Goal: Task Accomplishment & Management: Manage account settings

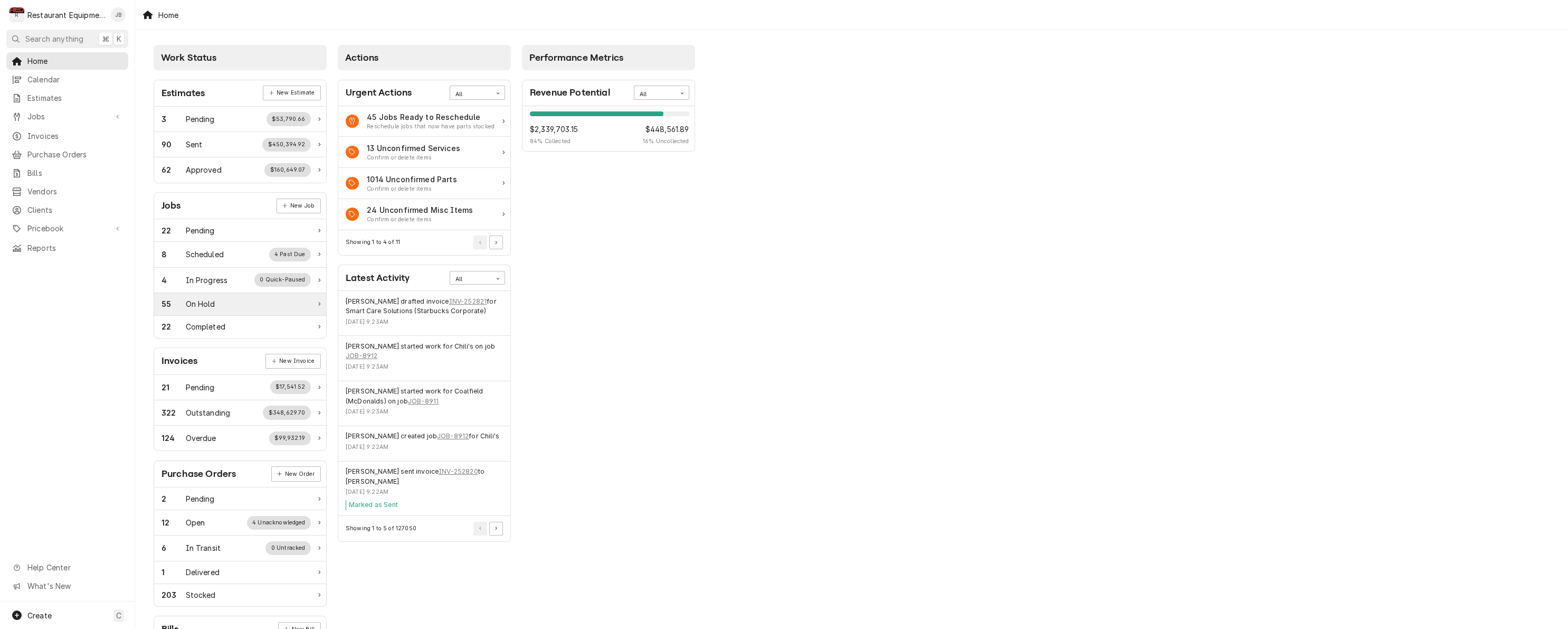
click at [254, 303] on div "55 On Hold" at bounding box center [236, 303] width 150 height 11
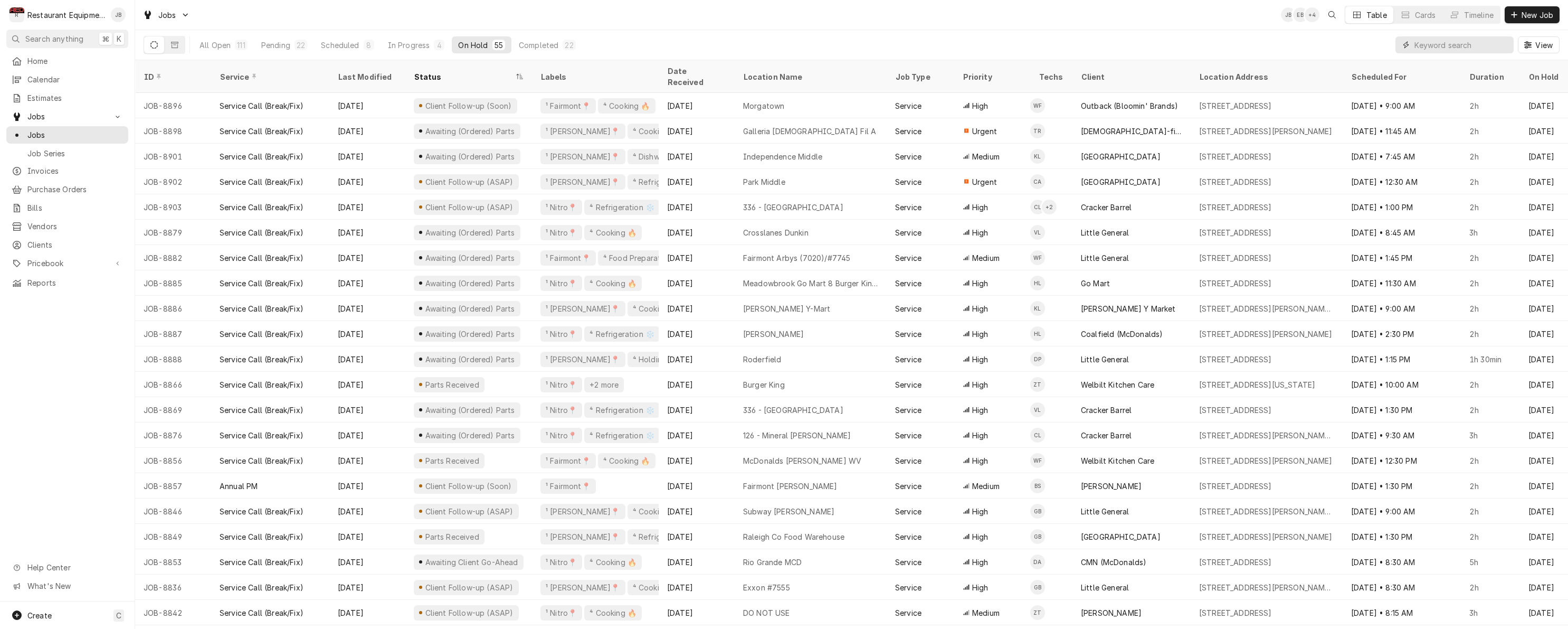
click at [1458, 51] on input "Dynamic Content Wrapper" at bounding box center [1462, 44] width 94 height 17
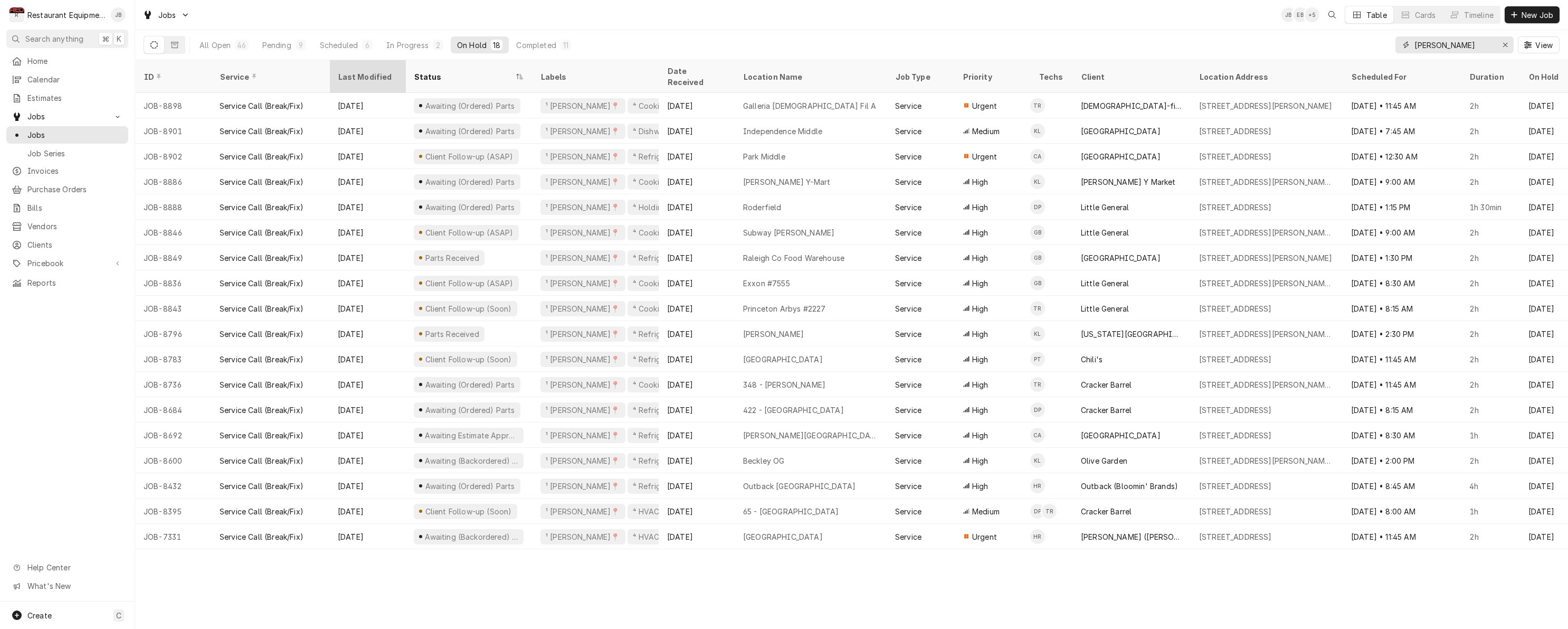
type input "[PERSON_NAME]"
click at [374, 71] on div "Last Modified" at bounding box center [366, 77] width 57 height 11
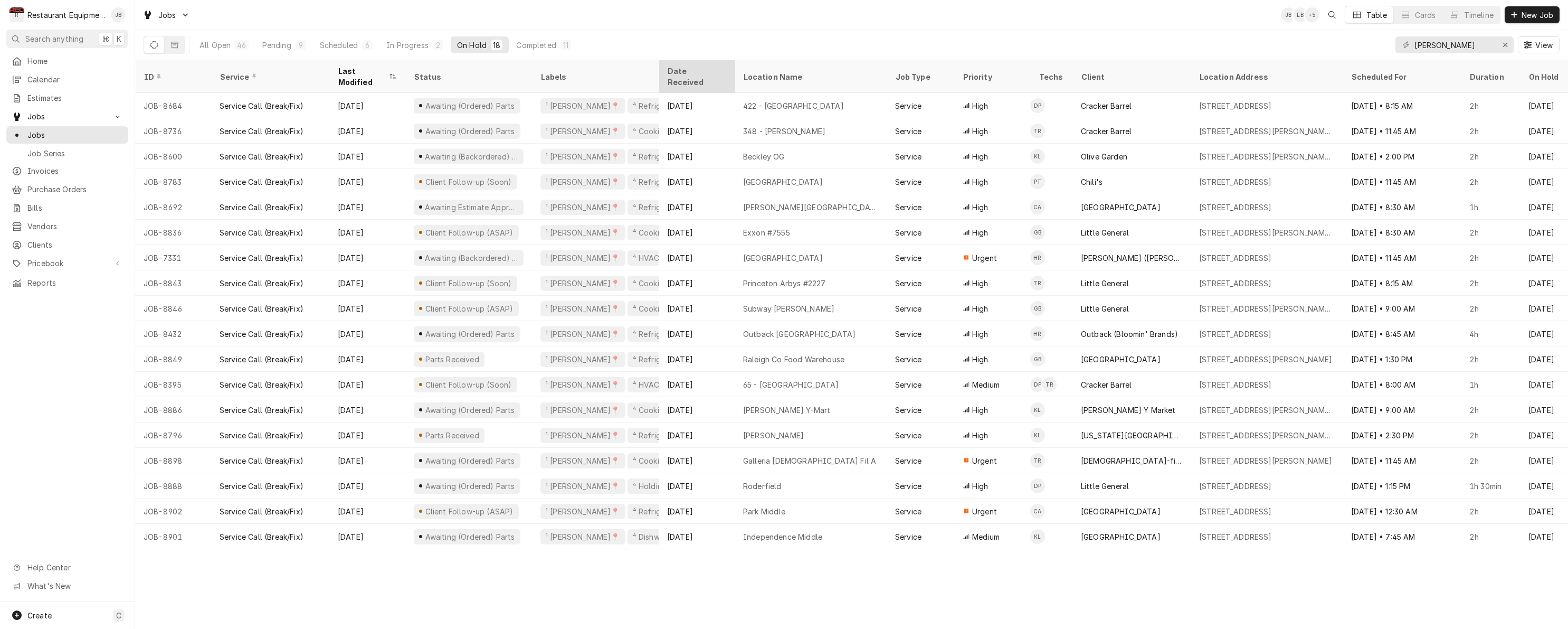
click at [702, 69] on div "Date Received" at bounding box center [695, 76] width 57 height 22
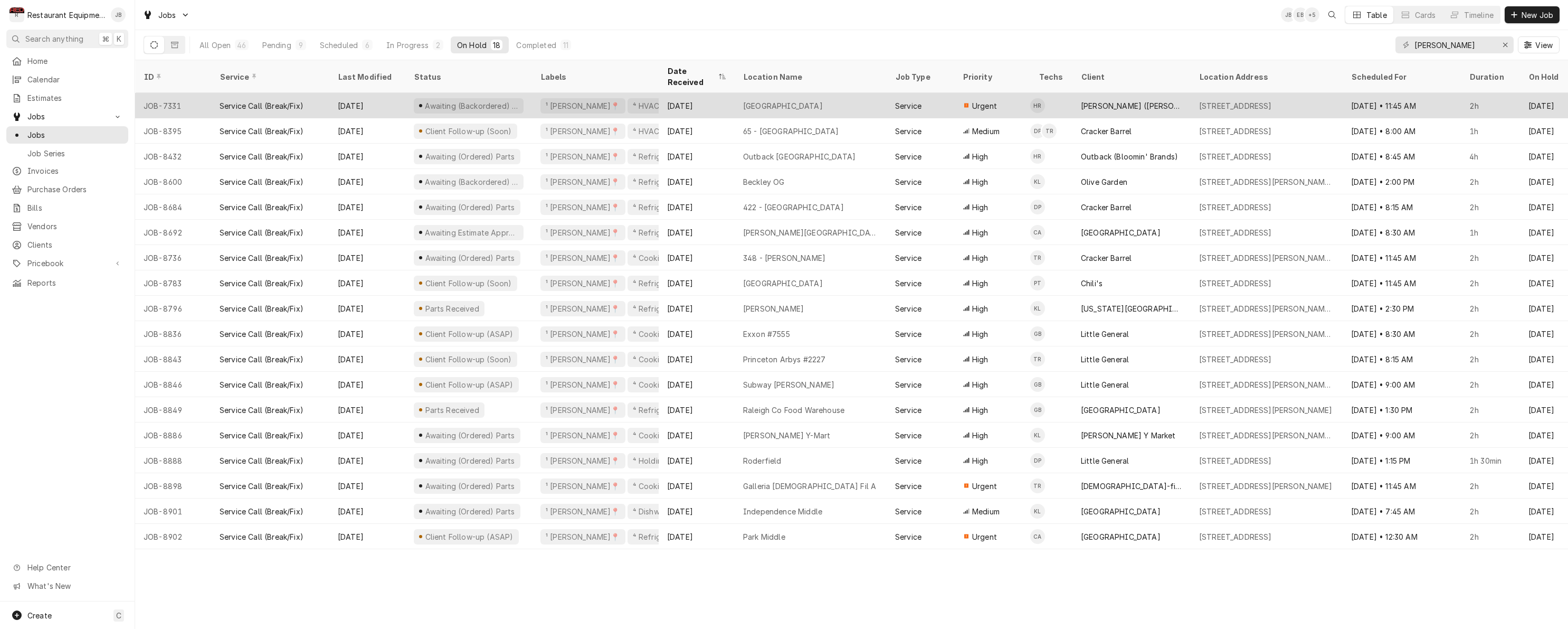
click at [729, 93] on div "May 19" at bounding box center [697, 105] width 76 height 25
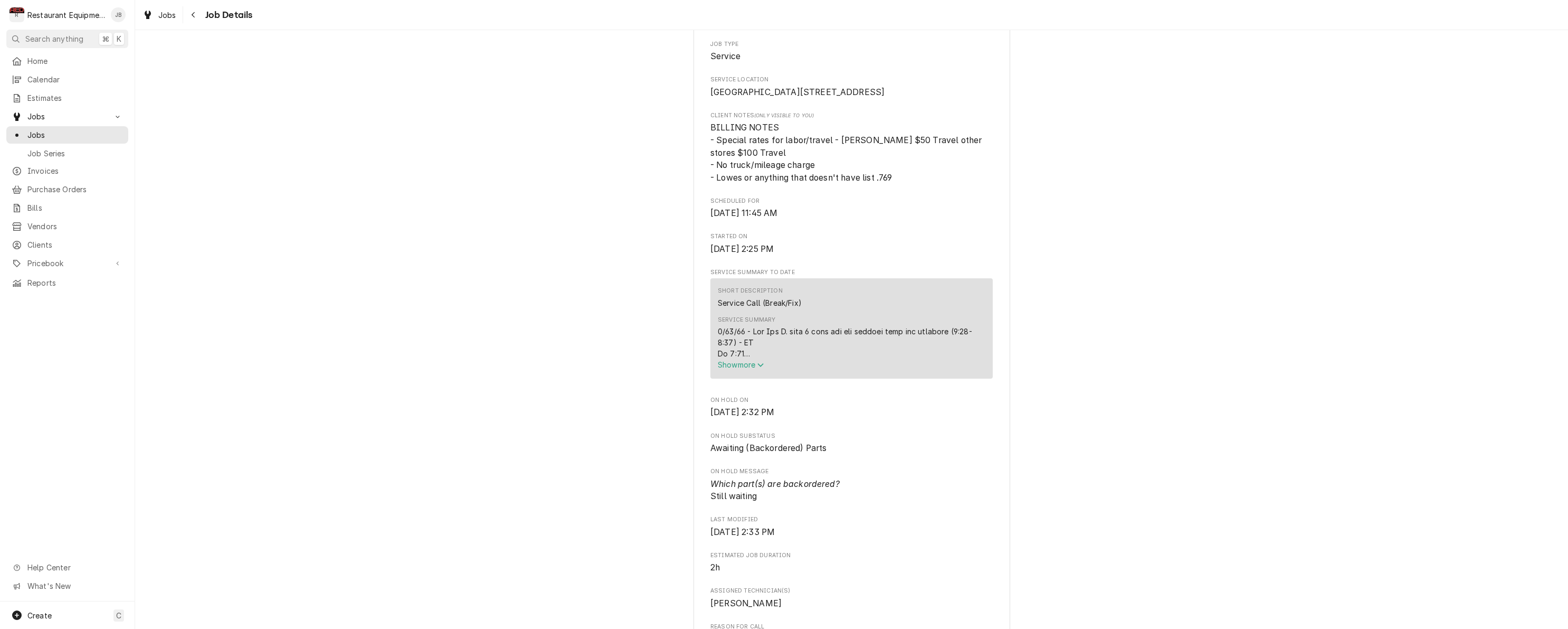
scroll to position [230, 0]
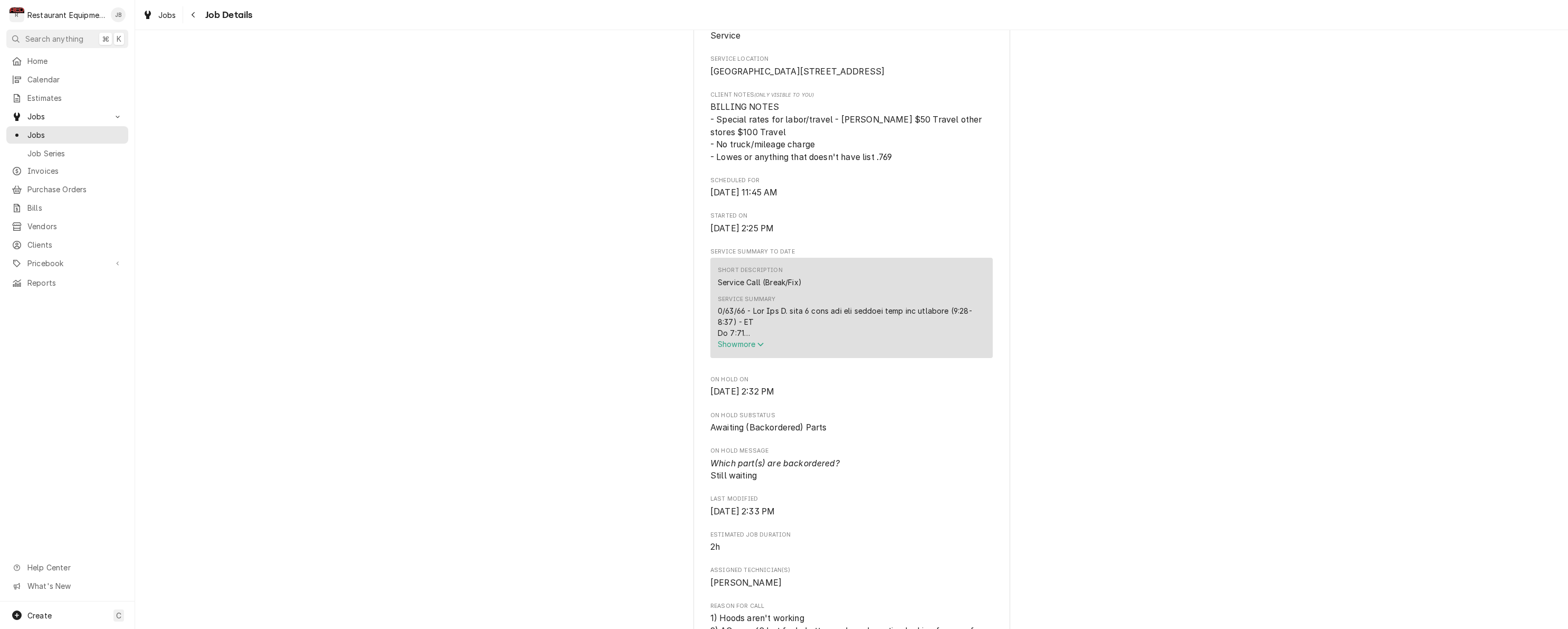
click at [730, 348] on span "Show more" at bounding box center [740, 344] width 46 height 9
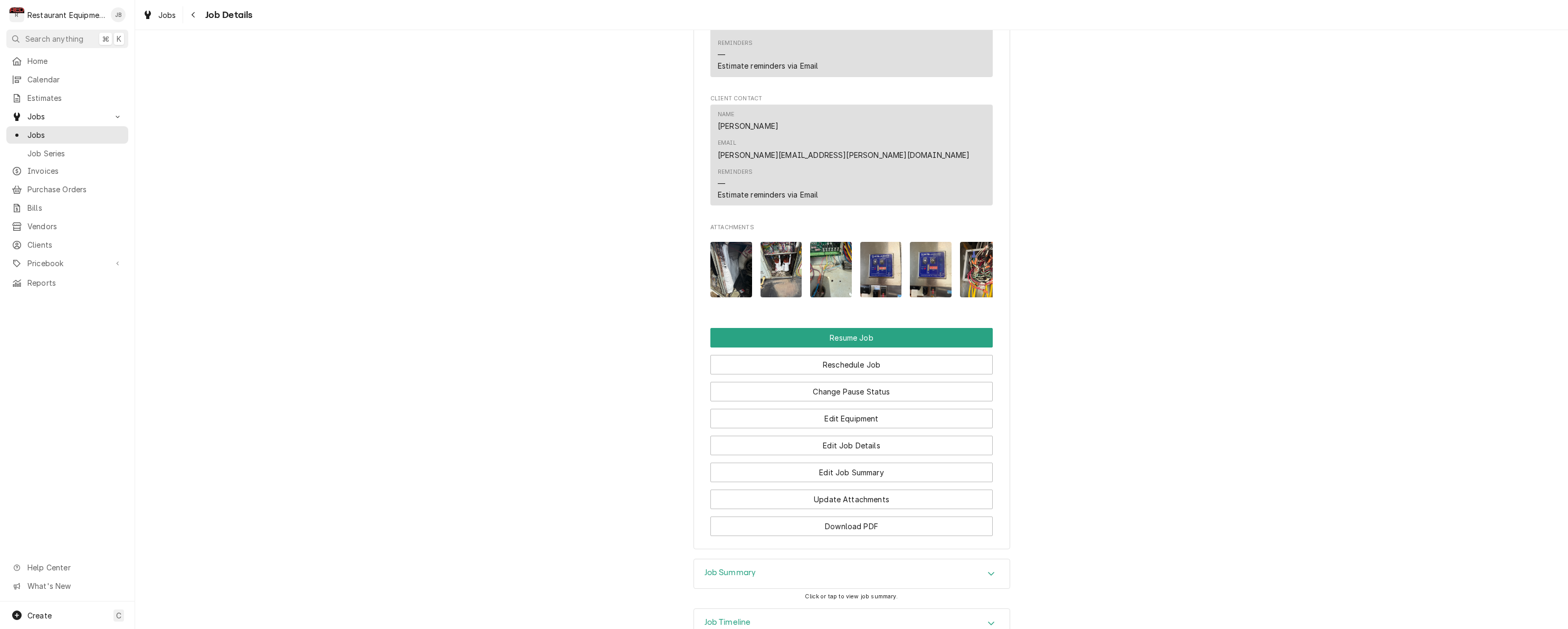
scroll to position [0, 0]
click at [196, 14] on div "Navigate back" at bounding box center [193, 15] width 10 height 10
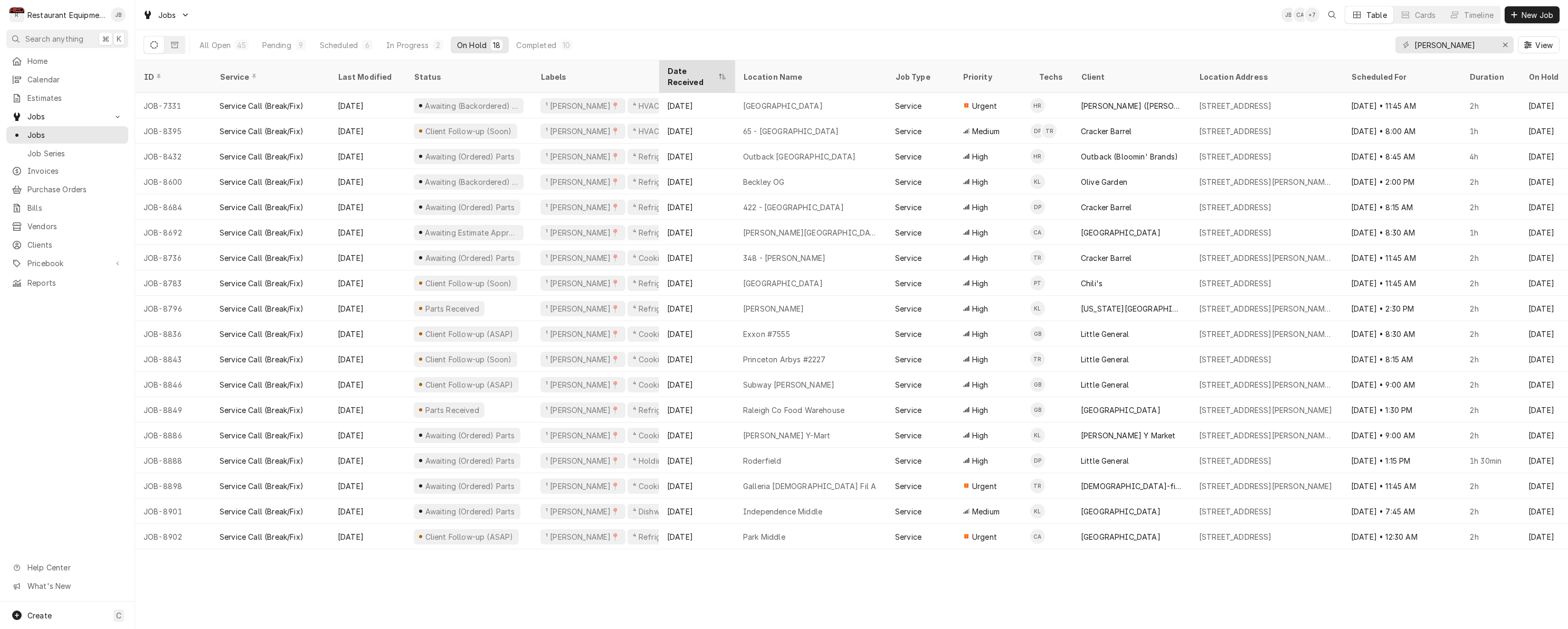
click at [695, 66] on div "Date Received" at bounding box center [691, 76] width 49 height 22
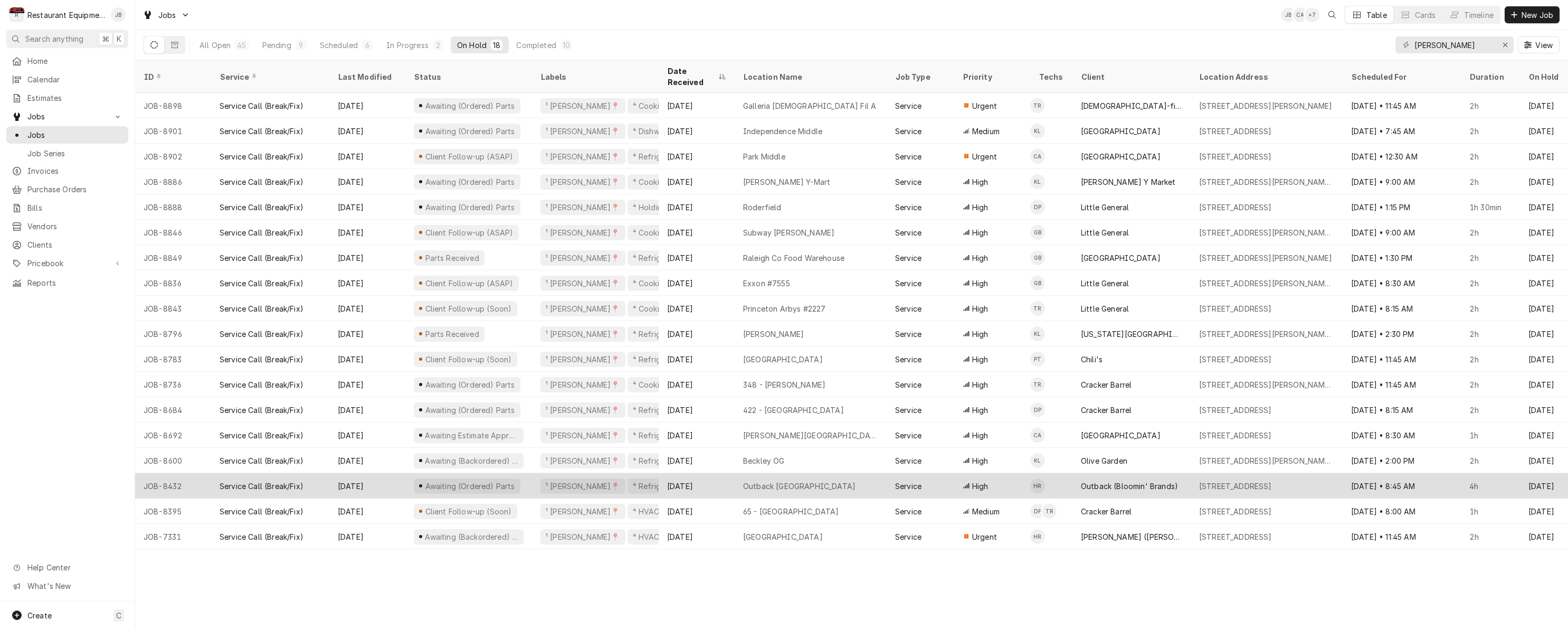
click at [707, 474] on div "[DATE]" at bounding box center [697, 485] width 76 height 25
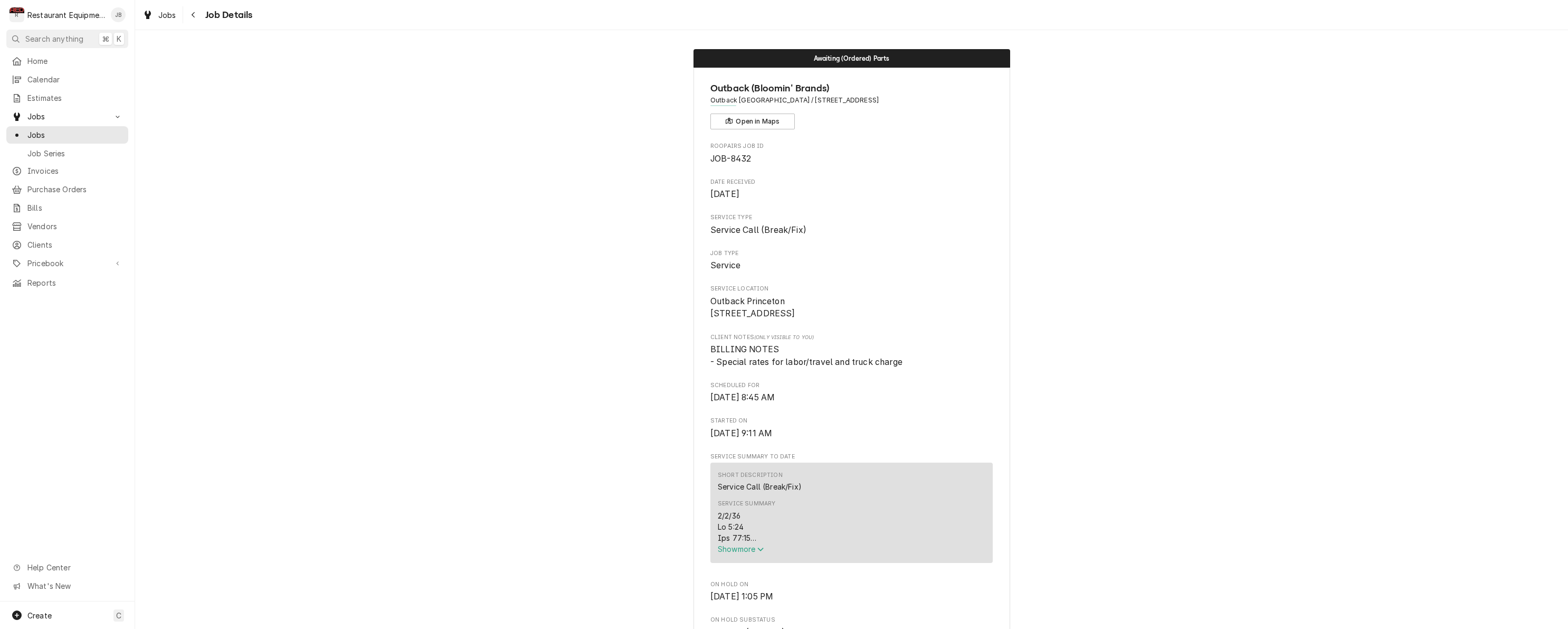
click at [744, 553] on span "Show more" at bounding box center [740, 549] width 46 height 9
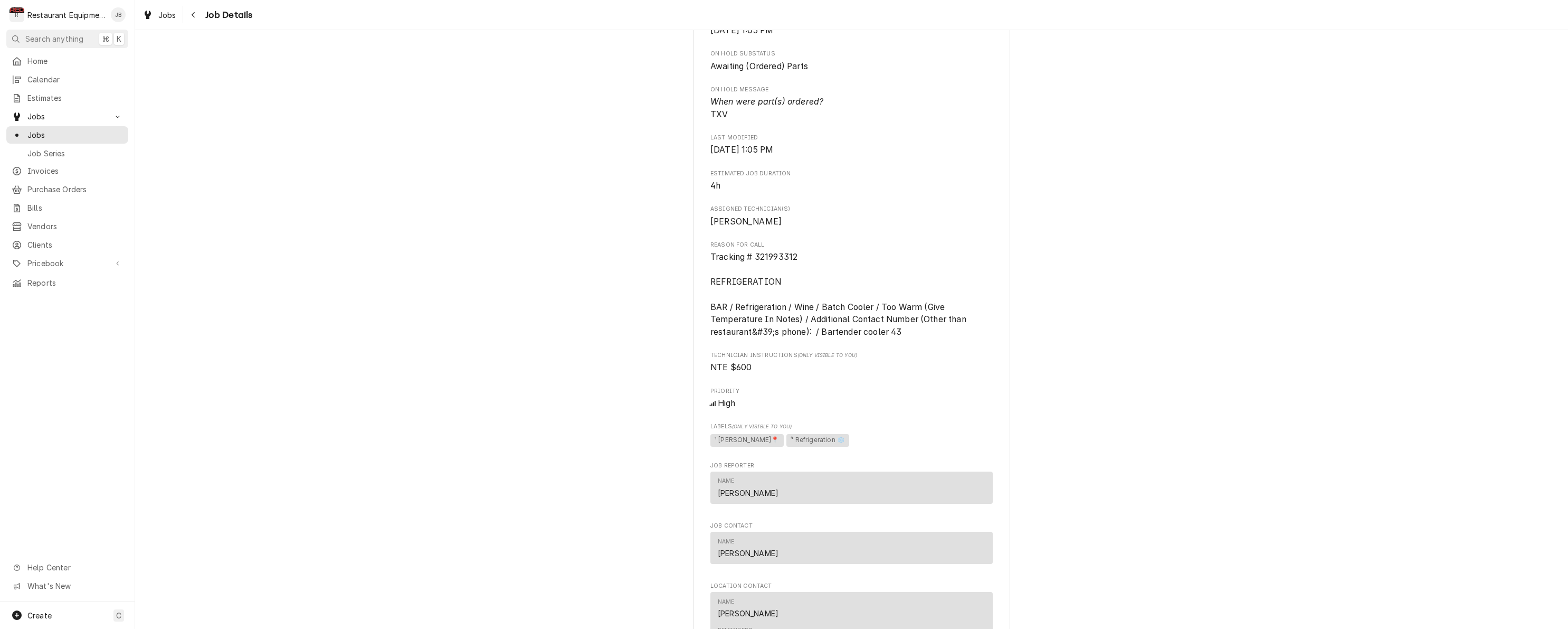
scroll to position [2188, 0]
click at [195, 10] on div "Navigate back" at bounding box center [193, 15] width 10 height 10
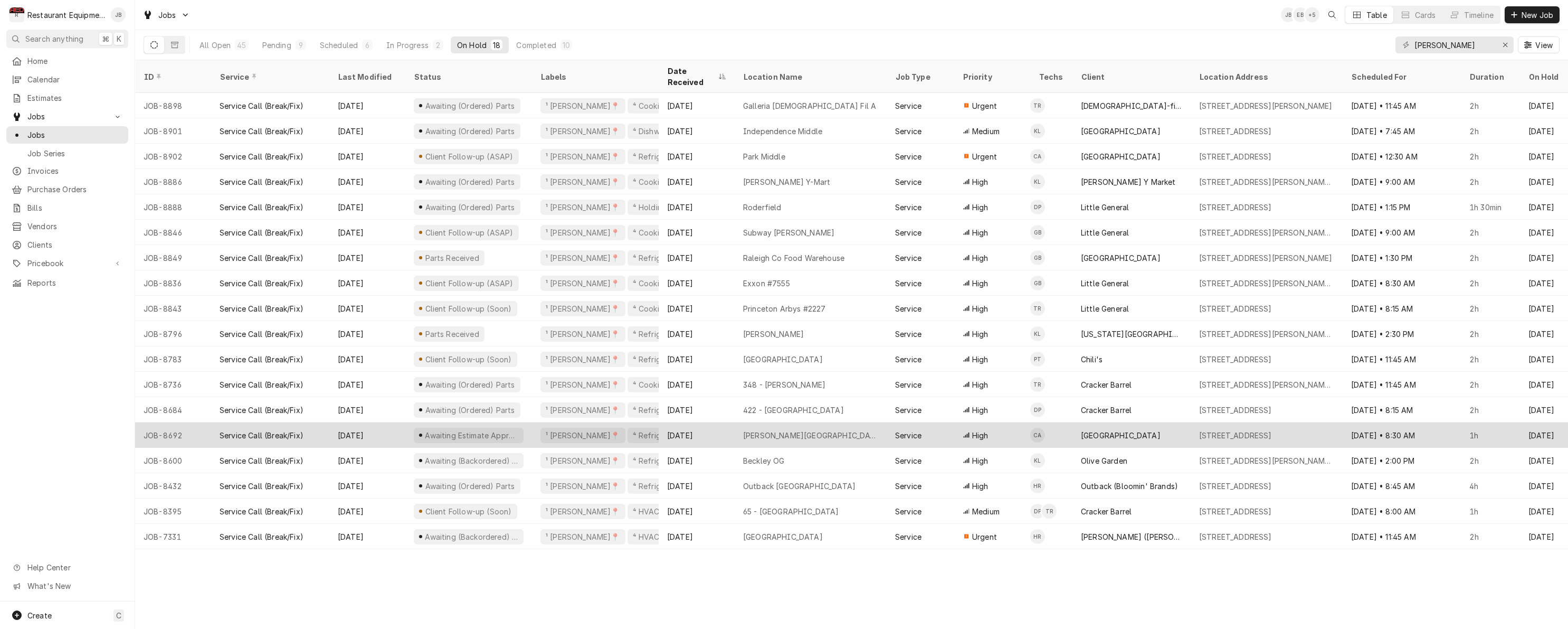
click at [712, 425] on div "Aug 25" at bounding box center [697, 435] width 76 height 25
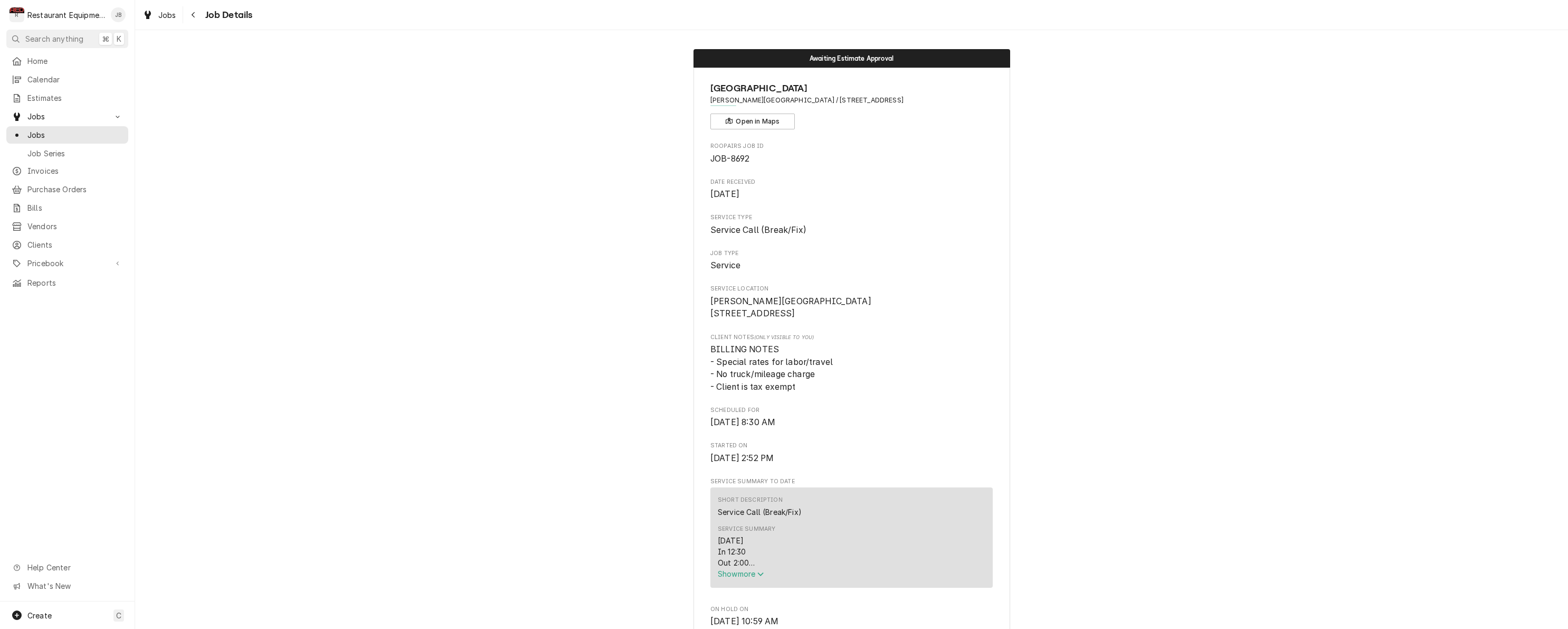
click at [739, 578] on span "Show more" at bounding box center [740, 573] width 46 height 9
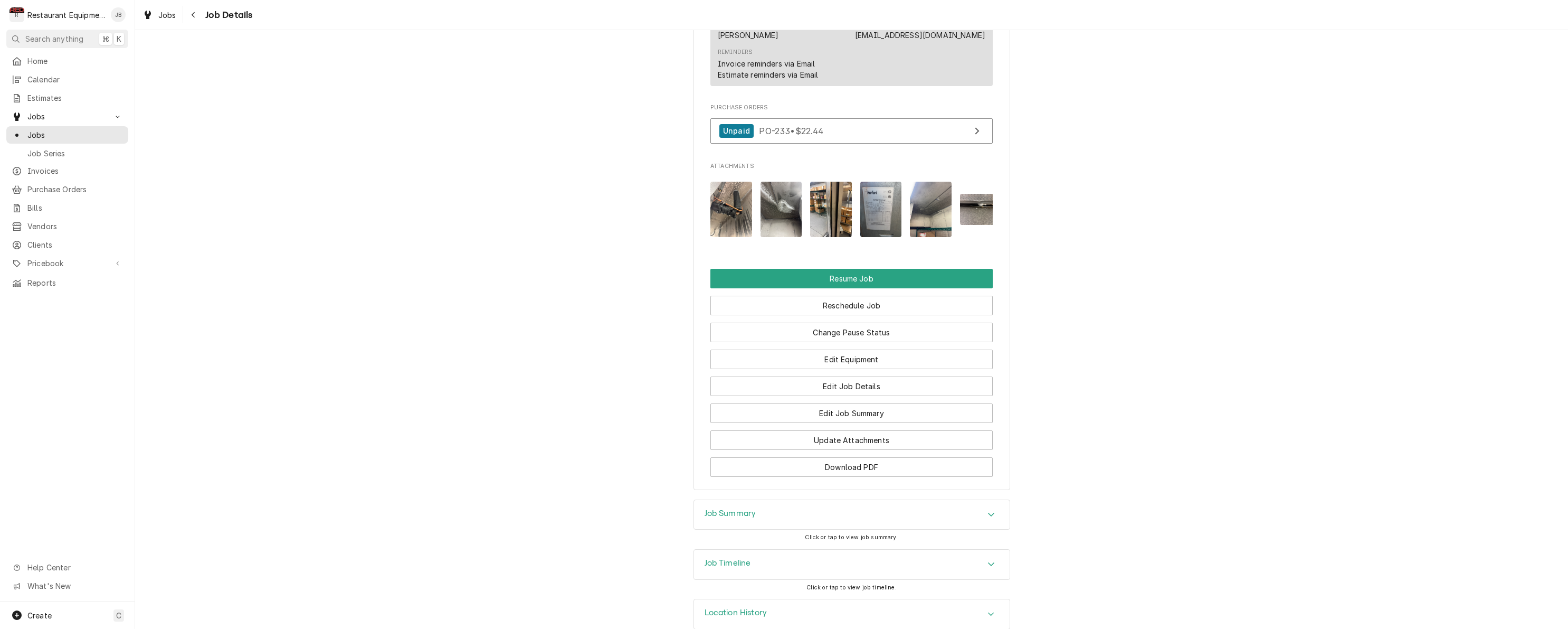
scroll to position [1291, 0]
click at [824, 269] on button "Resume Job" at bounding box center [851, 279] width 282 height 19
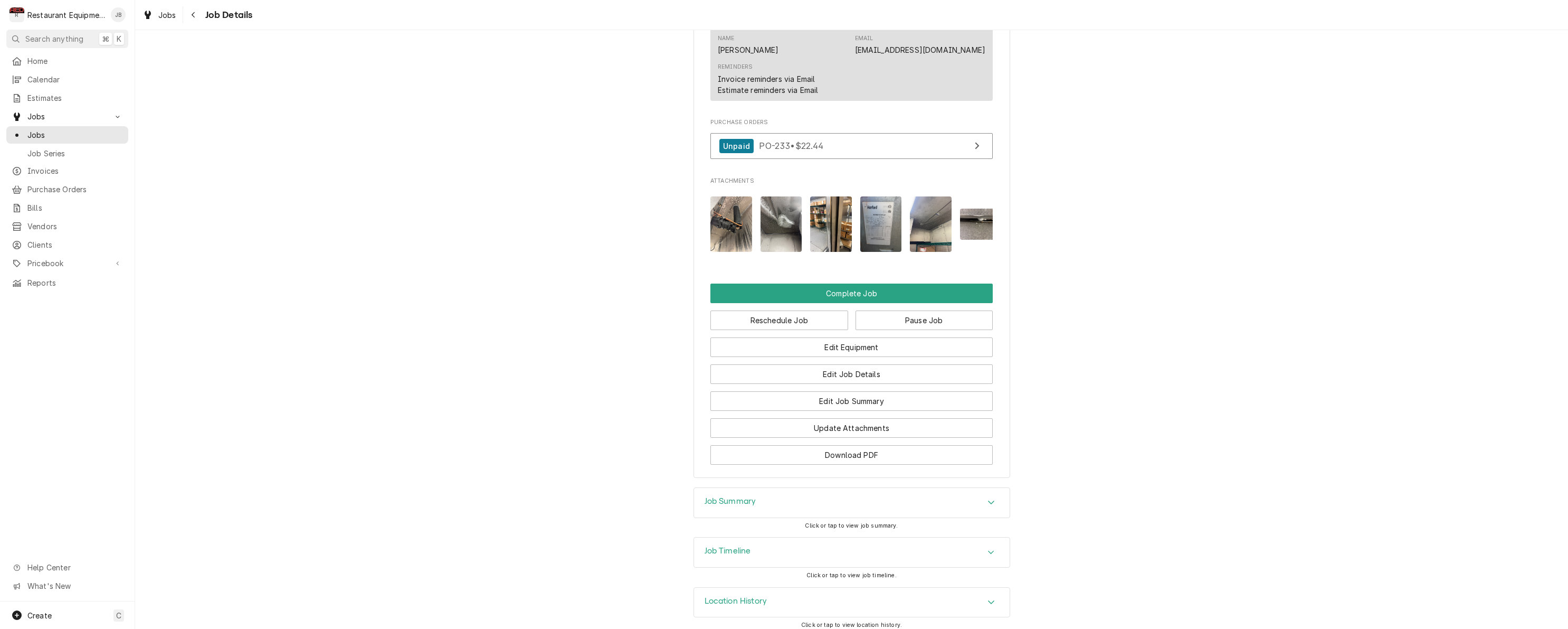
scroll to position [958, 0]
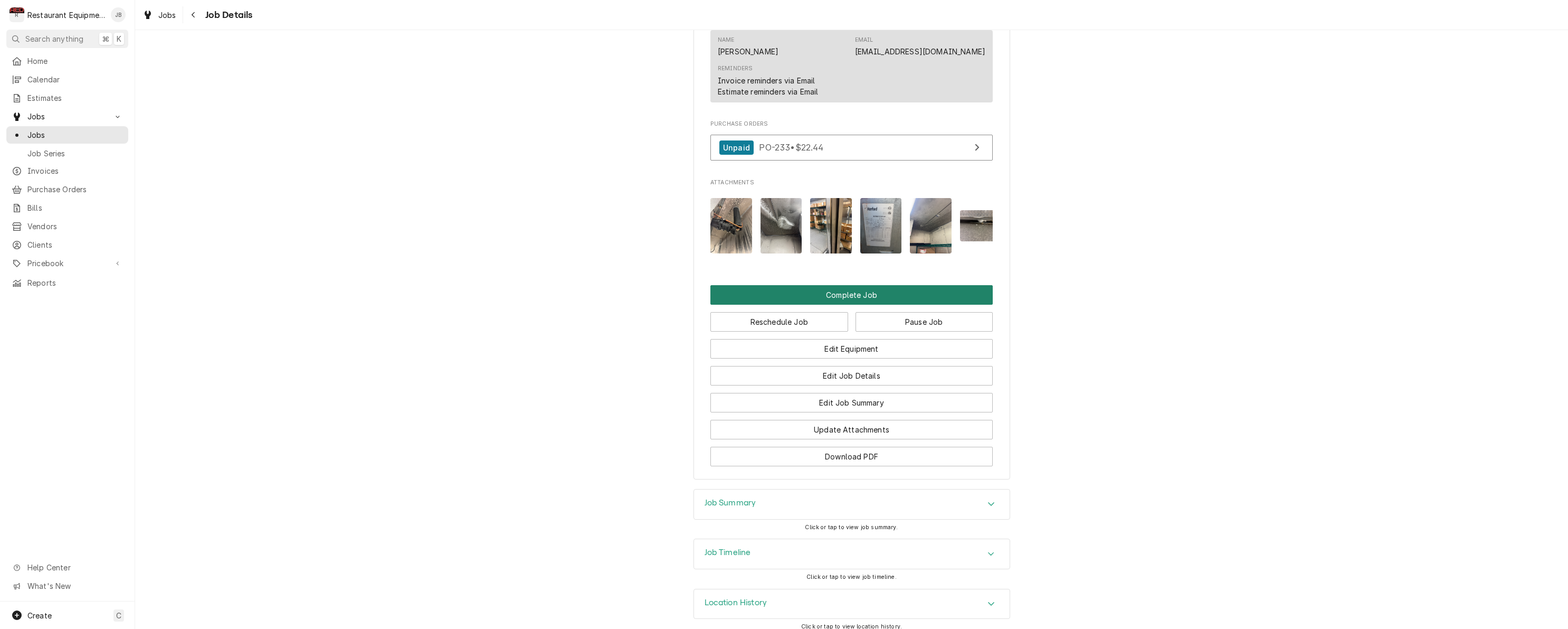
click at [844, 291] on button "Complete Job" at bounding box center [851, 294] width 282 height 19
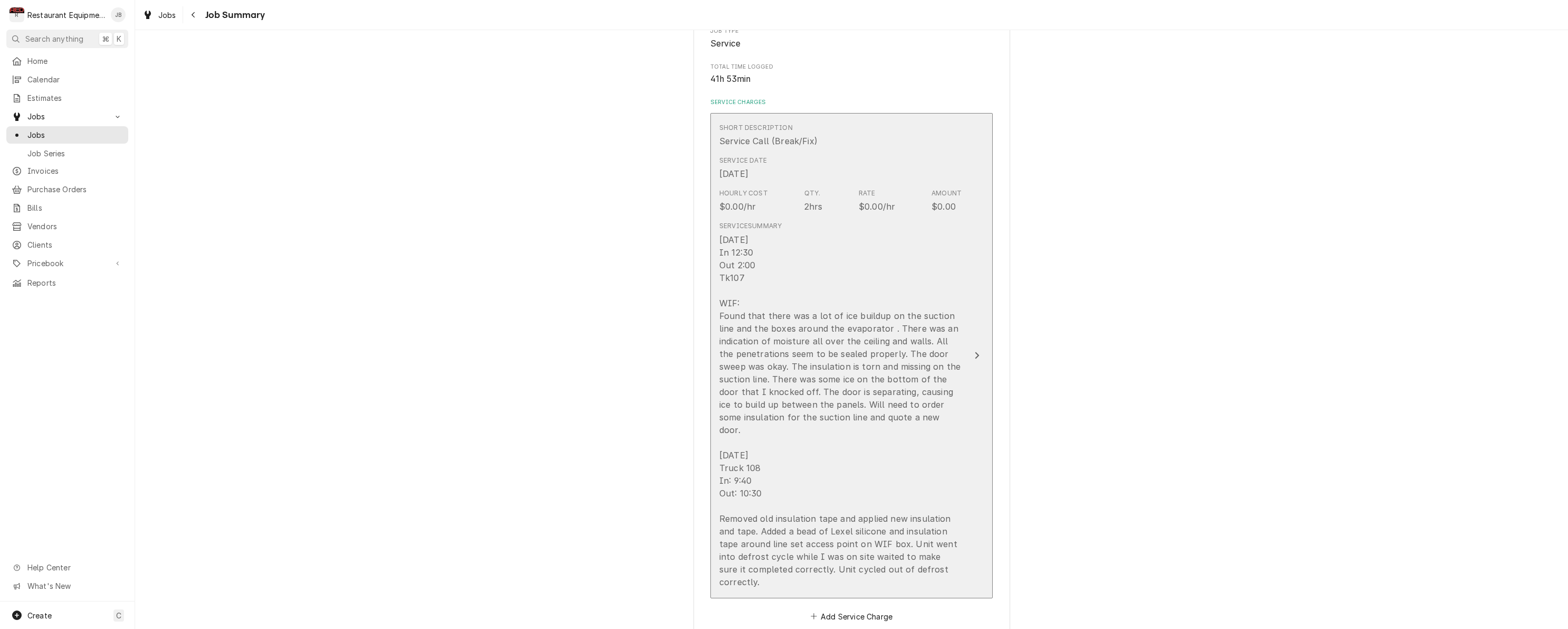
scroll to position [265, 0]
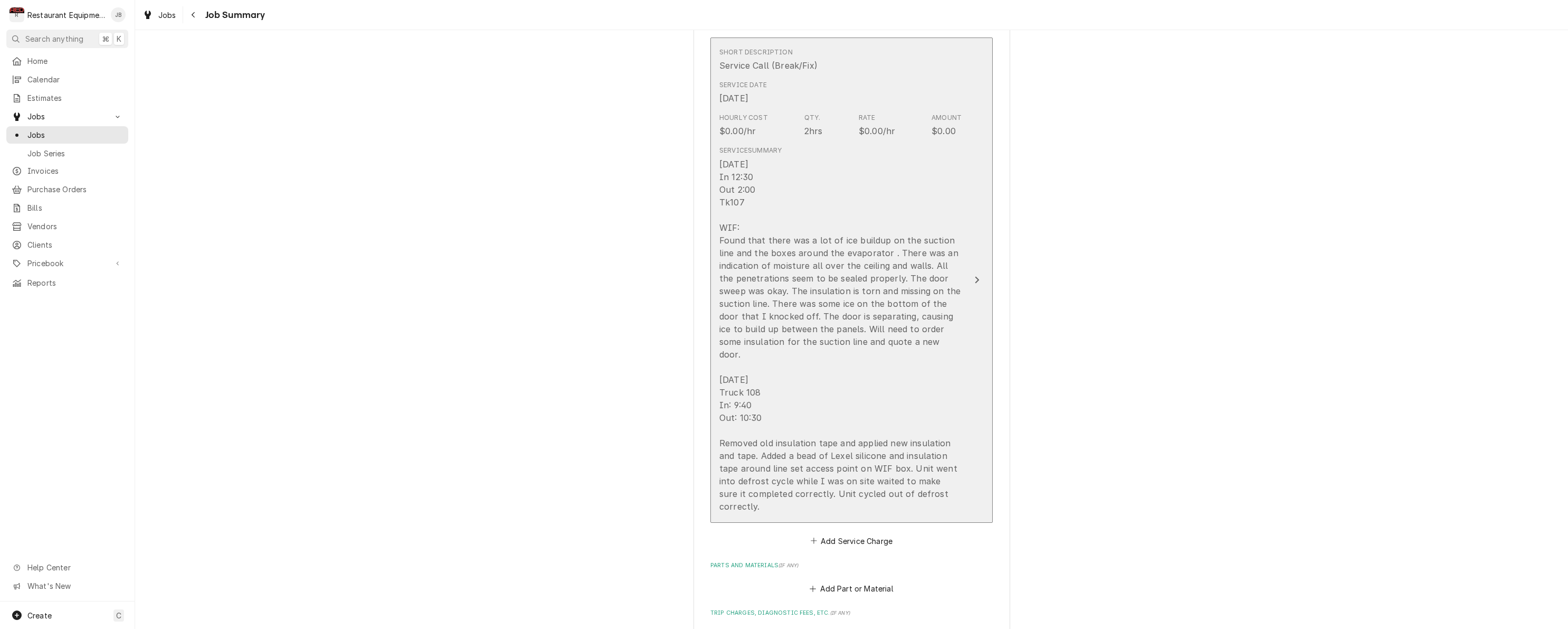
click at [877, 336] on div "08/25/25 In 12:30 Out 2:00 Tk107 WIF: Found that there was a lot of ice buildup…" at bounding box center [840, 335] width 242 height 355
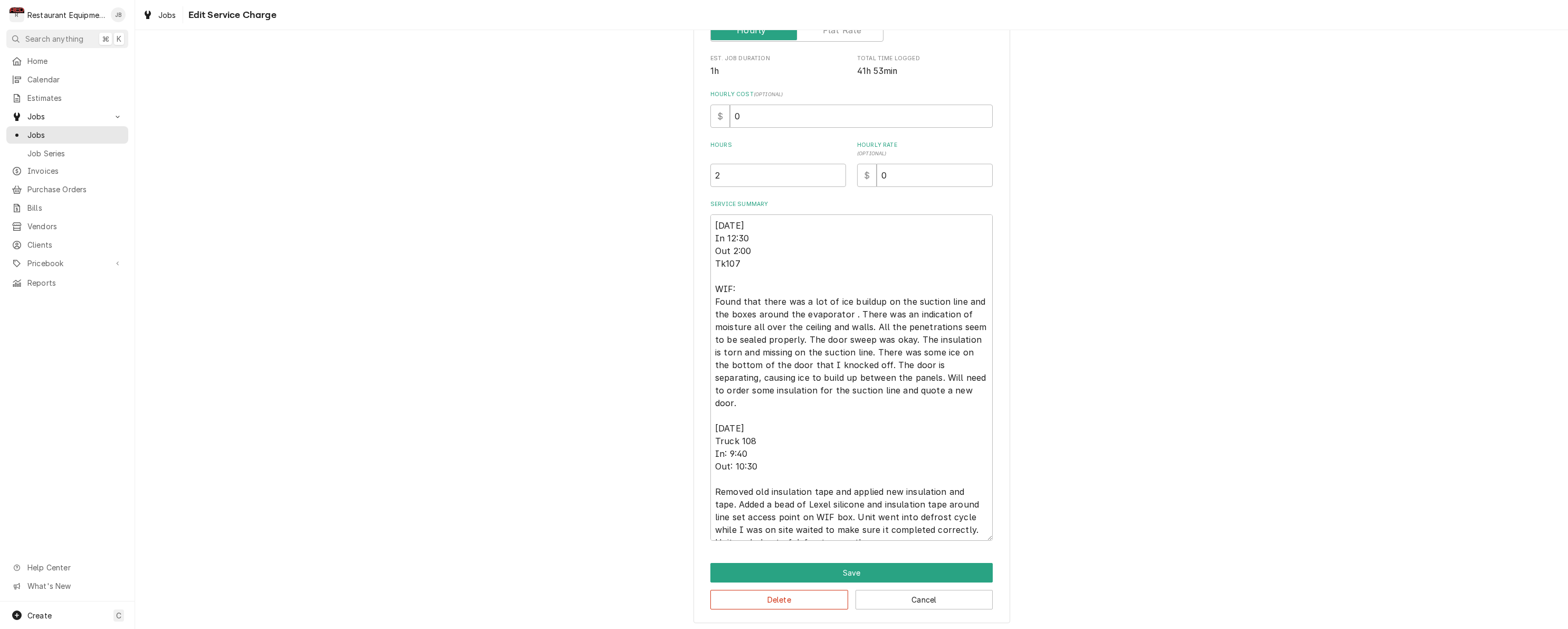
scroll to position [201, 0]
click at [954, 389] on textarea "08/25/25 In 12:30 Out 2:00 Tk107 WIF: Found that there was a lot of ice buildup…" at bounding box center [851, 378] width 282 height 327
type textarea "x"
type textarea "08/25/25 In 12:30 Out 2:00 Tk107 WIF: Found that there was a lot of ice buildup…"
type textarea "x"
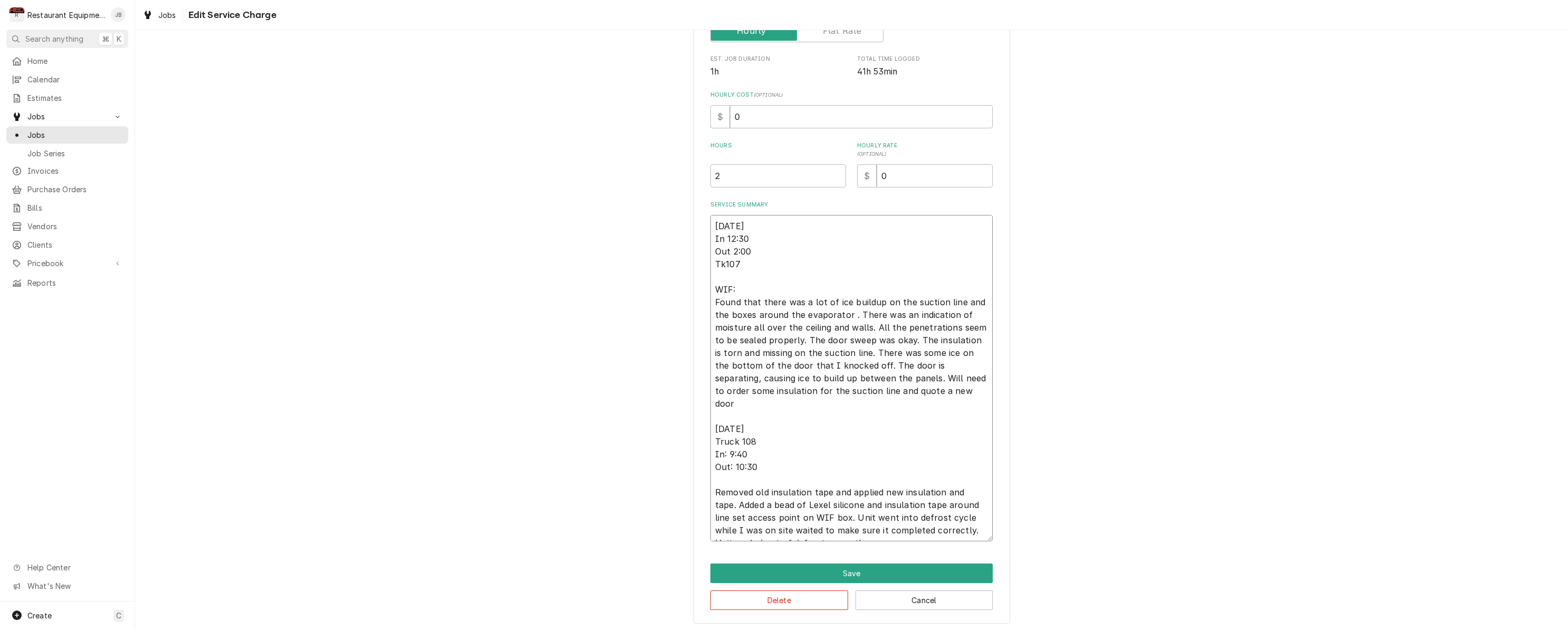
type textarea "08/25/25 In 12:30 Out 2:00 Tk107 WIF: Found that there was a lot of ice buildup…"
type textarea "x"
type textarea "08/25/25 In 12:30 Out 2:00 Tk107 WIF: Found that there was a lot of ice buildup…"
type textarea "x"
type textarea "08/25/25 In 12:30 Out 2:00 Tk107 WIF: Found that there was a lot of ice buildup…"
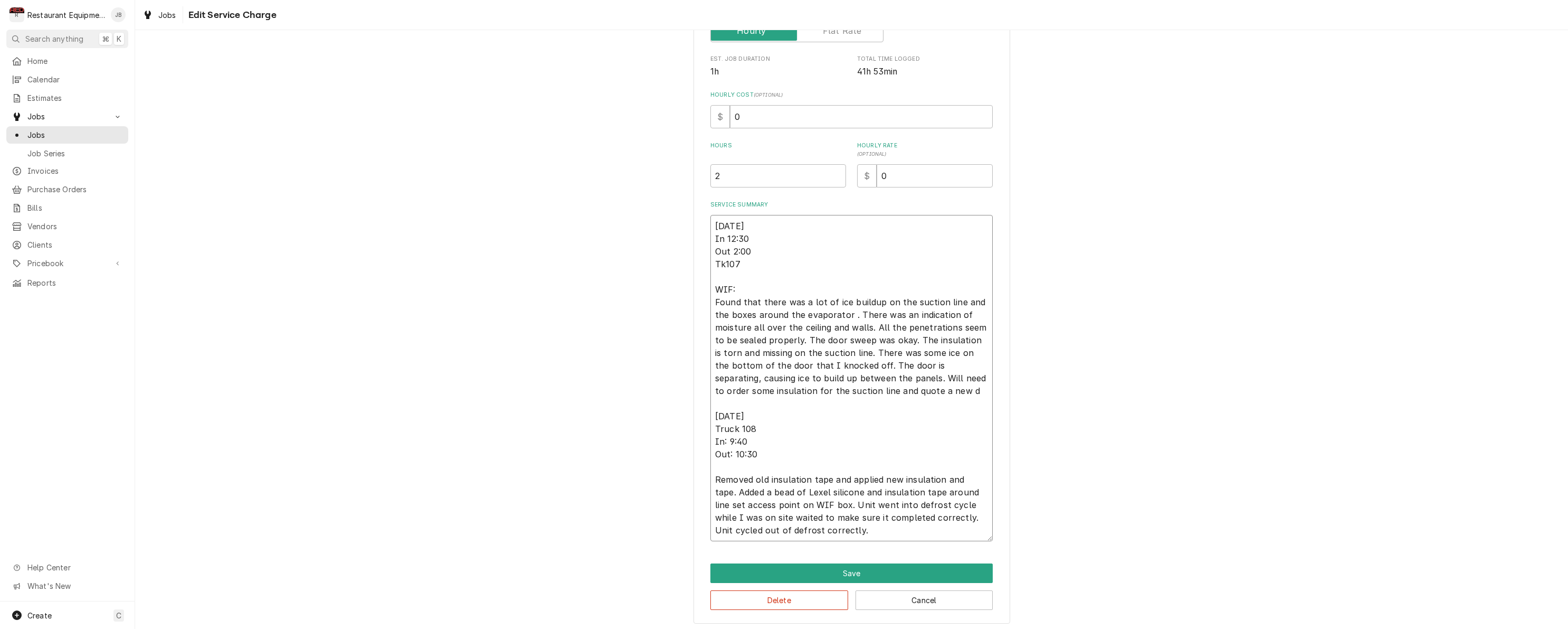
type textarea "x"
type textarea "08/25/25 In 12:30 Out 2:00 Tk107 WIF: Found that there was a lot of ice buildup…"
type textarea "x"
type textarea "08/25/25 In 12:30 Out 2:00 Tk107 WIF: Found that there was a lot of ice buildup…"
type textarea "x"
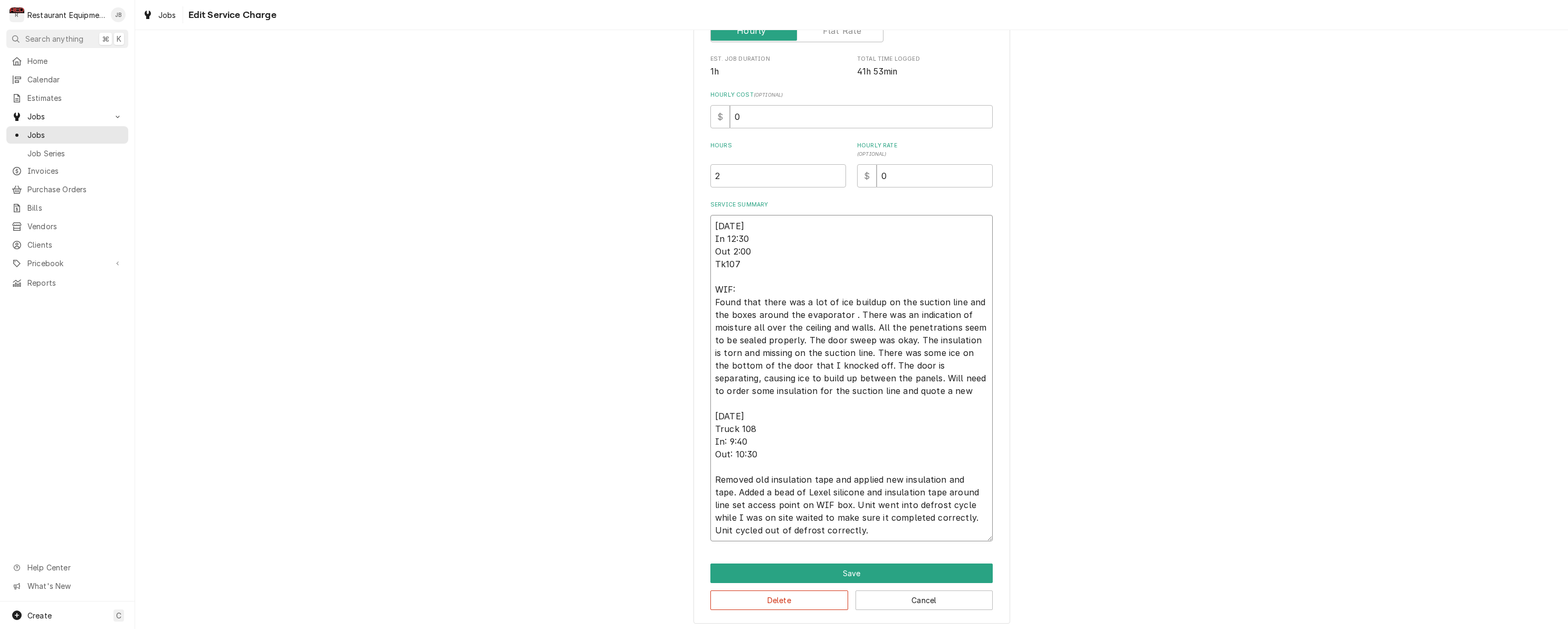
type textarea "08/25/25 In 12:30 Out 2:00 Tk107 WIF: Found that there was a lot of ice buildup…"
type textarea "x"
type textarea "08/25/25 In 12:30 Out 2:00 Tk107 WIF: Found that there was a lot of ice buildup…"
type textarea "x"
type textarea "08/25/25 In 12:30 Out 2:00 Tk107 WIF: Found that there was a lot of ice buildup…"
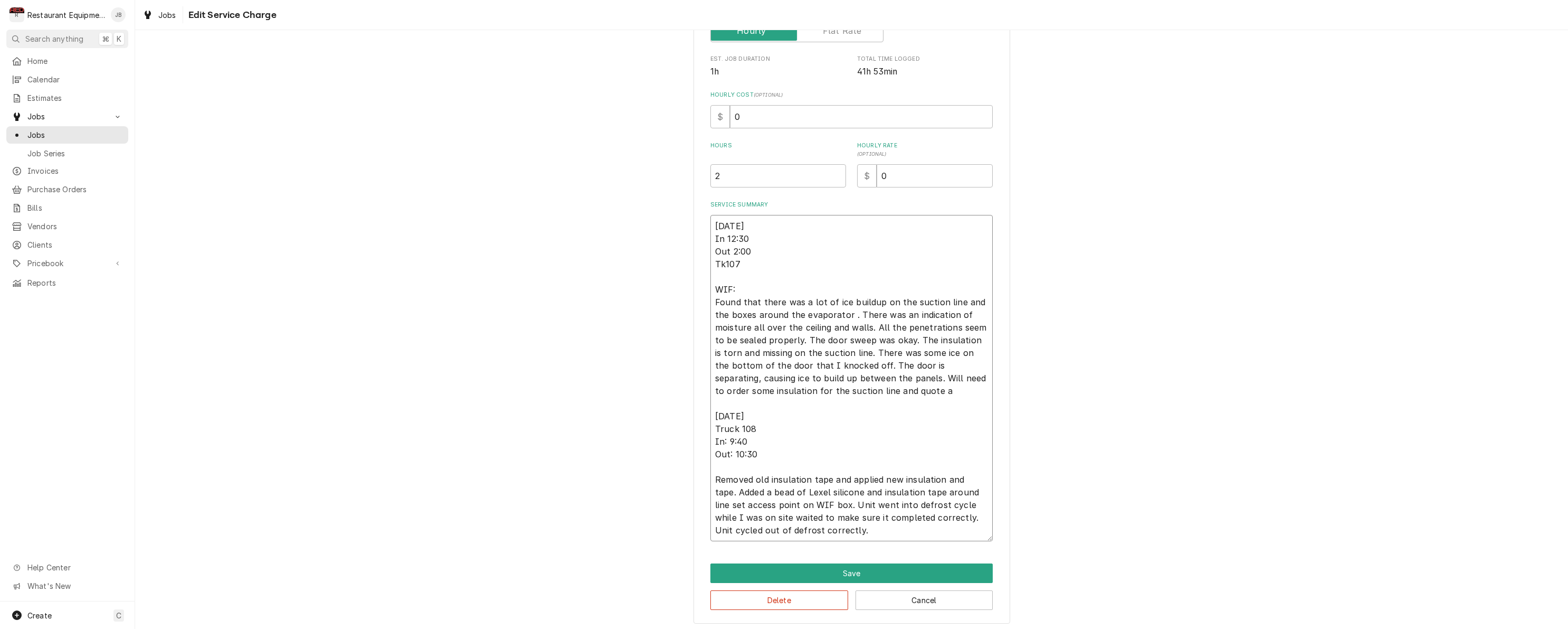
type textarea "x"
type textarea "08/25/25 In 12:30 Out 2:00 Tk107 WIF: Found that there was a lot of ice buildup…"
type textarea "x"
type textarea "08/25/25 In 12:30 Out 2:00 Tk107 WIF: Found that there was a lot of ice buildup…"
type textarea "x"
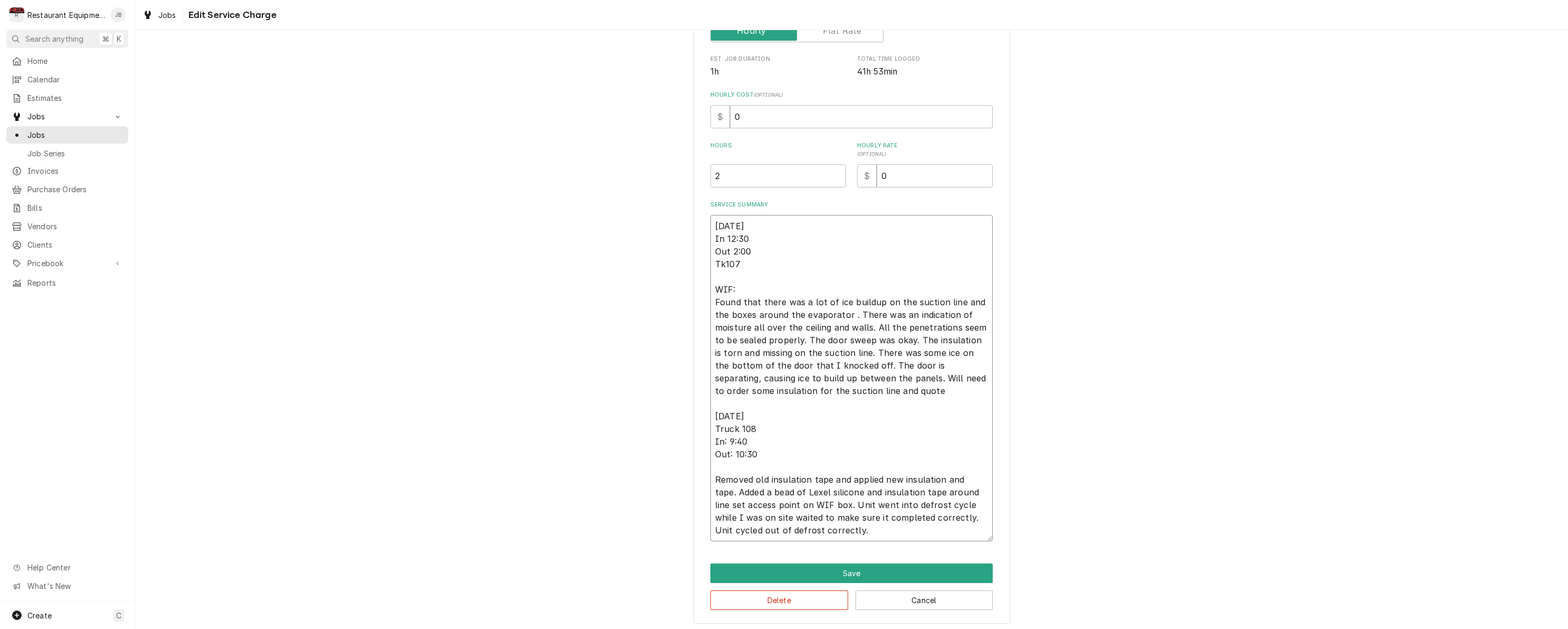
type textarea "08/25/25 In 12:30 Out 2:00 Tk107 WIF: Found that there was a lot of ice buildup…"
type textarea "x"
type textarea "08/25/25 In 12:30 Out 2:00 Tk107 WIF: Found that there was a lot of ice buildup…"
type textarea "x"
type textarea "08/25/25 In 12:30 Out 2:00 Tk107 WIF: Found that there was a lot of ice buildup…"
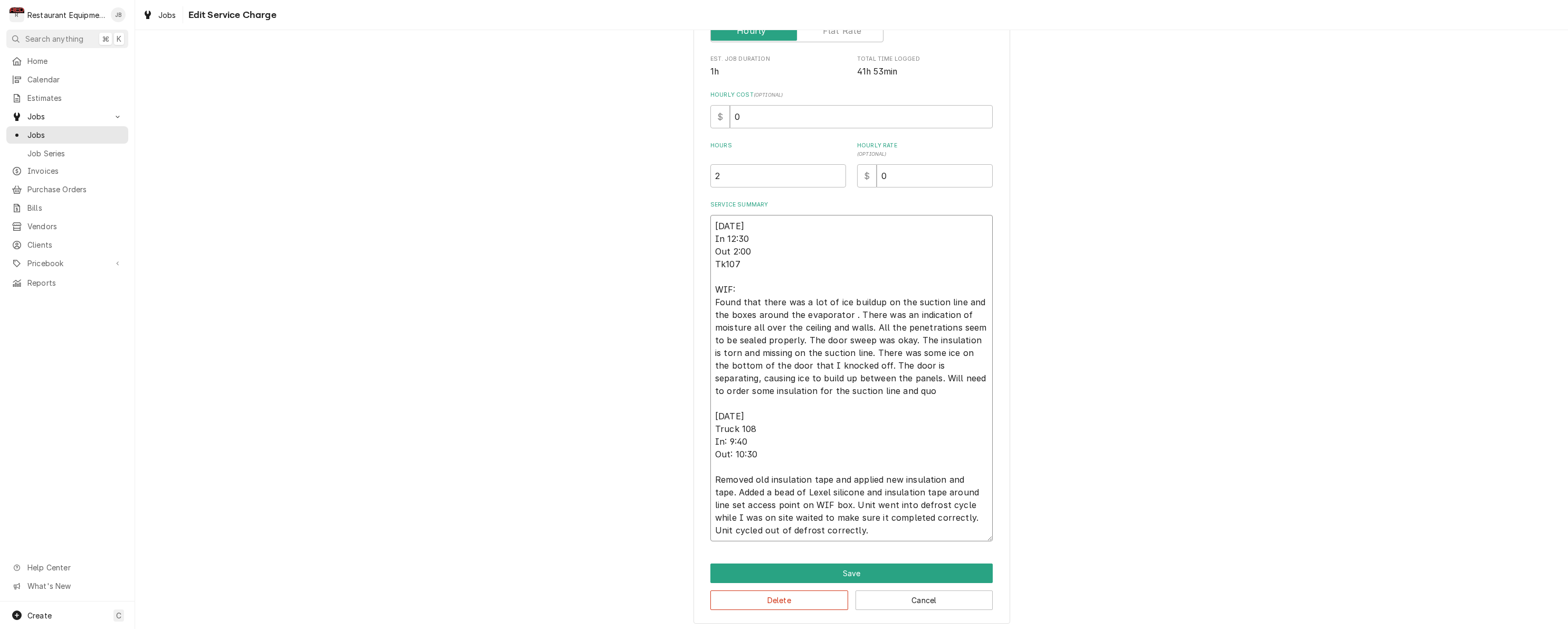
type textarea "x"
type textarea "08/25/25 In 12:30 Out 2:00 Tk107 WIF: Found that there was a lot of ice buildup…"
type textarea "x"
type textarea "08/25/25 In 12:30 Out 2:00 Tk107 WIF: Found that there was a lot of ice buildup…"
type textarea "x"
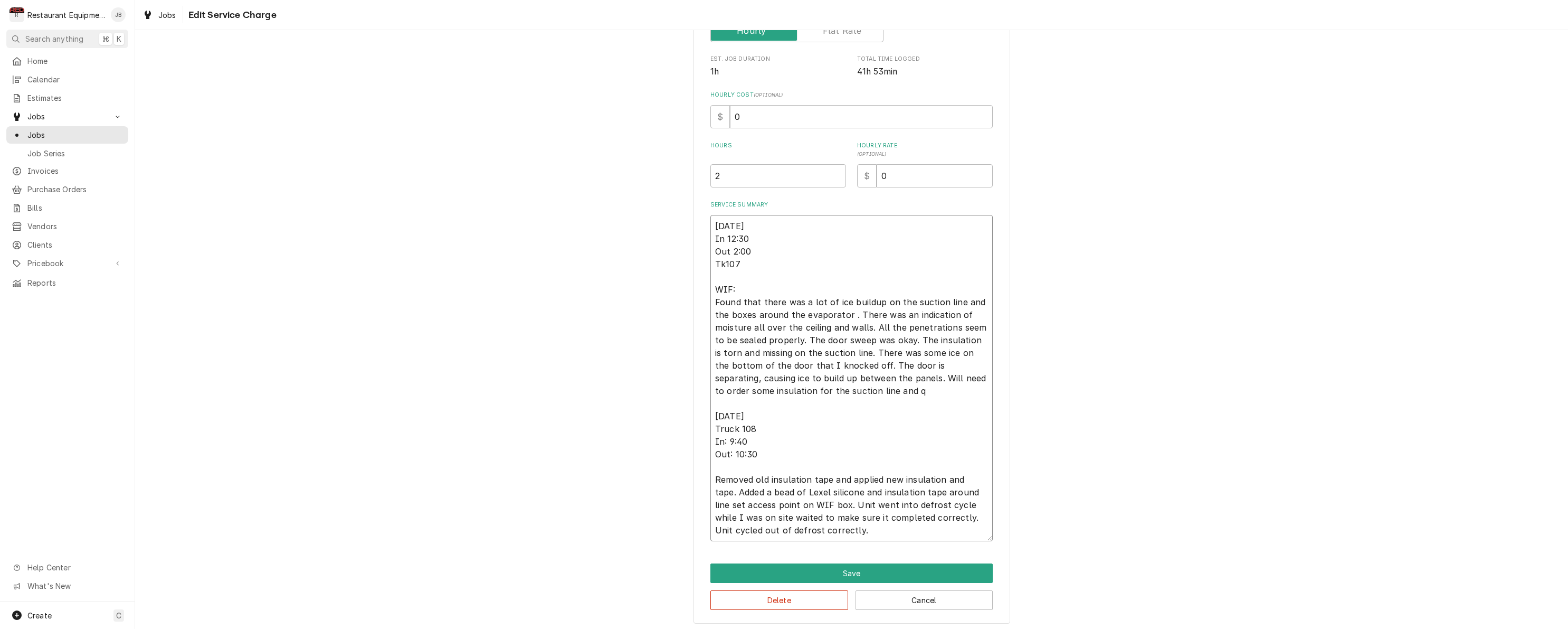
type textarea "08/25/25 In 12:30 Out 2:00 Tk107 WIF: Found that there was a lot of ice buildup…"
type textarea "x"
type textarea "08/25/25 In 12:30 Out 2:00 Tk107 WIF: Found that there was a lot of ice buildup…"
type textarea "x"
type textarea "08/25/25 In 12:30 Out 2:00 Tk107 WIF: Found that there was a lot of ice buildup…"
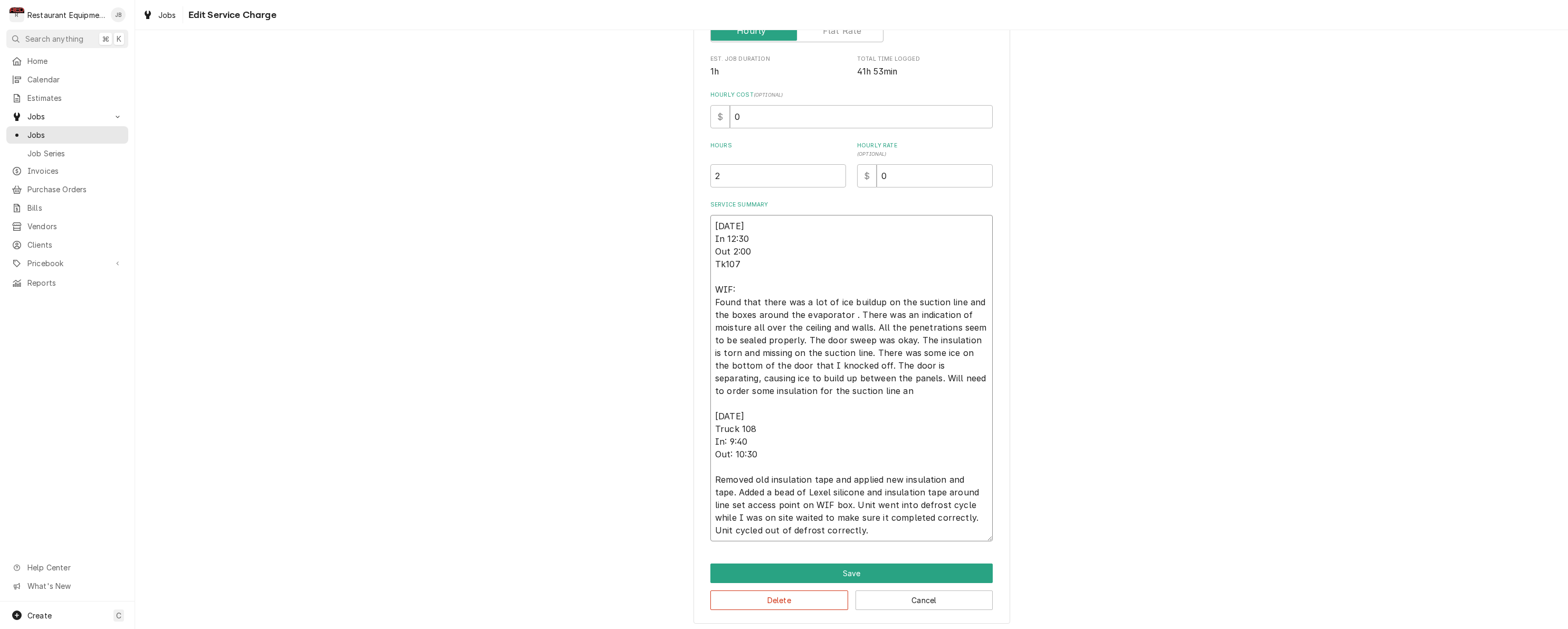
type textarea "x"
type textarea "08/25/25 In 12:30 Out 2:00 Tk107 WIF: Found that there was a lot of ice buildup…"
type textarea "x"
type textarea "08/25/25 In 12:30 Out 2:00 Tk107 WIF: Found that there was a lot of ice buildup…"
type textarea "x"
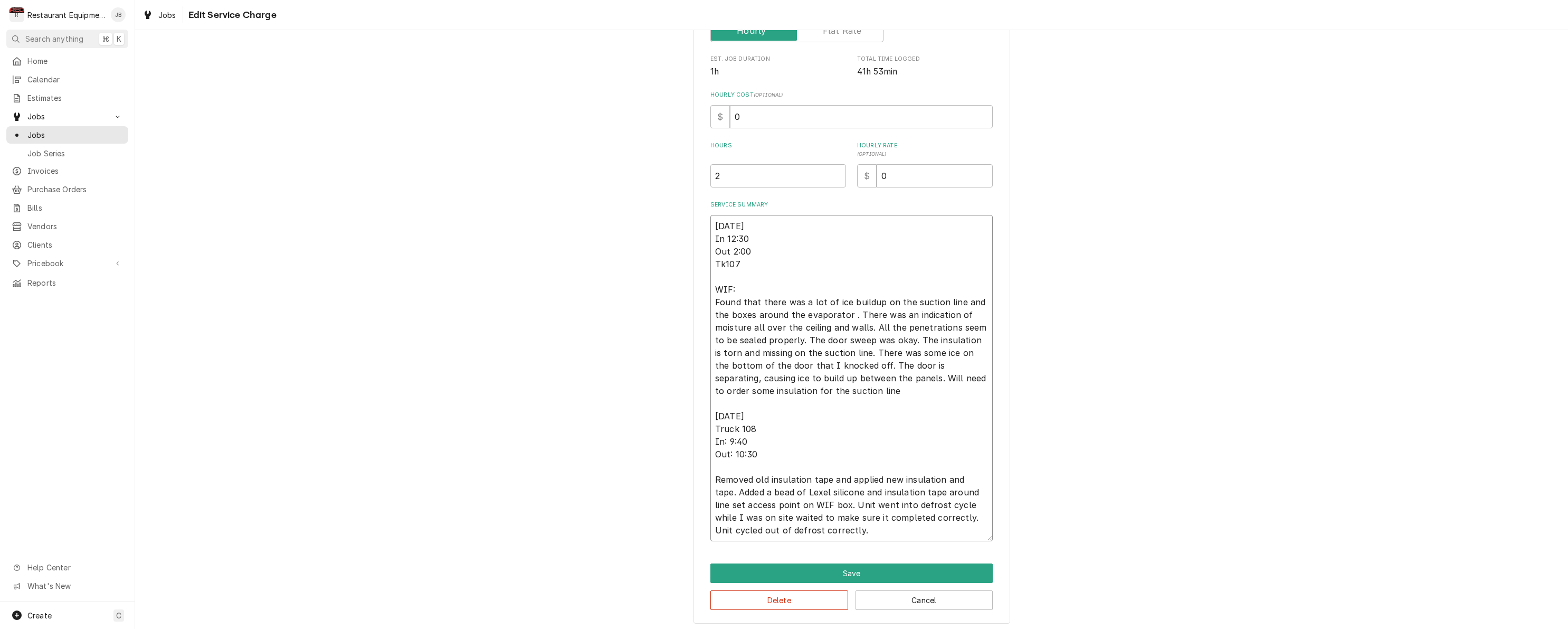
type textarea "08/25/25 In 12:30 Out 2:00 Tk107 WIF: Found that there was a lot of ice buildup…"
type textarea "x"
type textarea "08/25/25 In 12:30 Out 2:00 Tk107 WIF: Found that there was a lot of ice buildup…"
click at [848, 529] on textarea "08/25/25 In 12:30 Out 2:00 Tk107 WIF: Found that there was a lot of ice buildup…" at bounding box center [851, 378] width 282 height 327
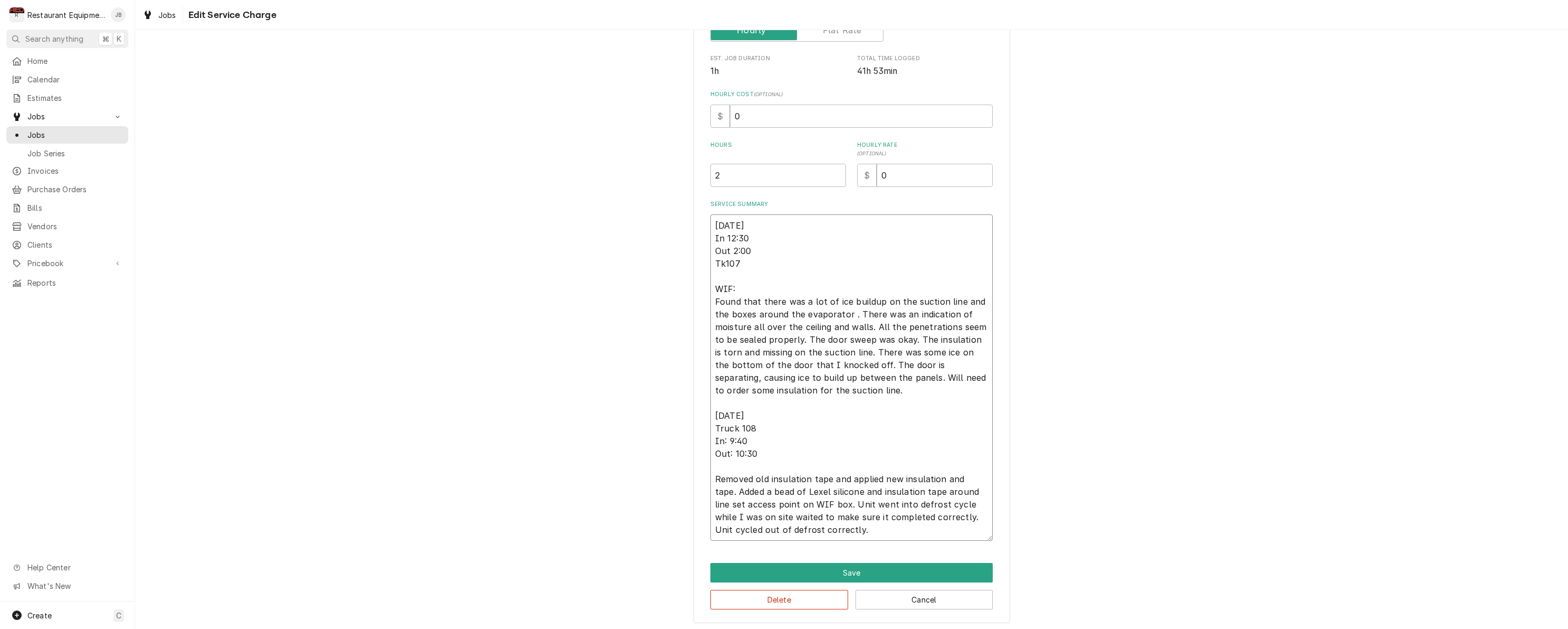
scroll to position [201, 0]
type textarea "x"
type textarea "08/25/25 In 12:30 Out 2:00 Tk107 WIF: Found that there was a lot of ice buildup…"
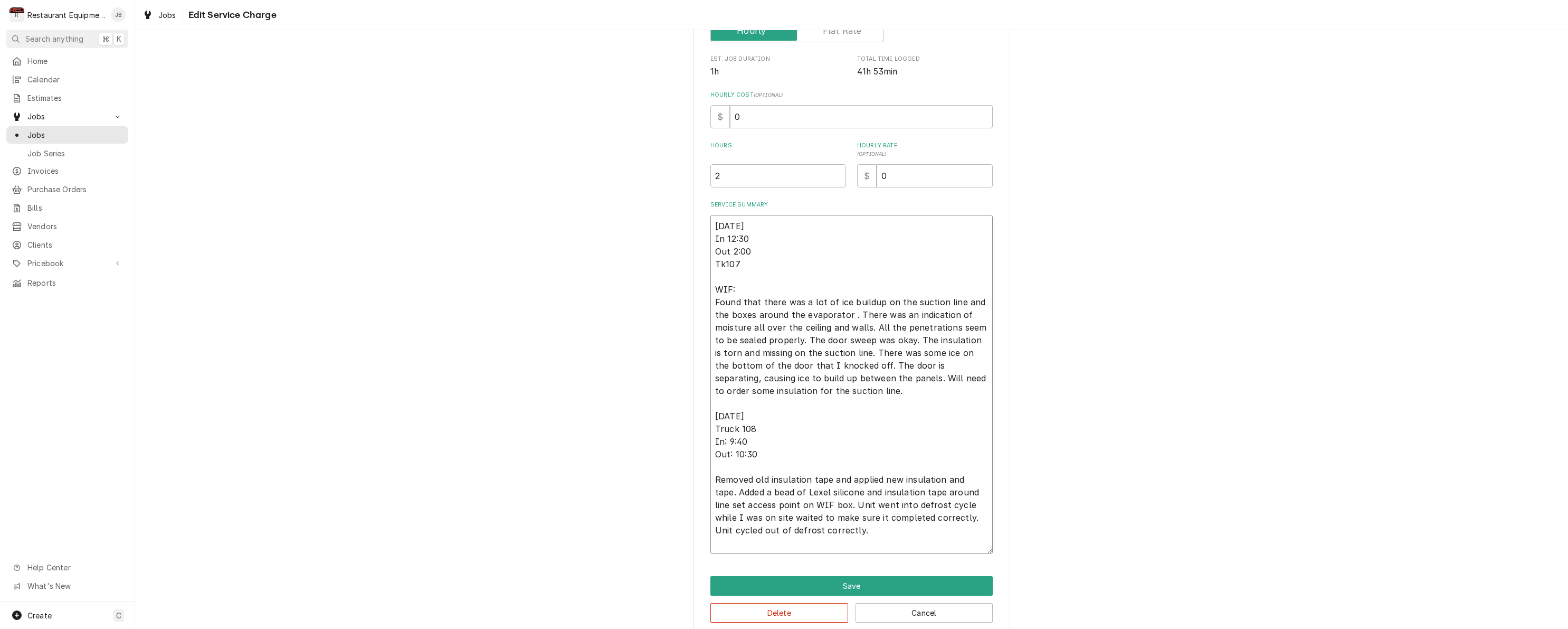
type textarea "x"
type textarea "08/25/25 In 12:30 Out 2:00 Tk107 WIF: Found that there was a lot of ice buildup…"
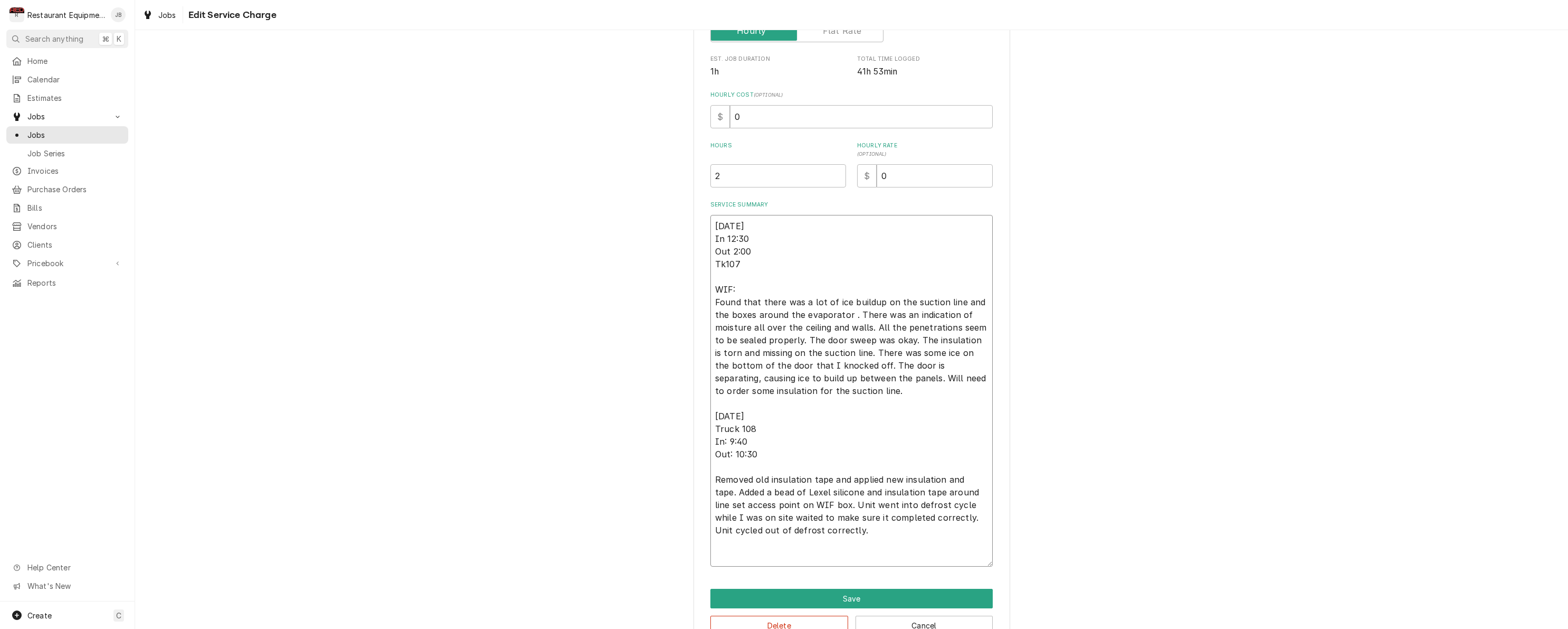
type textarea "x"
type textarea "08/25/25 In 12:30 Out 2:00 Tk107 WIF: Found that there was a lot of ice buildup…"
type textarea "x"
type textarea "08/25/25 In 12:30 Out 2:00 Tk107 WIF: Found that there was a lot of ice buildup…"
type textarea "x"
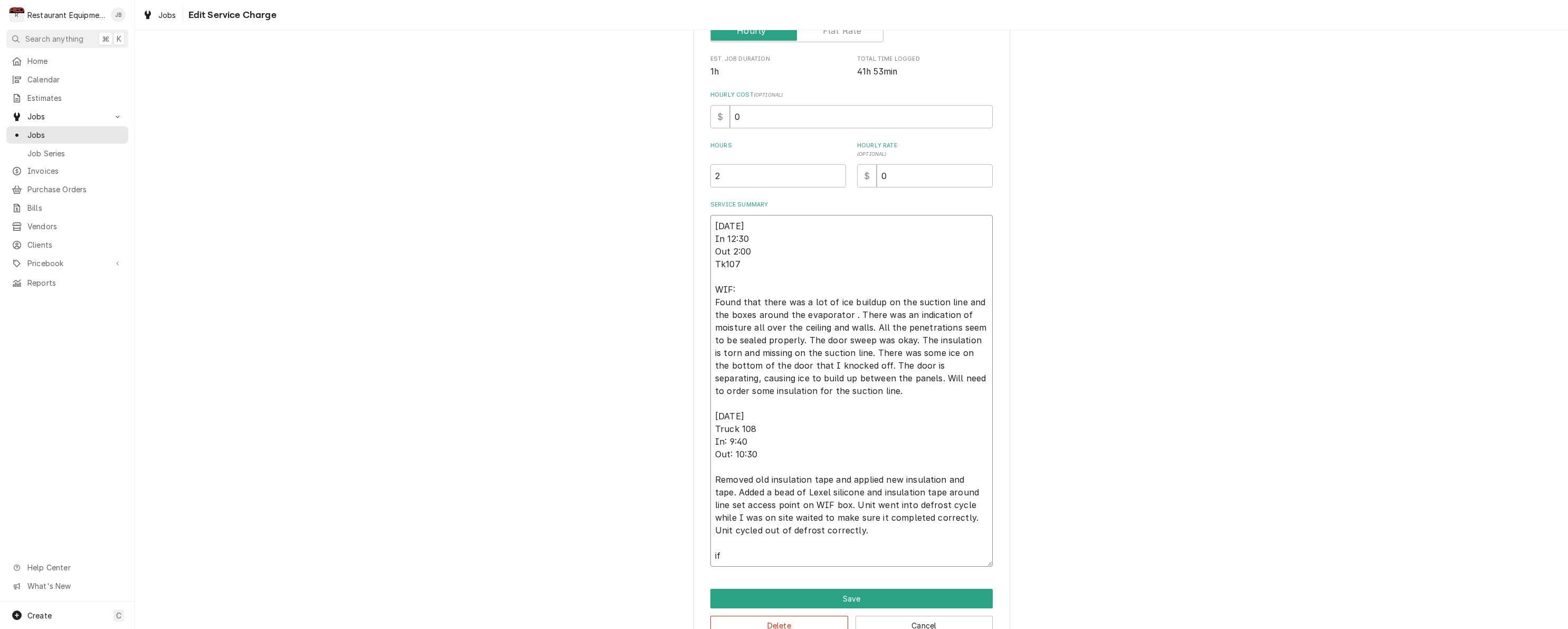
type textarea "08/25/25 In 12:30 Out 2:00 Tk107 WIF: Found that there was a lot of ice buildup…"
type textarea "x"
type textarea "08/25/25 In 12:30 Out 2:00 Tk107 WIF: Found that there was a lot of ice buildup…"
type textarea "x"
type textarea "08/25/25 In 12:30 Out 2:00 Tk107 WIF: Found that there was a lot of ice buildup…"
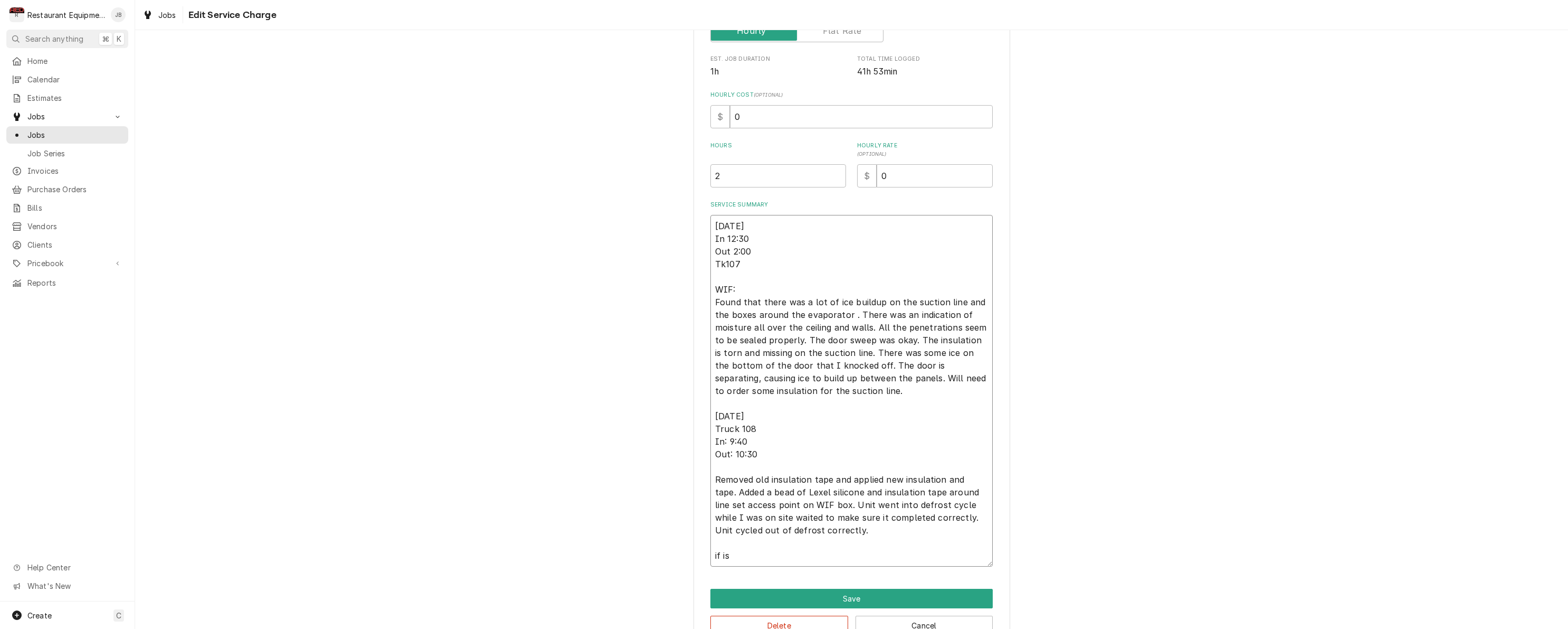
type textarea "x"
type textarea "08/25/25 In 12:30 Out 2:00 Tk107 WIF: Found that there was a lot of ice buildup…"
type textarea "x"
type textarea "08/25/25 In 12:30 Out 2:00 Tk107 WIF: Found that there was a lot of ice buildup…"
type textarea "x"
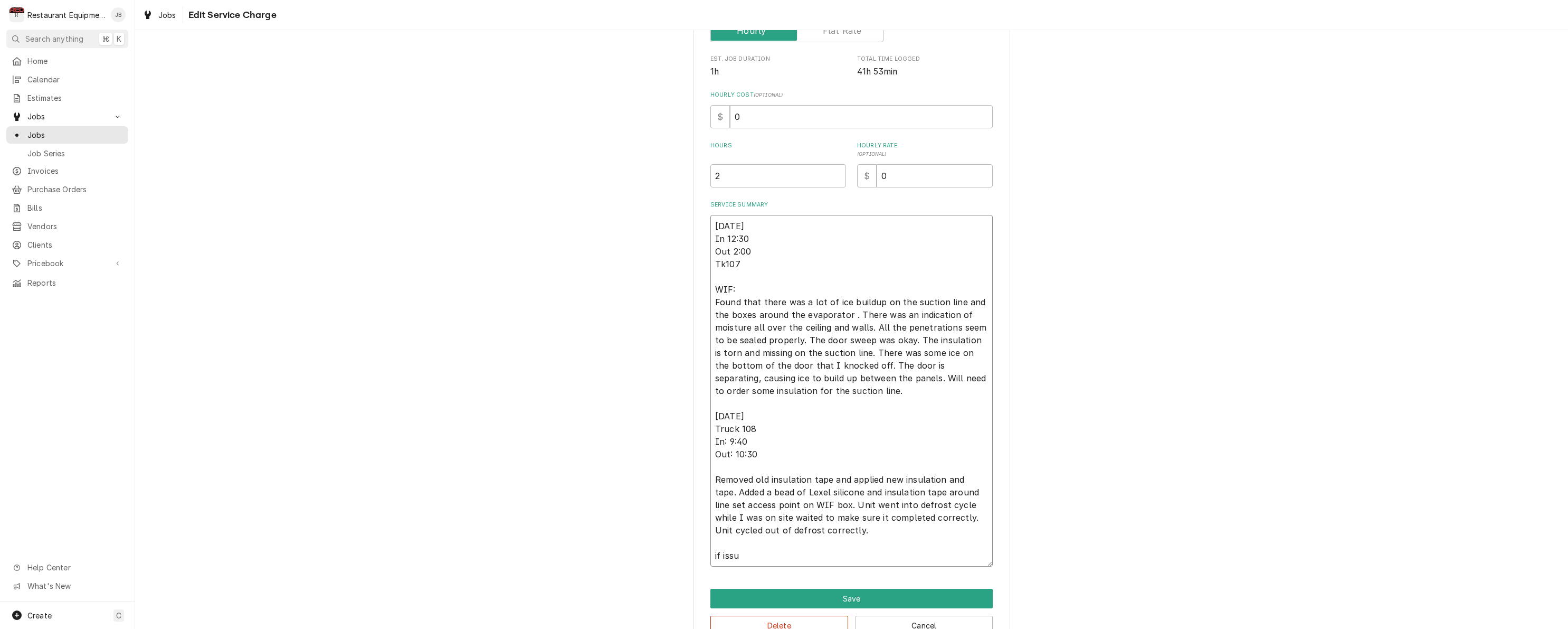
type textarea "08/25/25 In 12:30 Out 2:00 Tk107 WIF: Found that there was a lot of ice buildup…"
type textarea "x"
type textarea "08/25/25 In 12:30 Out 2:00 Tk107 WIF: Found that there was a lot of ice buildup…"
type textarea "x"
type textarea "08/25/25 In 12:30 Out 2:00 Tk107 WIF: Found that there was a lot of ice buildup…"
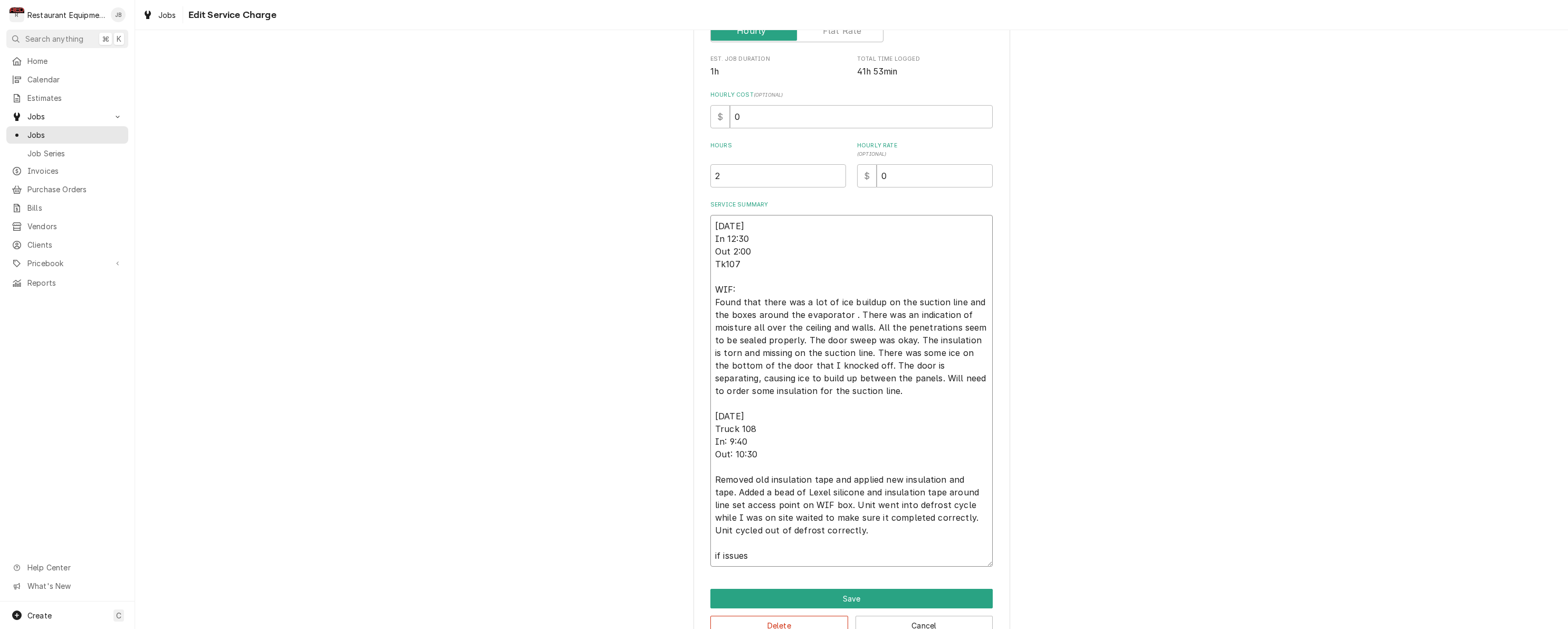
type textarea "x"
type textarea "08/25/25 In 12:30 Out 2:00 Tk107 WIF: Found that there was a lot of ice buildup…"
type textarea "x"
type textarea "08/25/25 In 12:30 Out 2:00 Tk107 WIF: Found that there was a lot of ice buildup…"
type textarea "x"
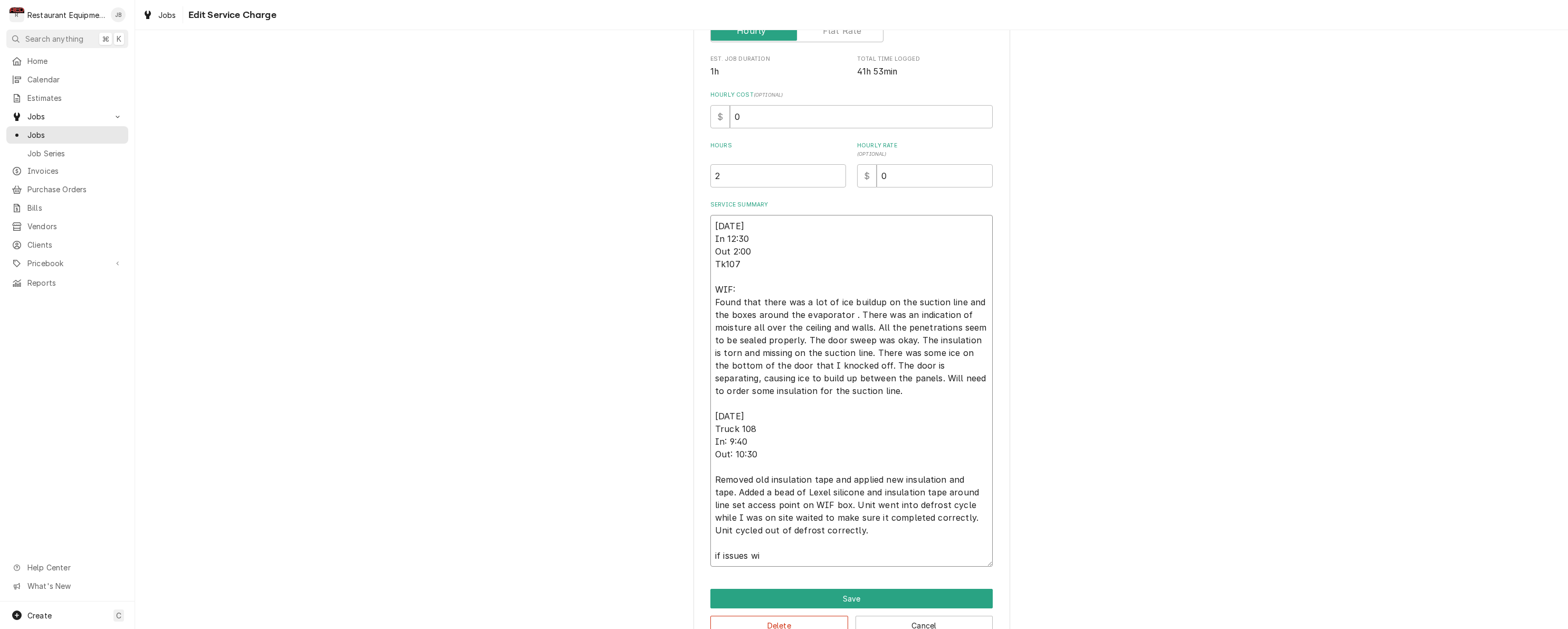
type textarea "08/25/25 In 12:30 Out 2:00 Tk107 WIF: Found that there was a lot of ice buildup…"
type textarea "x"
type textarea "08/25/25 In 12:30 Out 2:00 Tk107 WIF: Found that there was a lot of ice buildup…"
type textarea "x"
type textarea "08/25/25 In 12:30 Out 2:00 Tk107 WIF: Found that there was a lot of ice buildup…"
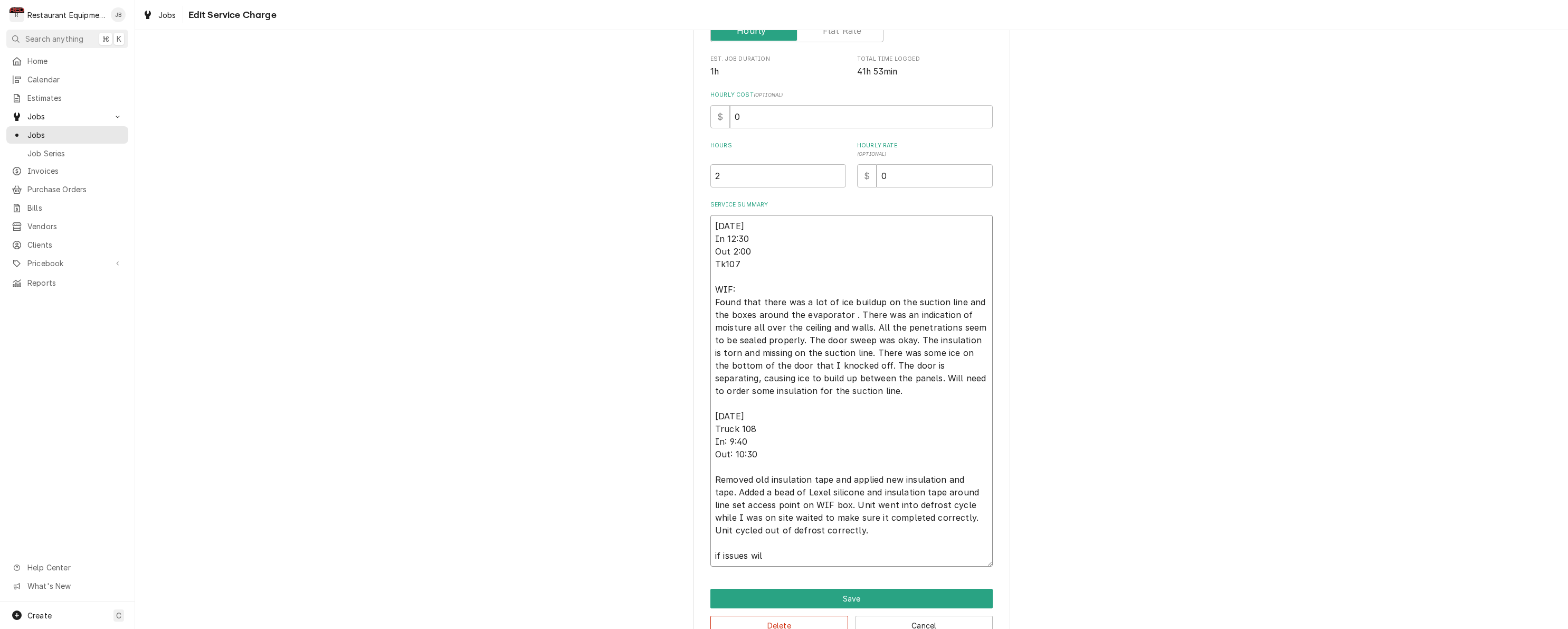
type textarea "x"
type textarea "08/25/25 In 12:30 Out 2:00 Tk107 WIF: Found that there was a lot of ice buildup…"
type textarea "x"
type textarea "08/25/25 In 12:30 Out 2:00 Tk107 WIF: Found that there was a lot of ice buildup…"
type textarea "x"
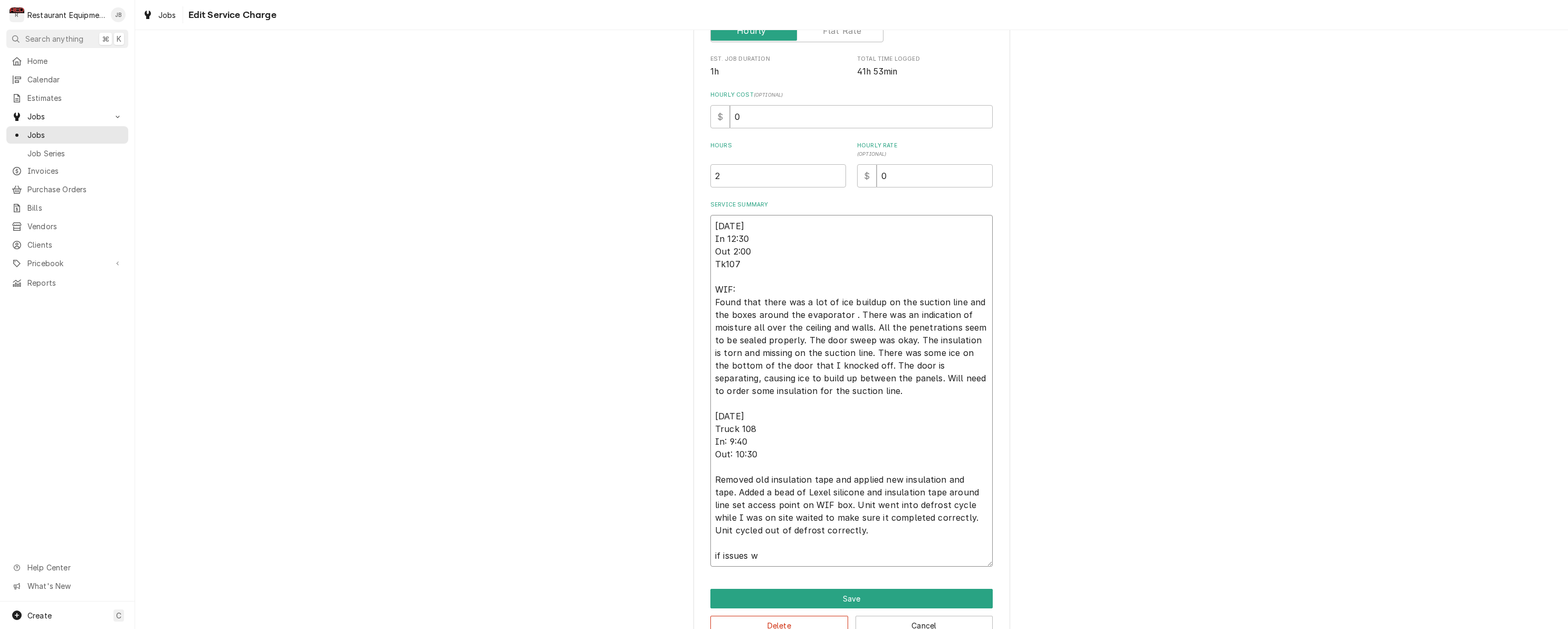
type textarea "08/25/25 In 12:30 Out 2:00 Tk107 WIF: Found that there was a lot of ice buildup…"
type textarea "x"
type textarea "08/25/25 In 12:30 Out 2:00 Tk107 WIF: Found that there was a lot of ice buildup…"
type textarea "x"
type textarea "08/25/25 In 12:30 Out 2:00 Tk107 WIF: Found that there was a lot of ice buildup…"
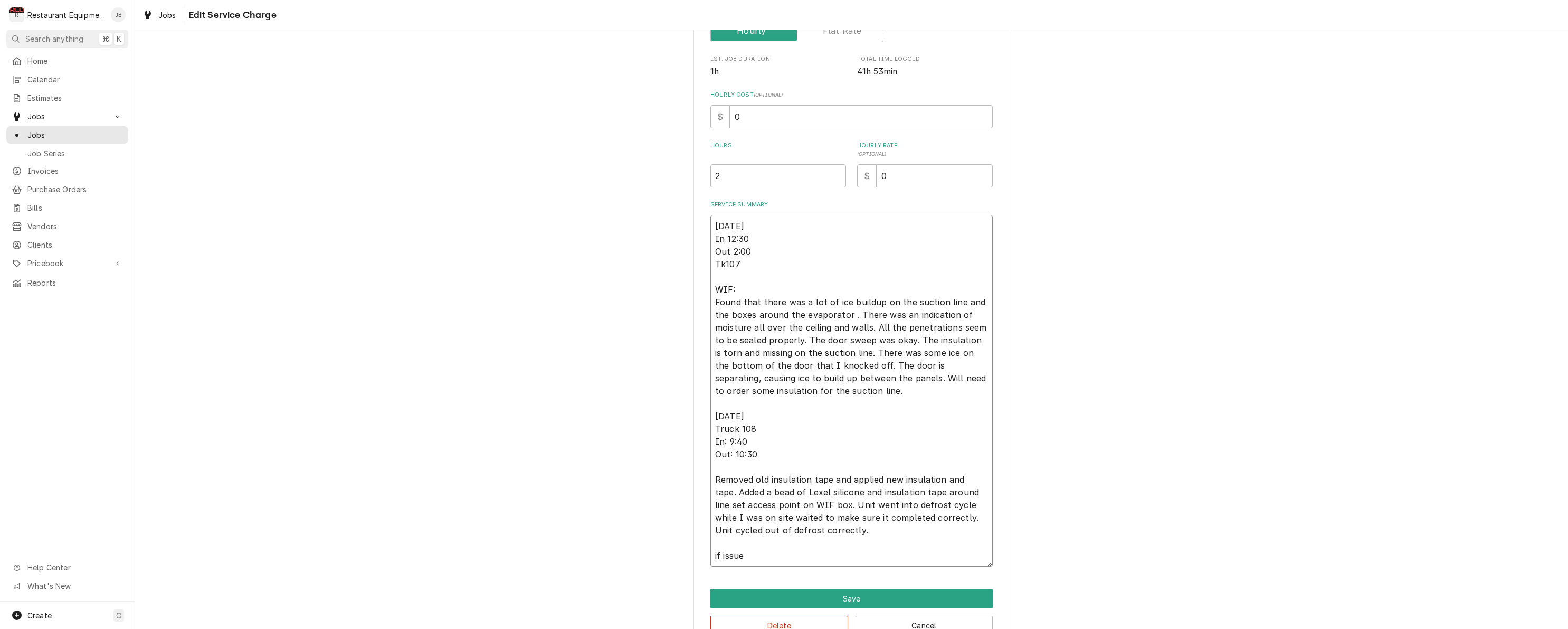
type textarea "x"
type textarea "08/25/25 In 12:30 Out 2:00 Tk107 WIF: Found that there was a lot of ice buildup…"
type textarea "x"
type textarea "08/25/25 In 12:30 Out 2:00 Tk107 WIF: Found that there was a lot of ice buildup…"
type textarea "x"
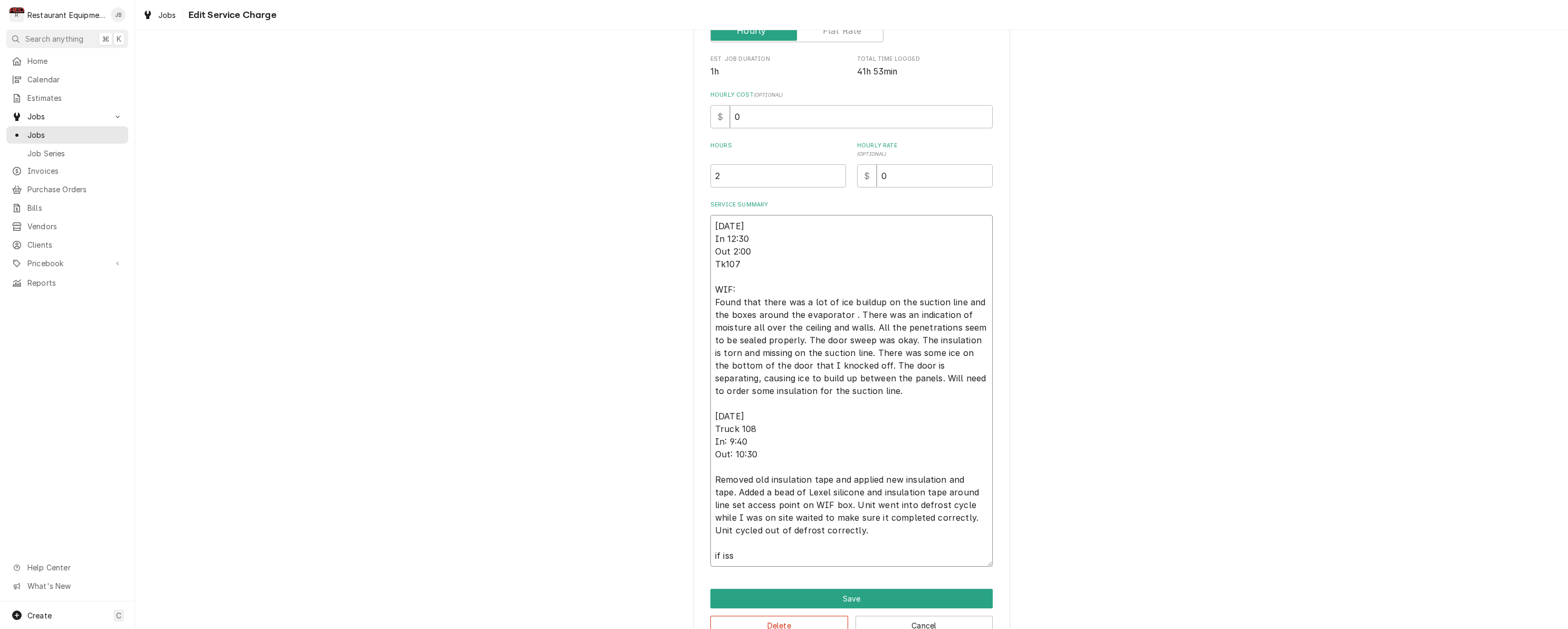
type textarea "08/25/25 In 12:30 Out 2:00 Tk107 WIF: Found that there was a lot of ice buildup…"
type textarea "x"
type textarea "08/25/25 In 12:30 Out 2:00 Tk107 WIF: Found that there was a lot of ice buildup…"
type textarea "x"
type textarea "08/25/25 In 12:30 Out 2:00 Tk107 WIF: Found that there was a lot of ice buildup…"
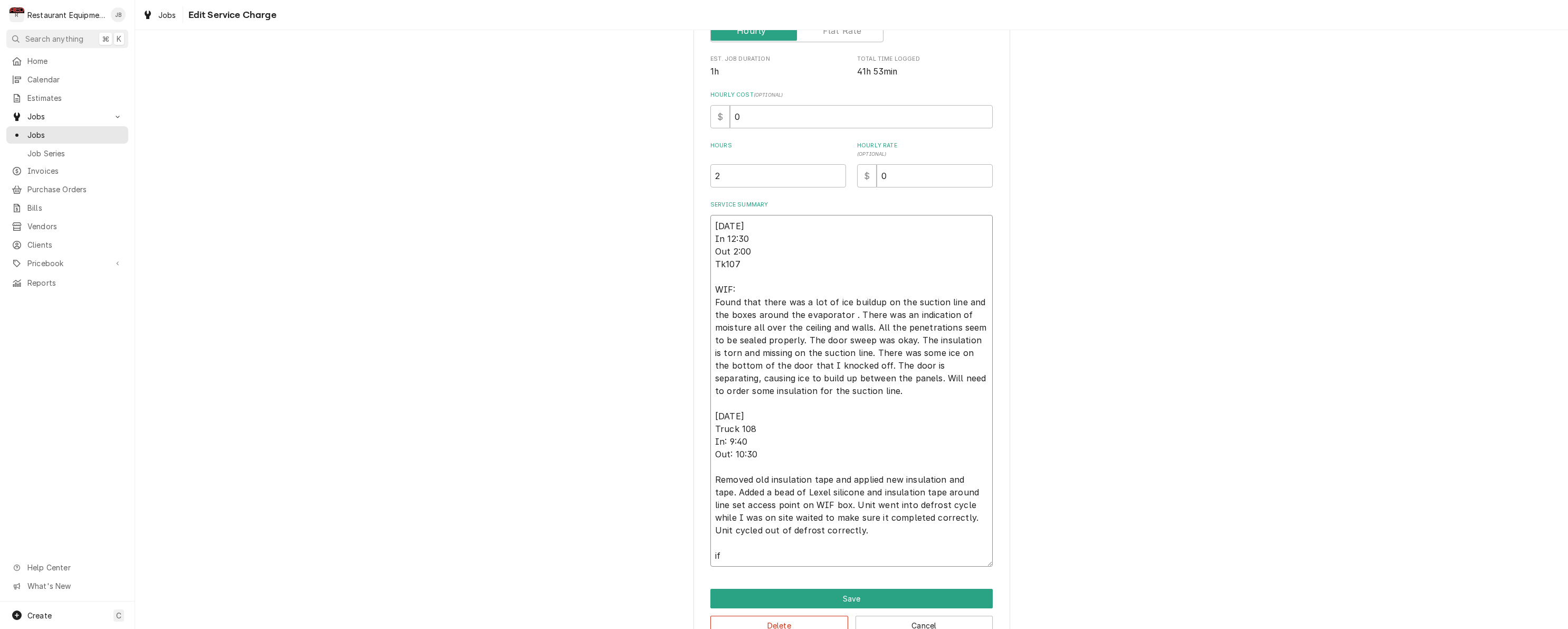
type textarea "x"
type textarea "08/25/25 In 12:30 Out 2:00 Tk107 WIF: Found that there was a lot of ice buildup…"
type textarea "x"
type textarea "08/25/25 In 12:30 Out 2:00 Tk107 WIF: Found that there was a lot of ice buildup…"
type textarea "x"
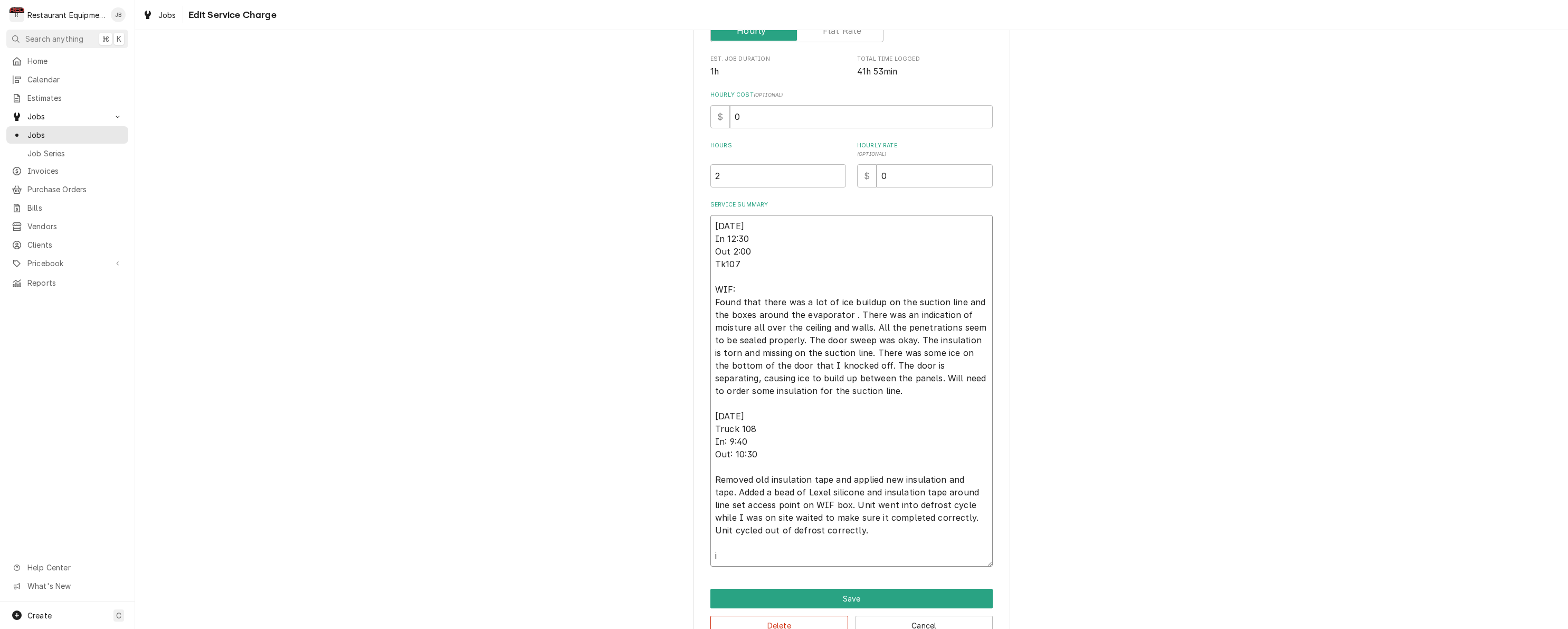
type textarea "08/25/25 In 12:30 Out 2:00 Tk107 WIF: Found that there was a lot of ice buildup…"
type textarea "x"
type textarea "08/25/25 In 12:30 Out 2:00 Tk107 WIF: Found that there was a lot of ice buildup…"
type textarea "x"
type textarea "08/25/25 In 12:30 Out 2:00 Tk107 WIF: Found that there was a lot of ice buildup…"
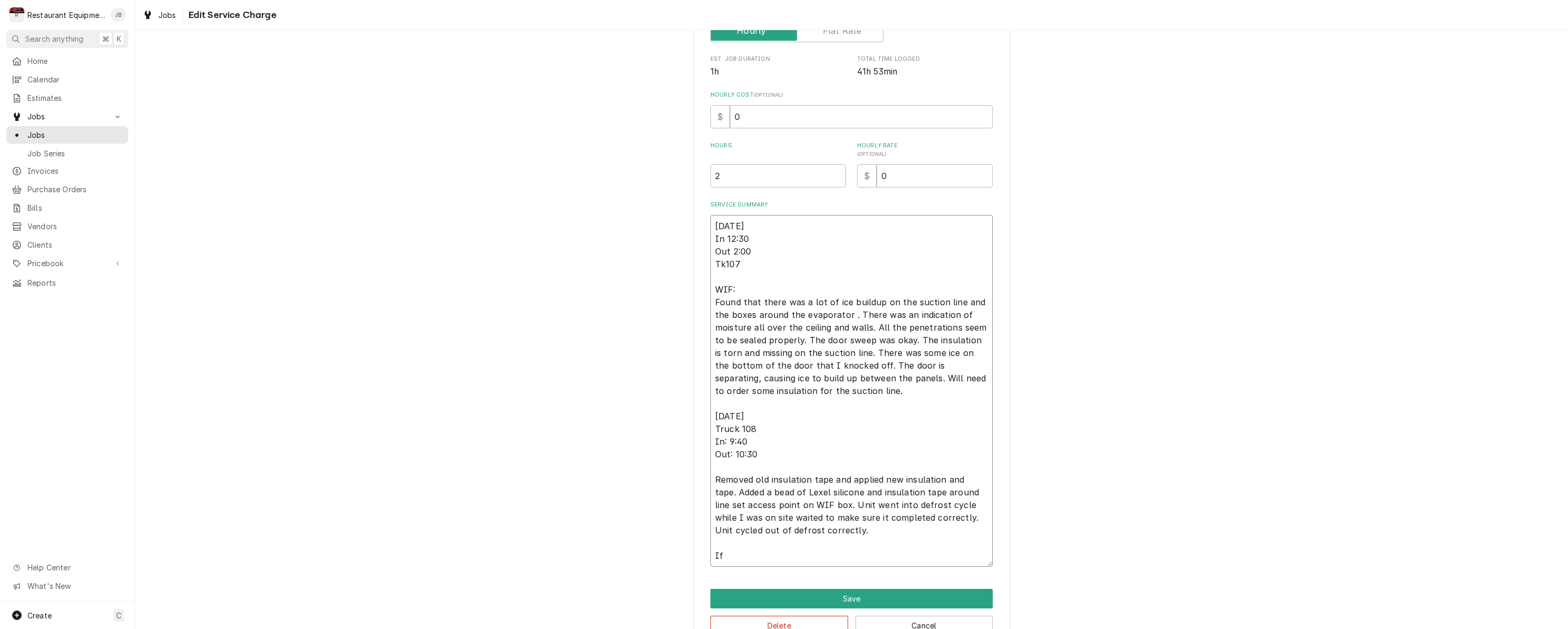
type textarea "x"
type textarea "08/25/25 In 12:30 Out 2:00 Tk107 WIF: Found that there was a lot of ice buildup…"
type textarea "x"
type textarea "08/25/25 In 12:30 Out 2:00 Tk107 WIF: Found that there was a lot of ice buildup…"
type textarea "x"
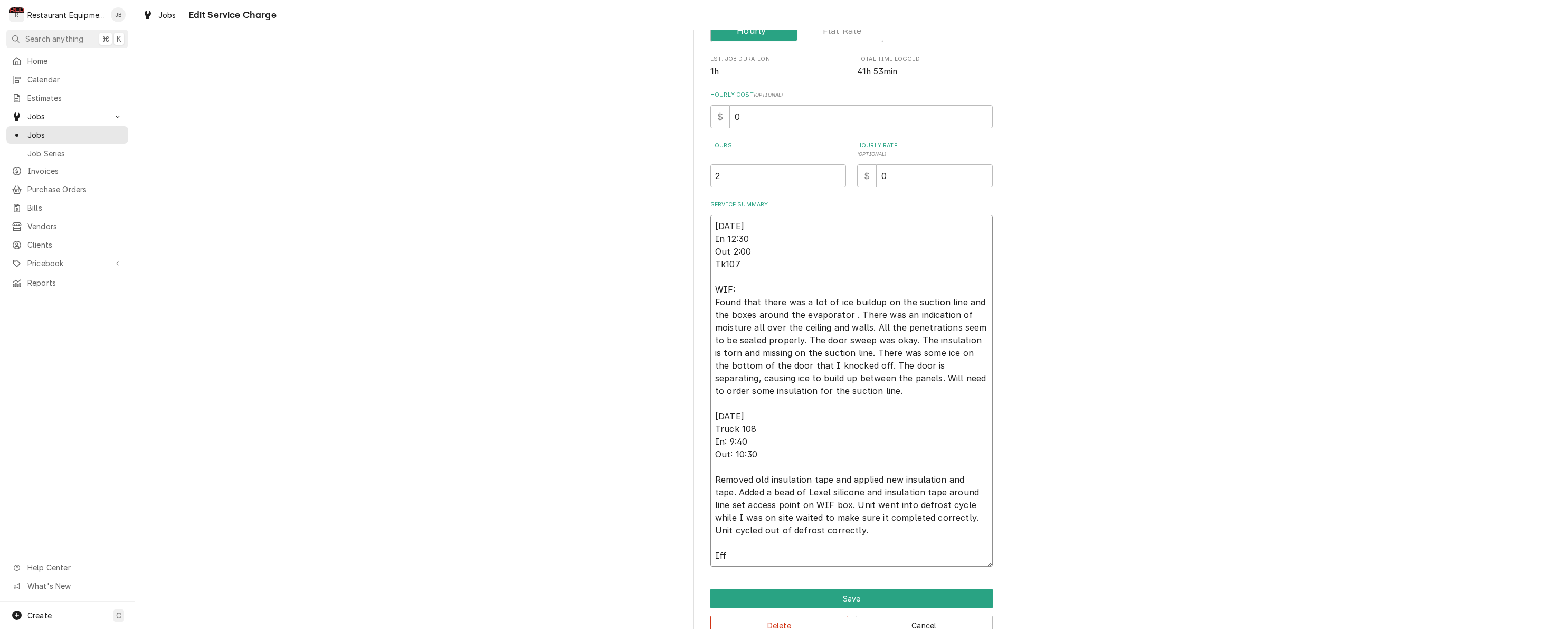
type textarea "08/25/25 In 12:30 Out 2:00 Tk107 WIF: Found that there was a lot of ice buildup…"
type textarea "x"
type textarea "08/25/25 In 12:30 Out 2:00 Tk107 WIF: Found that there was a lot of ice buildup…"
type textarea "x"
type textarea "08/25/25 In 12:30 Out 2:00 Tk107 WIF: Found that there was a lot of ice buildup…"
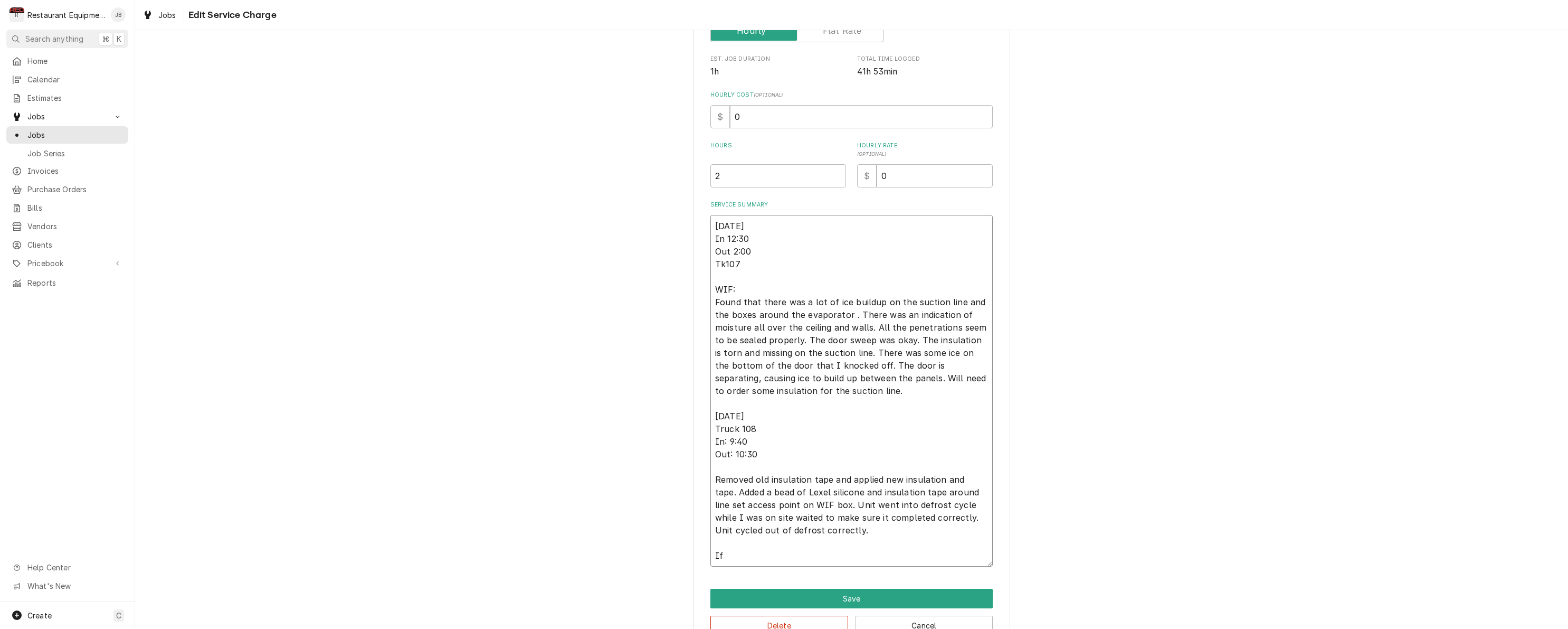
type textarea "x"
type textarea "08/25/25 In 12:30 Out 2:00 Tk107 WIF: Found that there was a lot of ice buildup…"
type textarea "x"
type textarea "08/25/25 In 12:30 Out 2:00 Tk107 WIF: Found that there was a lot of ice buildup…"
type textarea "x"
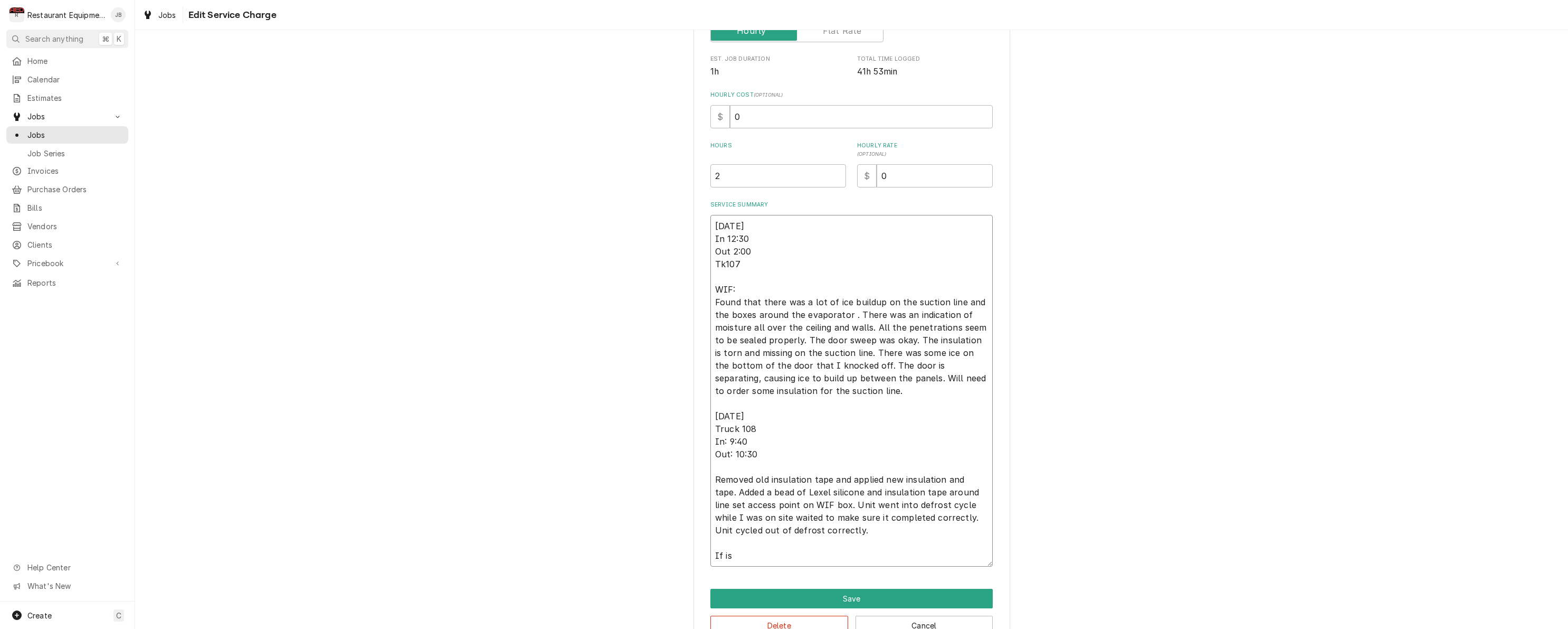
type textarea "08/25/25 In 12:30 Out 2:00 Tk107 WIF: Found that there was a lot of ice buildup…"
type textarea "x"
type textarea "08/25/25 In 12:30 Out 2:00 Tk107 WIF: Found that there was a lot of ice buildup…"
type textarea "x"
type textarea "08/25/25 In 12:30 Out 2:00 Tk107 WIF: Found that there was a lot of ice buildup…"
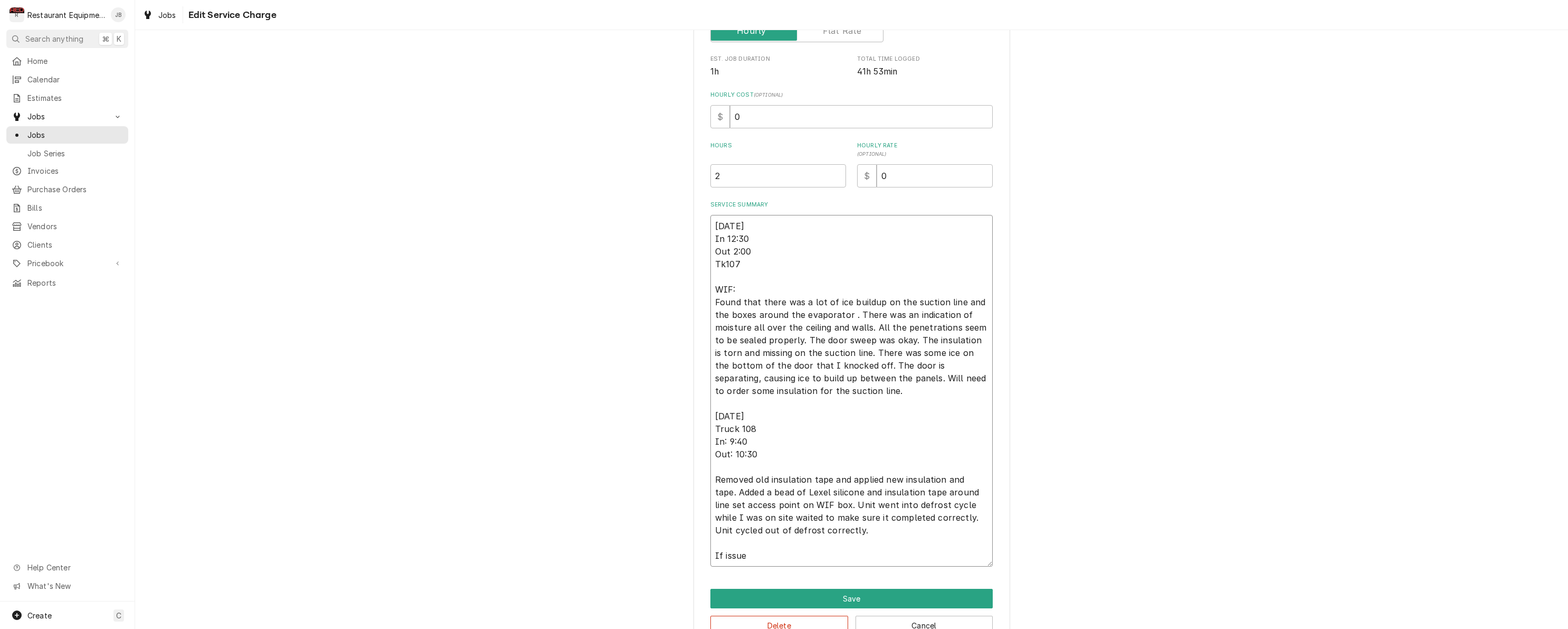
type textarea "x"
type textarea "08/25/25 In 12:30 Out 2:00 Tk107 WIF: Found that there was a lot of ice buildup…"
type textarea "x"
type textarea "08/25/25 In 12:30 Out 2:00 Tk107 WIF: Found that there was a lot of ice buildup…"
type textarea "x"
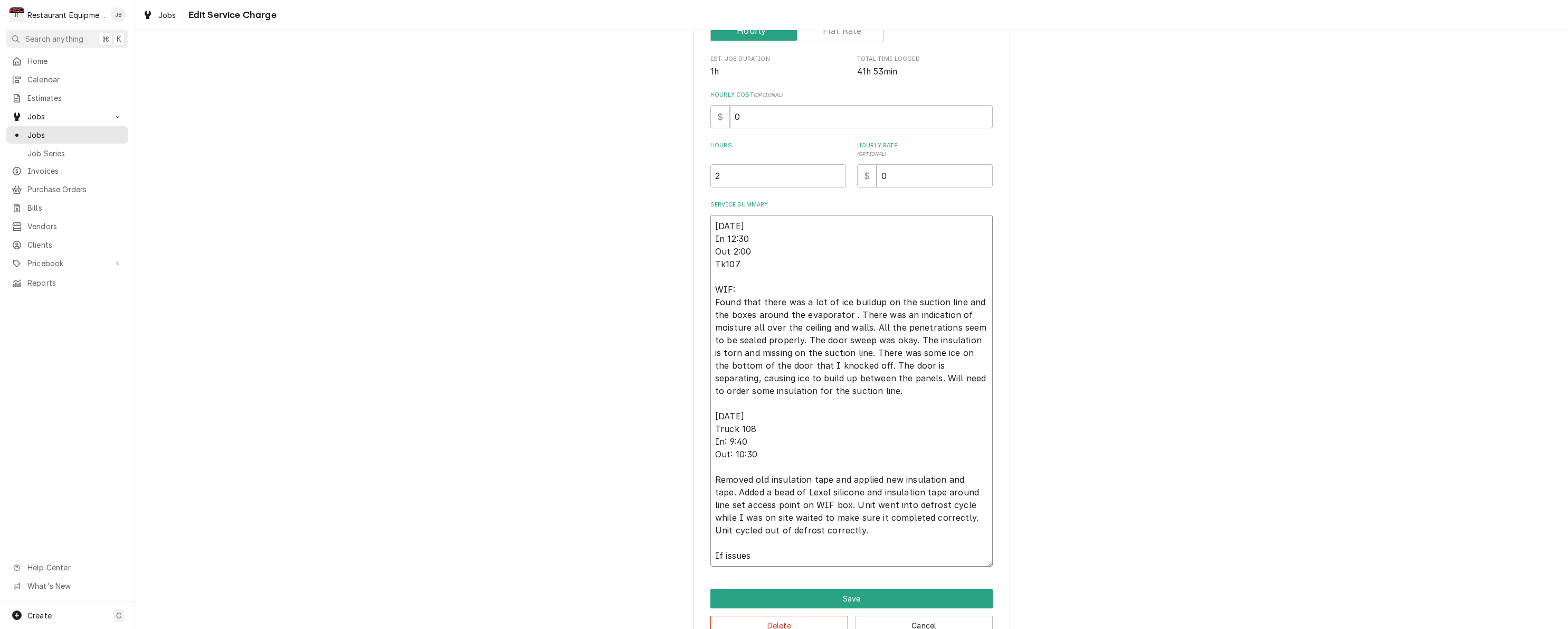
type textarea "08/25/25 In 12:30 Out 2:00 Tk107 WIF: Found that there was a lot of ice buildup…"
type textarea "x"
type textarea "08/25/25 In 12:30 Out 2:00 Tk107 WIF: Found that there was a lot of ice buildup…"
type textarea "x"
type textarea "08/25/25 In 12:30 Out 2:00 Tk107 WIF: Found that there was a lot of ice buildup…"
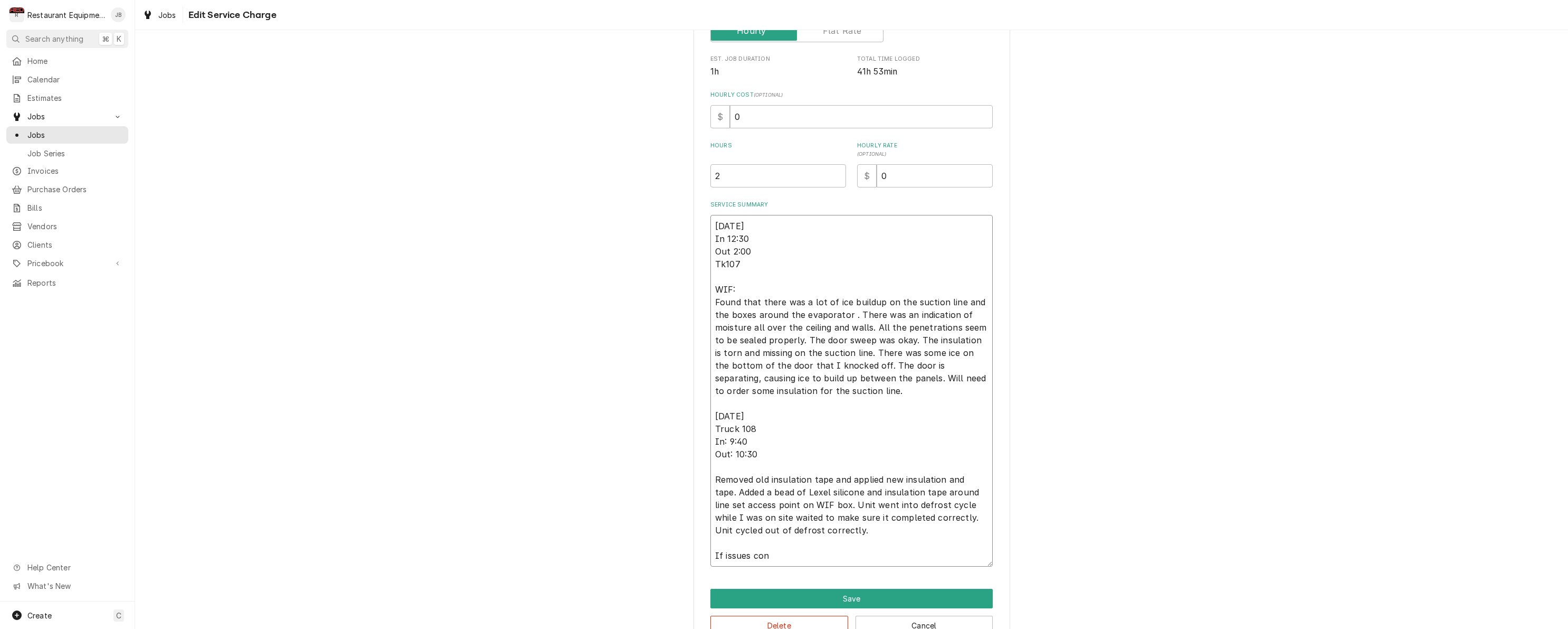
type textarea "x"
type textarea "08/25/25 In 12:30 Out 2:00 Tk107 WIF: Found that there was a lot of ice buildup…"
type textarea "x"
type textarea "08/25/25 In 12:30 Out 2:00 Tk107 WIF: Found that there was a lot of ice buildup…"
type textarea "x"
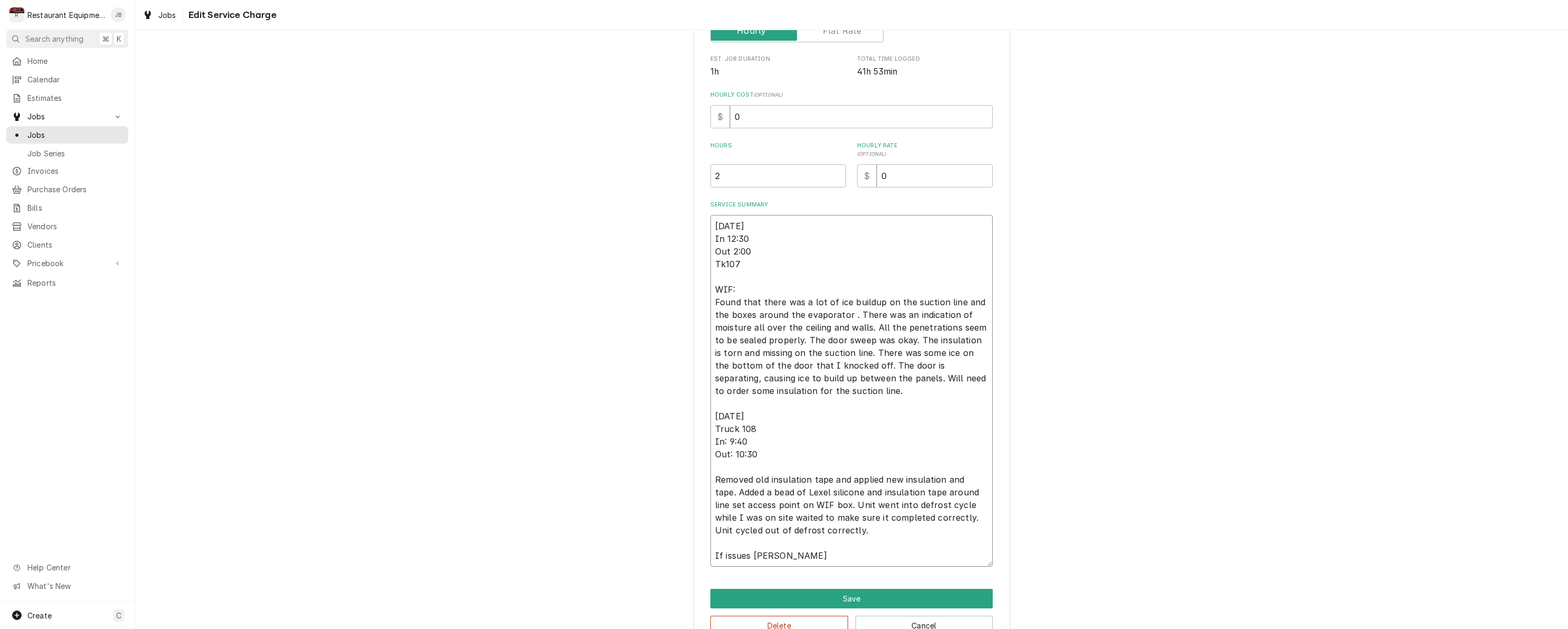
type textarea "08/25/25 In 12:30 Out 2:00 Tk107 WIF: Found that there was a lot of ice buildup…"
type textarea "x"
type textarea "08/25/25 In 12:30 Out 2:00 Tk107 WIF: Found that there was a lot of ice buildup…"
type textarea "x"
type textarea "08/25/25 In 12:30 Out 2:00 Tk107 WIF: Found that there was a lot of ice buildup…"
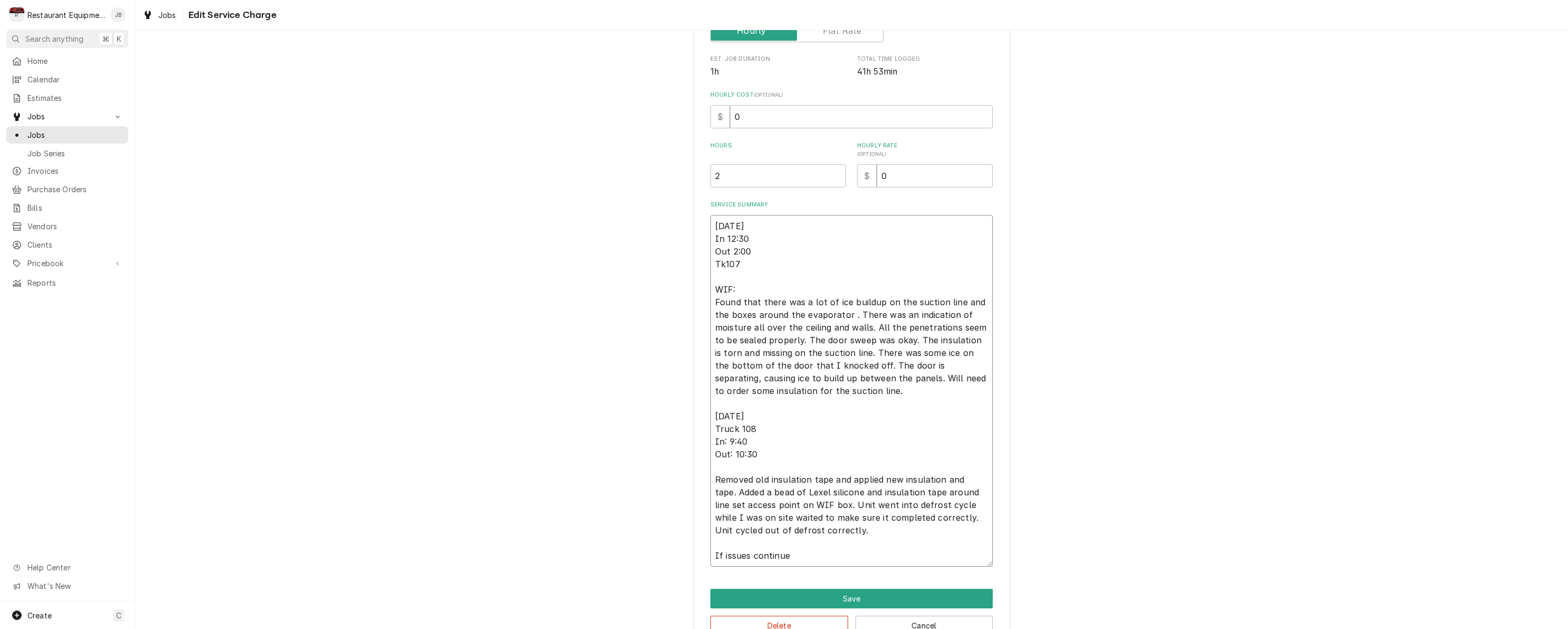
type textarea "x"
type textarea "08/25/25 In 12:30 Out 2:00 Tk107 WIF: Found that there was a lot of ice buildup…"
type textarea "x"
type textarea "08/25/25 In 12:30 Out 2:00 Tk107 WIF: Found that there was a lot of ice buildup…"
type textarea "x"
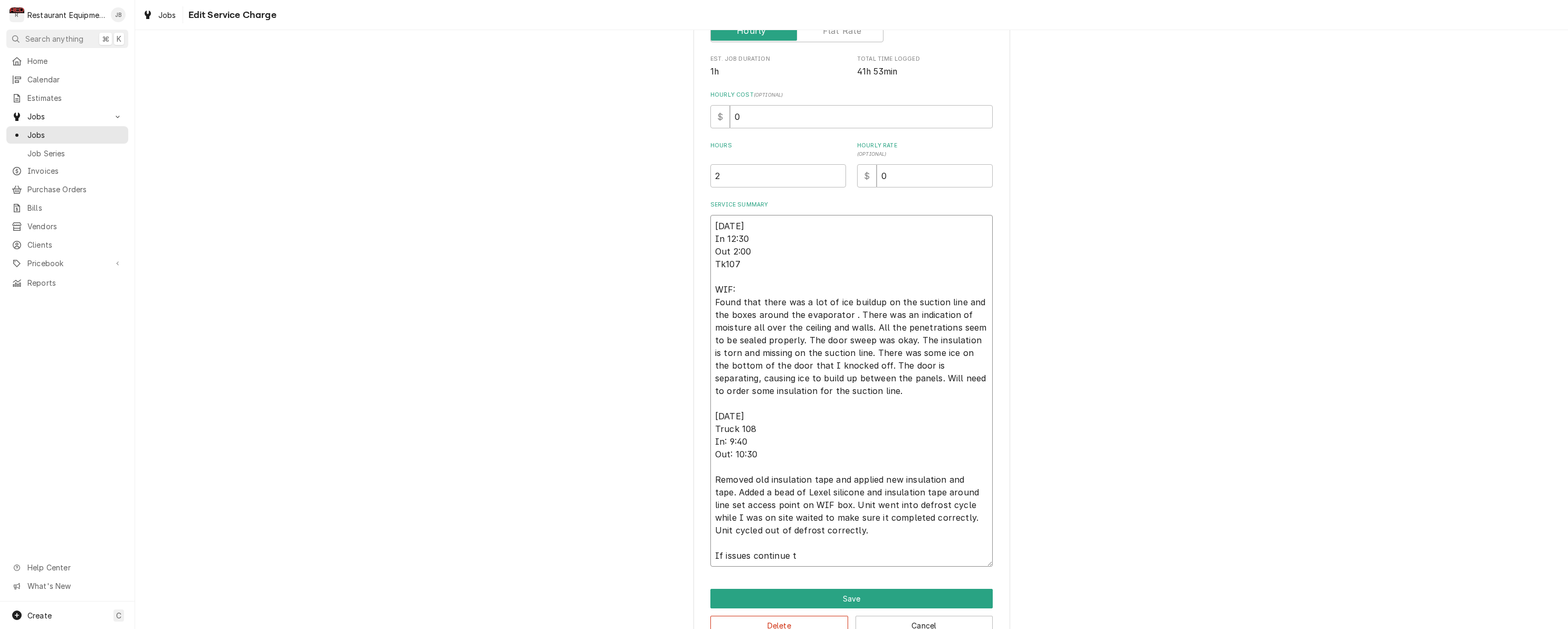
type textarea "08/25/25 In 12:30 Out 2:00 Tk107 WIF: Found that there was a lot of ice buildup…"
type textarea "x"
type textarea "08/25/25 In 12:30 Out 2:00 Tk107 WIF: Found that there was a lot of ice buildup…"
type textarea "x"
type textarea "08/25/25 In 12:30 Out 2:00 Tk107 WIF: Found that there was a lot of ice buildup…"
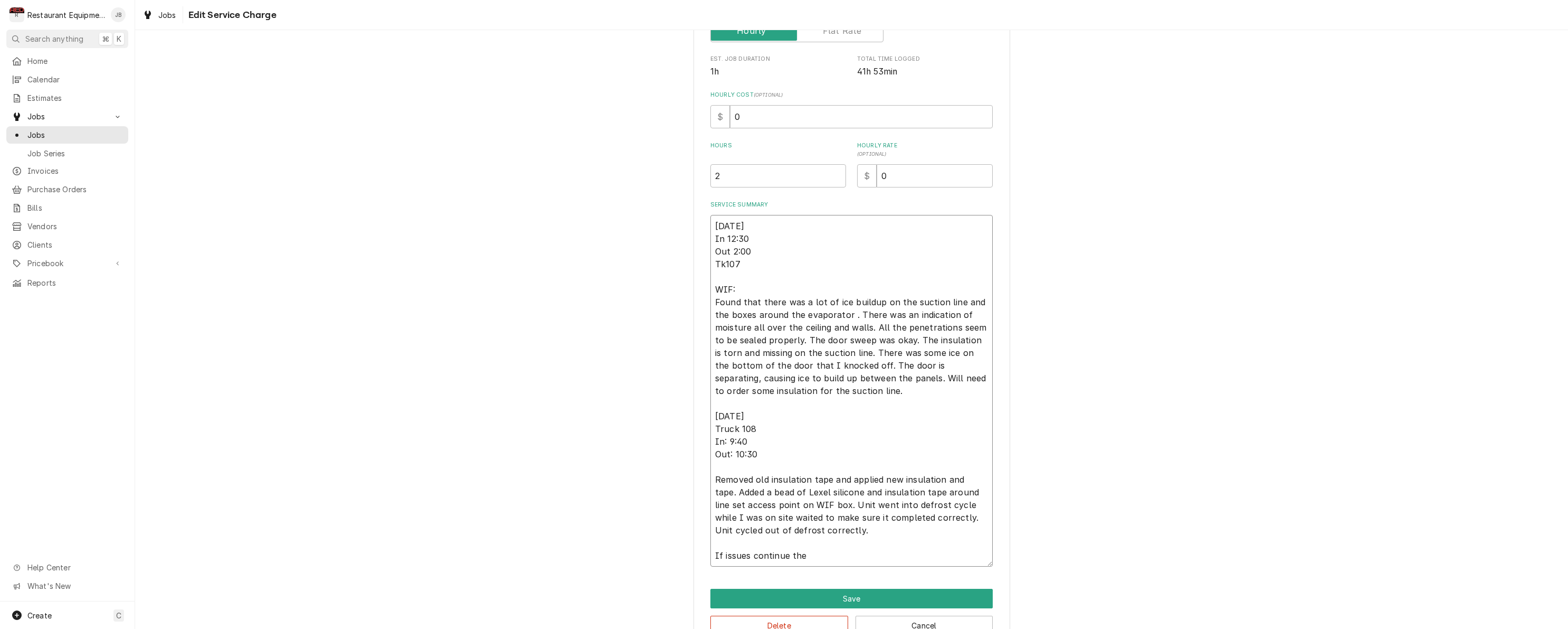
type textarea "x"
type textarea "08/25/25 In 12:30 Out 2:00 Tk107 WIF: Found that there was a lot of ice buildup…"
type textarea "x"
type textarea "08/25/25 In 12:30 Out 2:00 Tk107 WIF: Found that there was a lot of ice buildup…"
type textarea "x"
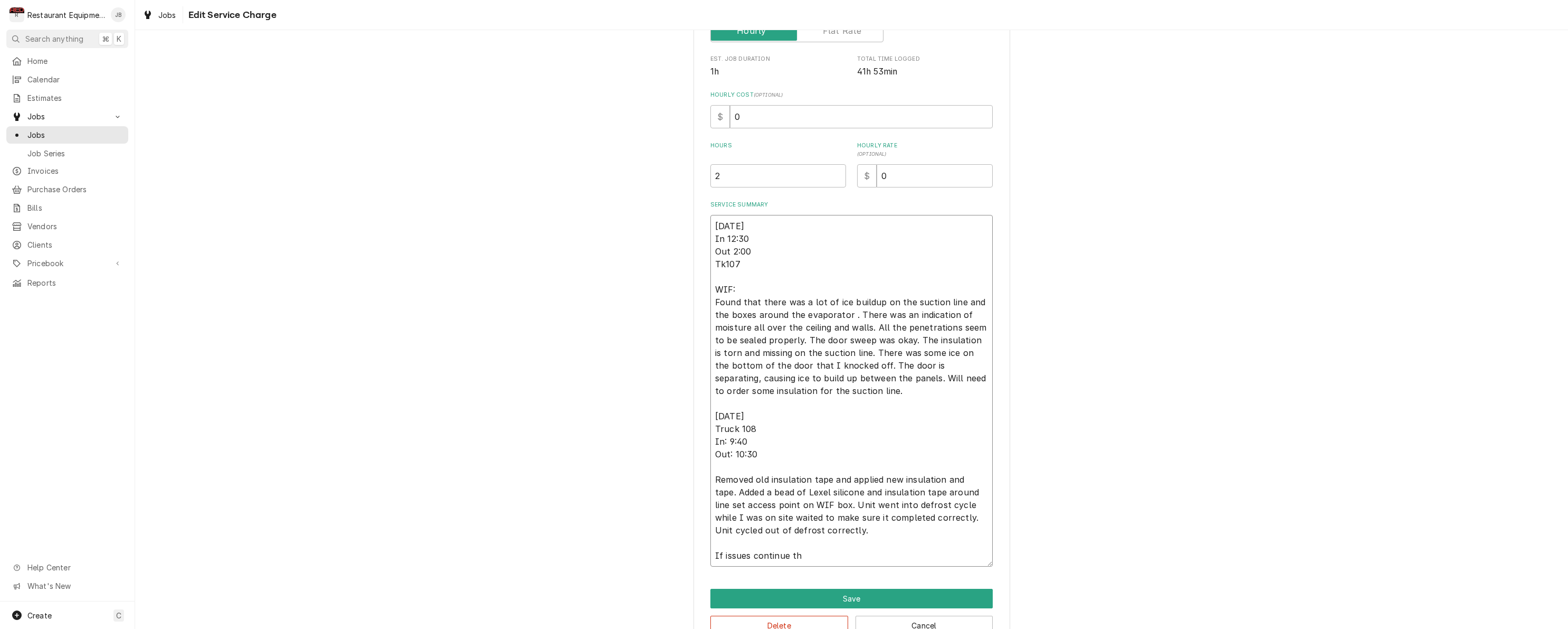
type textarea "08/25/25 In 12:30 Out 2:00 Tk107 WIF: Found that there was a lot of ice buildup…"
type textarea "x"
type textarea "08/25/25 In 12:30 Out 2:00 Tk107 WIF: Found that there was a lot of ice buildup…"
type textarea "x"
type textarea "08/25/25 In 12:30 Out 2:00 Tk107 WIF: Found that there was a lot of ice buildup…"
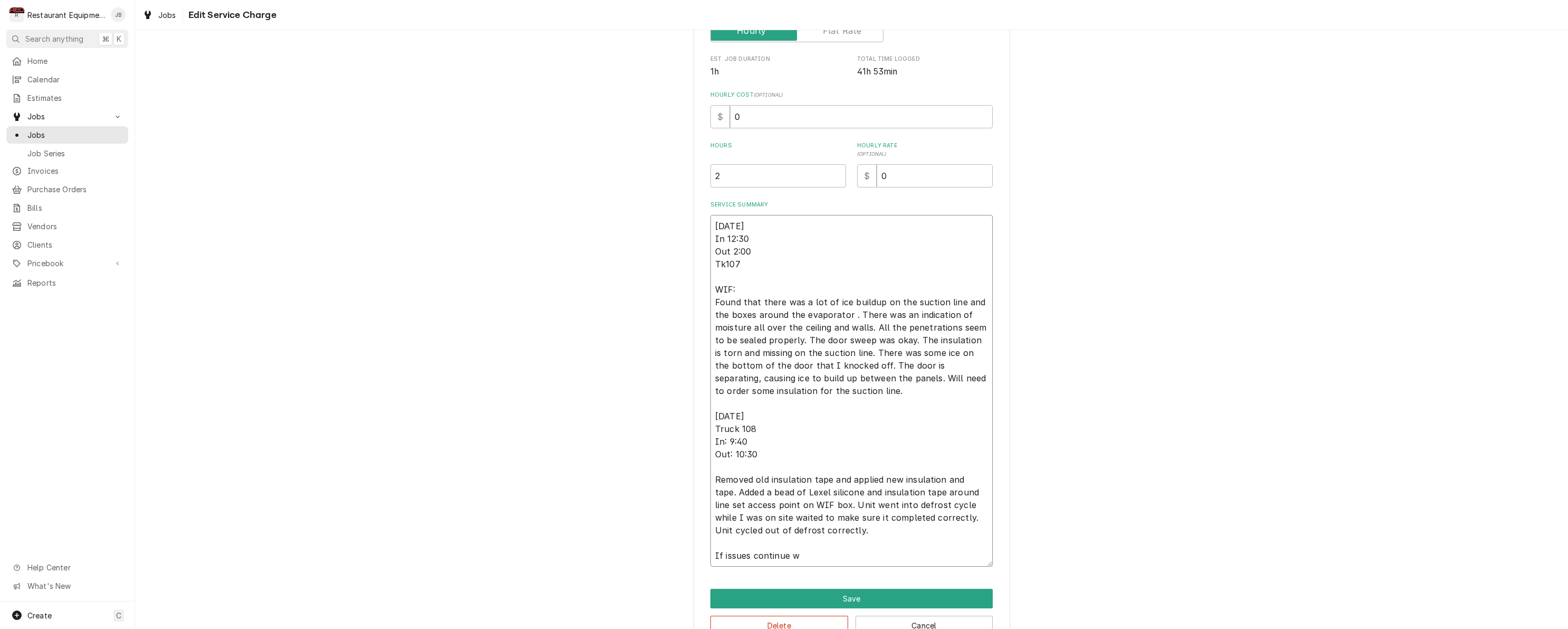
type textarea "x"
type textarea "08/25/25 In 12:30 Out 2:00 Tk107 WIF: Found that there was a lot of ice buildup…"
type textarea "x"
type textarea "08/25/25 In 12:30 Out 2:00 Tk107 WIF: Found that there was a lot of ice buildup…"
type textarea "x"
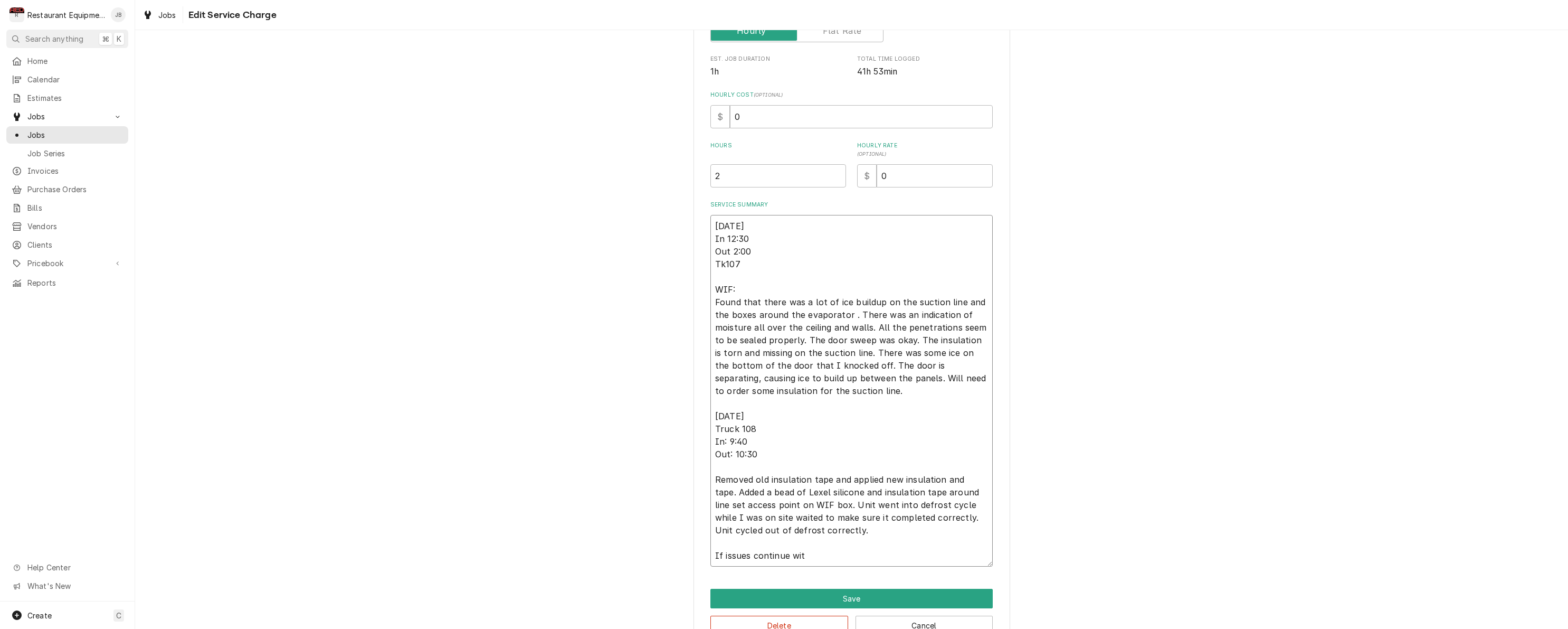
type textarea "08/25/25 In 12:30 Out 2:00 Tk107 WIF: Found that there was a lot of ice buildup…"
type textarea "x"
type textarea "08/25/25 In 12:30 Out 2:00 Tk107 WIF: Found that there was a lot of ice buildup…"
type textarea "x"
type textarea "08/25/25 In 12:30 Out 2:00 Tk107 WIF: Found that there was a lot of ice buildup…"
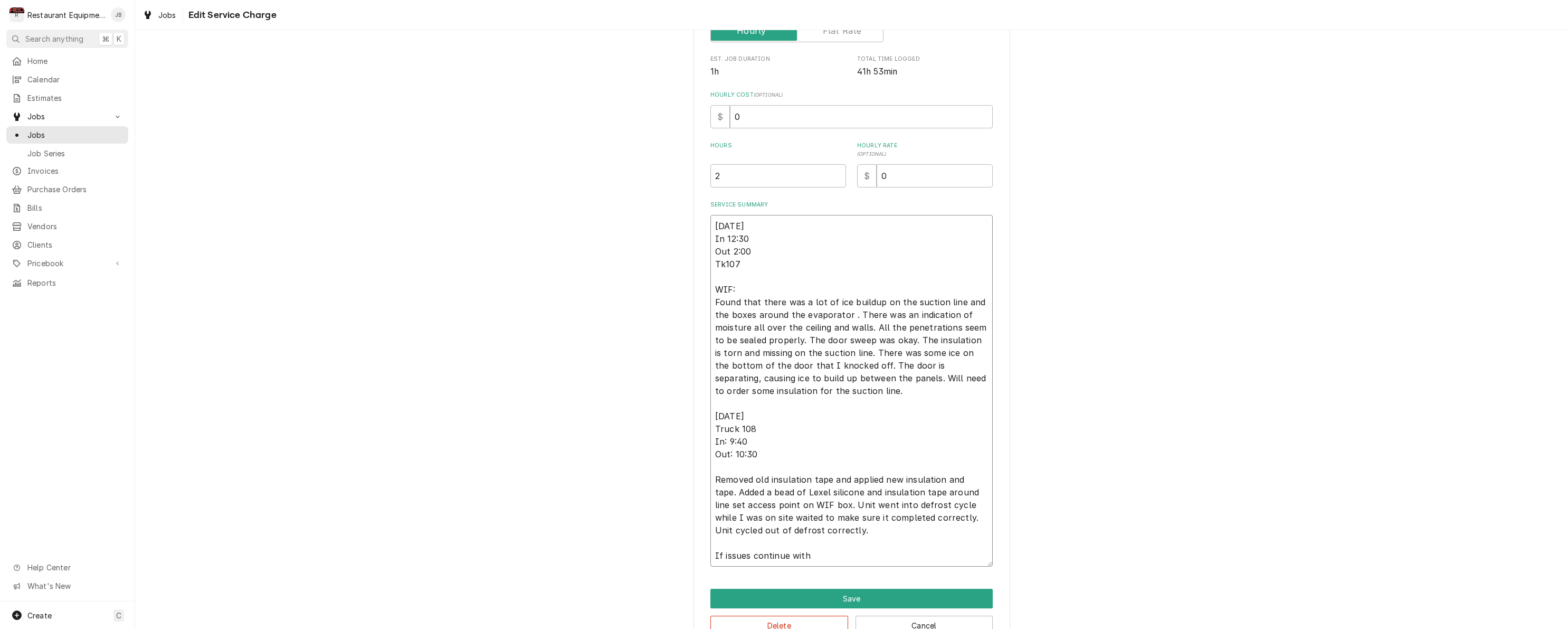
type textarea "x"
type textarea "08/25/25 In 12:30 Out 2:00 Tk107 WIF: Found that there was a lot of ice buildup…"
type textarea "x"
type textarea "08/25/25 In 12:30 Out 2:00 Tk107 WIF: Found that there was a lot of ice buildup…"
type textarea "x"
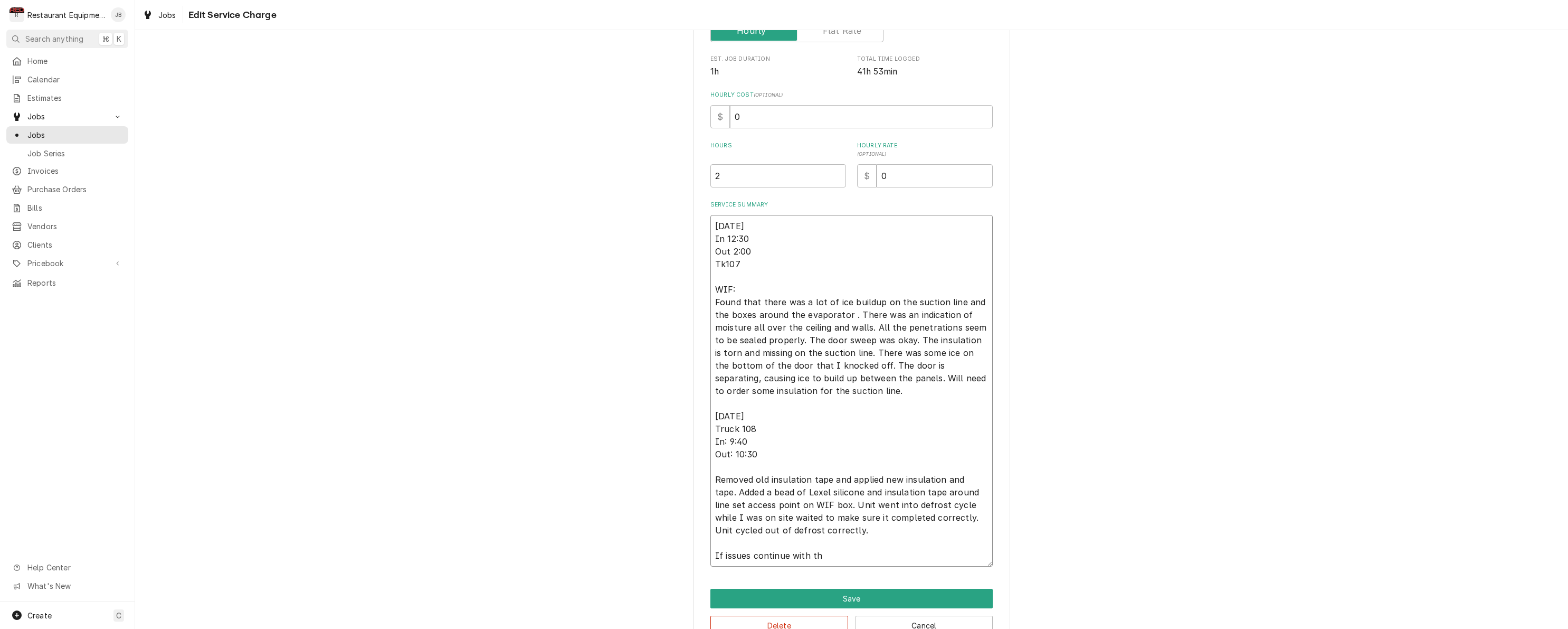
type textarea "08/25/25 In 12:30 Out 2:00 Tk107 WIF: Found that there was a lot of ice buildup…"
type textarea "x"
type textarea "08/25/25 In 12:30 Out 2:00 Tk107 WIF: Found that there was a lot of ice buildup…"
type textarea "x"
type textarea "08/25/25 In 12:30 Out 2:00 Tk107 WIF: Found that there was a lot of ice buildup…"
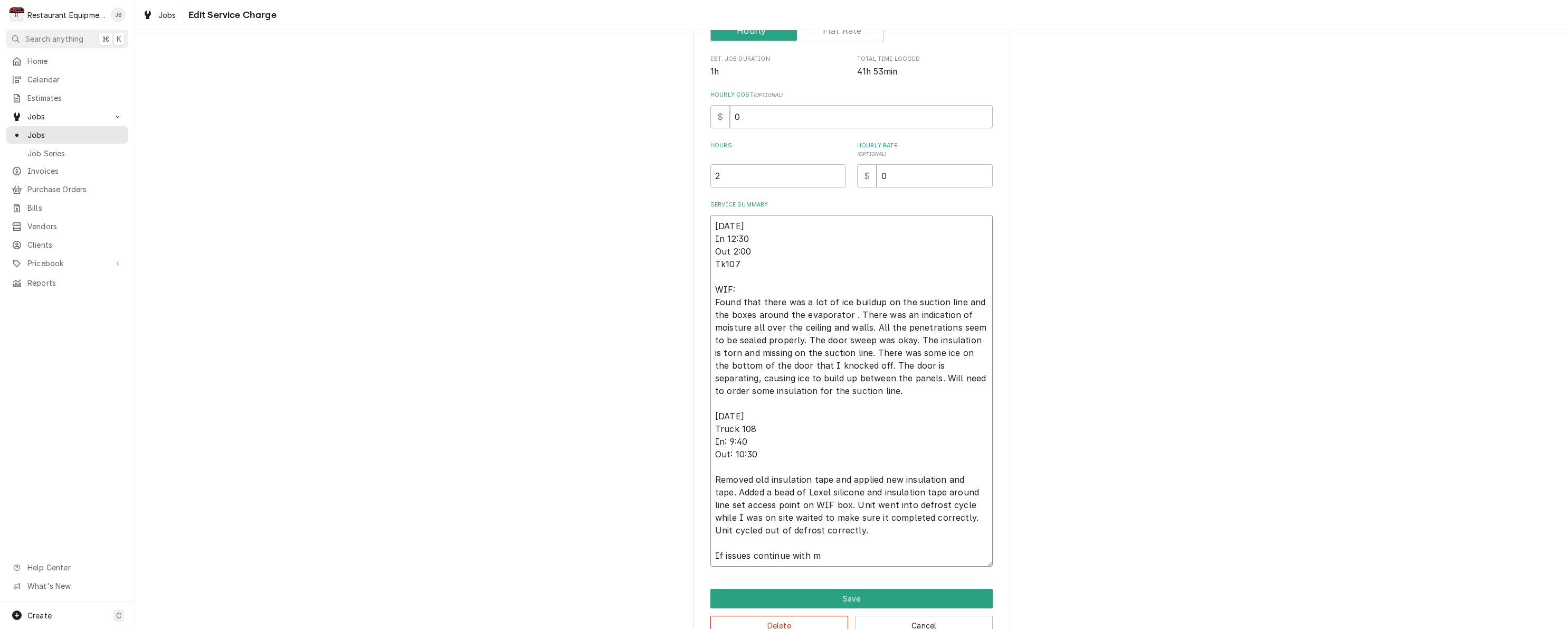
type textarea "x"
type textarea "08/25/25 In 12:30 Out 2:00 Tk107 WIF: Found that there was a lot of ice buildup…"
type textarea "x"
type textarea "08/25/25 In 12:30 Out 2:00 Tk107 WIF: Found that there was a lot of ice buildup…"
type textarea "x"
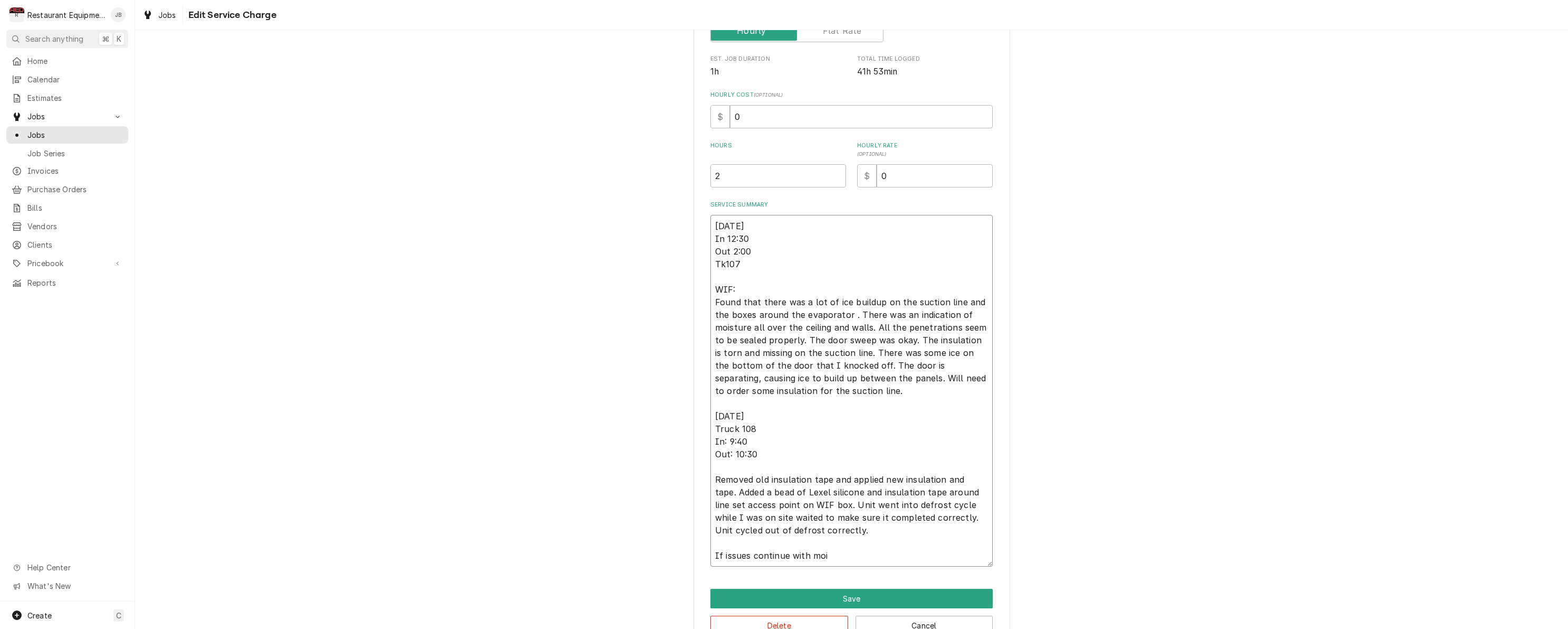
type textarea "08/25/25 In 12:30 Out 2:00 Tk107 WIF: Found that there was a lot of ice buildup…"
type textarea "x"
type textarea "08/25/25 In 12:30 Out 2:00 Tk107 WIF: Found that there was a lot of ice buildup…"
type textarea "x"
type textarea "08/25/25 In 12:30 Out 2:00 Tk107 WIF: Found that there was a lot of ice buildup…"
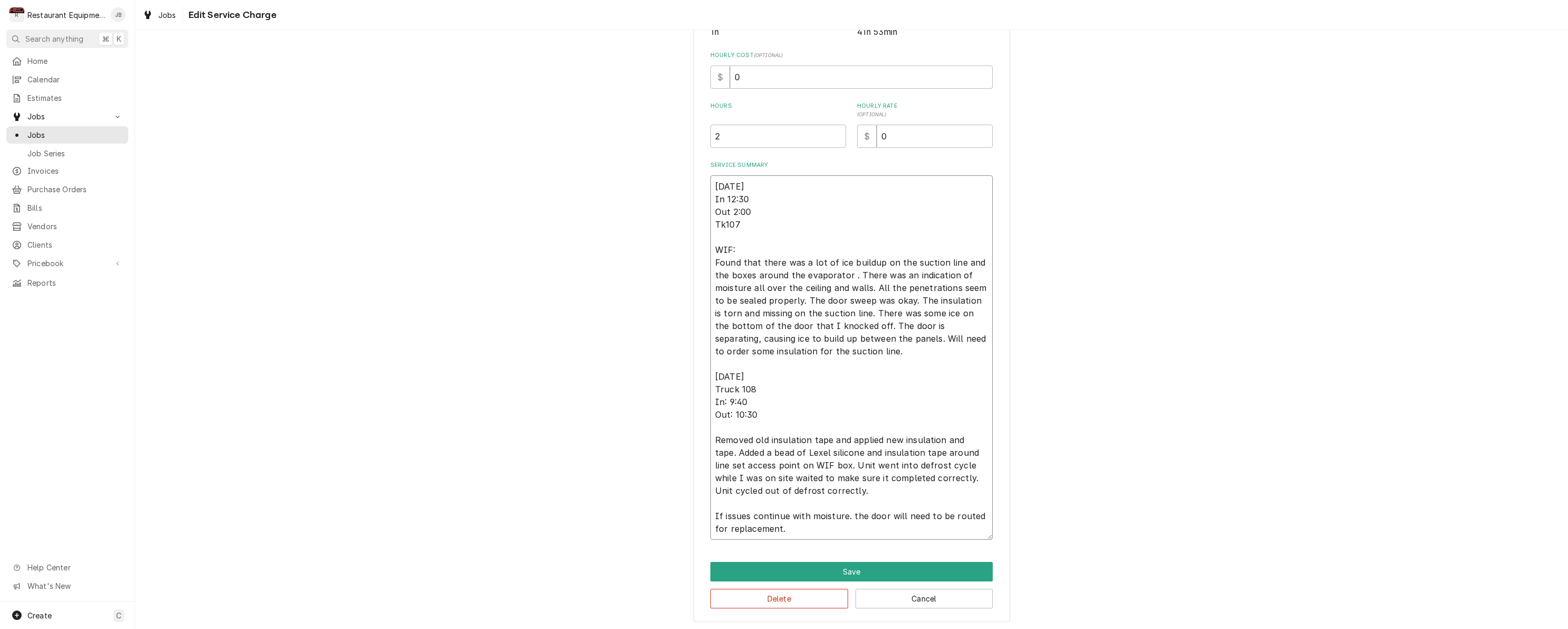
scroll to position [0, 1]
click at [836, 569] on button "Save" at bounding box center [851, 573] width 282 height 19
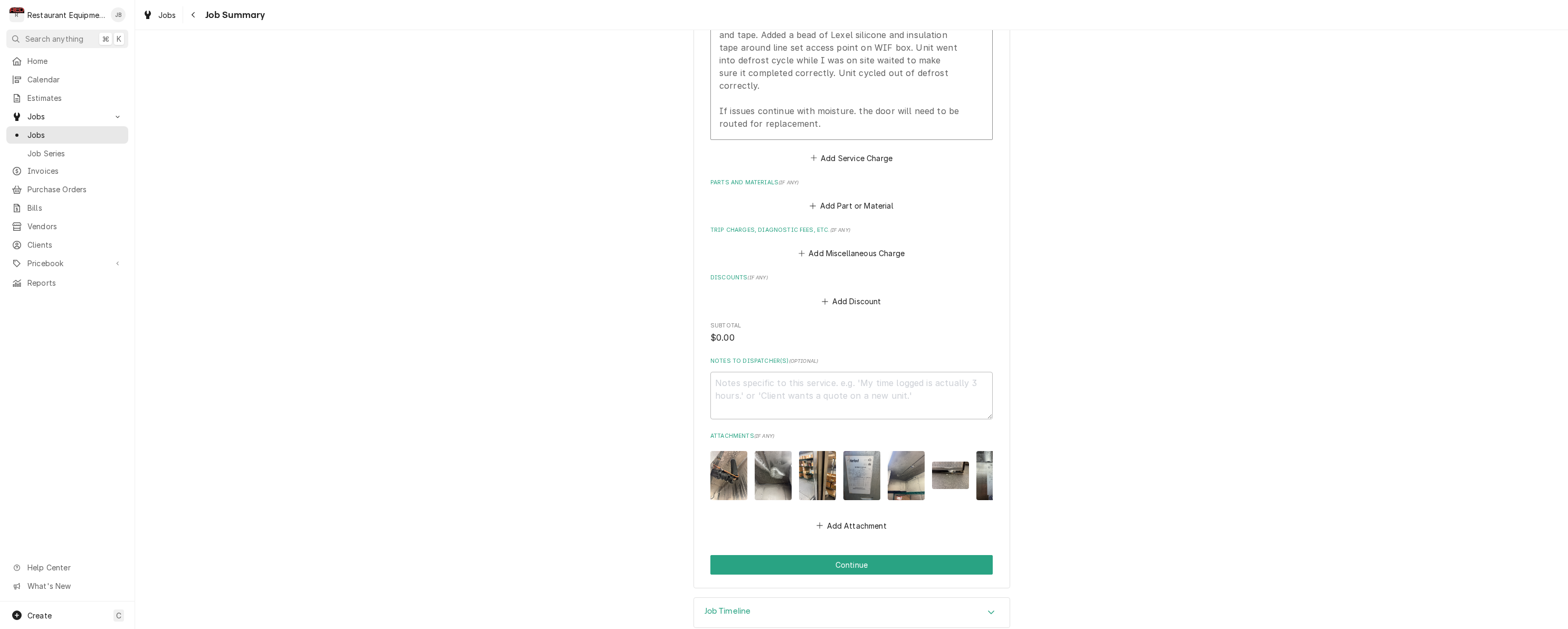
scroll to position [671, 0]
click at [857, 557] on button "Continue" at bounding box center [851, 566] width 282 height 19
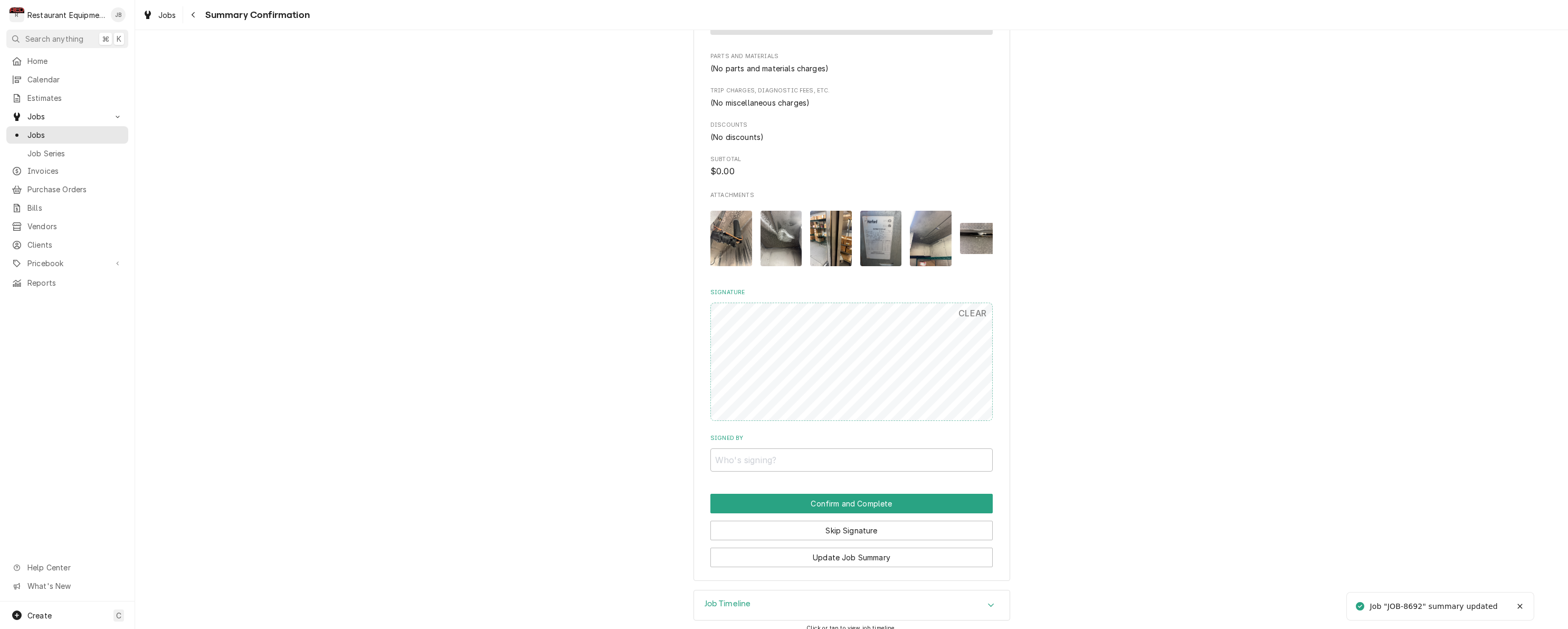
scroll to position [664, 0]
click at [834, 522] on button "Skip Signature" at bounding box center [851, 531] width 282 height 19
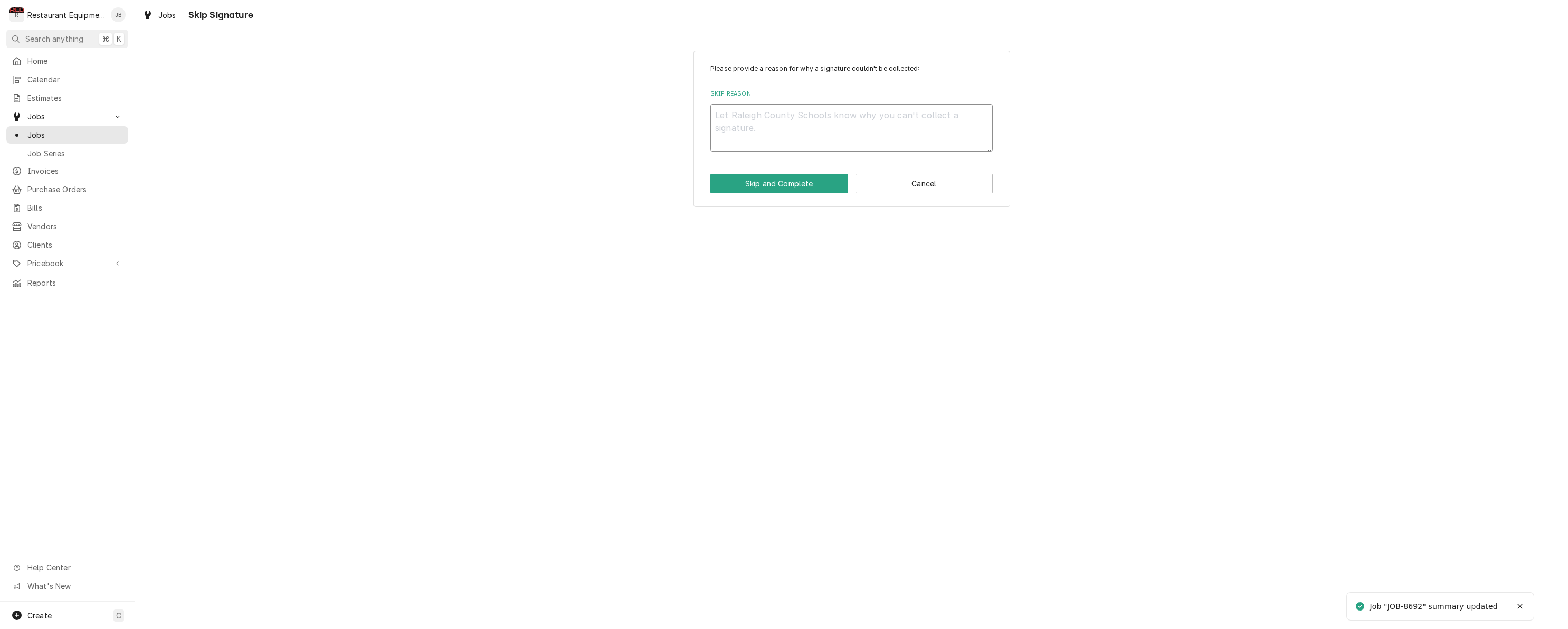
click at [729, 118] on textarea "Skip Reason" at bounding box center [851, 127] width 282 height 48
type textarea "x"
type textarea "h"
type textarea "x"
type textarea "he"
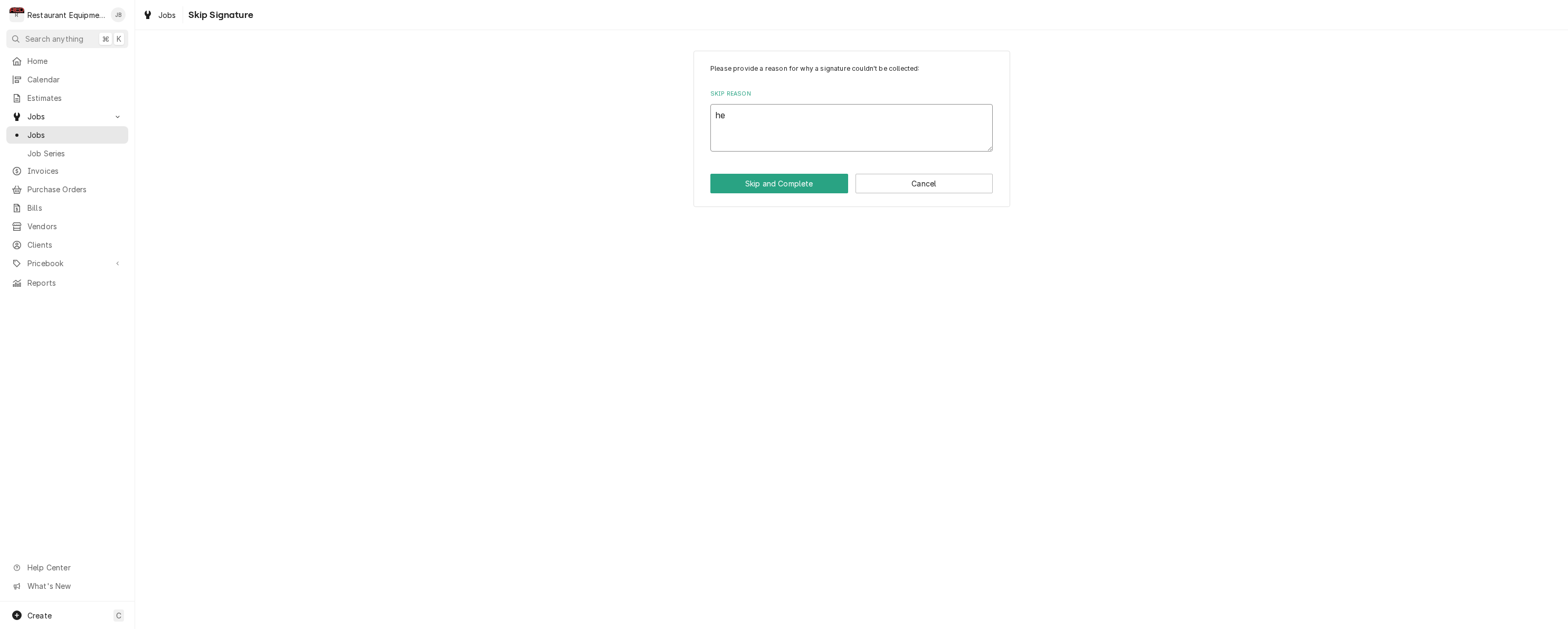
type textarea "x"
type textarea "hel"
type textarea "x"
type textarea "held"
type textarea "x"
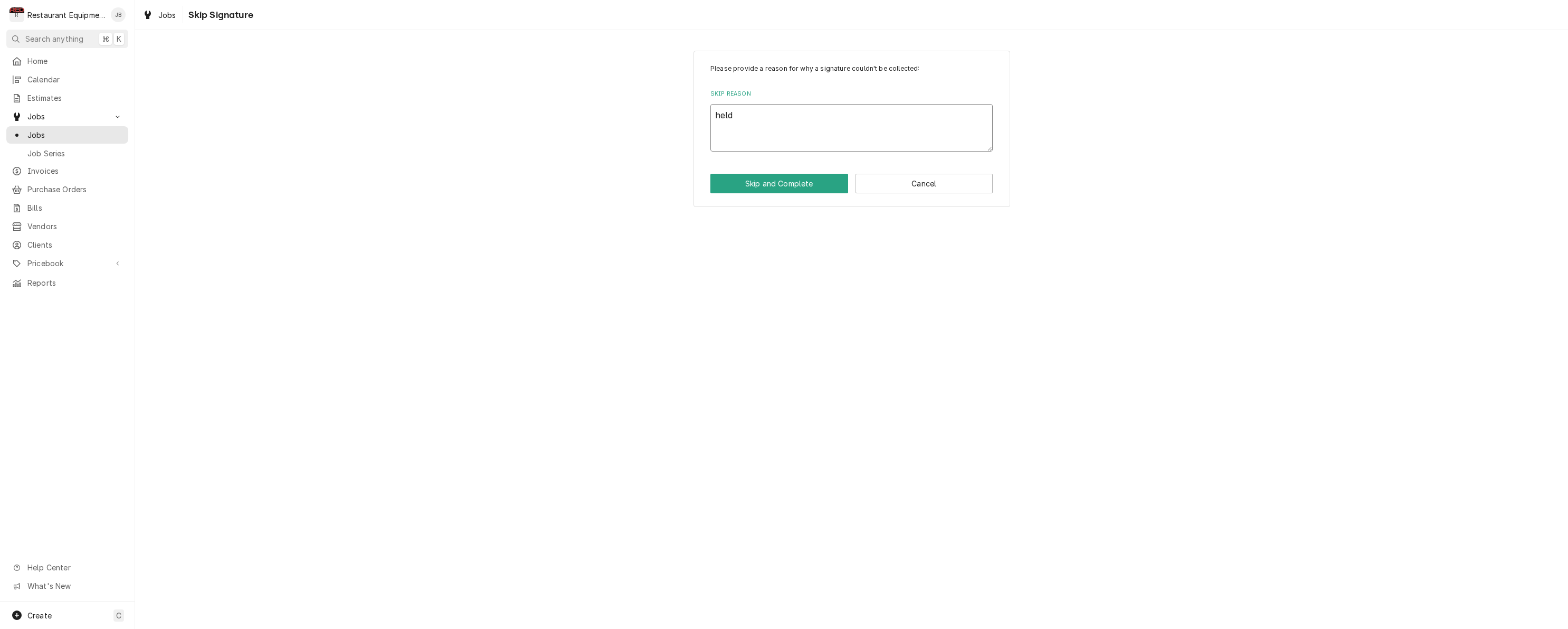
type textarea "held"
type textarea "x"
type textarea "held t"
type textarea "x"
type textarea "held to"
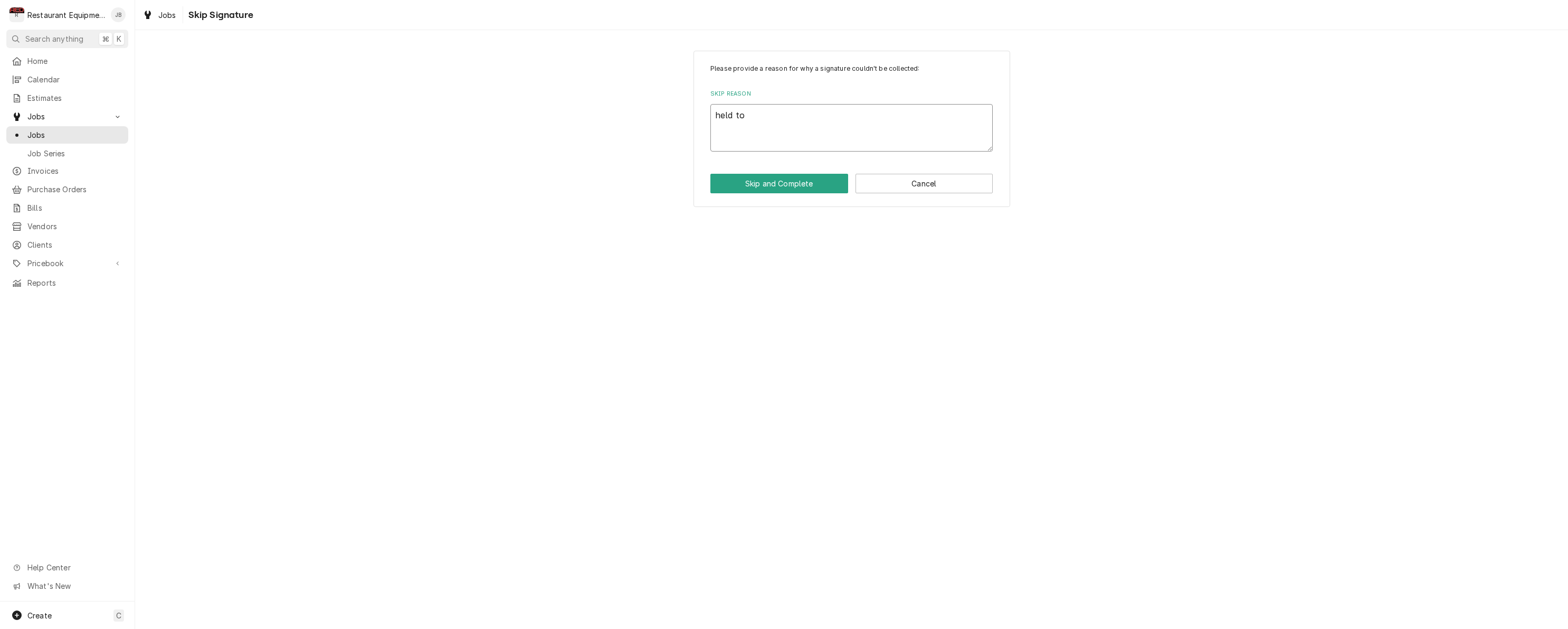
type textarea "x"
type textarea "held to"
type textarea "x"
type textarea "held to m"
type textarea "x"
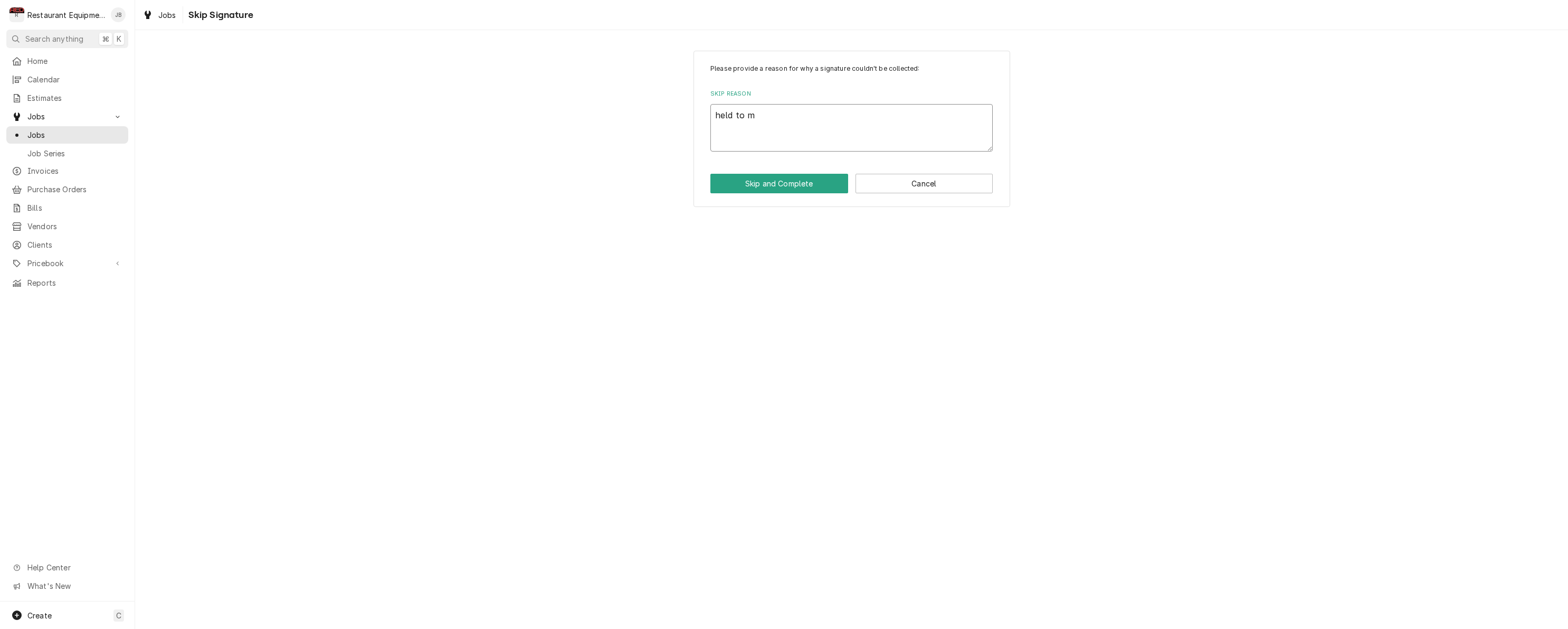
type textarea "held to ma"
type textarea "x"
type textarea "held to mak"
type textarea "x"
type textarea "held to make"
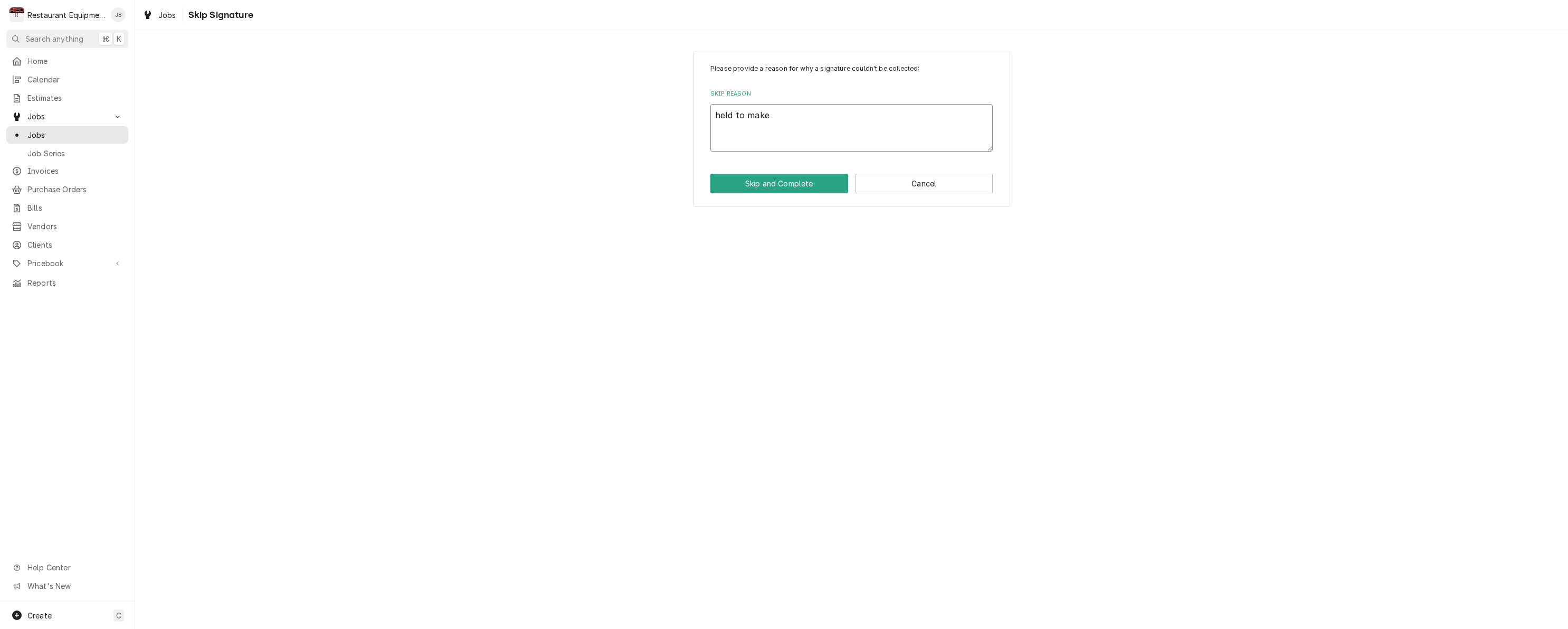
type textarea "x"
type textarea "held to make"
type textarea "x"
type textarea "held to make s"
type textarea "x"
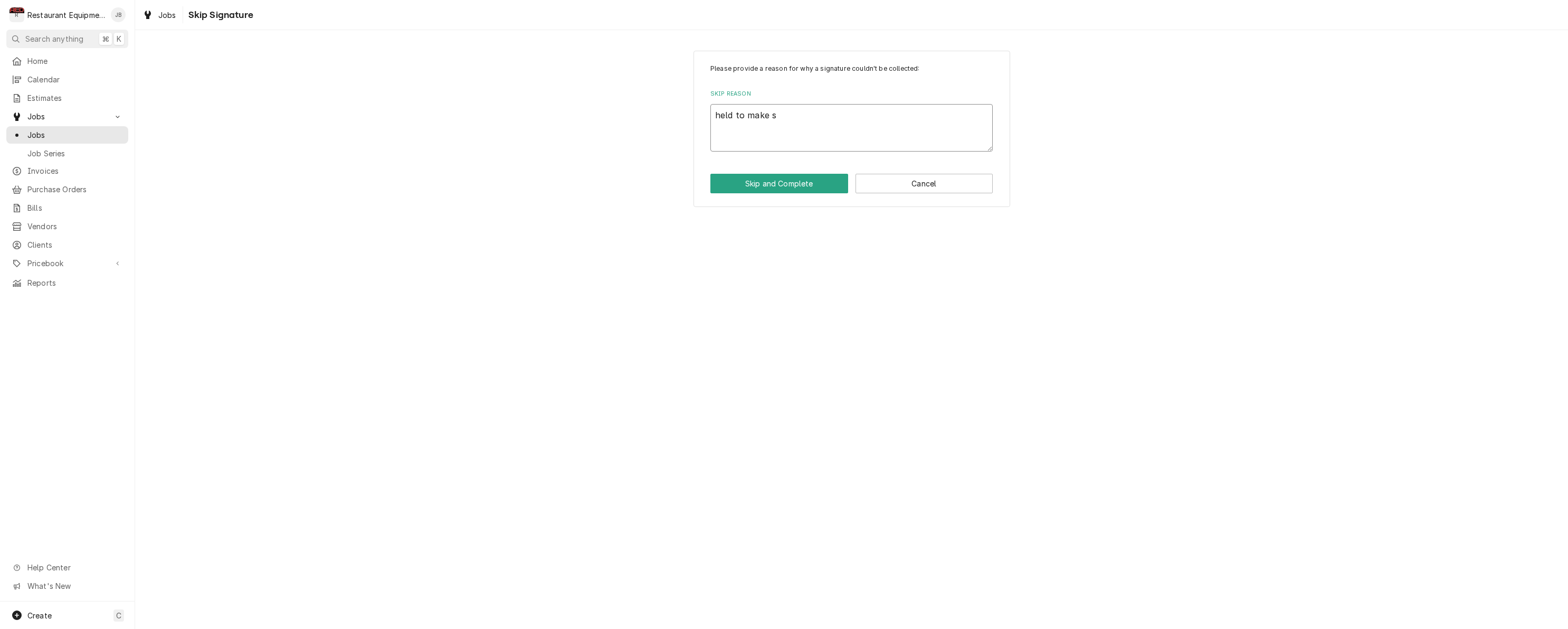
type textarea "held to make su"
type textarea "x"
type textarea "held to make su"
type textarea "x"
type textarea "held to make su"
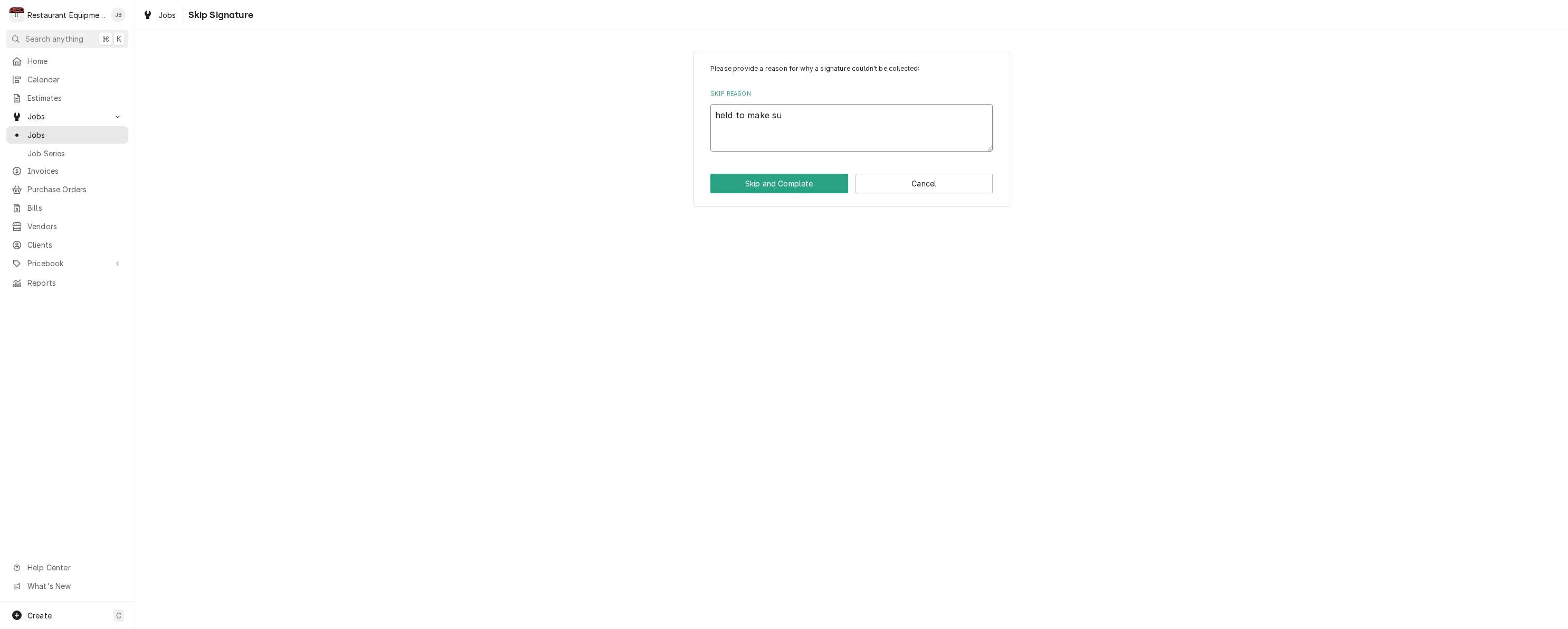
type textarea "x"
type textarea "held to make s"
type textarea "x"
type textarea "held to make"
type textarea "x"
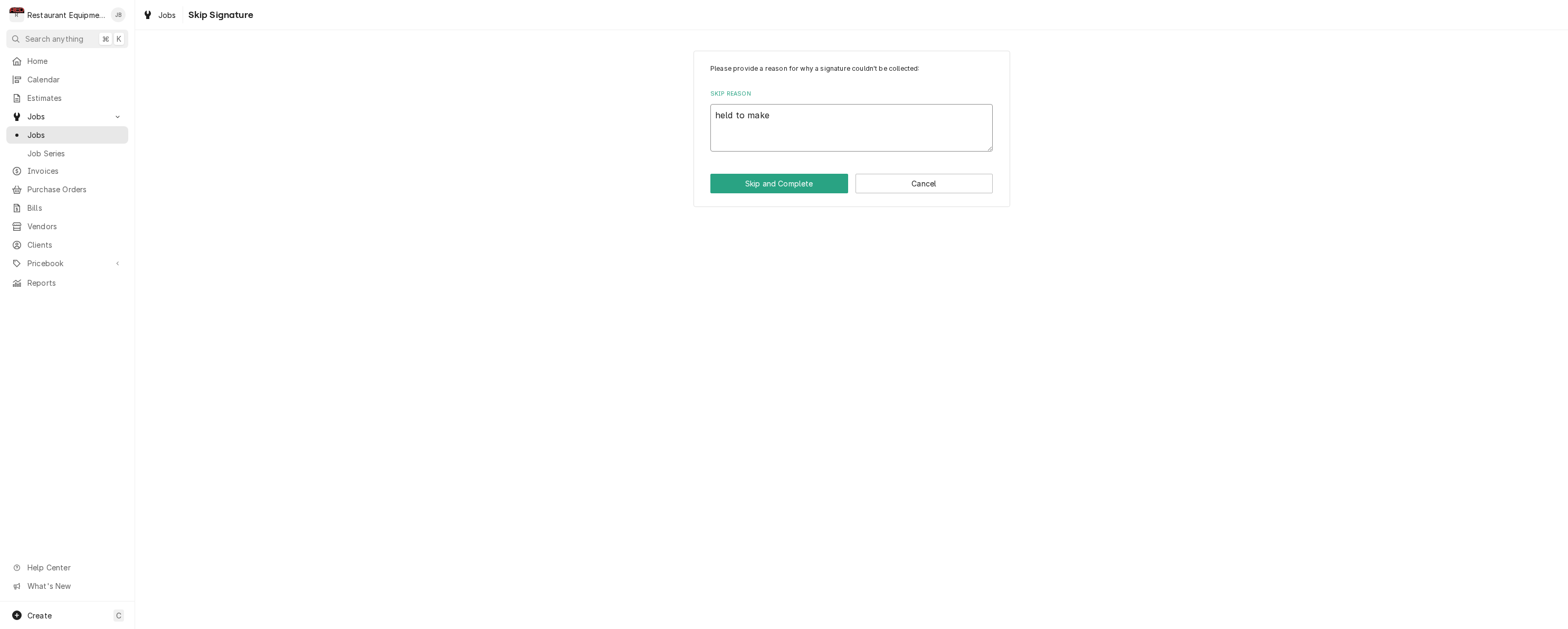
type textarea "held to make"
type textarea "x"
type textarea "held to mak"
type textarea "x"
type textarea "held to ma"
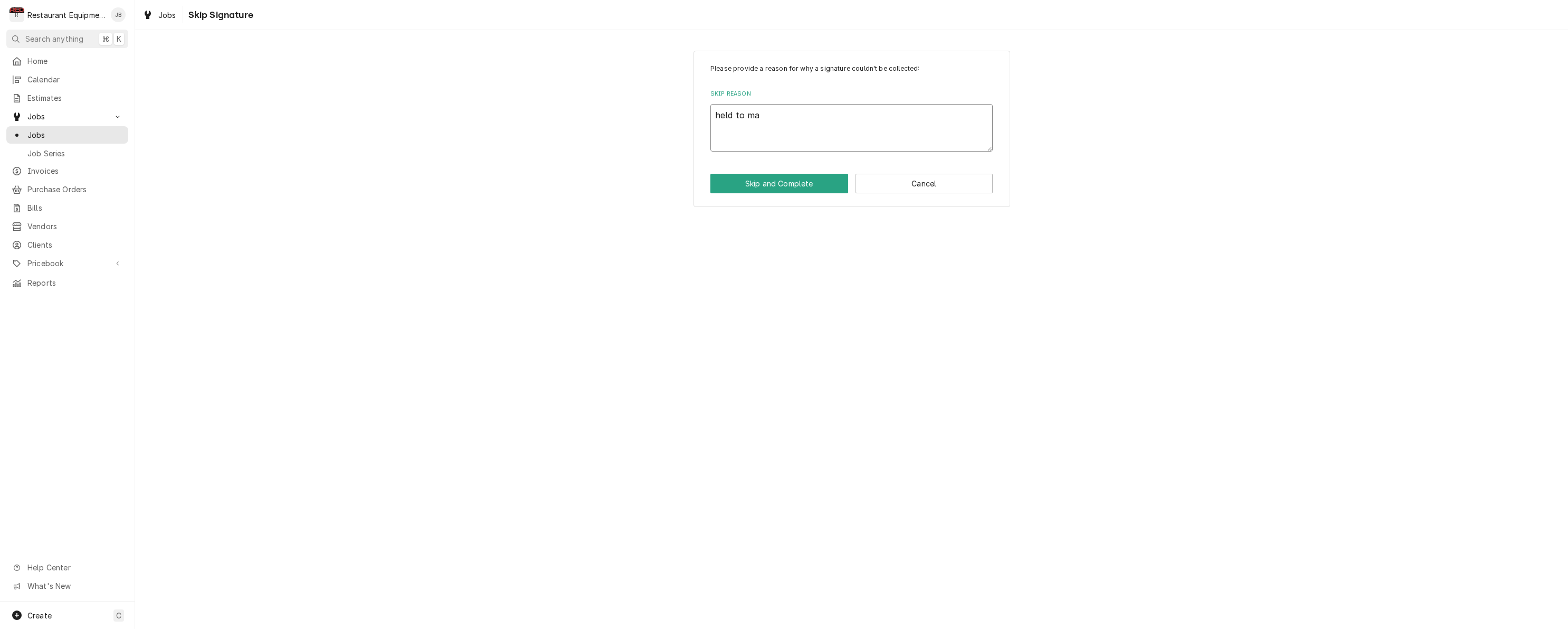
type textarea "x"
type textarea "held to m"
type textarea "x"
type textarea "held to"
type textarea "x"
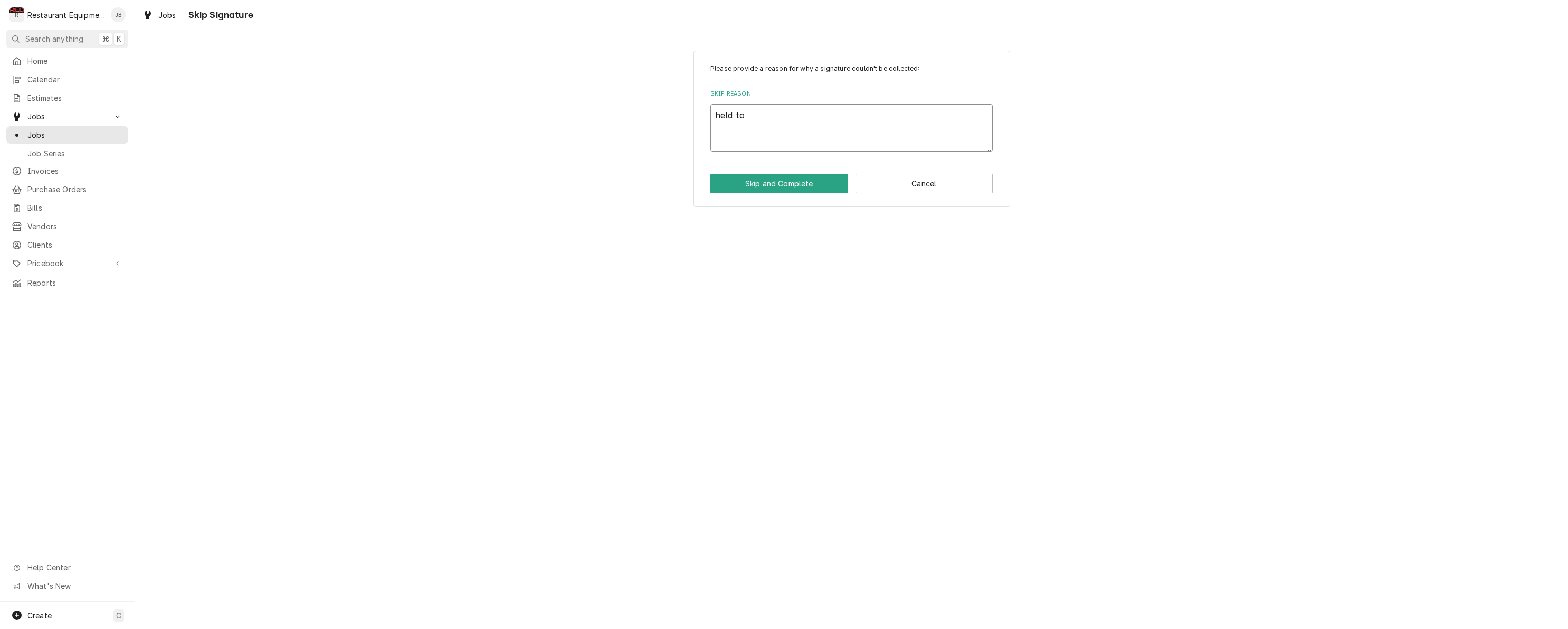
type textarea "held to"
type textarea "x"
type textarea "held t"
type textarea "x"
type textarea "held"
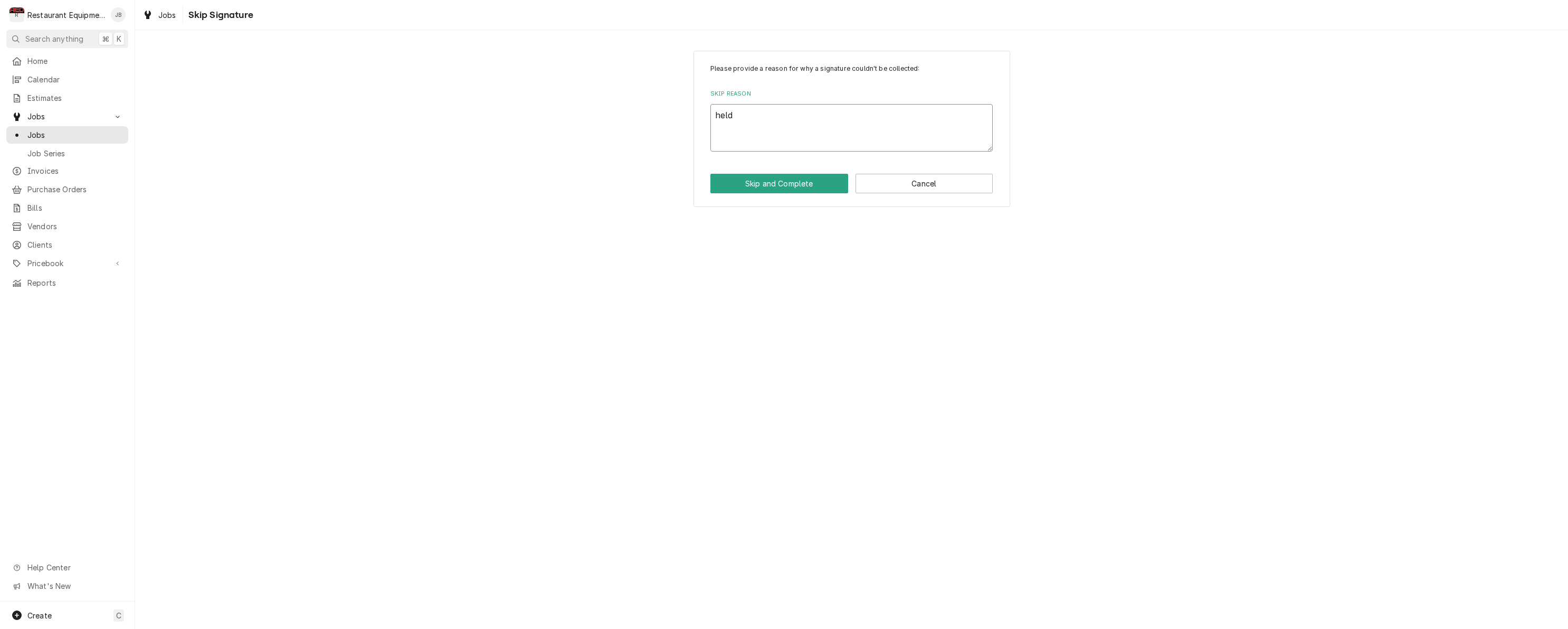
type textarea "x"
type textarea "held"
type textarea "x"
type textarea "hel"
type textarea "x"
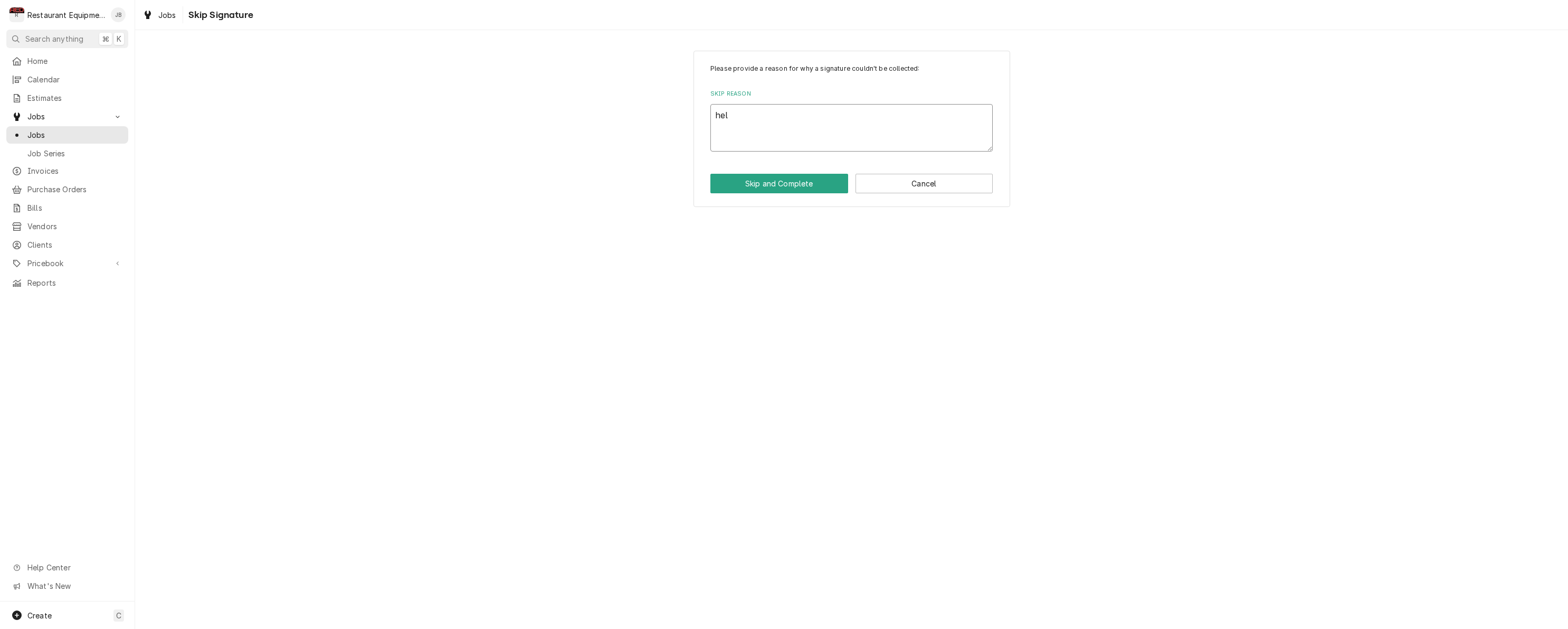
type textarea "he"
type textarea "x"
type textarea "h"
type textarea "x"
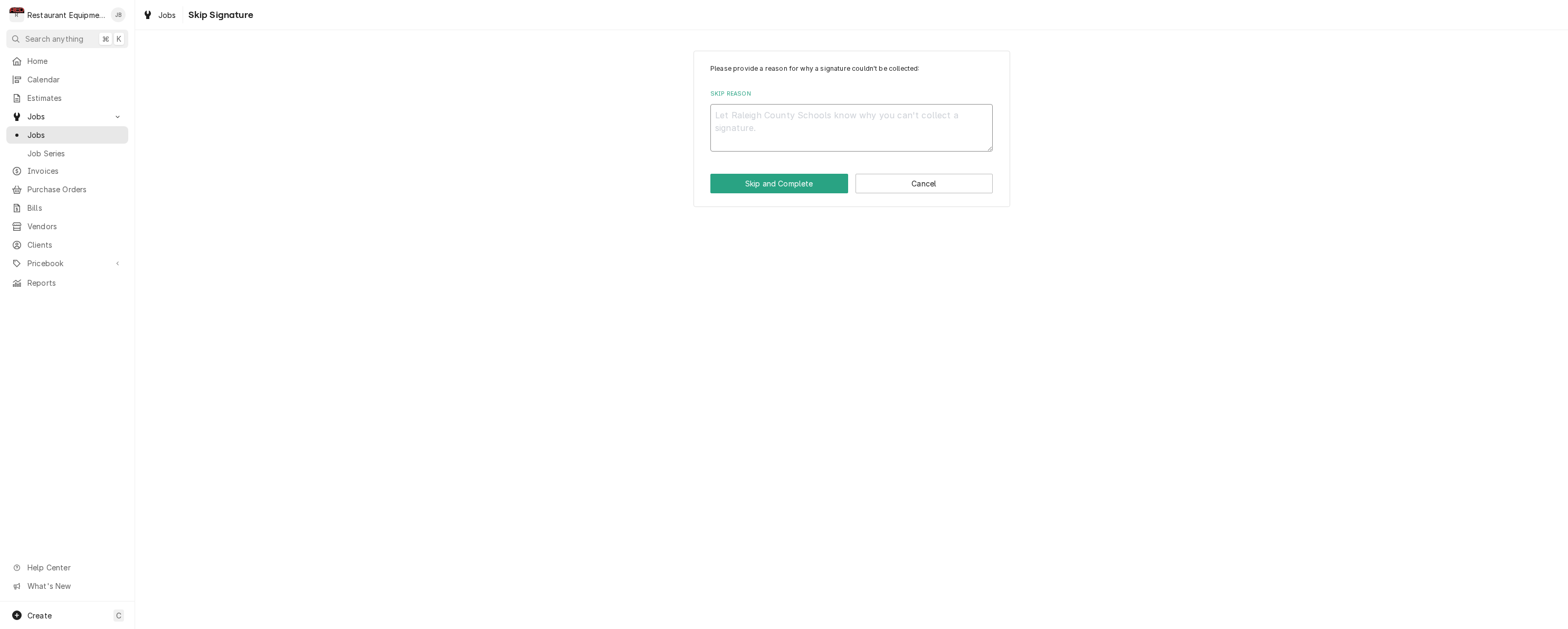
type textarea "H"
type textarea "x"
type textarea "He"
type textarea "x"
type textarea "Hel"
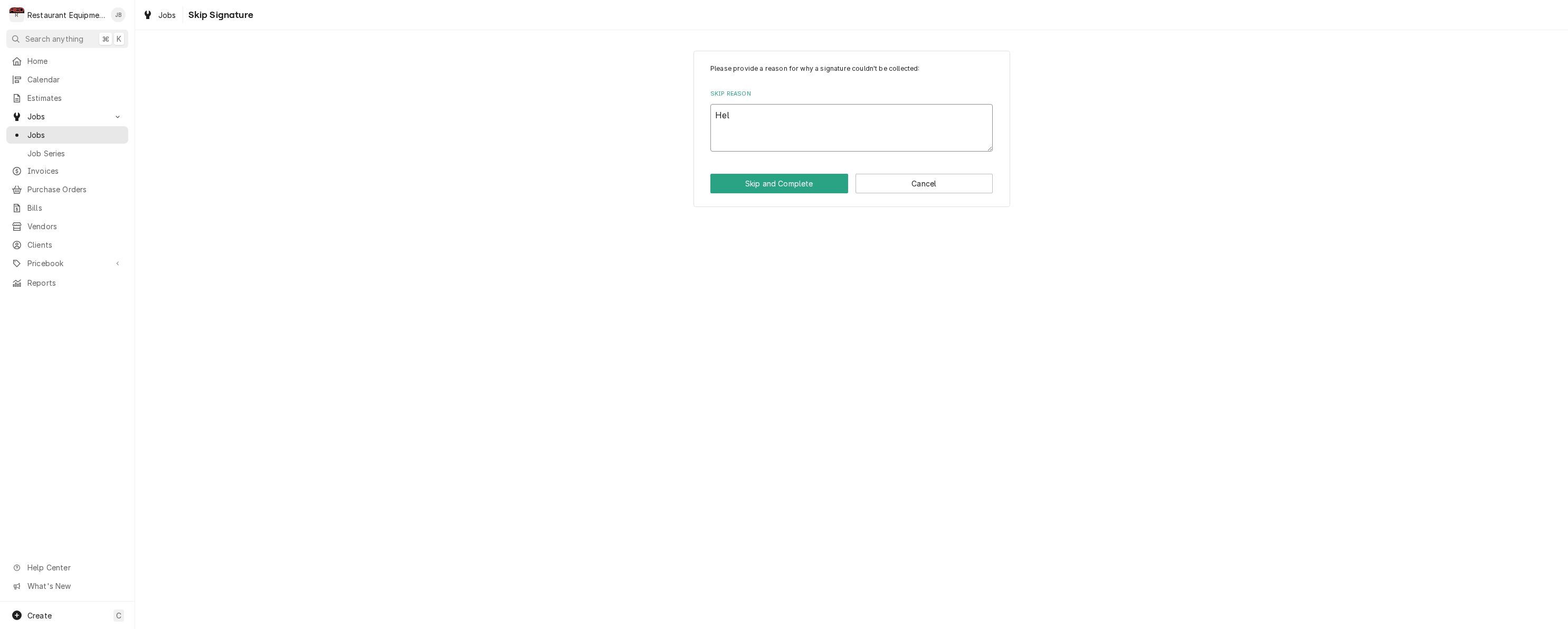
type textarea "x"
type textarea "Held"
type textarea "x"
type textarea "Held"
type textarea "x"
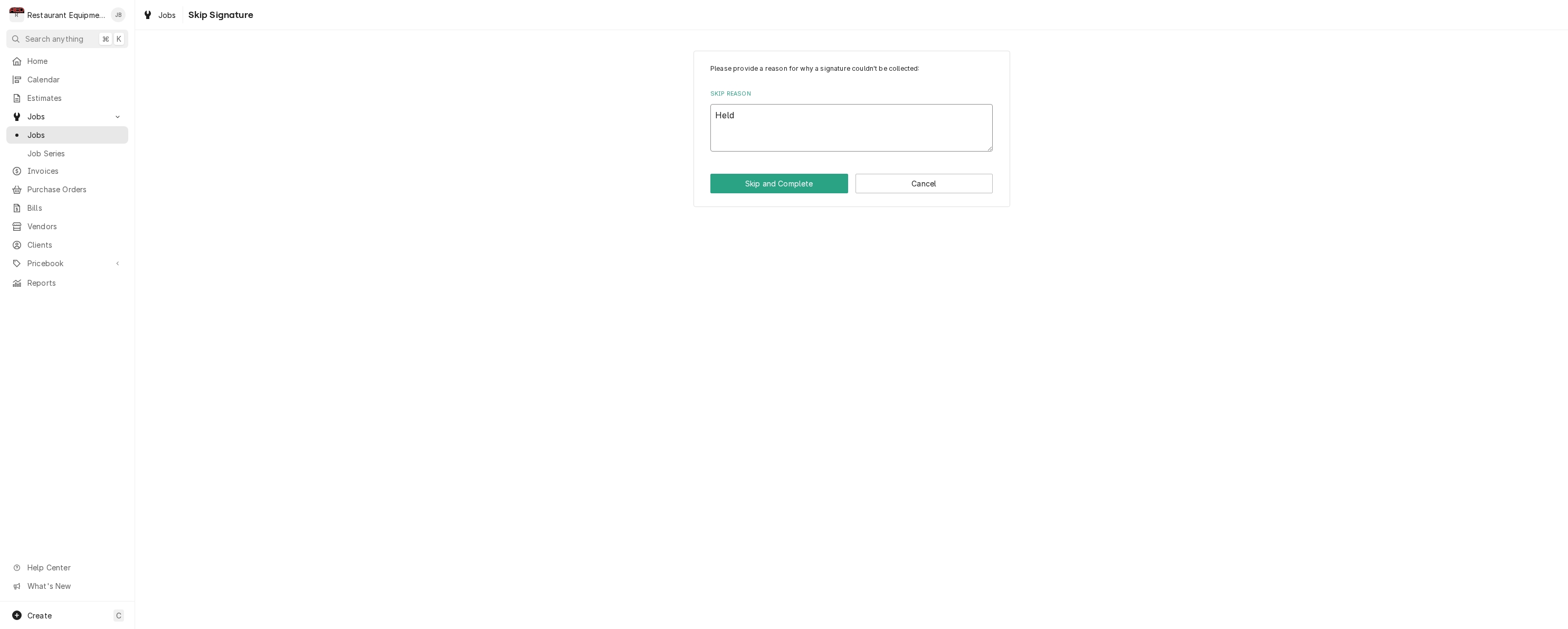
type textarea "Held t"
type textarea "x"
type textarea "Held to"
type textarea "x"
type textarea "Held to"
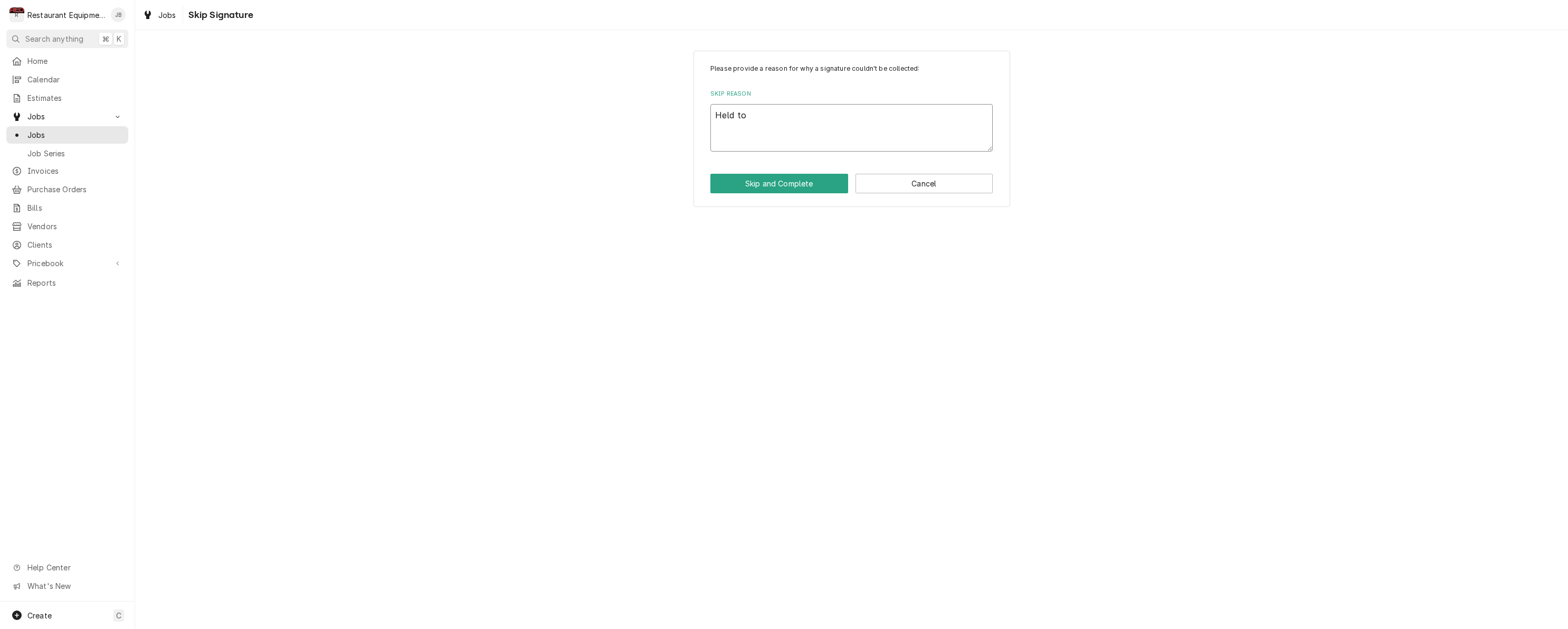
type textarea "x"
type textarea "Held to m"
type textarea "x"
type textarea "Held to ma"
type textarea "x"
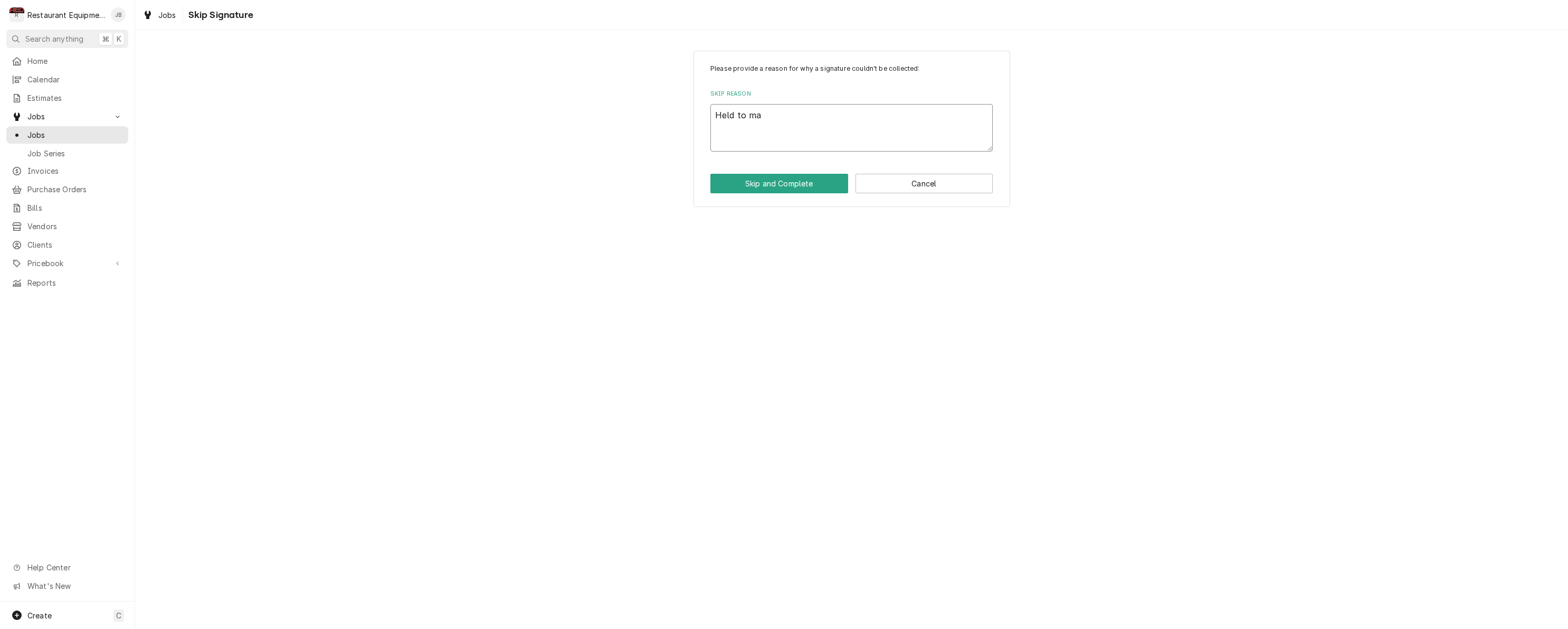
type textarea "Held to mak"
type textarea "x"
type textarea "Held to make"
type textarea "x"
type textarea "Held to make"
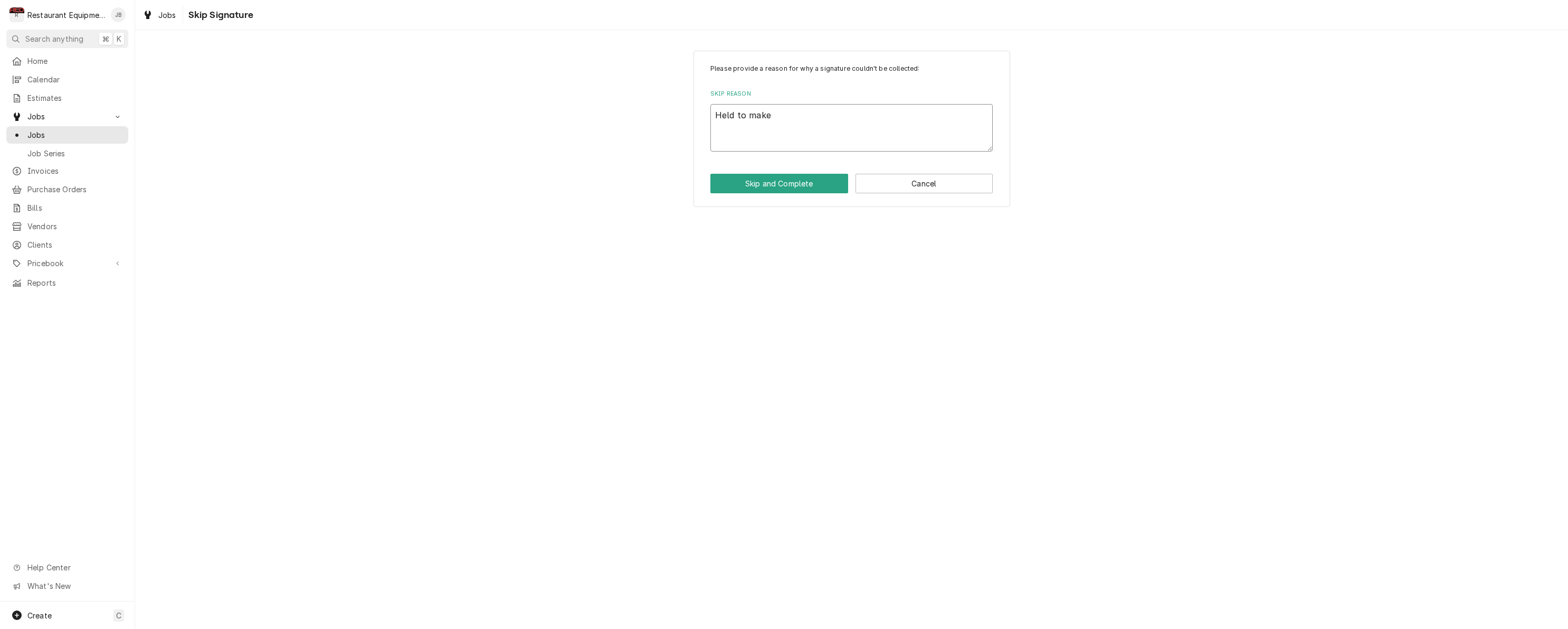
type textarea "x"
type textarea "Held to make s"
type textarea "x"
type textarea "Held to make su"
type textarea "x"
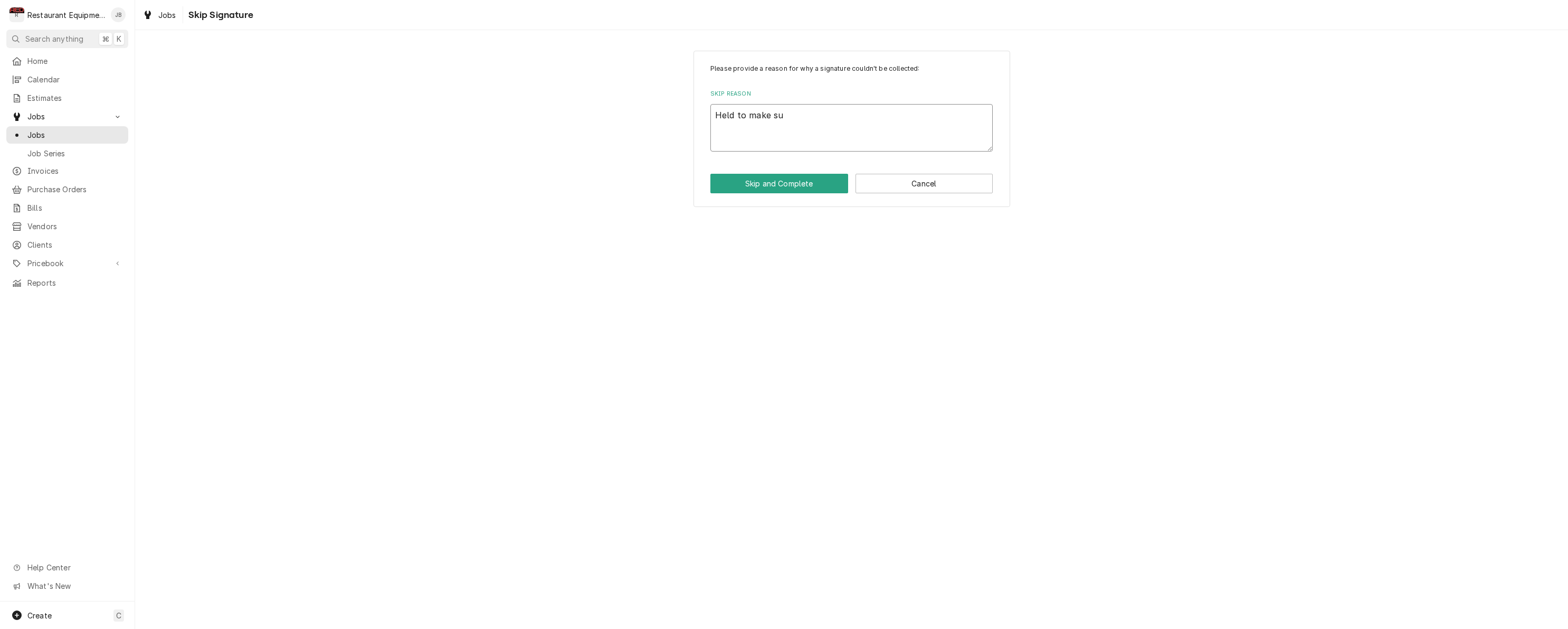
type textarea "Held to make sur"
type textarea "x"
type textarea "Held to make sure"
type textarea "x"
type textarea "Held to make sure"
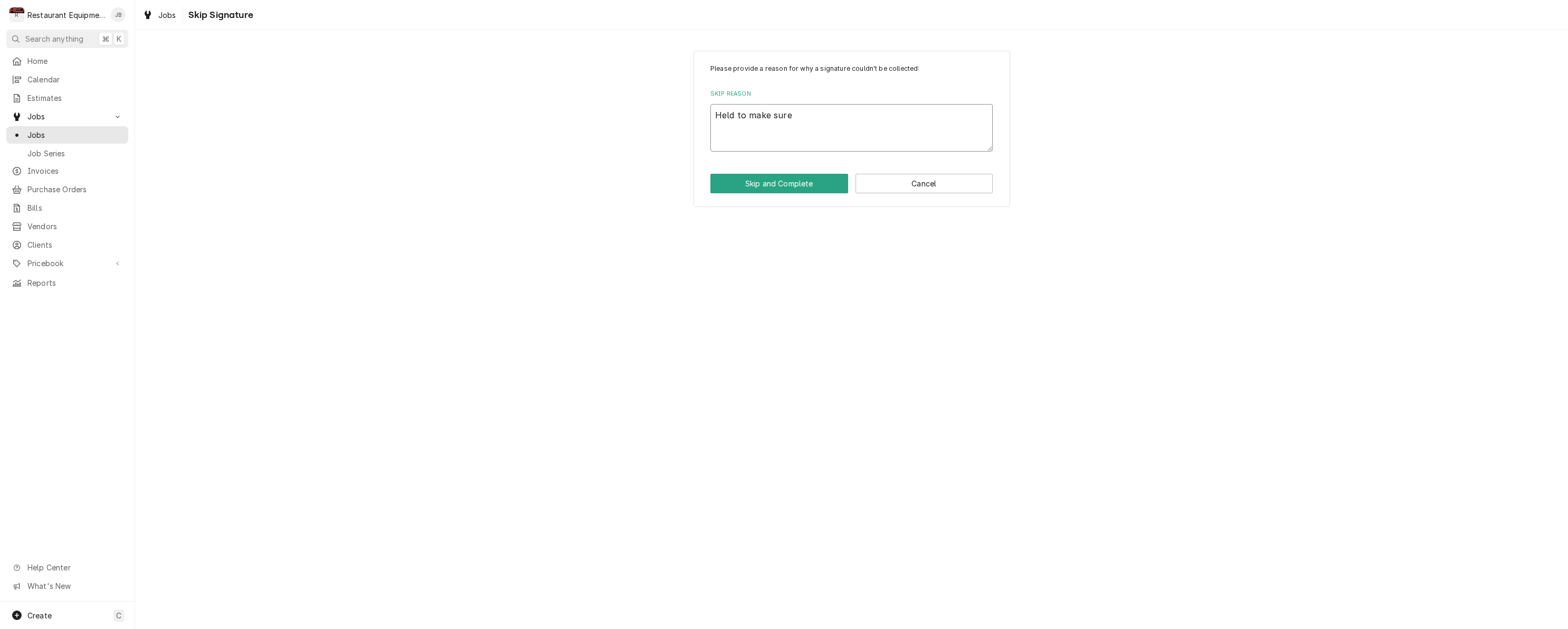
type textarea "x"
type textarea "Held to make sure n"
type textarea "x"
type textarea "Held to make sure no"
type textarea "x"
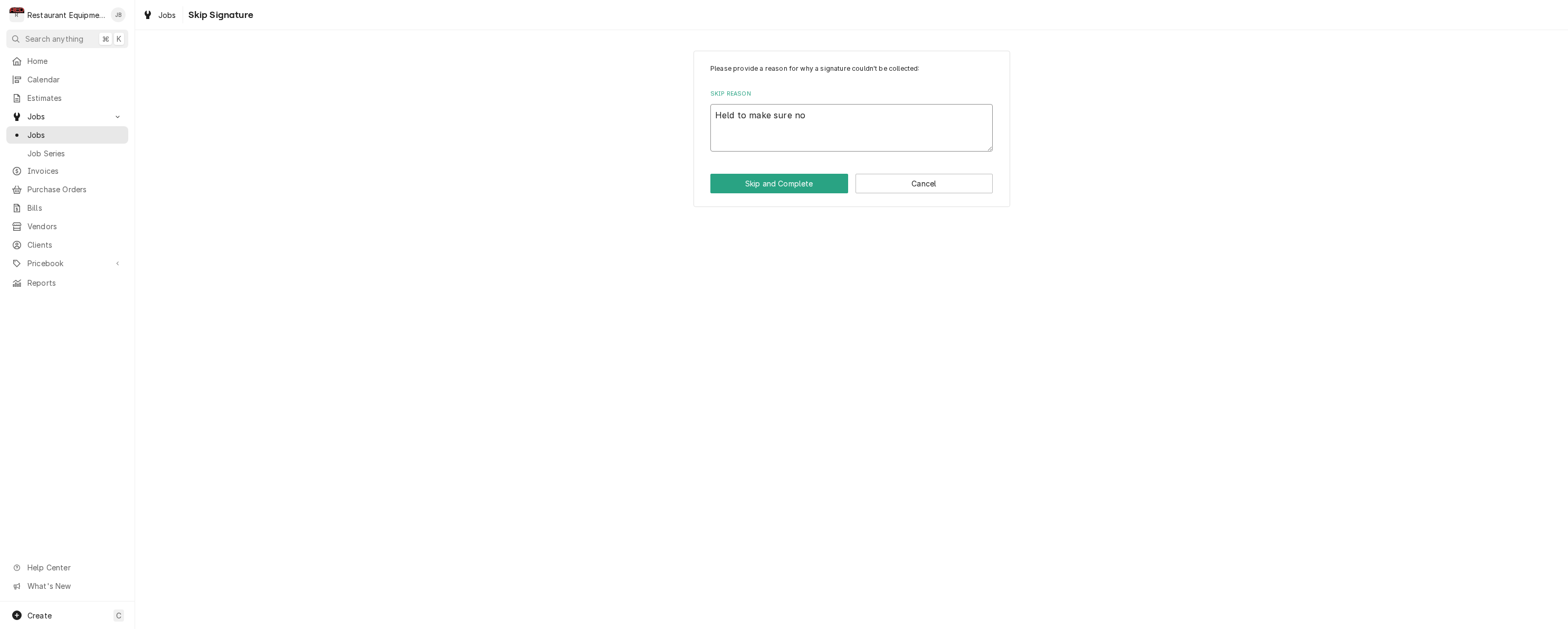
type textarea "Held to make sure no"
type textarea "x"
type textarea "Held to make sure no f"
type textarea "x"
type textarea "Held to make sure no fu"
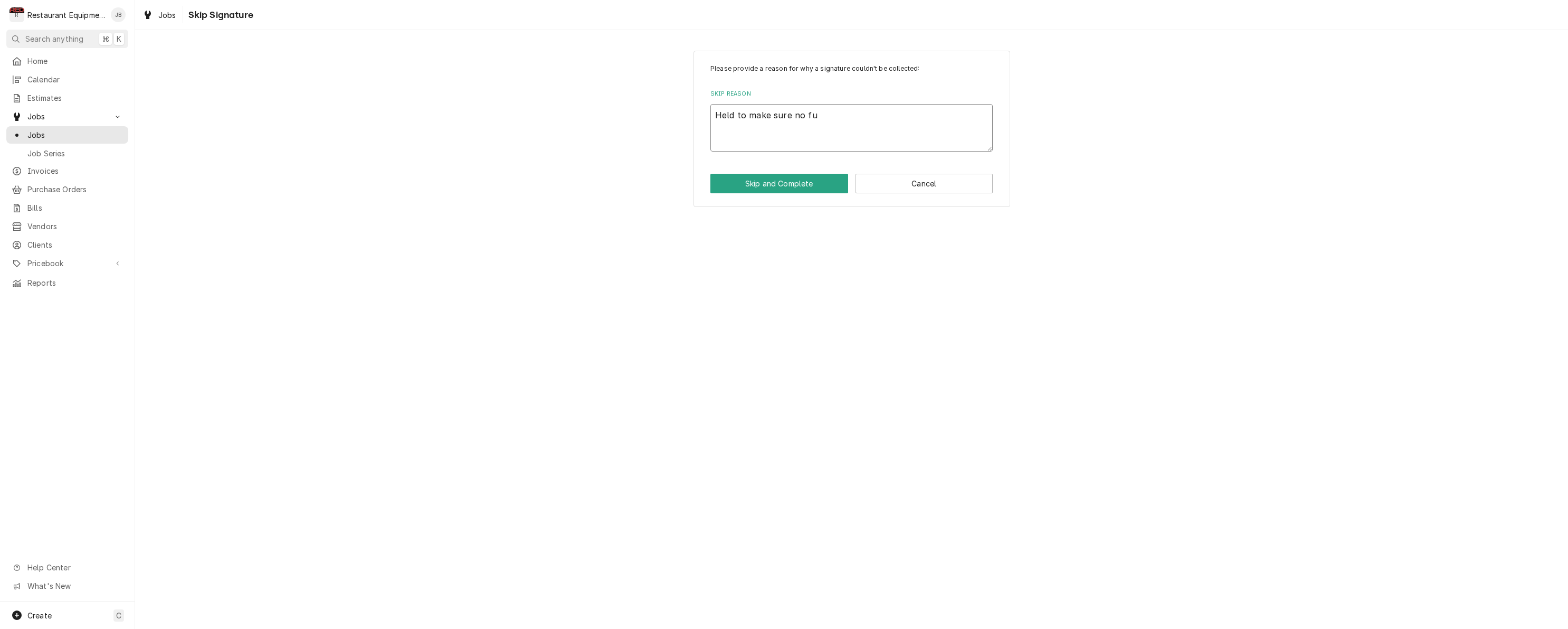
type textarea "x"
type textarea "Held to make sure no fut"
type textarea "x"
type textarea "Held to make sure no futh"
type textarea "x"
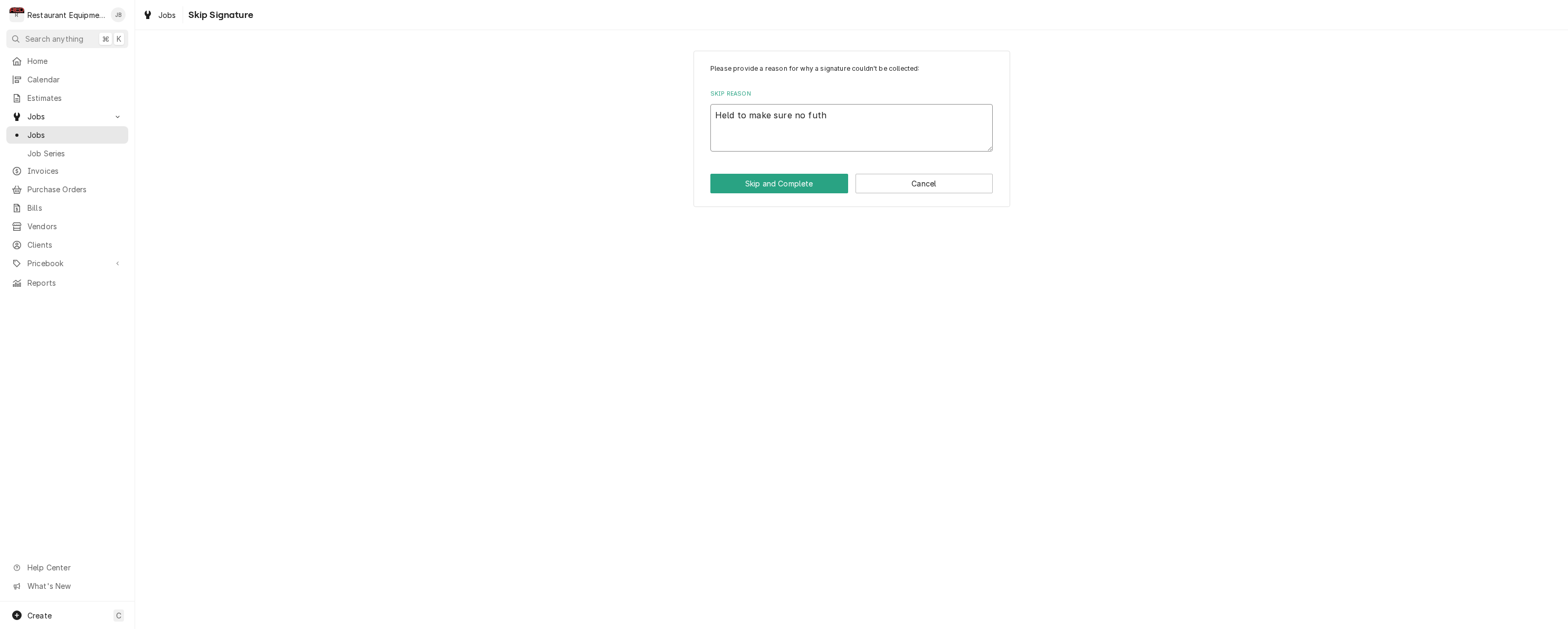
type textarea "Held to make sure no futhe"
type textarea "x"
type textarea "Held to make sure no futher"
type textarea "x"
type textarea "Held to make sure no further"
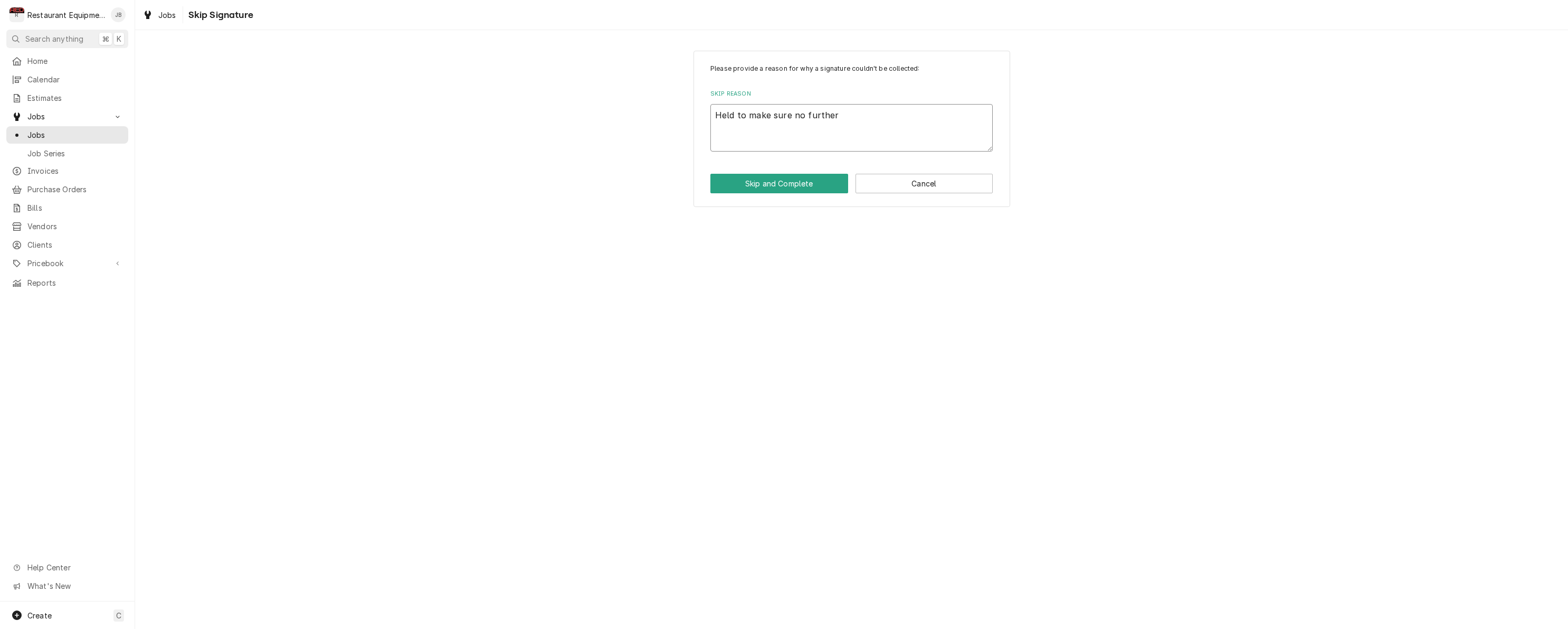
type textarea "x"
type textarea "Held to make sure no further i"
type textarea "x"
type textarea "Held to make sure no further is"
type textarea "x"
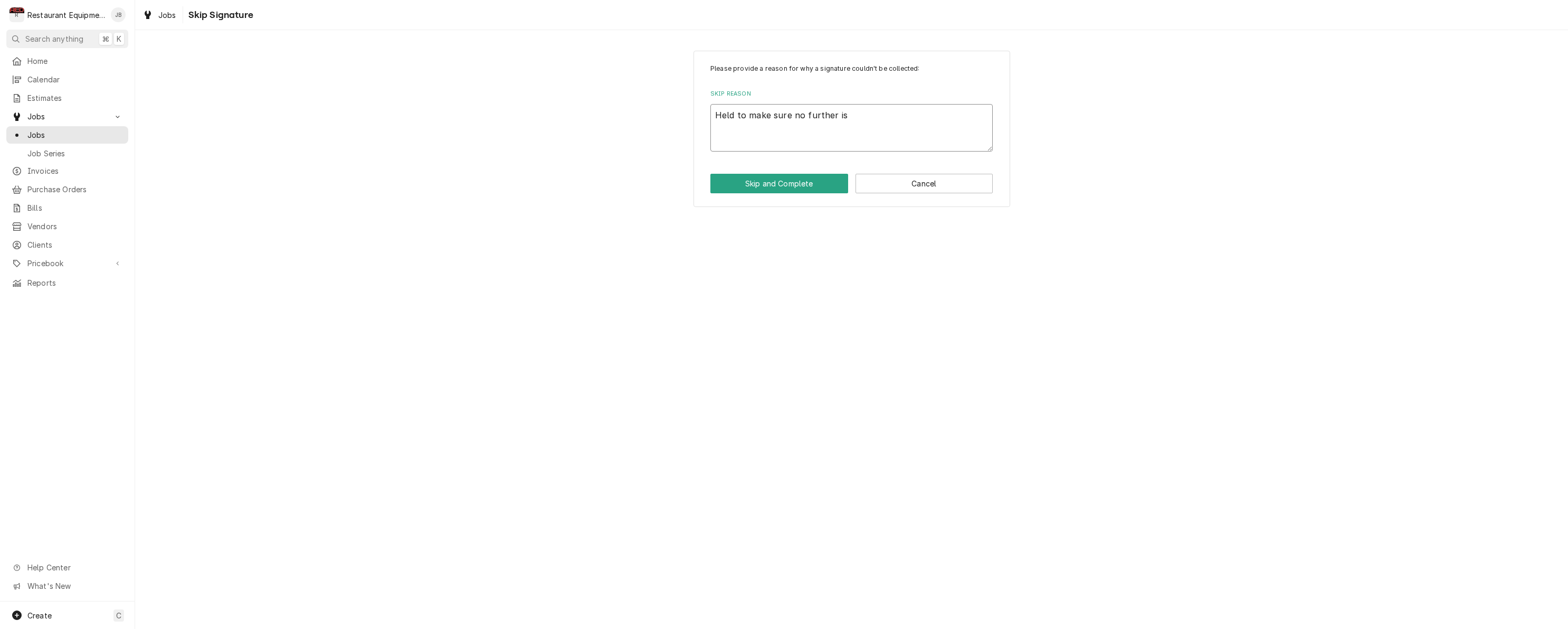
type textarea "Held to make sure no further iss"
type textarea "x"
type textarea "Held to make sure no further issu"
type textarea "x"
type textarea "Held to make sure no further issue"
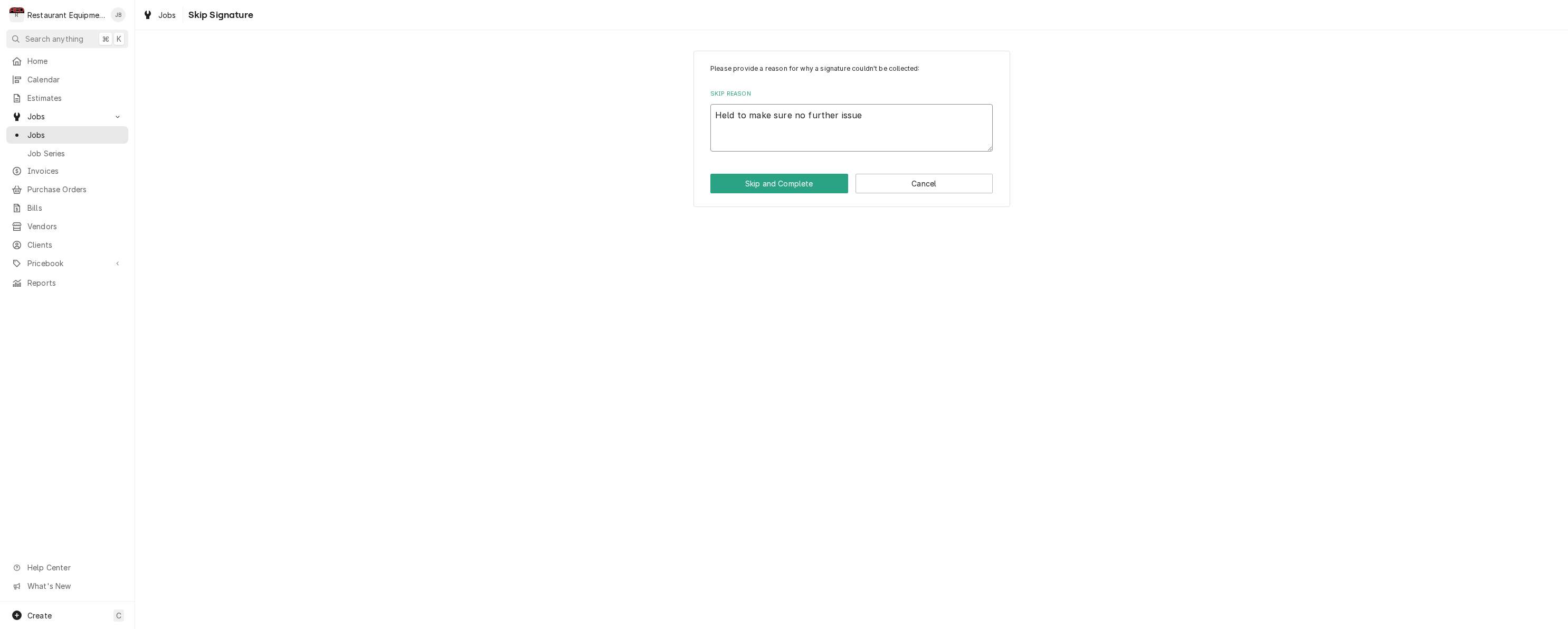
type textarea "x"
type textarea "Held to make sure no further issues"
type textarea "x"
type textarea "Held to make sure no further issues."
type textarea "x"
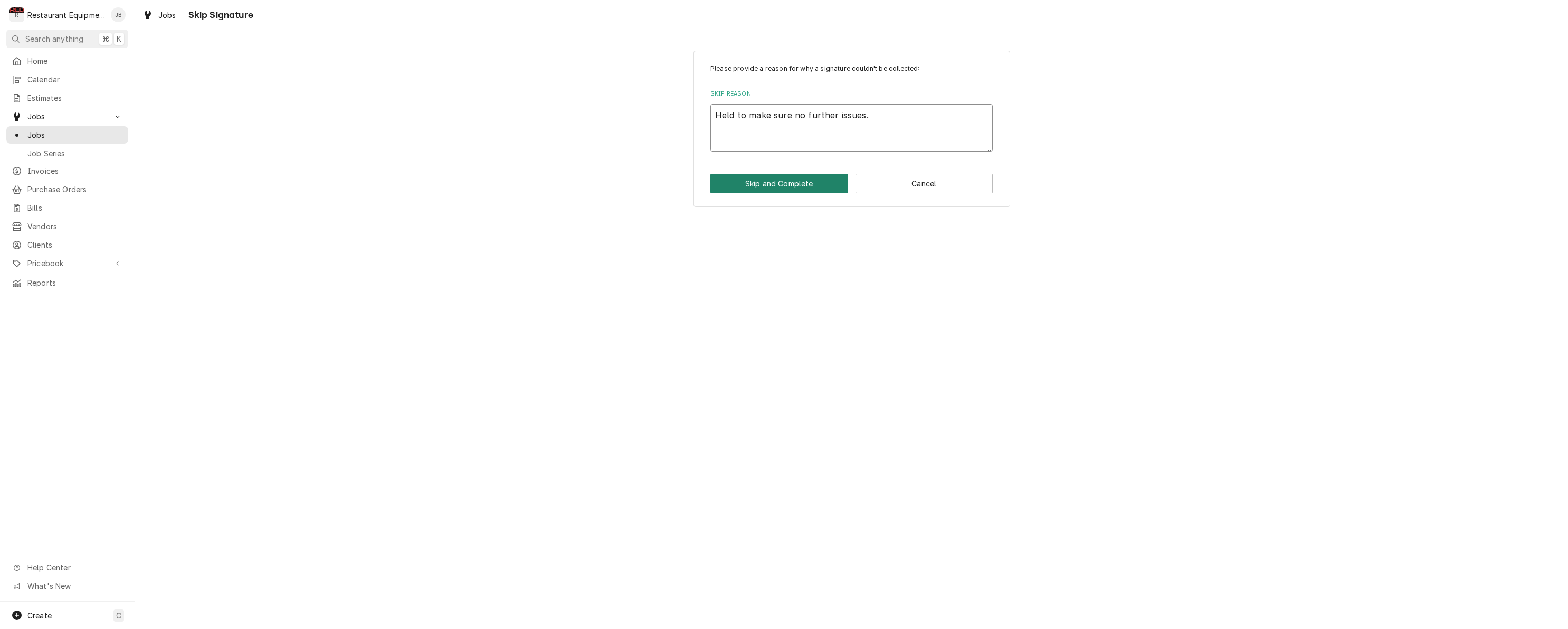
type textarea "Held to make sure no further issues."
click at [744, 178] on button "Skip and Complete" at bounding box center [779, 183] width 138 height 19
type textarea "x"
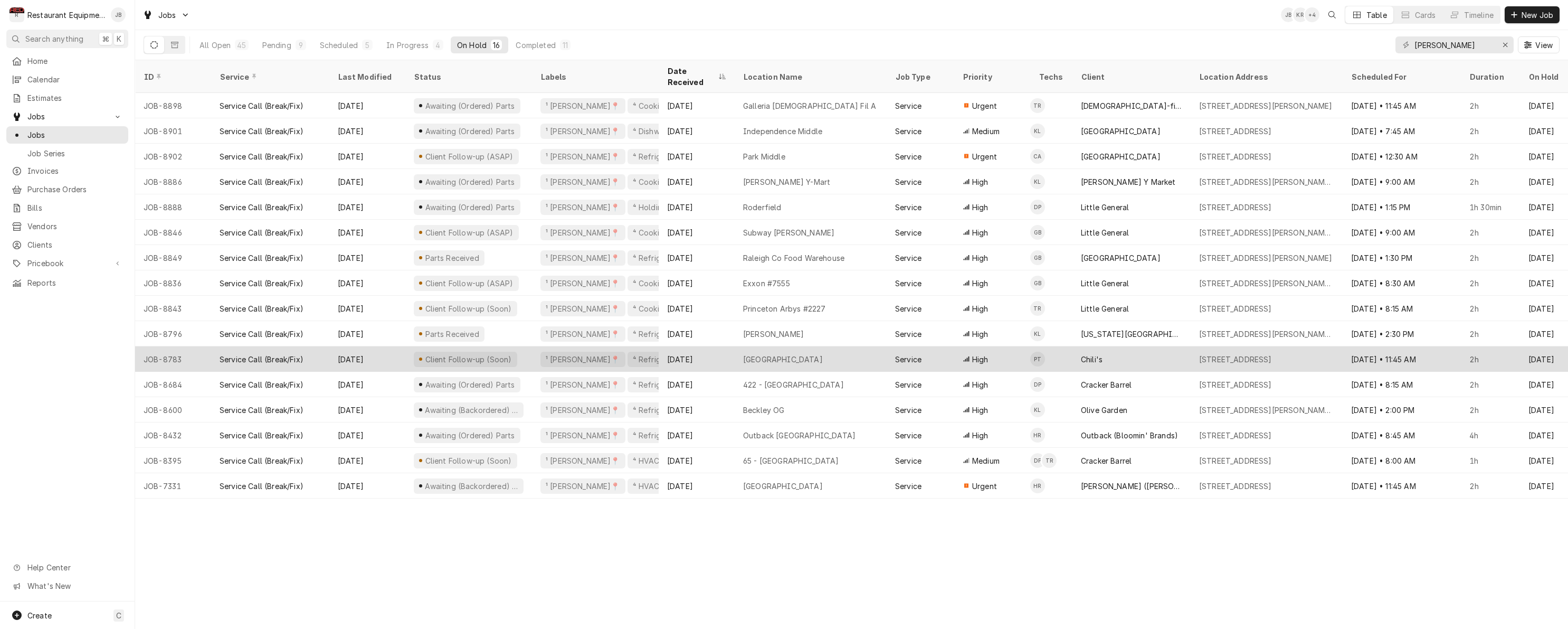
click at [863, 347] on div "[GEOGRAPHIC_DATA]" at bounding box center [811, 359] width 152 height 25
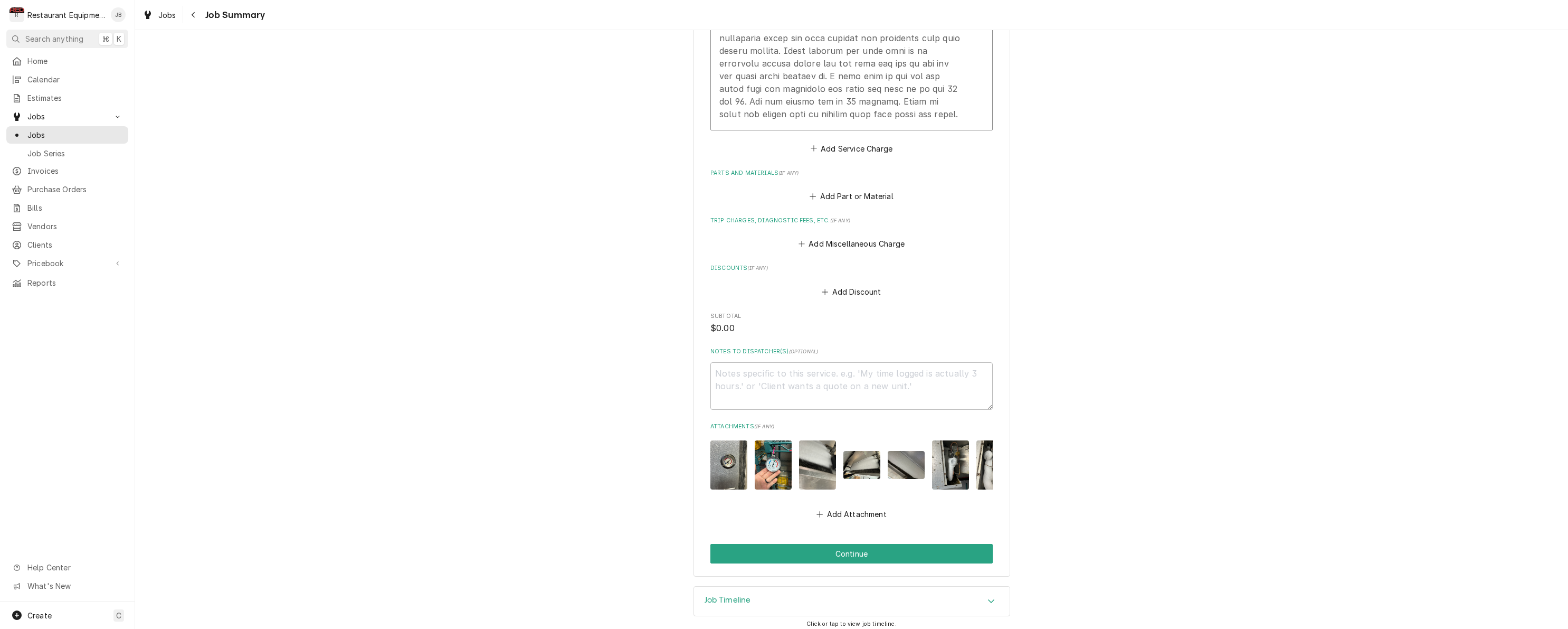
scroll to position [770, 0]
click at [833, 545] on button "Continue" at bounding box center [851, 554] width 282 height 19
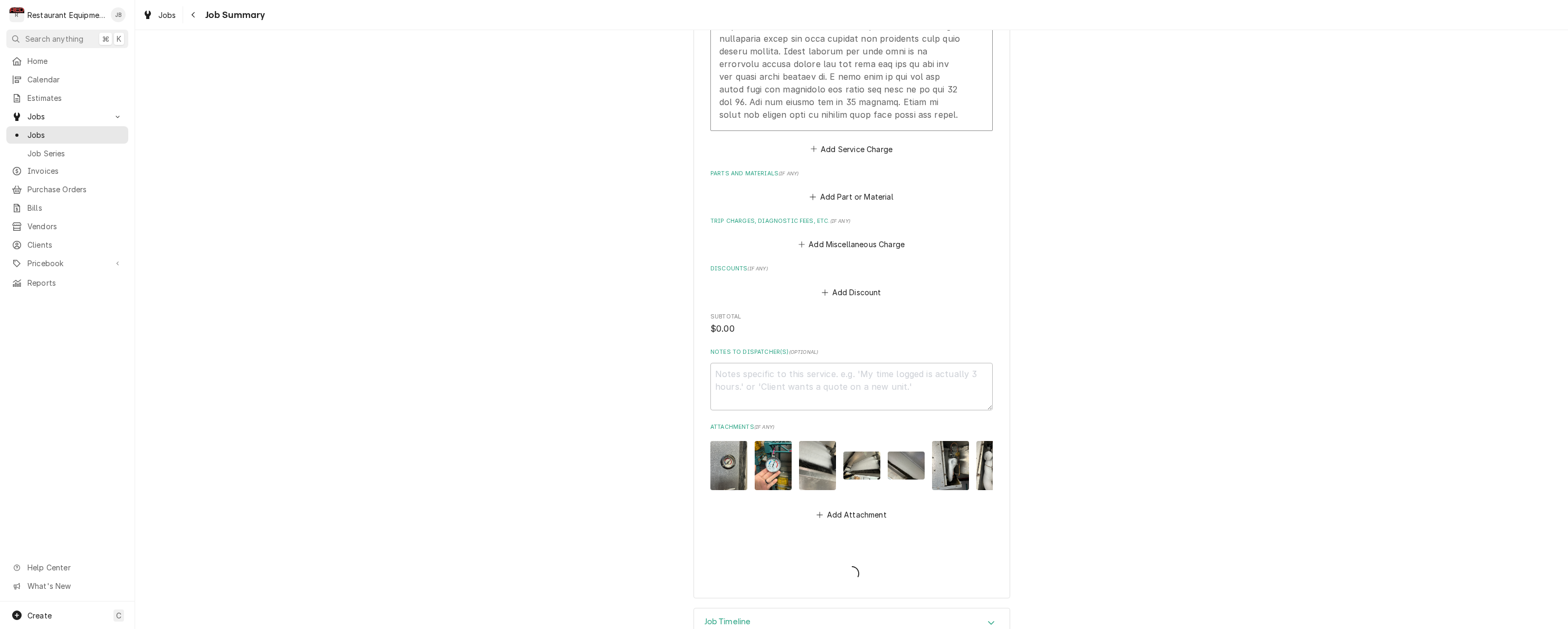
type textarea "x"
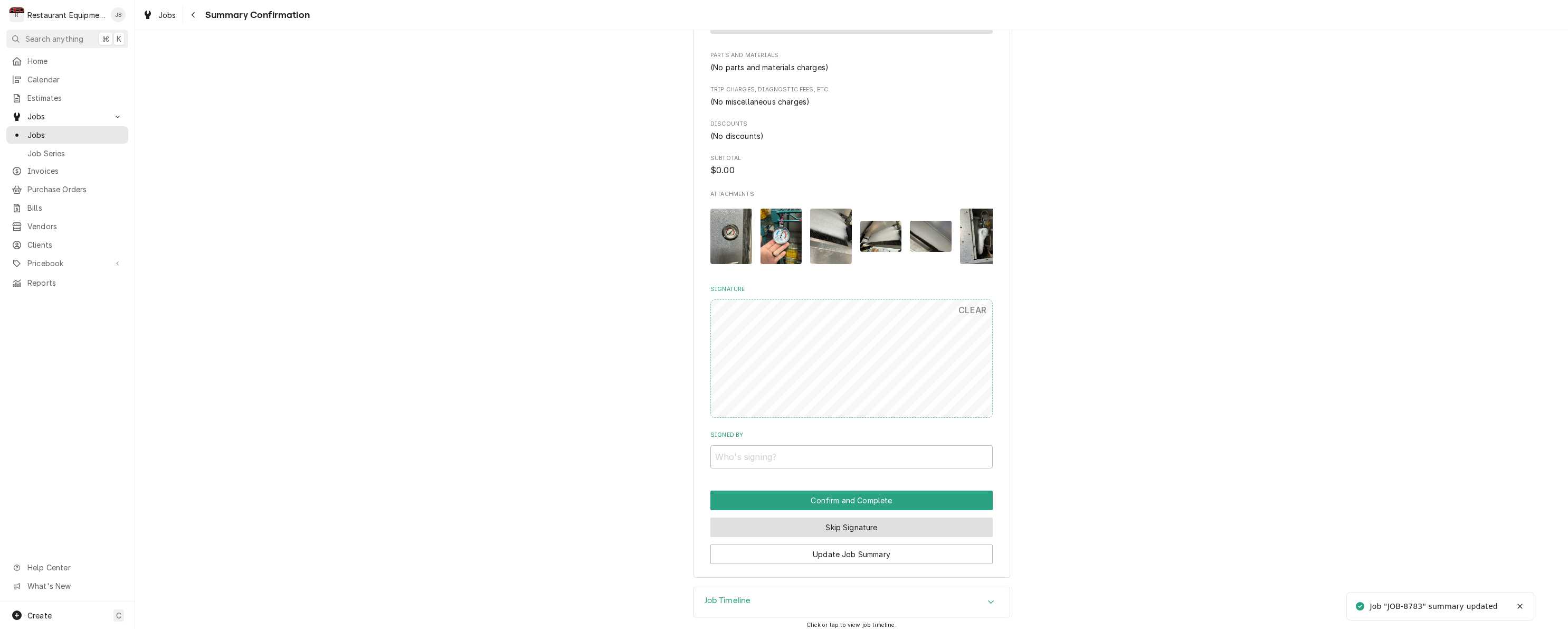
scroll to position [730, 0]
click at [815, 519] on button "Skip Signature" at bounding box center [851, 529] width 282 height 19
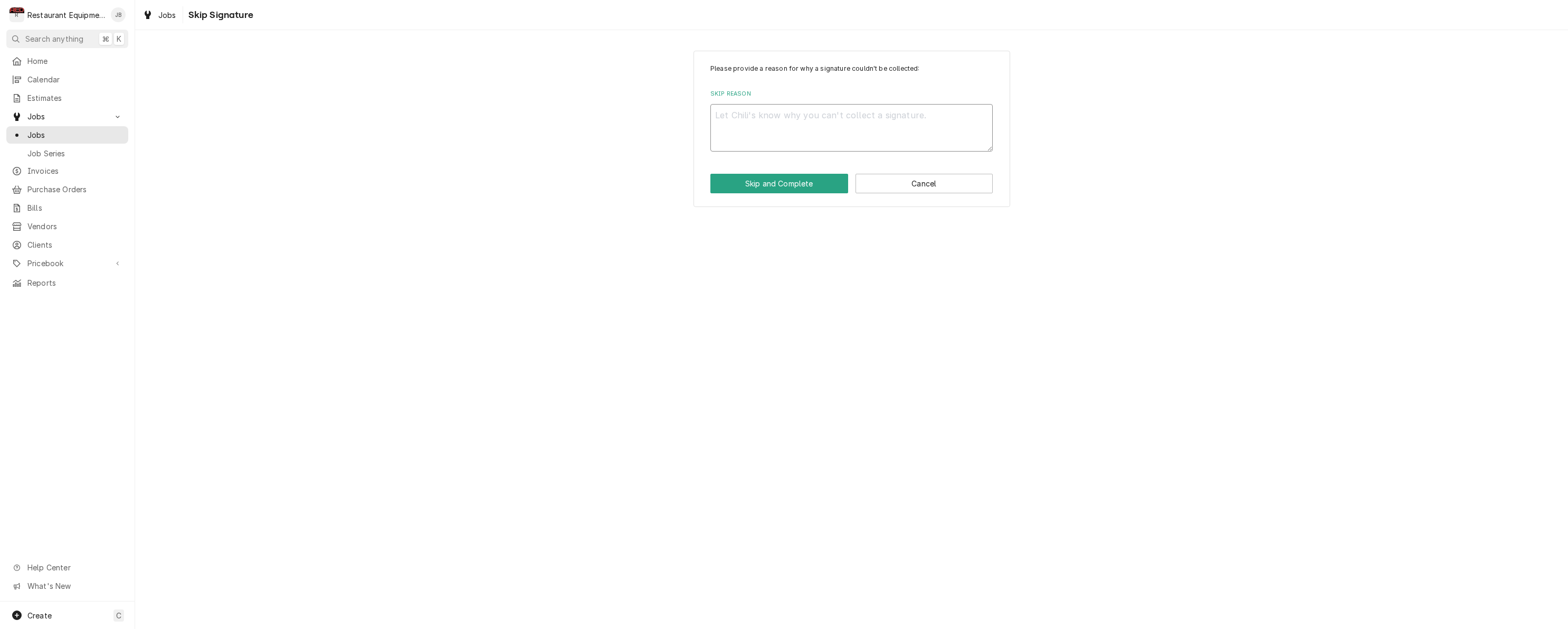
click at [804, 117] on textarea "Skip Reason" at bounding box center [851, 127] width 282 height 48
type textarea "x"
type textarea "H"
type textarea "x"
type textarea "Ha"
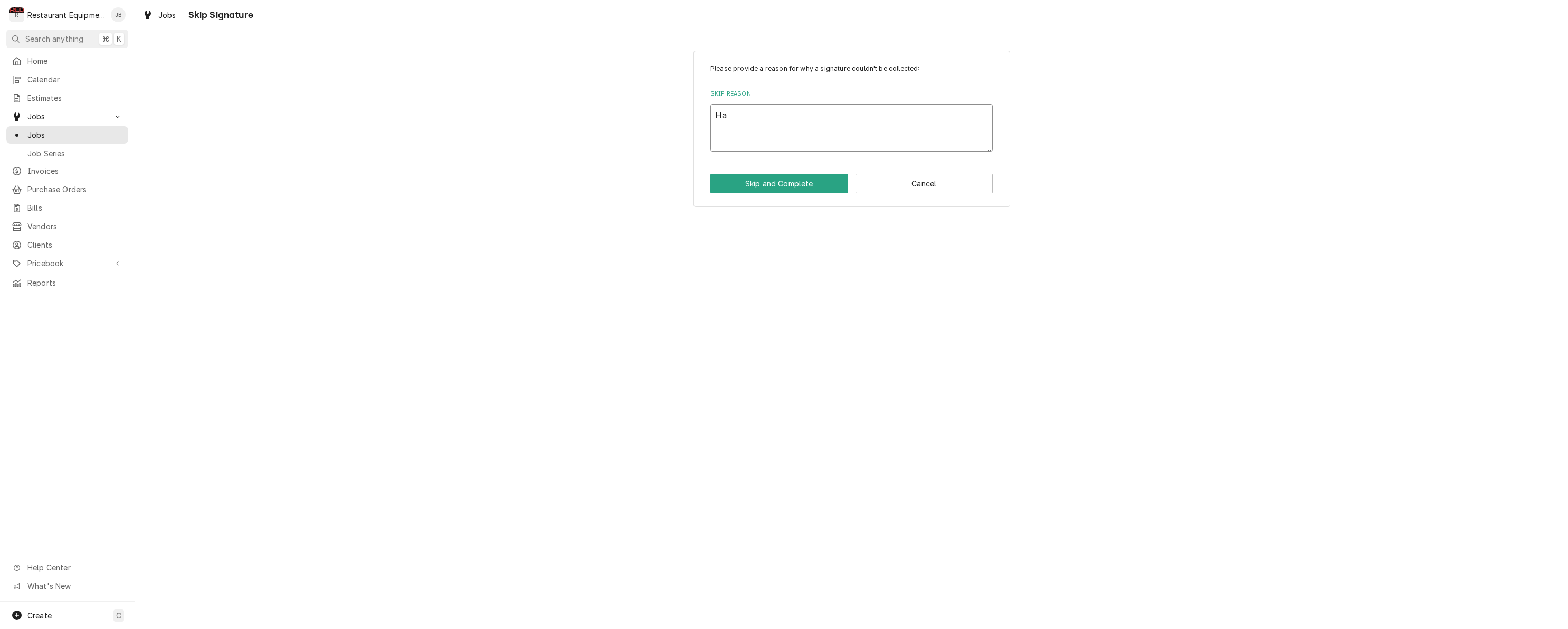
type textarea "x"
type textarea "H"
type textarea "x"
type textarea "He"
type textarea "x"
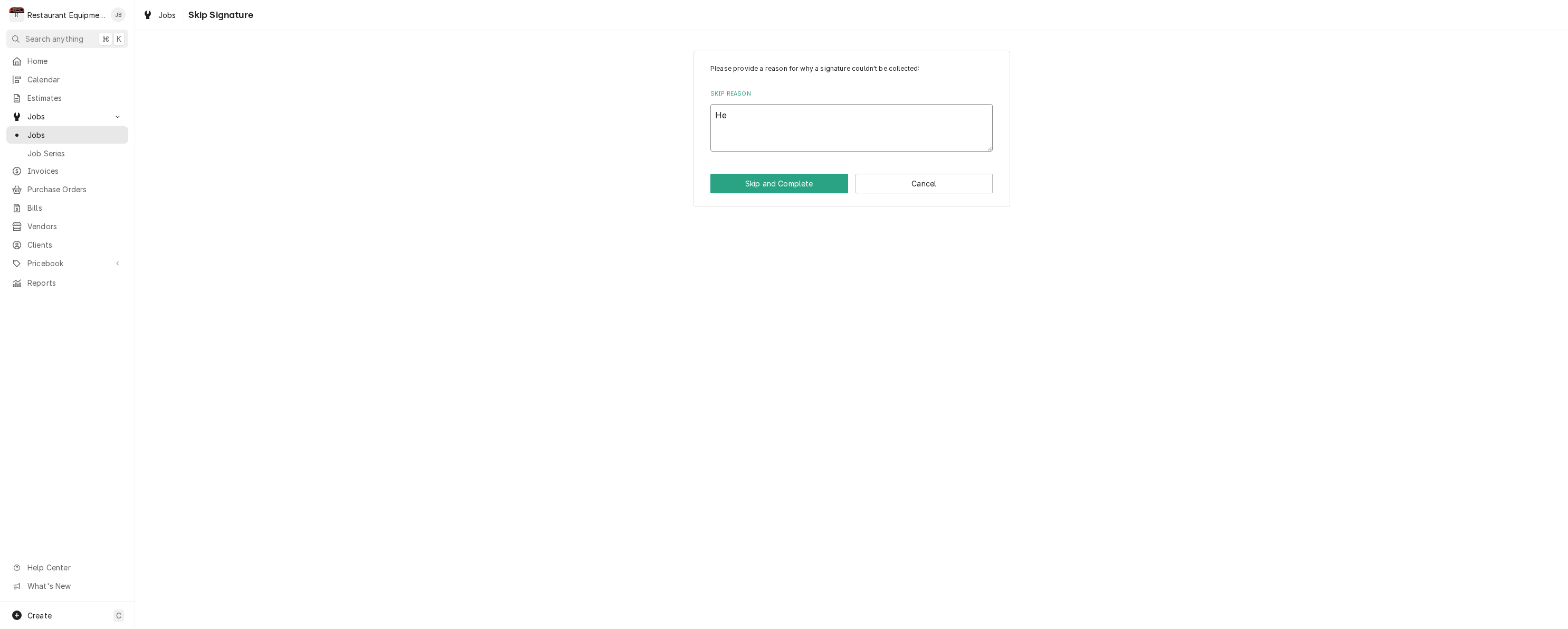
type textarea "Hel"
type textarea "x"
type textarea "Held"
type textarea "x"
type textarea "Held"
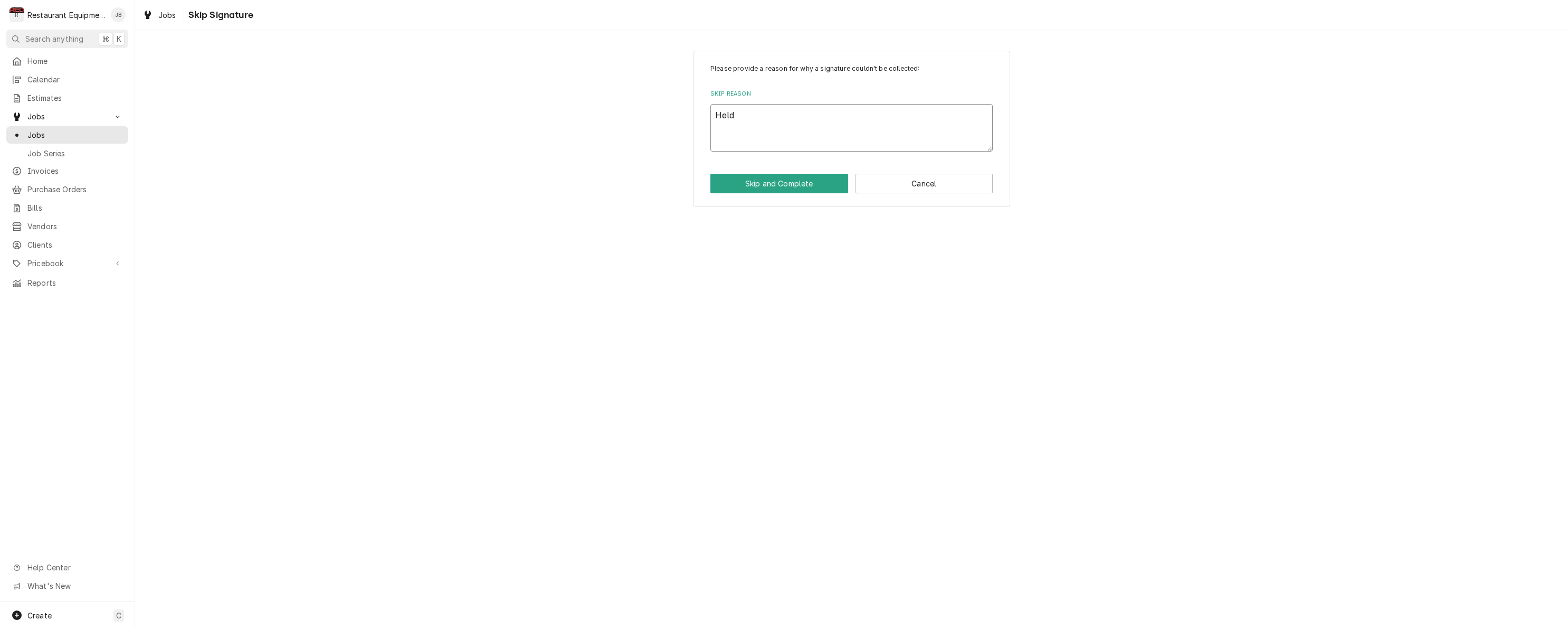
type textarea "x"
type textarea "Held t"
type textarea "x"
type textarea "Held to"
type textarea "x"
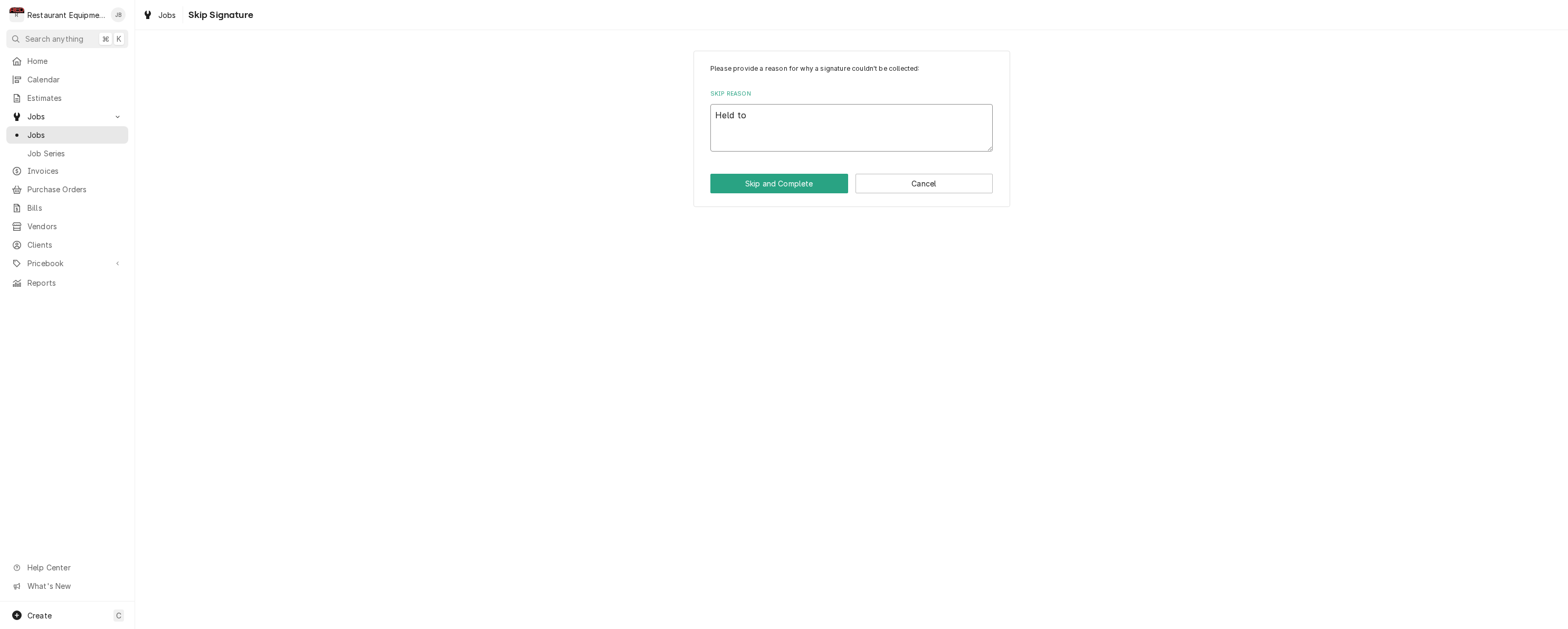
type textarea "Held to"
type textarea "x"
type textarea "Held to m"
type textarea "x"
type textarea "Held to ma"
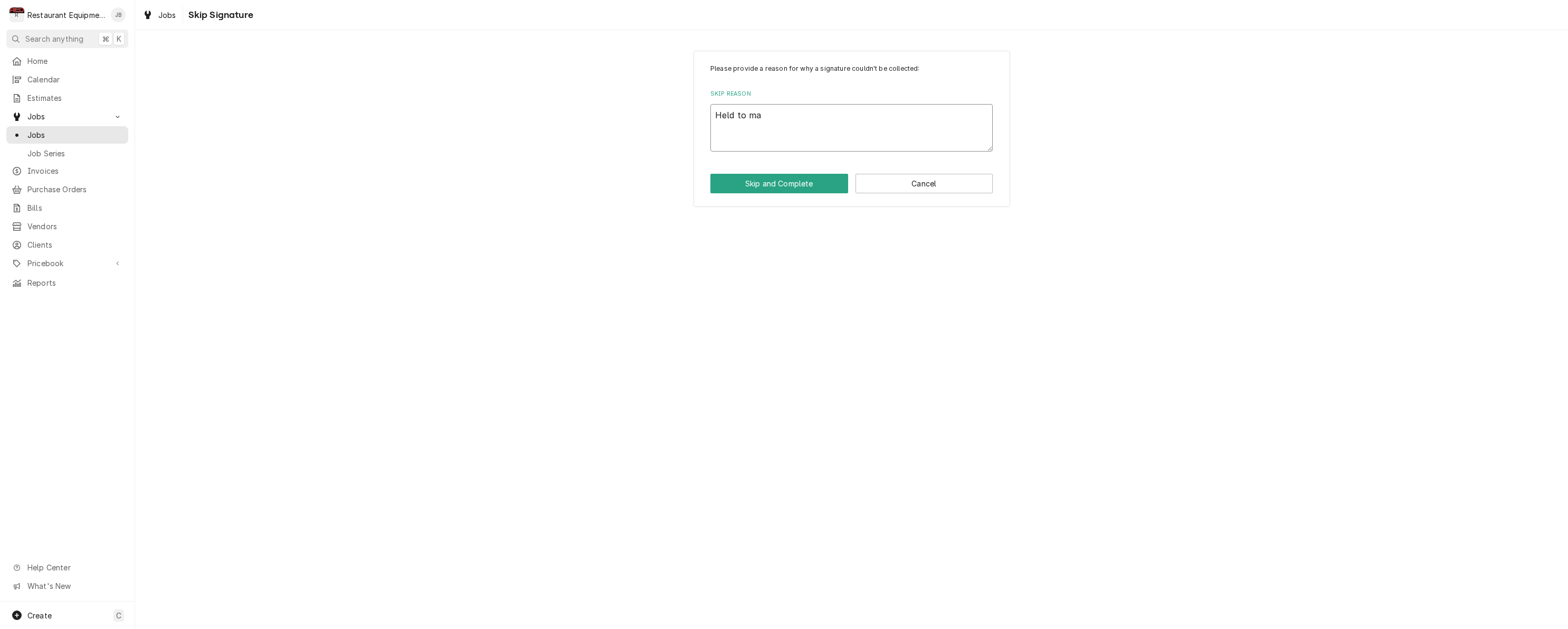
type textarea "x"
type textarea "Held to mak"
type textarea "x"
type textarea "Held to make"
type textarea "x"
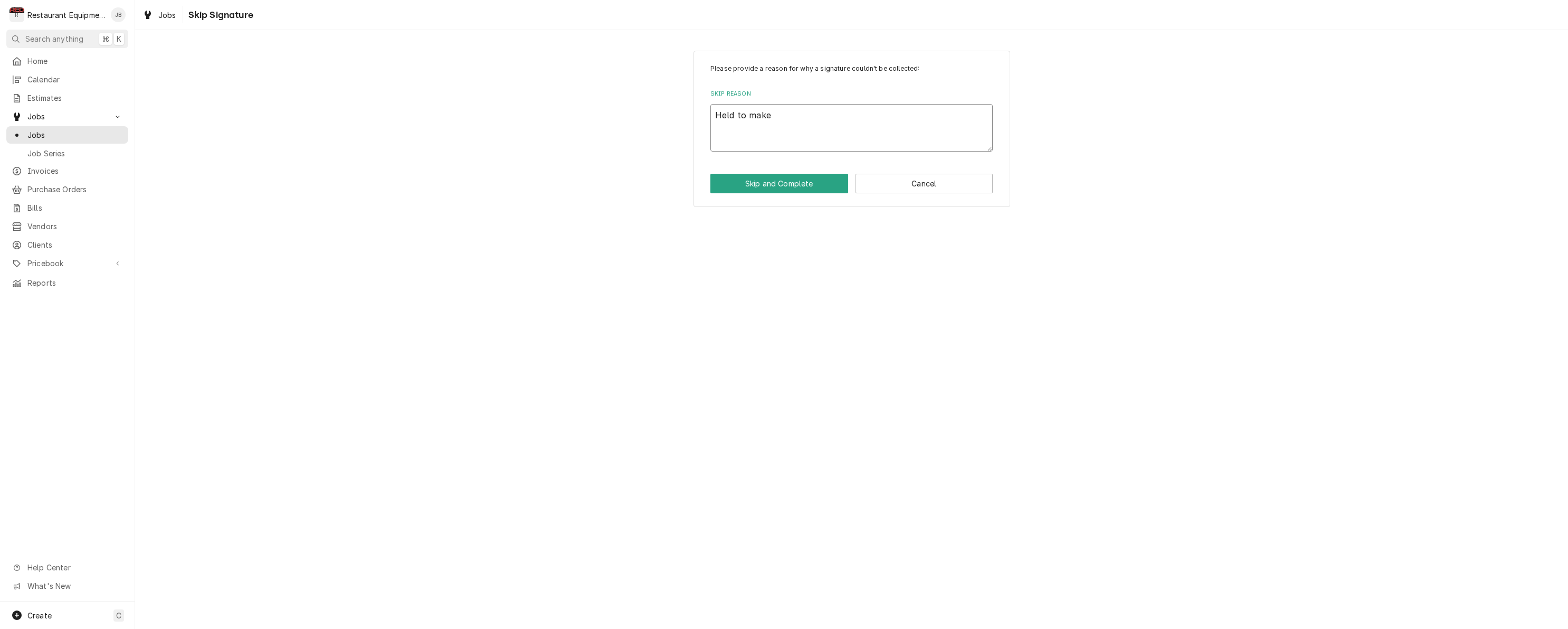
type textarea "Held to make"
type textarea "x"
type textarea "Held to make s"
type textarea "x"
type textarea "Held to make su"
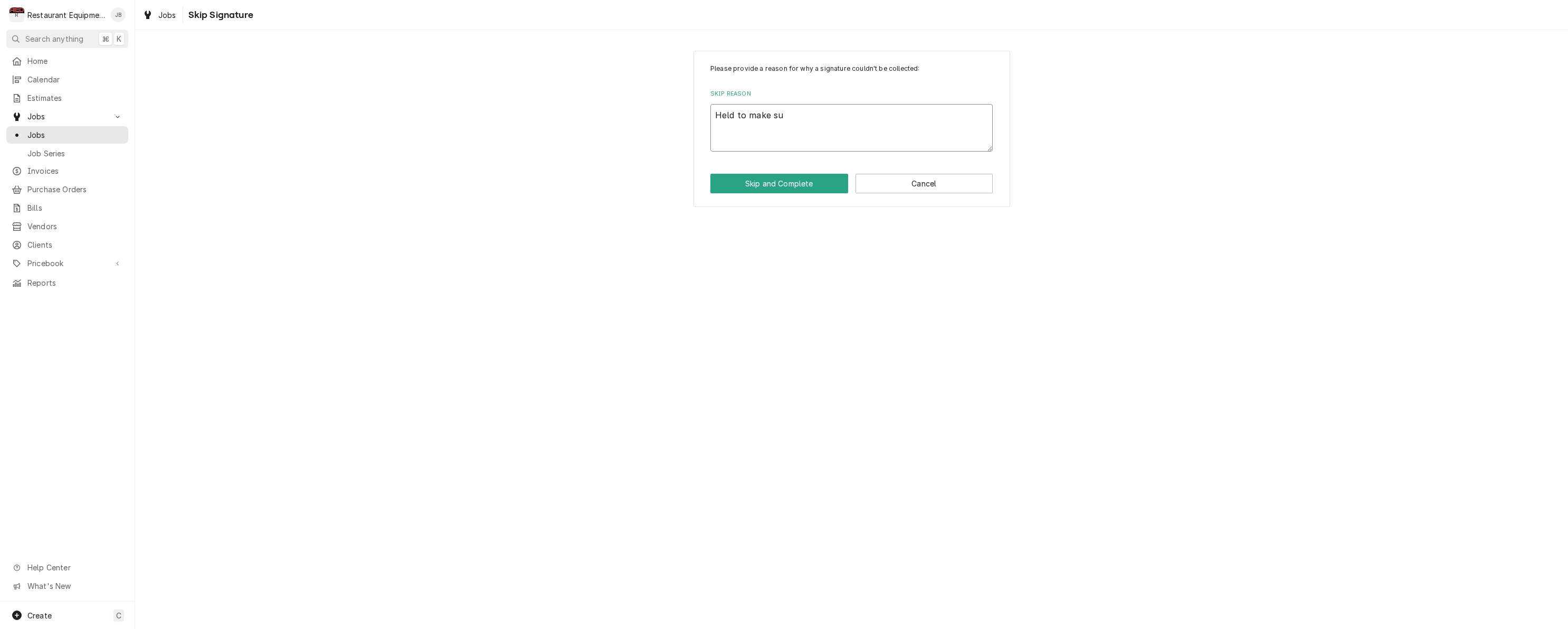
type textarea "x"
type textarea "Held to make sur"
type textarea "x"
type textarea "Held to make sure"
type textarea "x"
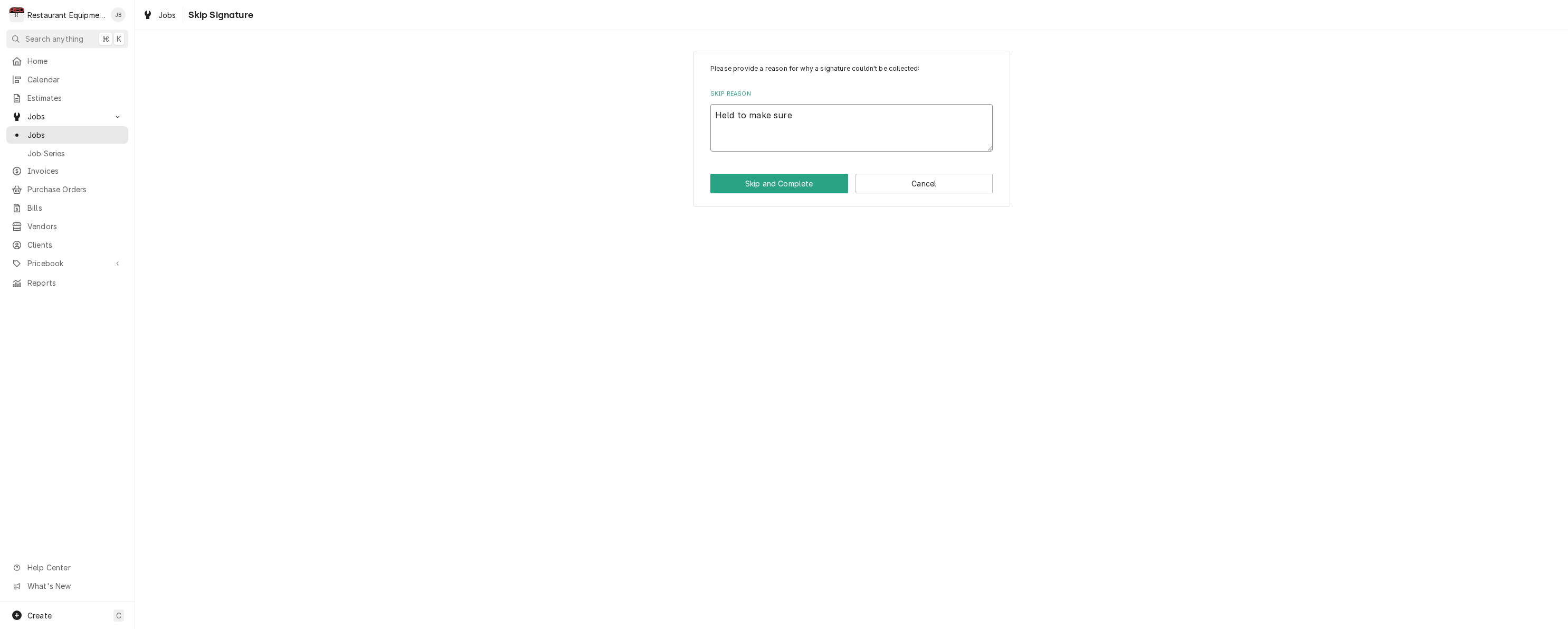
type textarea "Held to make sure"
type textarea "x"
type textarea "Held to make sure n"
type textarea "x"
type textarea "Held to make sure no"
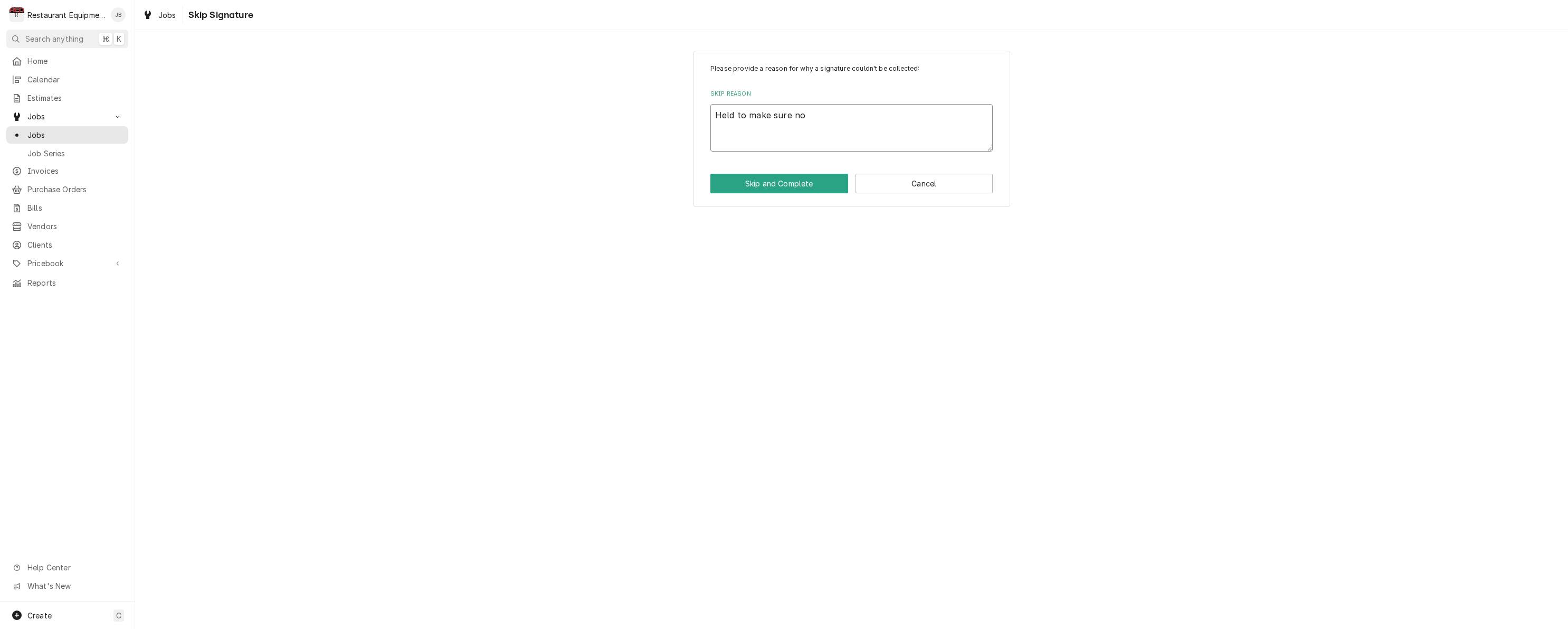
type textarea "x"
type textarea "Held to make sure no"
type textarea "x"
type textarea "Held to make sure no f"
type textarea "x"
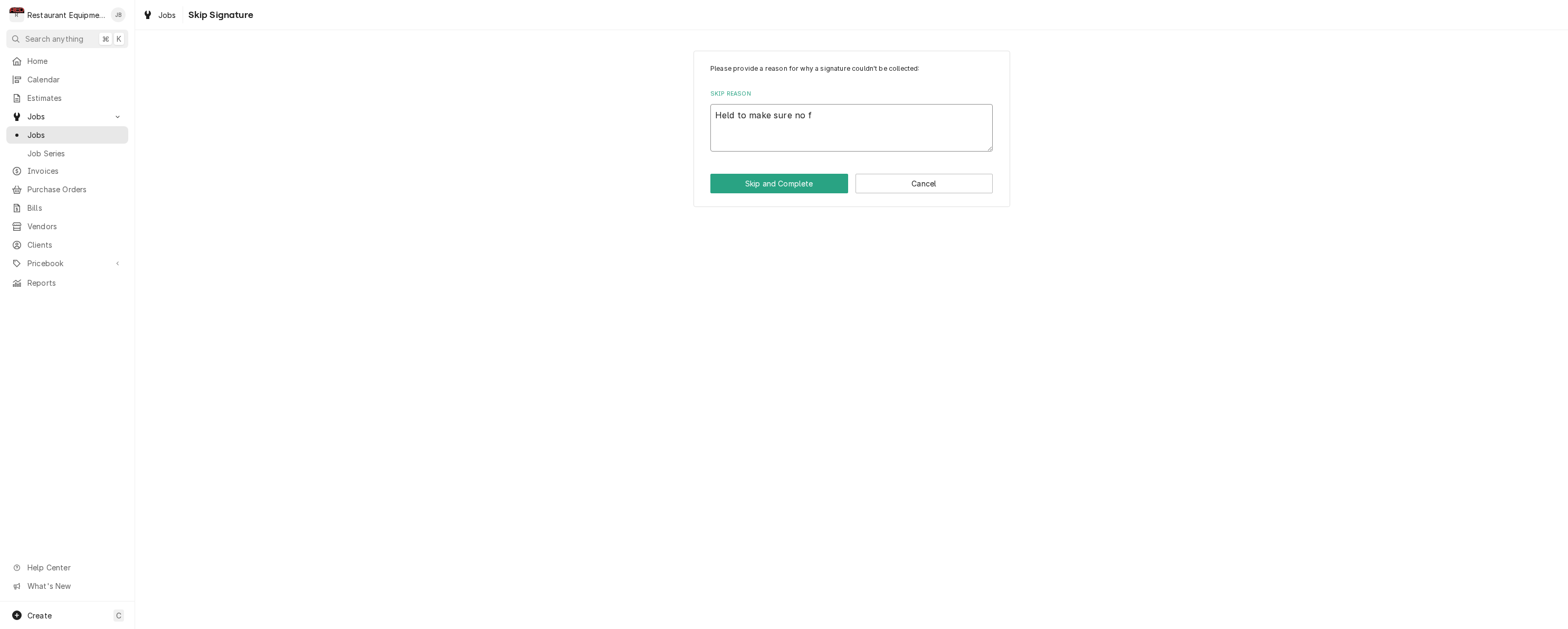
type textarea "Held to make sure no fu"
type textarea "x"
type textarea "Held to make sure no fut"
type textarea "x"
type textarea "Held to make sure no futh"
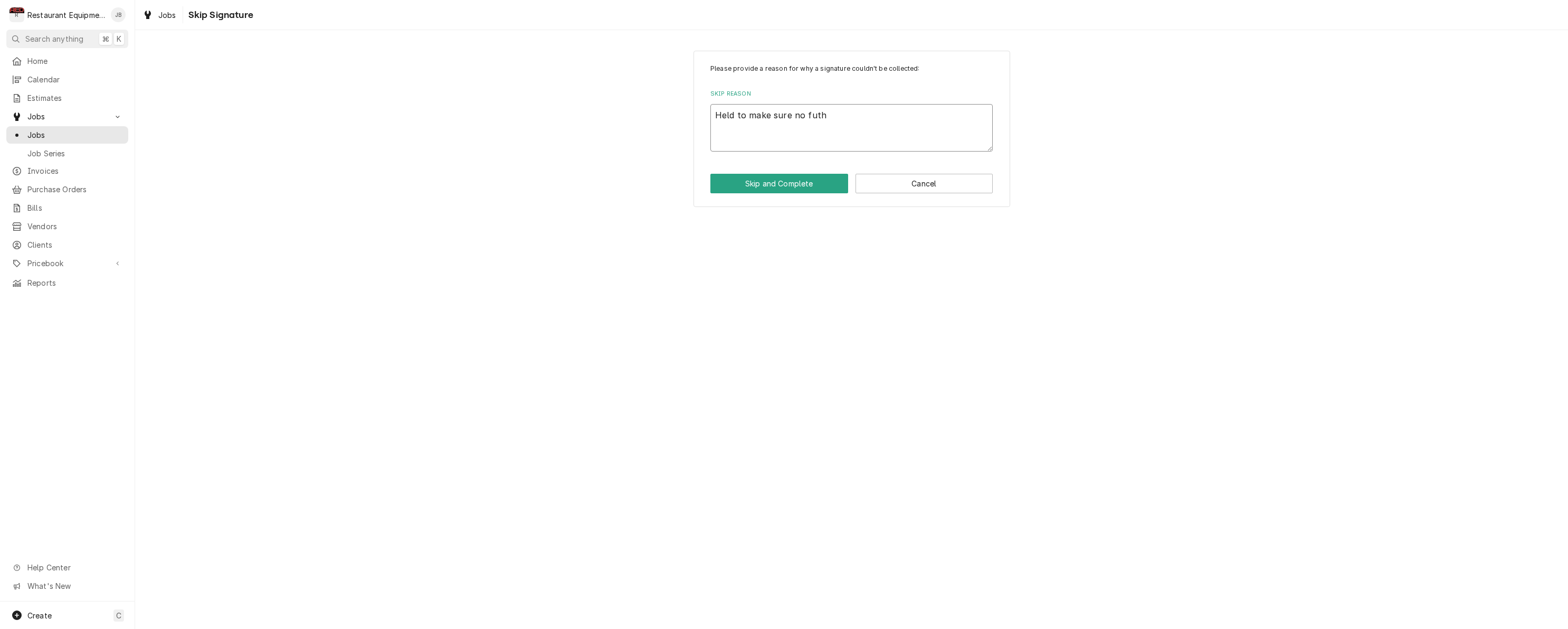
type textarea "x"
type textarea "Held to make sure no futhe"
type textarea "x"
type textarea "Held to make sure no futher"
type textarea "x"
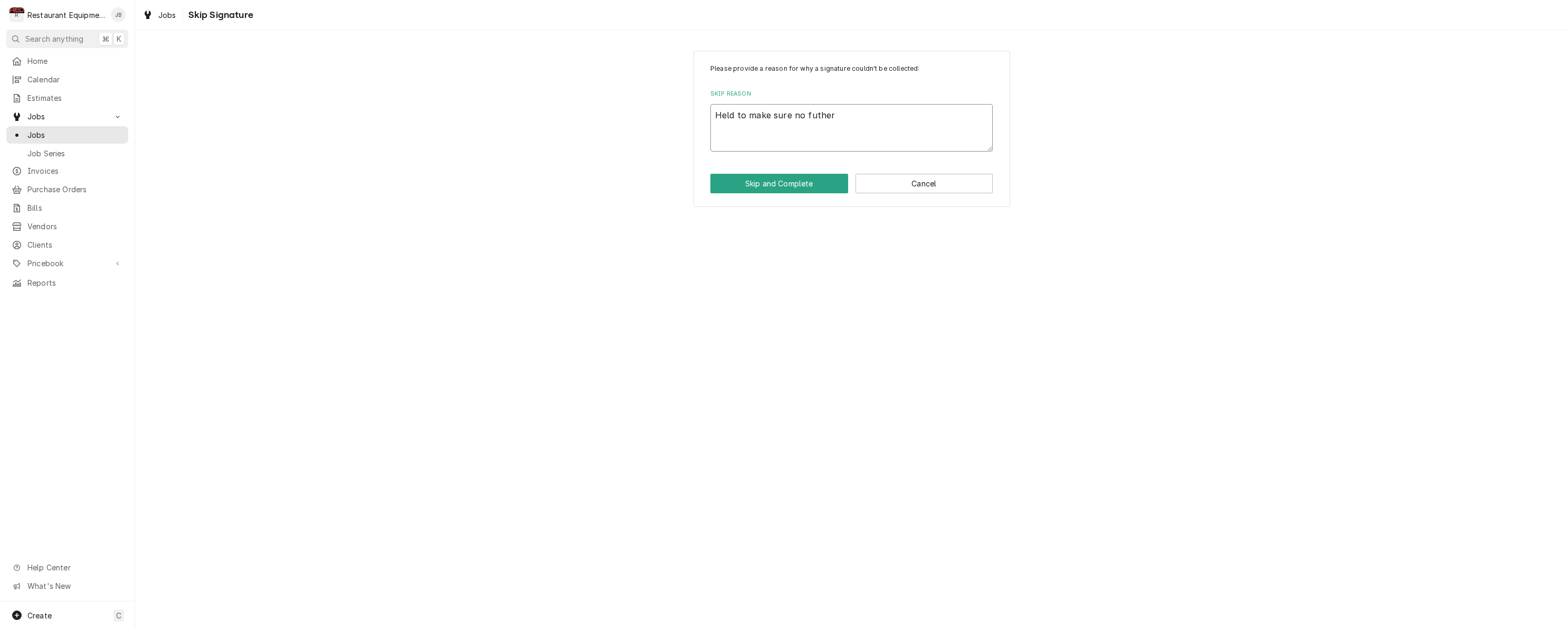
type textarea "Held to make sure no futher"
type textarea "x"
type textarea "Held to make sure no futher i"
type textarea "x"
type textarea "Held to make sure no futher is"
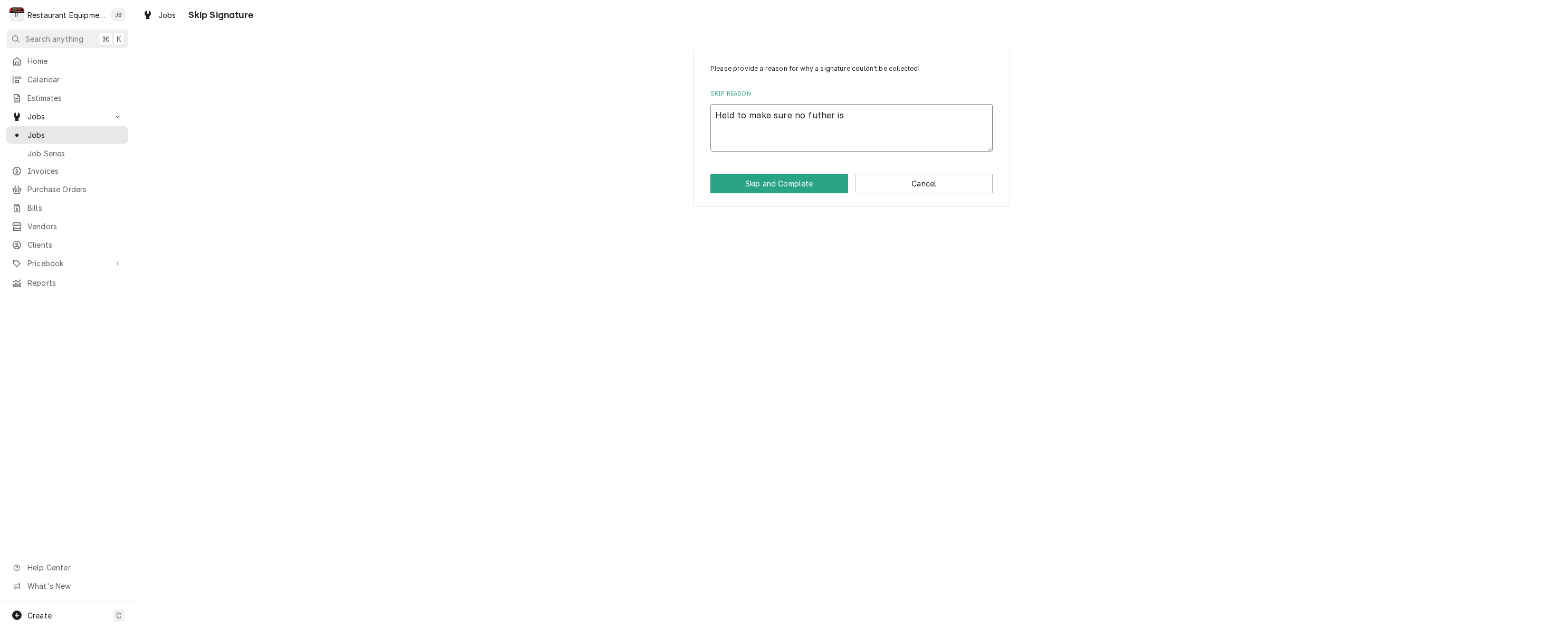
type textarea "x"
type textarea "Held to make sure no futher iss"
type textarea "x"
type textarea "Held to make sure no futher issu"
type textarea "x"
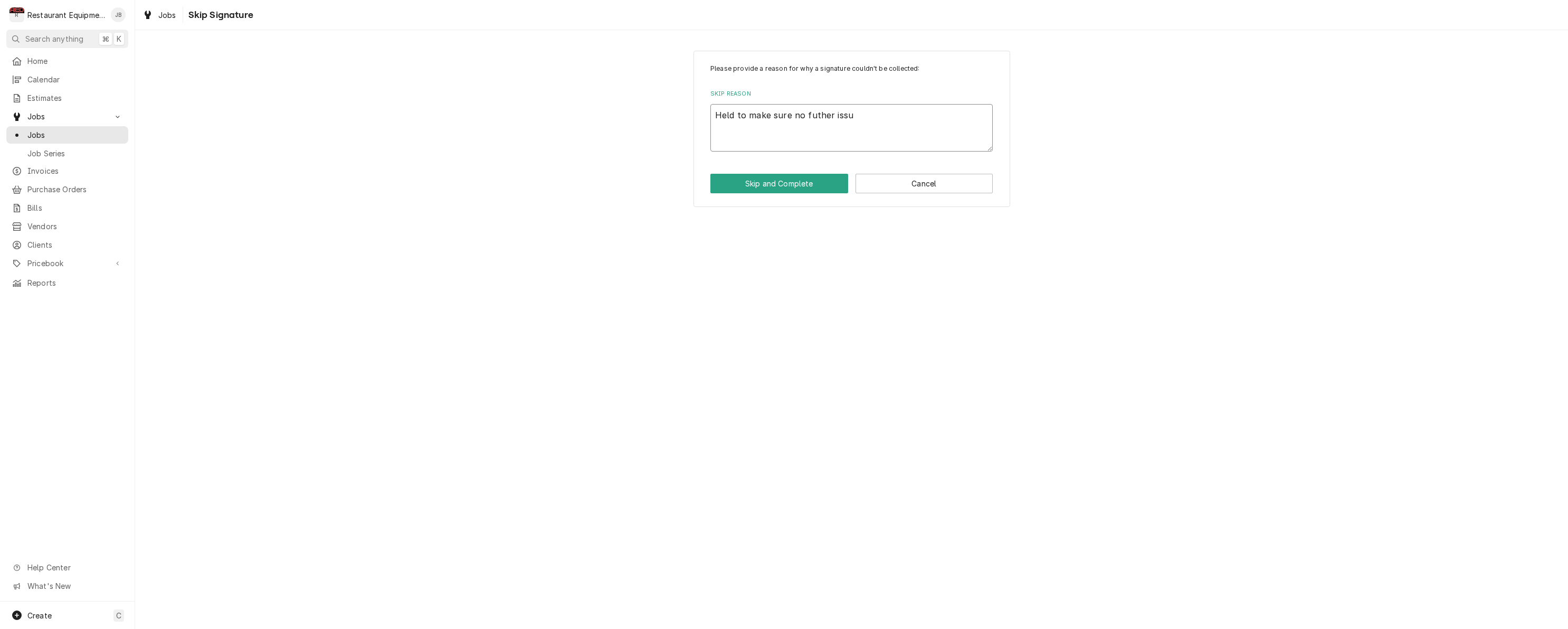
type textarea "Held to make sure no futher issue"
type textarea "x"
type textarea "Held to make sure no futher issues"
type textarea "x"
type textarea "Held to make sure no futher issues."
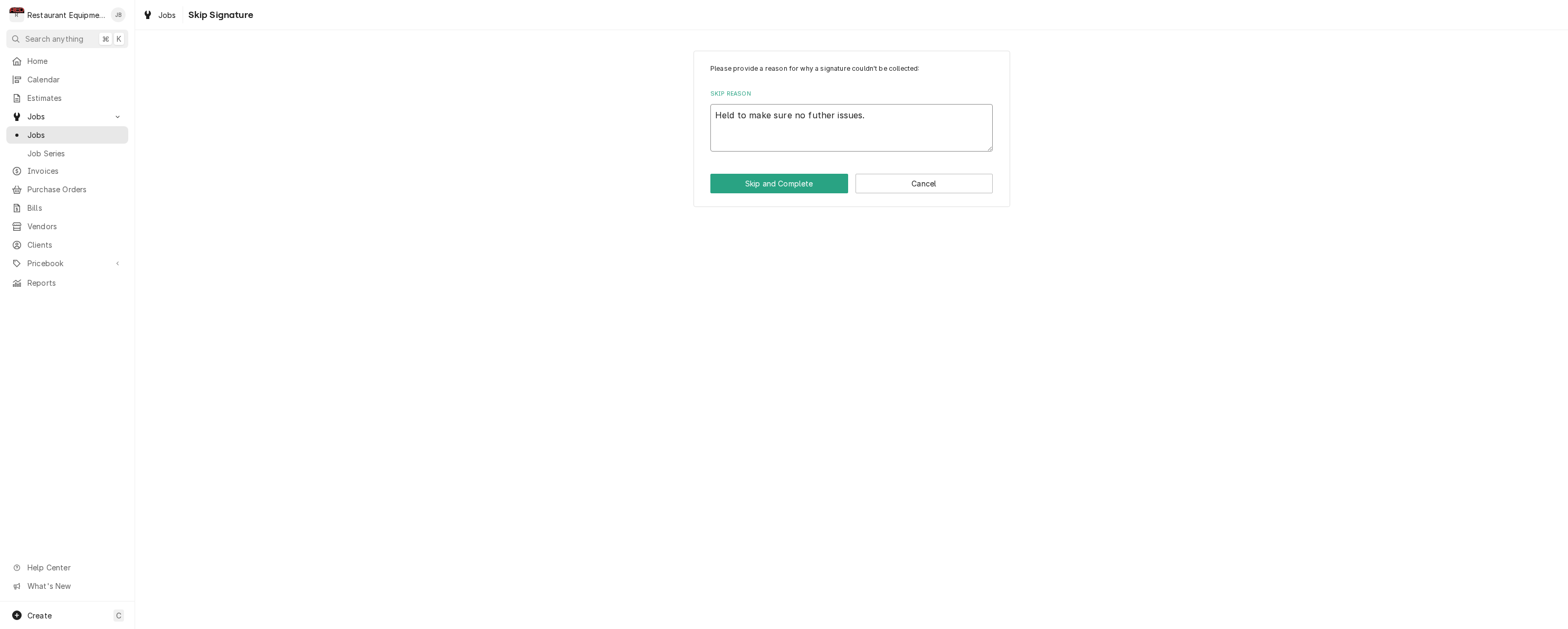
type textarea "x"
type textarea "Held to make sure no futher issues."
click at [800, 183] on button "Skip and Complete" at bounding box center [779, 183] width 138 height 19
type textarea "x"
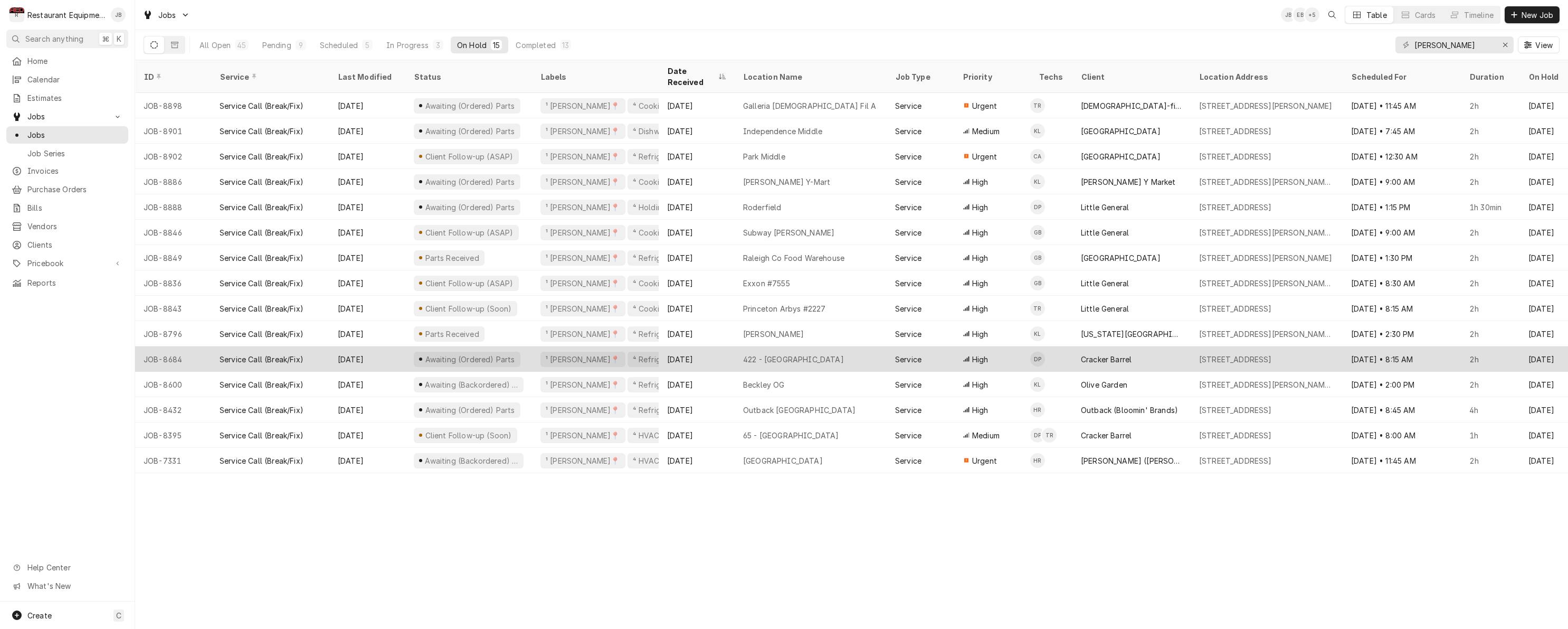
click at [727, 348] on div "Aug 25" at bounding box center [697, 359] width 76 height 25
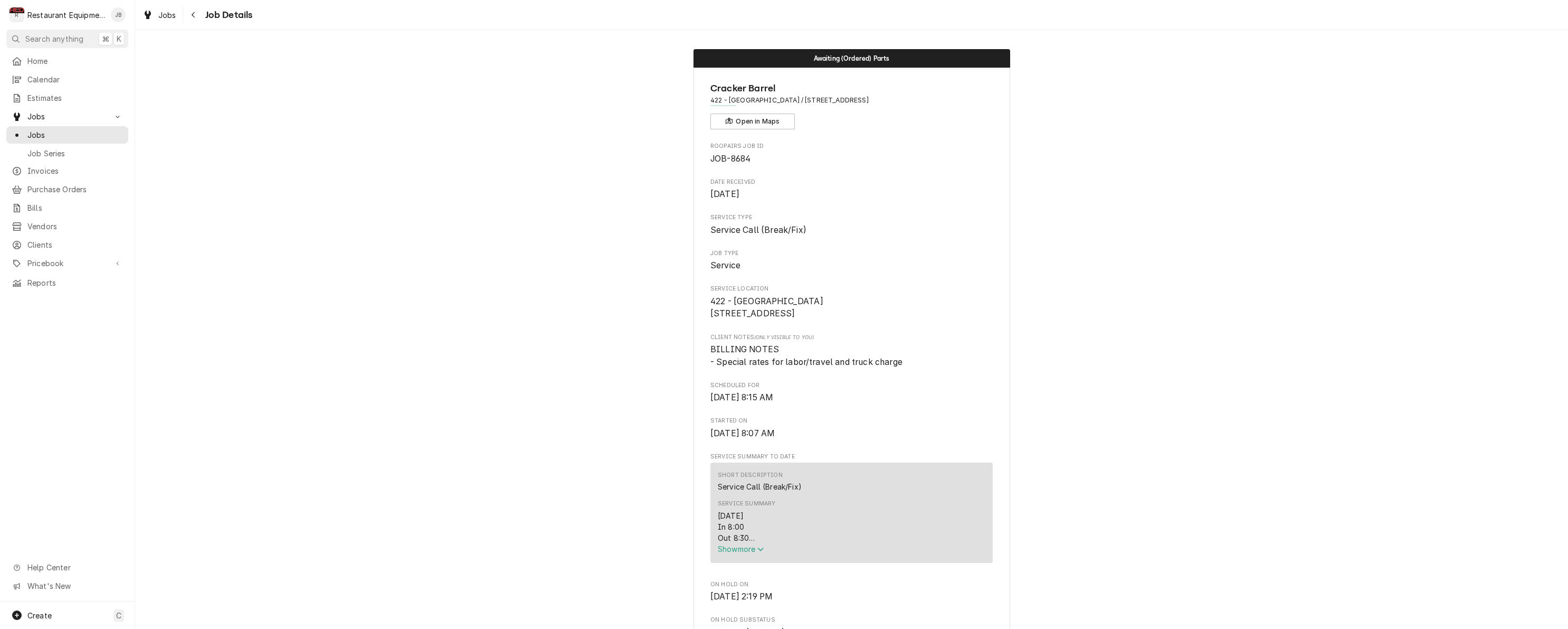
click at [730, 544] on div "[DATE] In 8:00 Out 8:30 Tk 106 Kintera Freezer: model - KUC48F SN/ 738092968 I …" at bounding box center [851, 527] width 267 height 33
click at [731, 552] on span "Show more" at bounding box center [740, 549] width 46 height 9
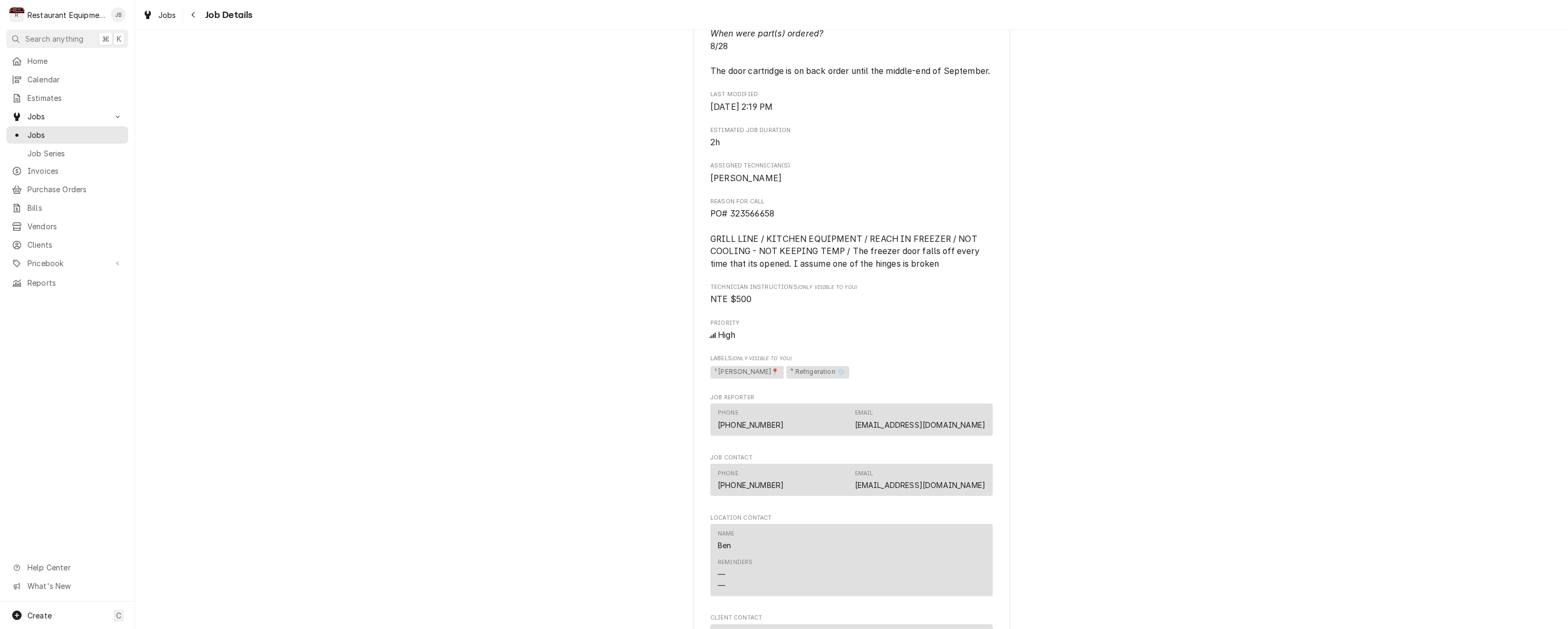
scroll to position [779, 0]
click at [195, 16] on icon "Navigate back" at bounding box center [192, 15] width 4 height 7
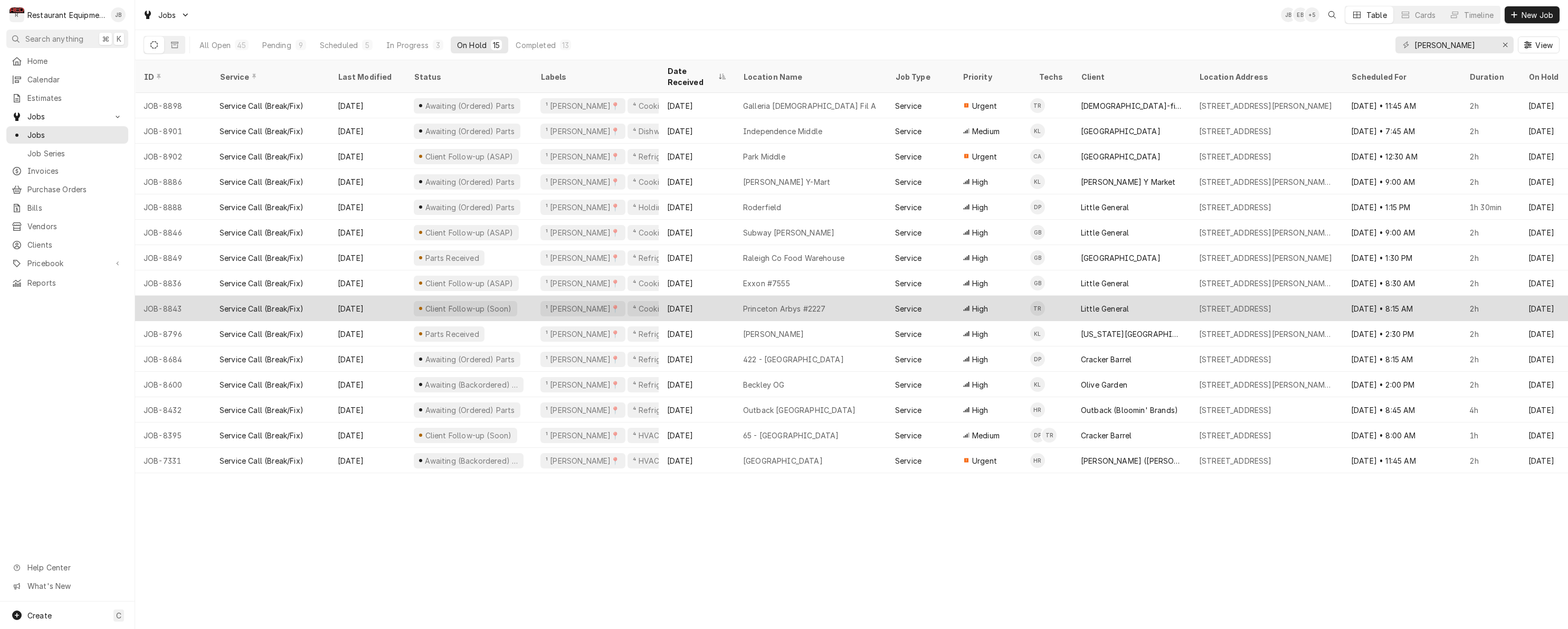
click at [856, 295] on div "Princeton Arbys #2227" at bounding box center [811, 308] width 152 height 25
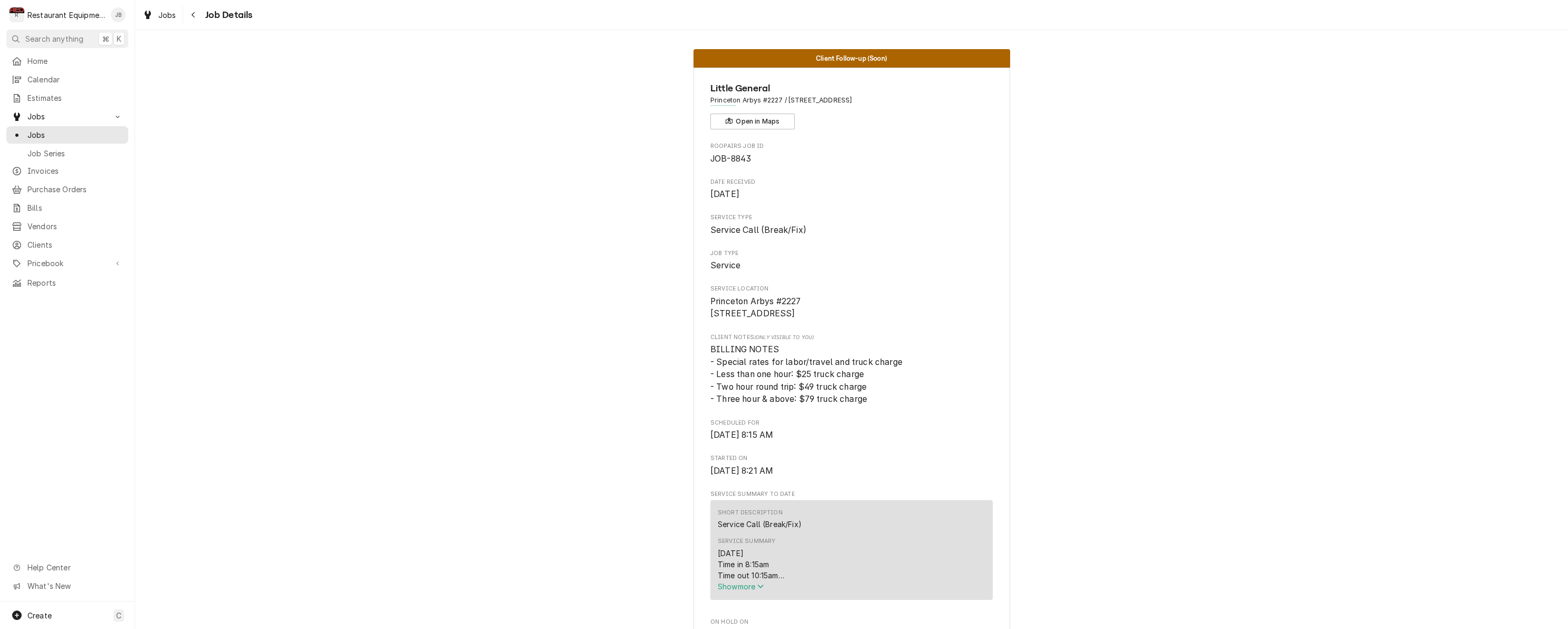
click at [745, 591] on span "Show more" at bounding box center [740, 586] width 46 height 9
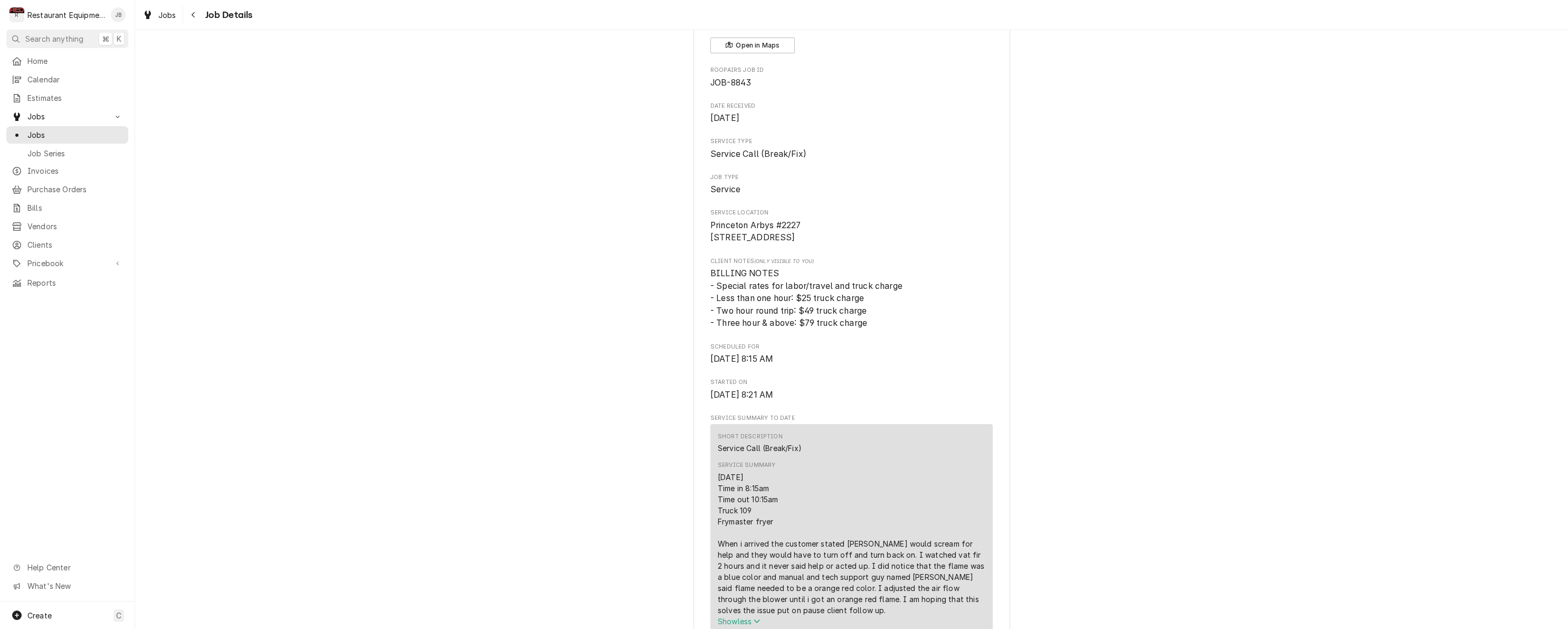
scroll to position [67, 0]
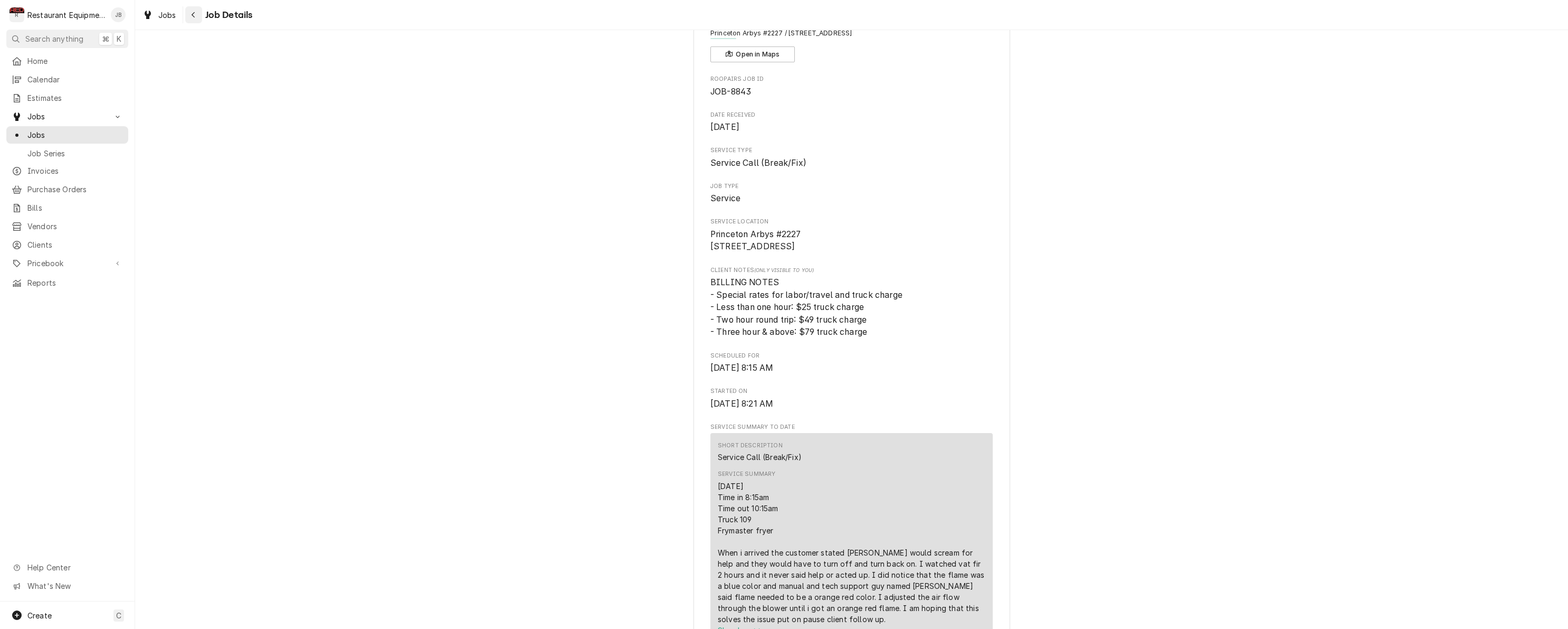
click at [192, 13] on icon "Navigate back" at bounding box center [192, 15] width 4 height 7
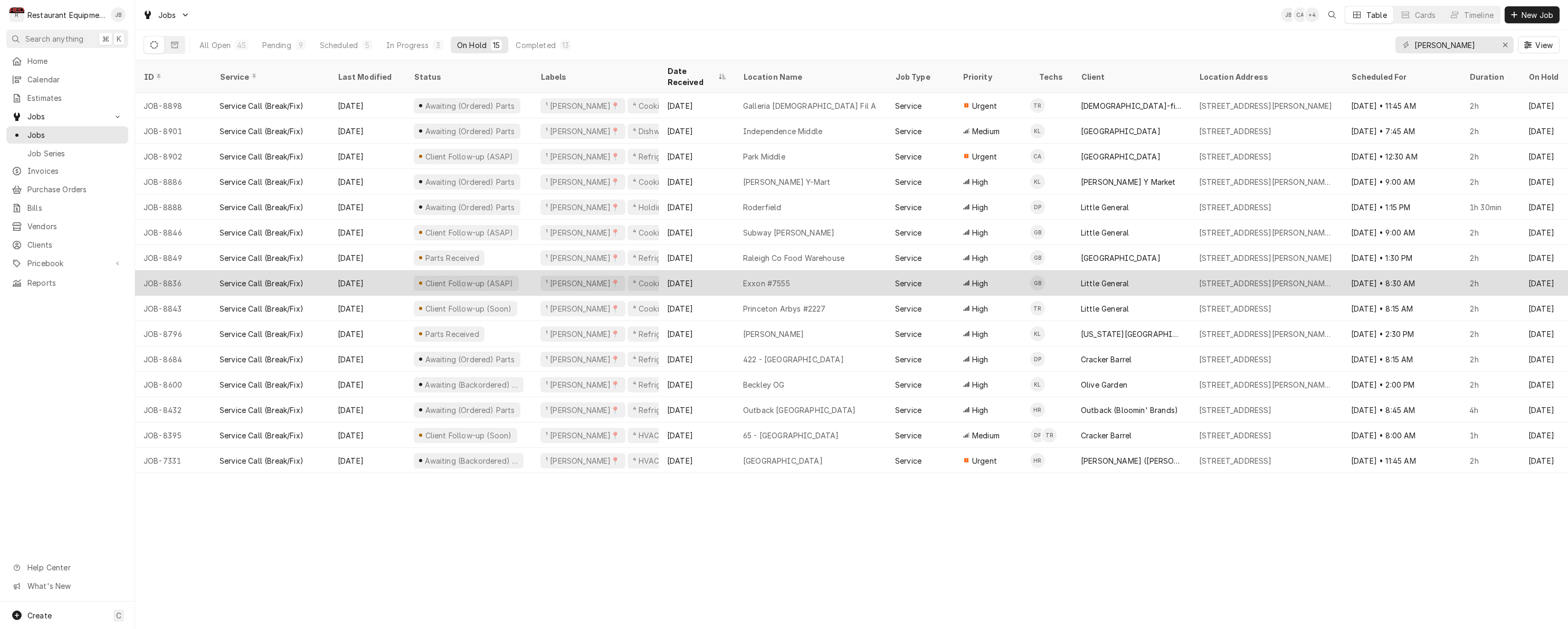
click at [393, 270] on div "Sep 9" at bounding box center [367, 282] width 76 height 25
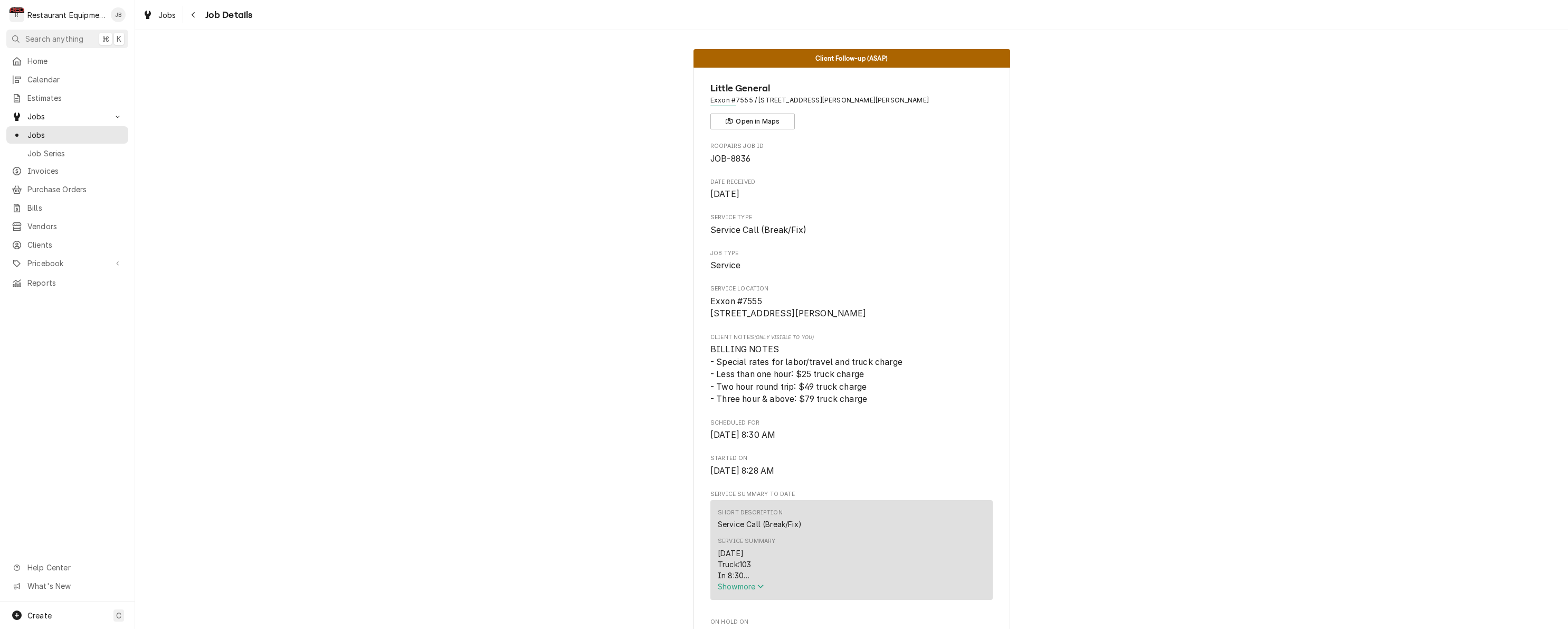
click at [730, 588] on span "Show more" at bounding box center [740, 586] width 46 height 9
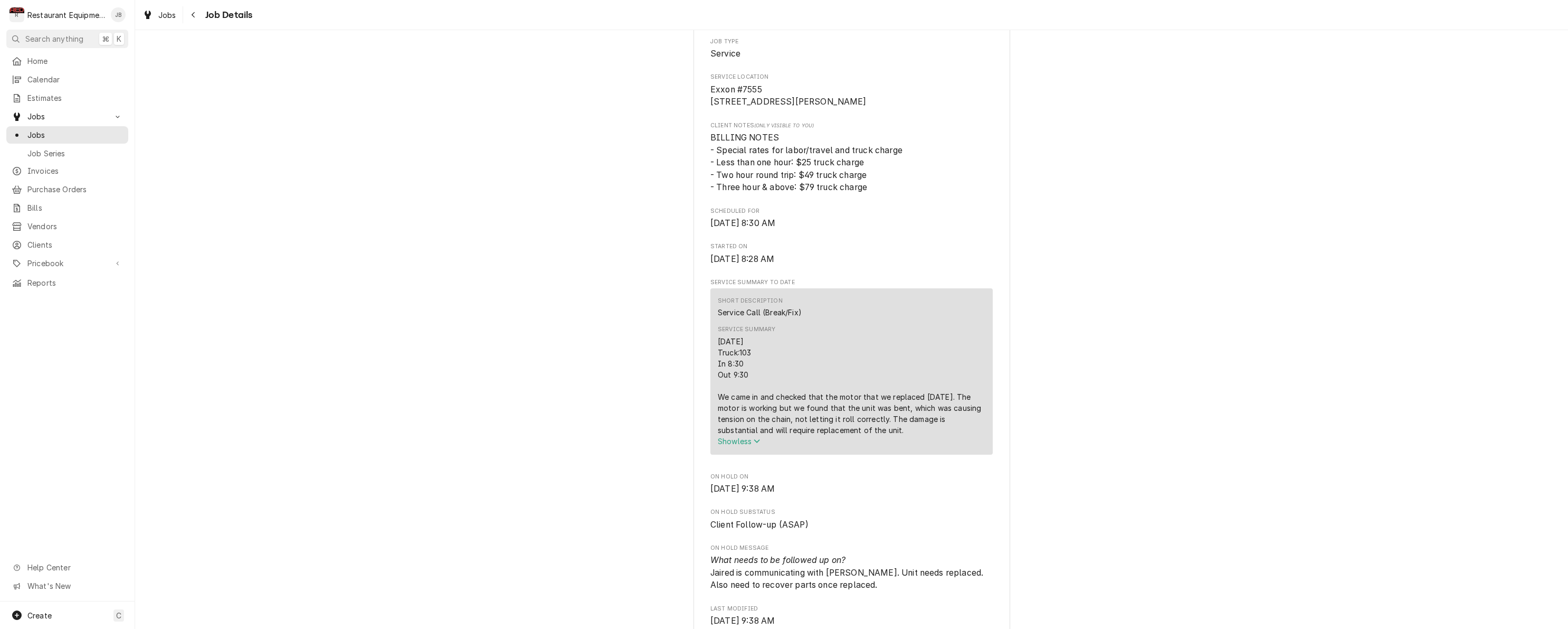
scroll to position [260, 0]
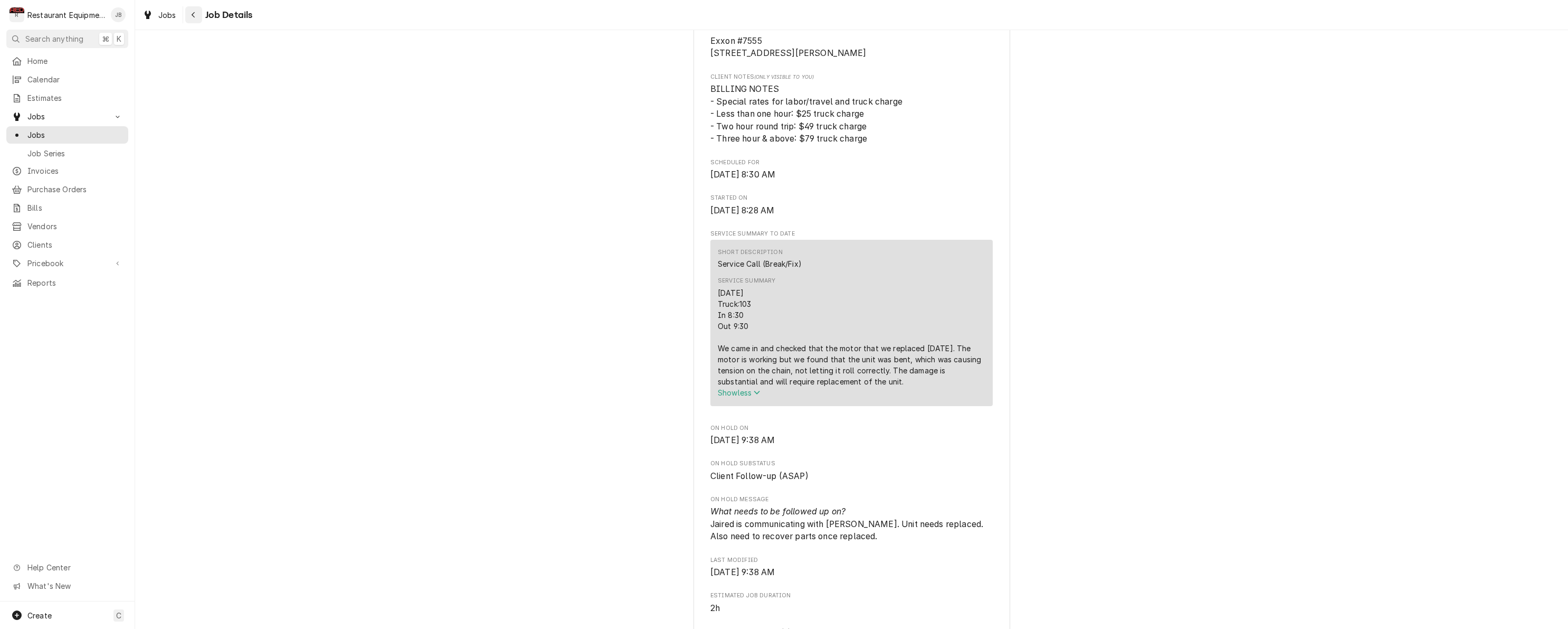
click at [195, 17] on icon "Navigate back" at bounding box center [192, 15] width 4 height 7
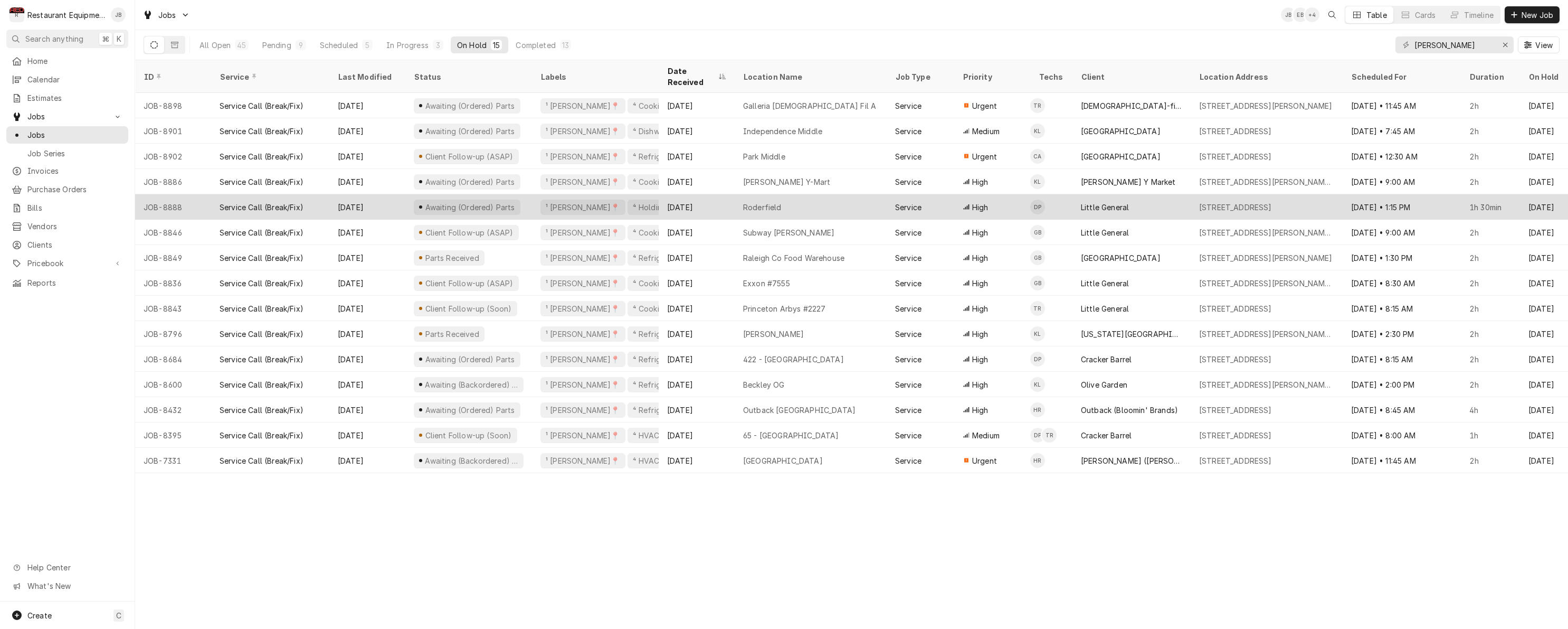
click at [517, 194] on div "Awaiting (Ordered) Parts" at bounding box center [468, 206] width 126 height 25
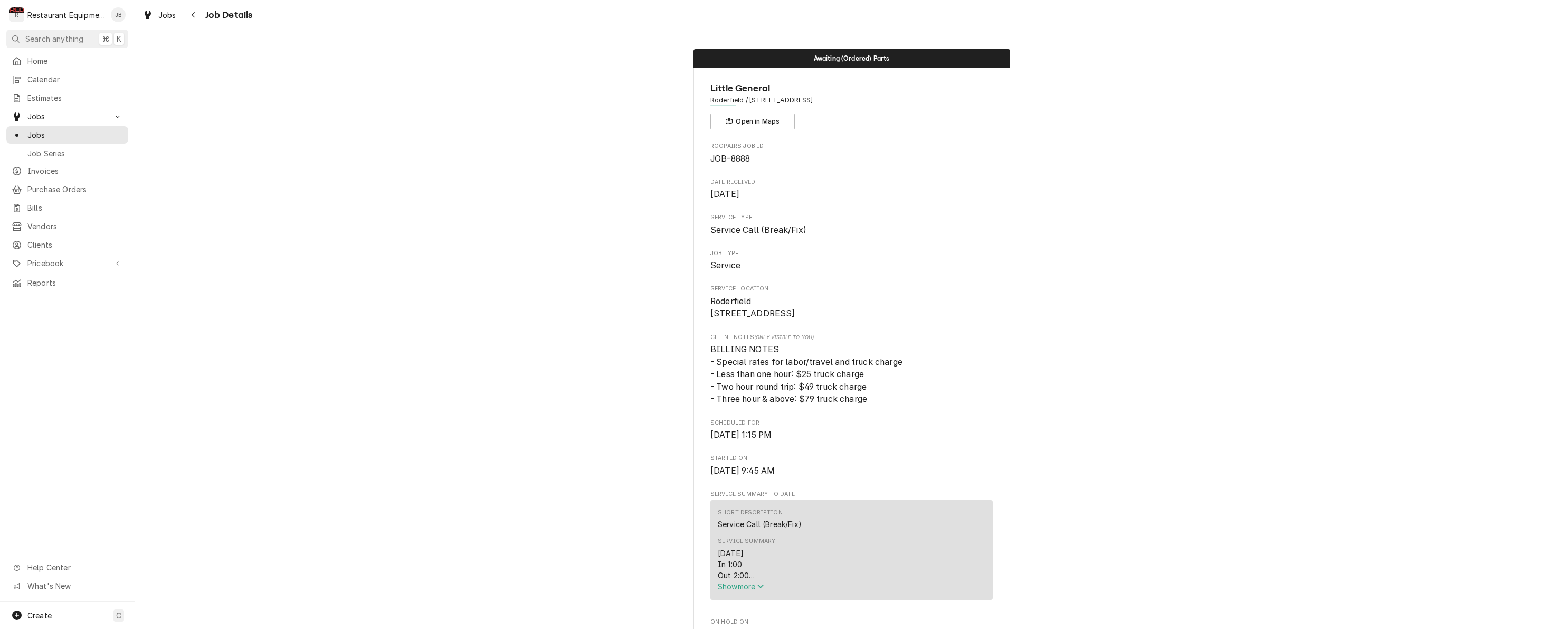
click at [737, 589] on span "Show more" at bounding box center [740, 586] width 46 height 9
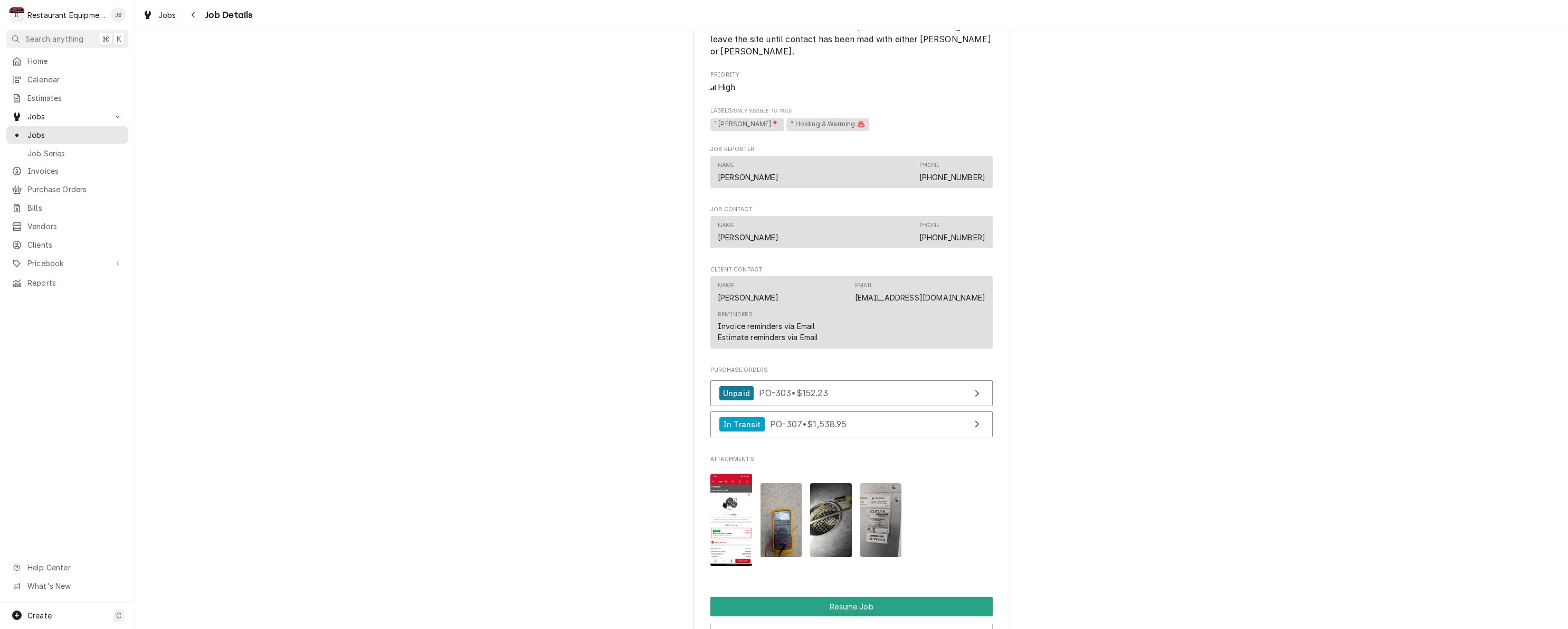
scroll to position [1235, 0]
click at [198, 14] on div "Navigate back" at bounding box center [193, 15] width 10 height 10
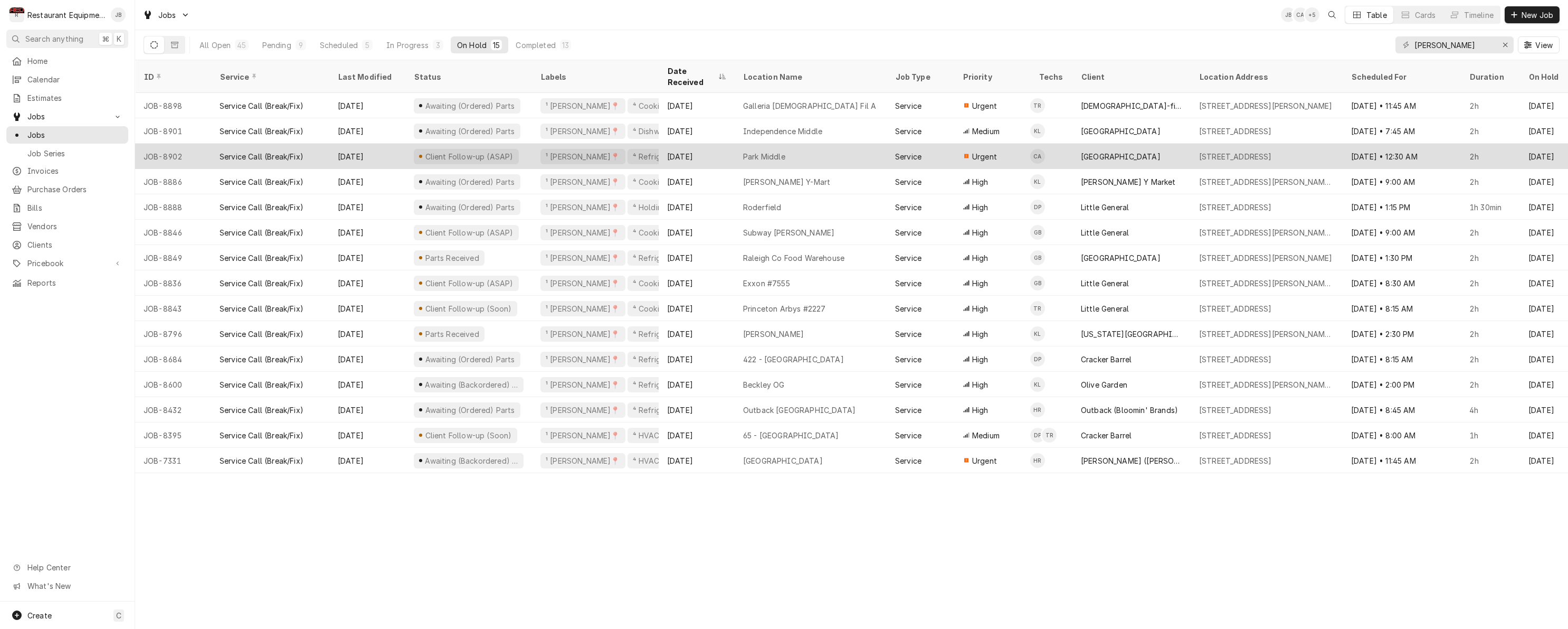
click at [524, 144] on div "Client Follow-up (ASAP)" at bounding box center [468, 156] width 126 height 25
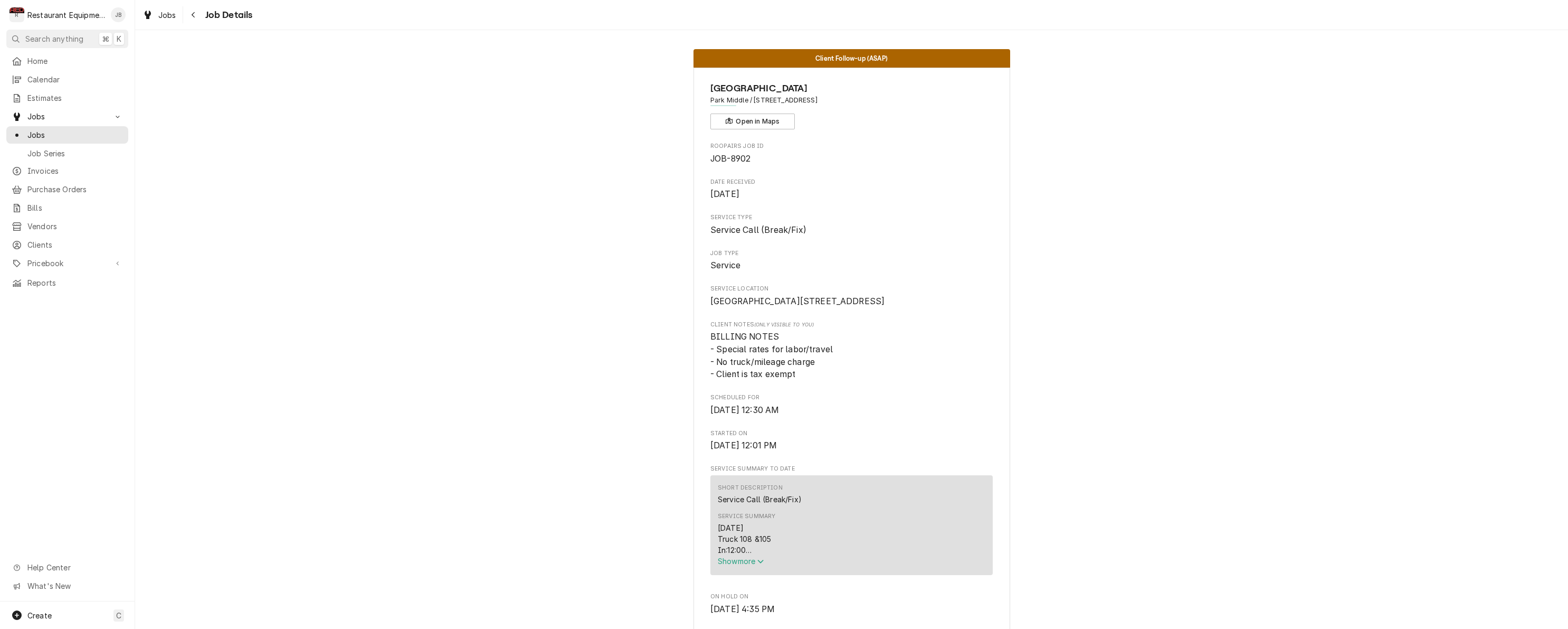
click at [747, 565] on span "Show more" at bounding box center [740, 561] width 46 height 9
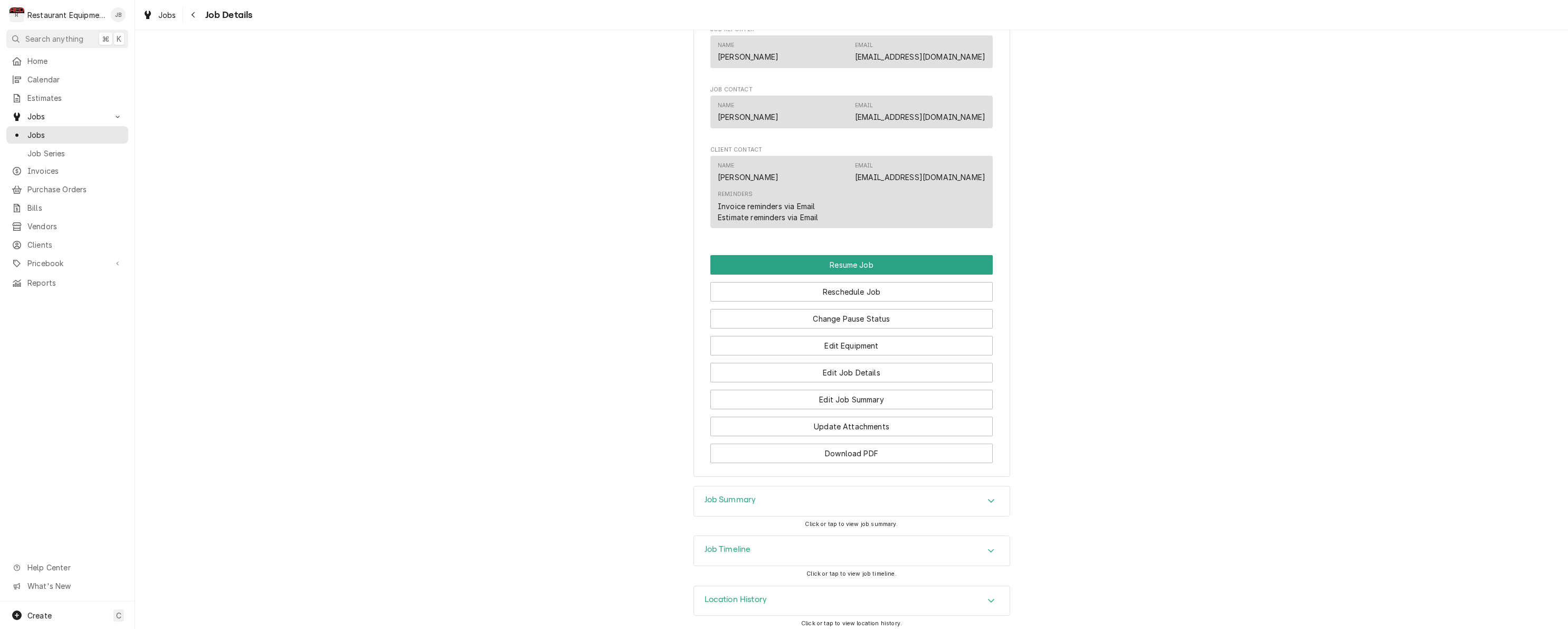
scroll to position [1004, 0]
click at [700, 490] on div "Job Summary" at bounding box center [851, 502] width 315 height 30
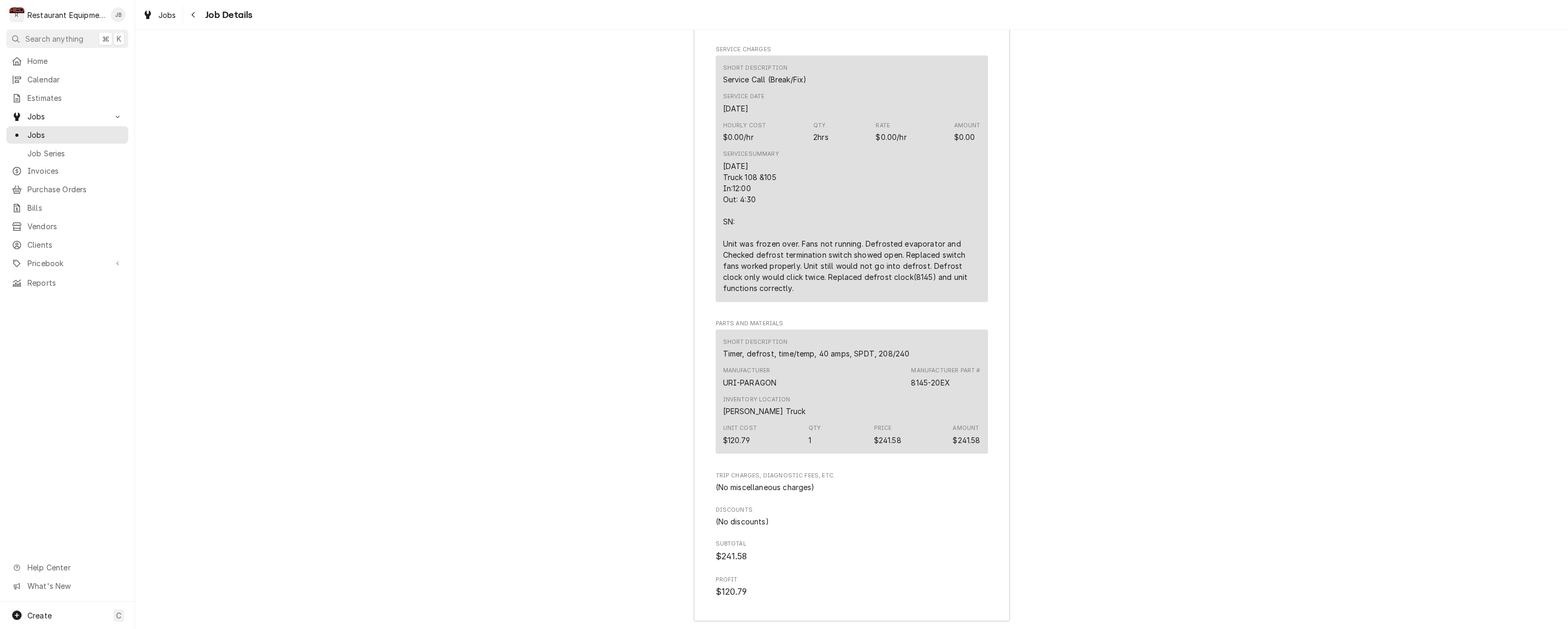
scroll to position [1642, 0]
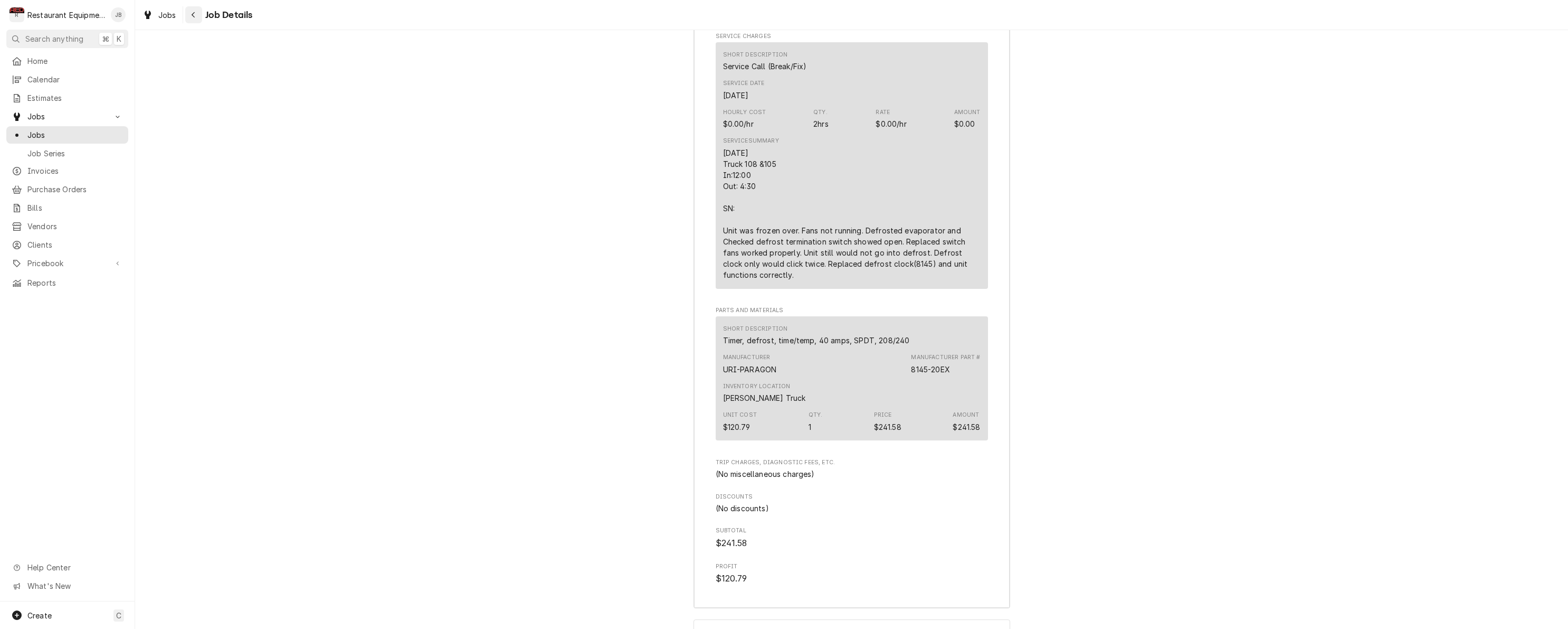
click at [199, 17] on button "Navigate back" at bounding box center [193, 14] width 17 height 17
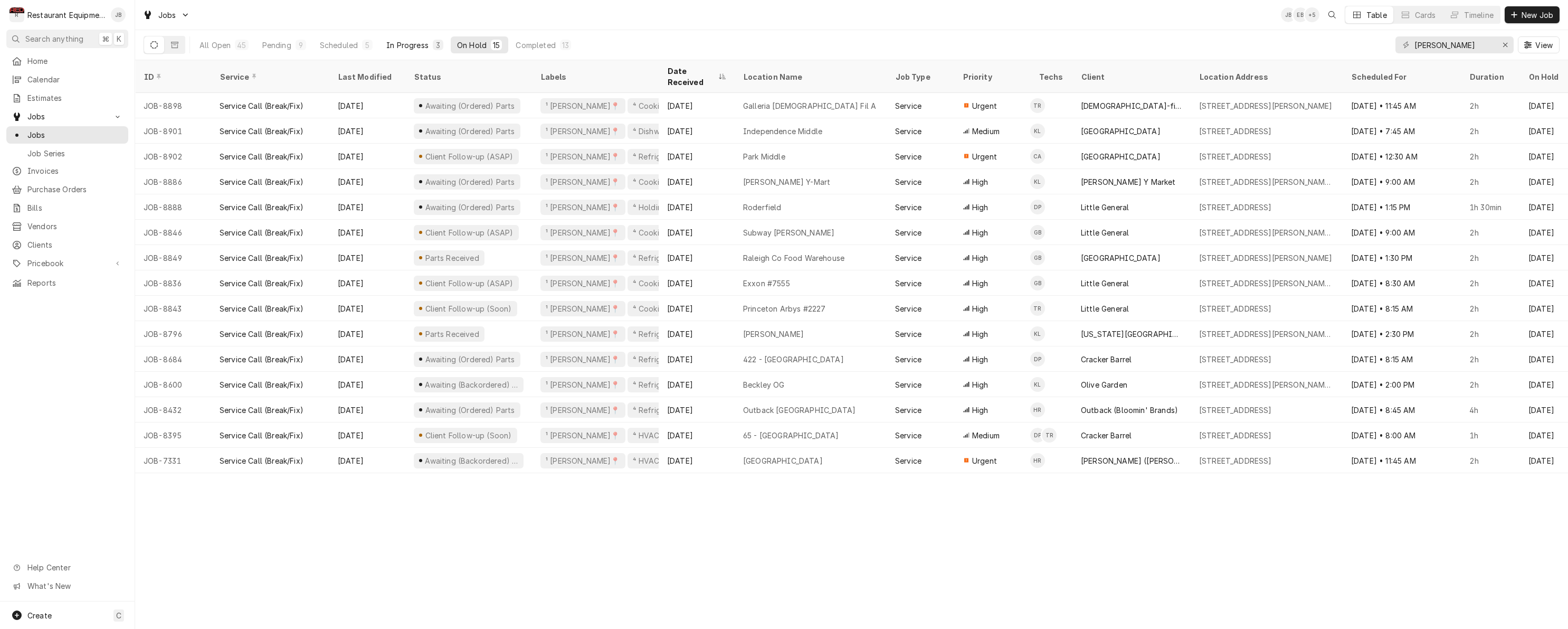
click at [427, 44] on div "In Progress" at bounding box center [407, 44] width 42 height 11
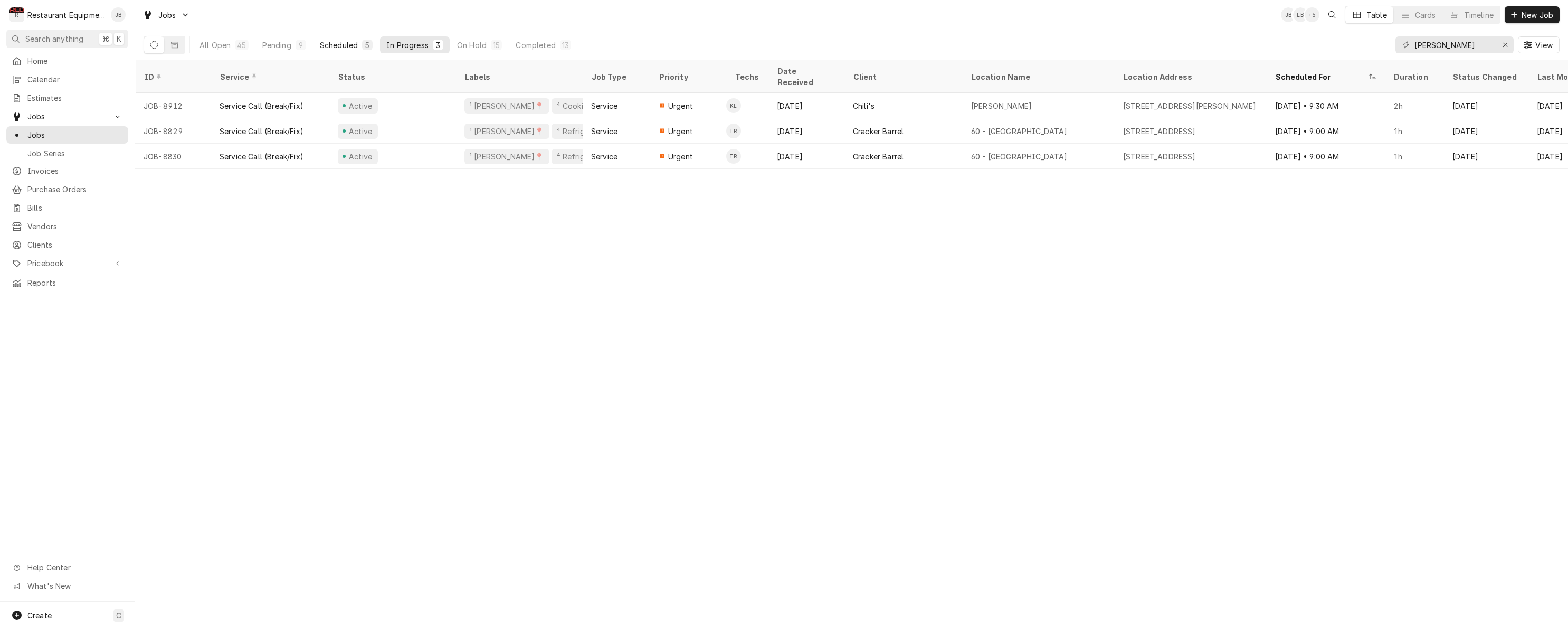
click at [329, 46] on div "Scheduled" at bounding box center [339, 44] width 38 height 11
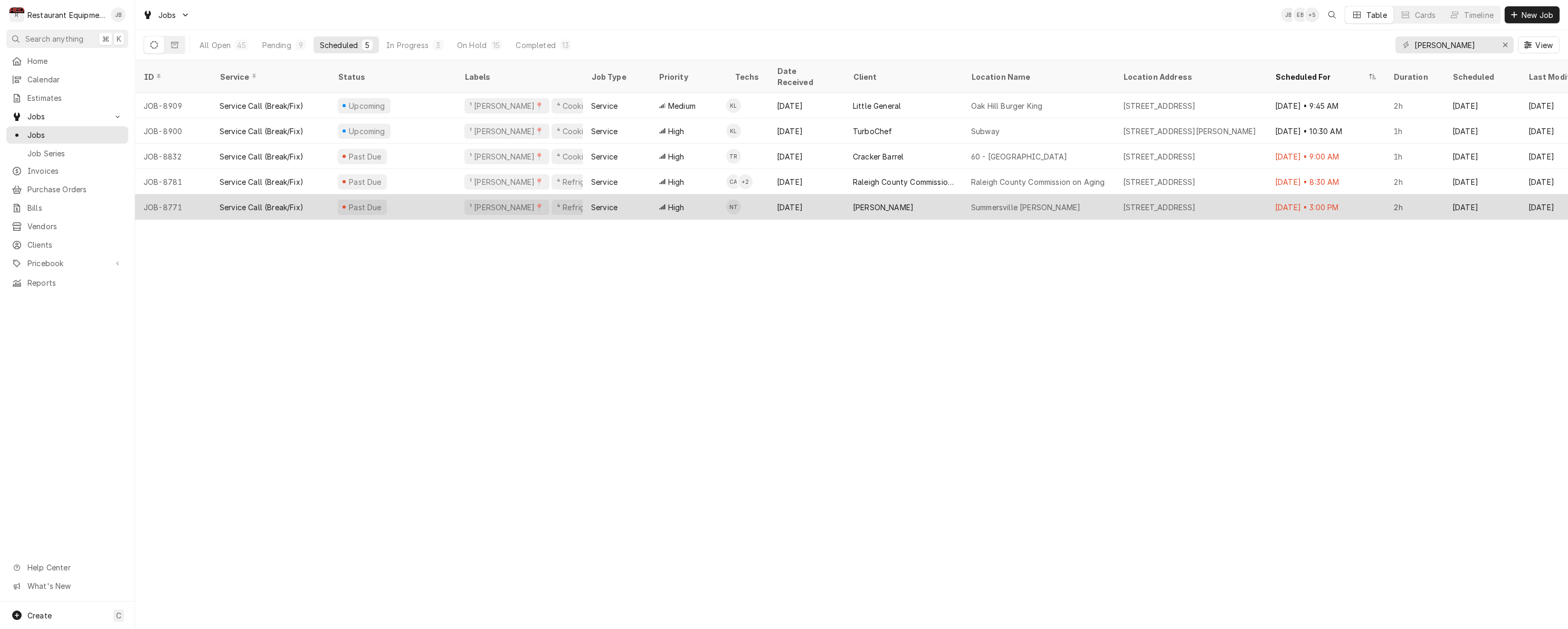
click at [400, 194] on div "Past Due" at bounding box center [392, 206] width 126 height 25
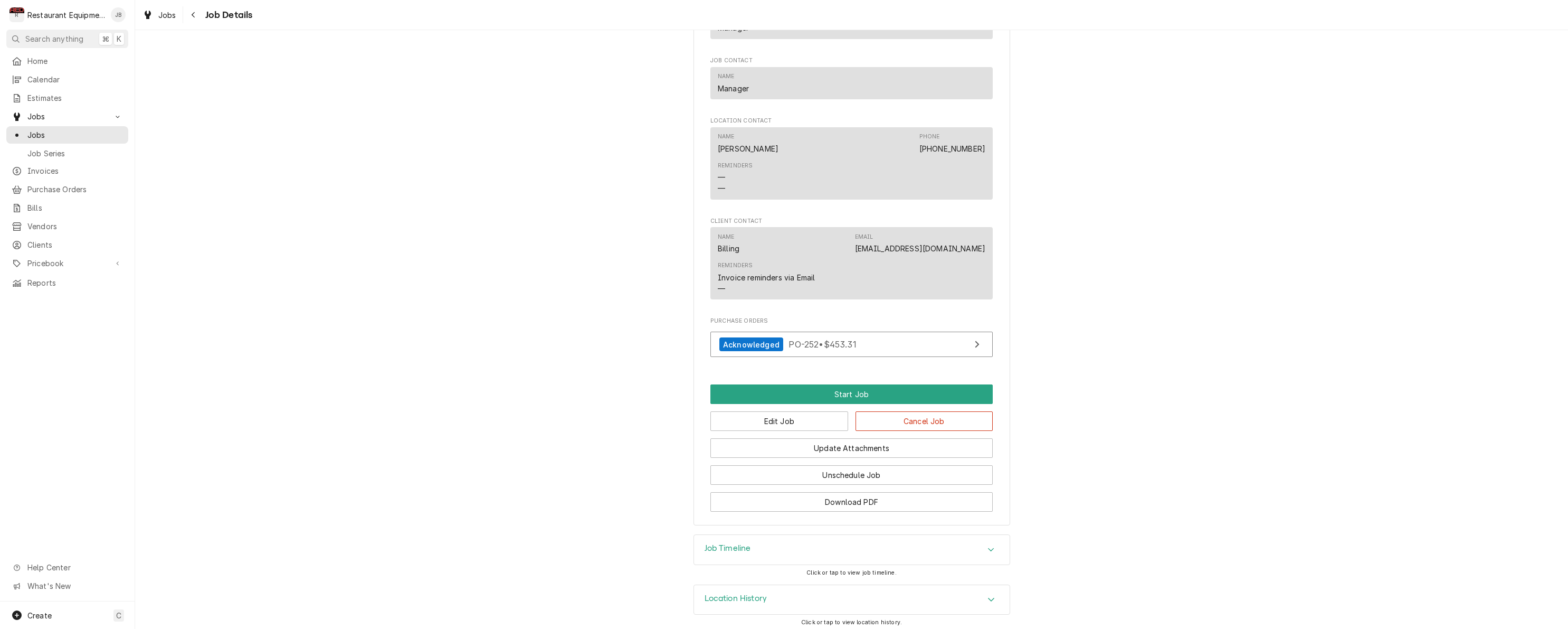
scroll to position [743, 0]
click at [199, 16] on button "Navigate back" at bounding box center [193, 14] width 17 height 17
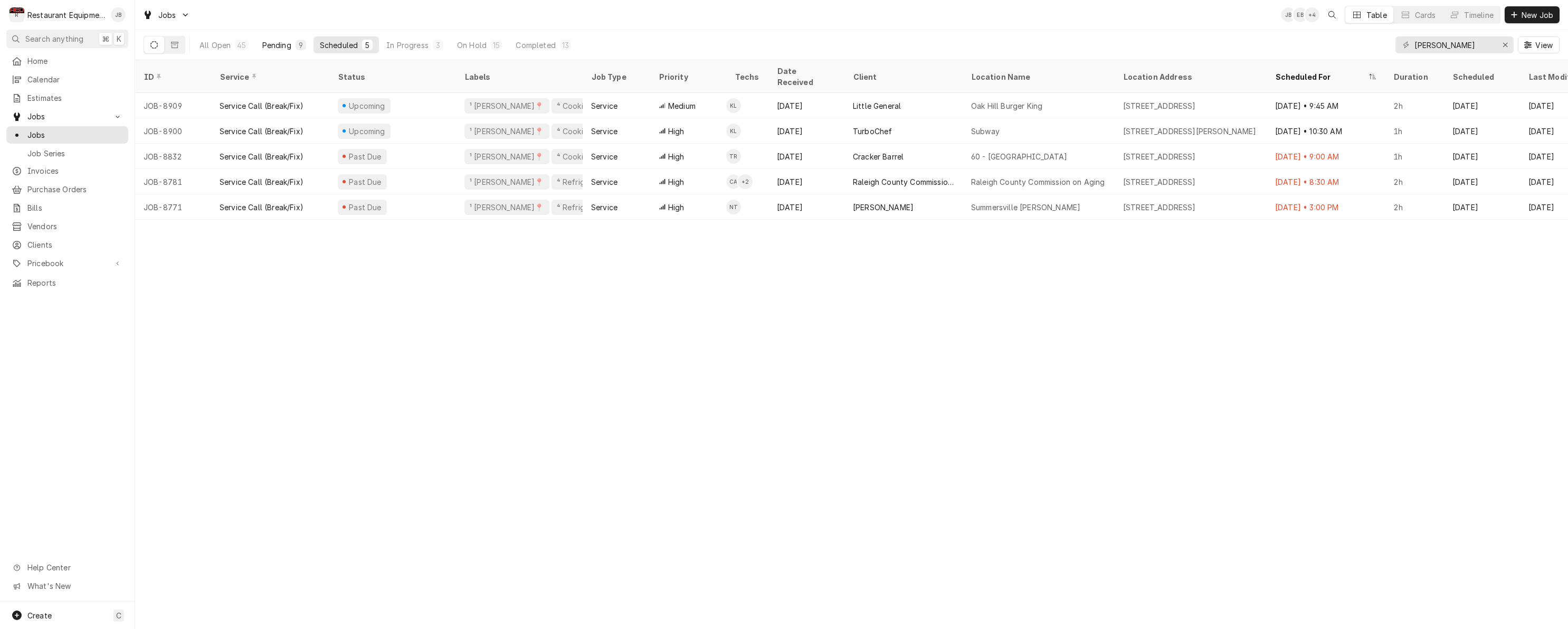
click at [291, 42] on button "Pending 9" at bounding box center [284, 44] width 57 height 17
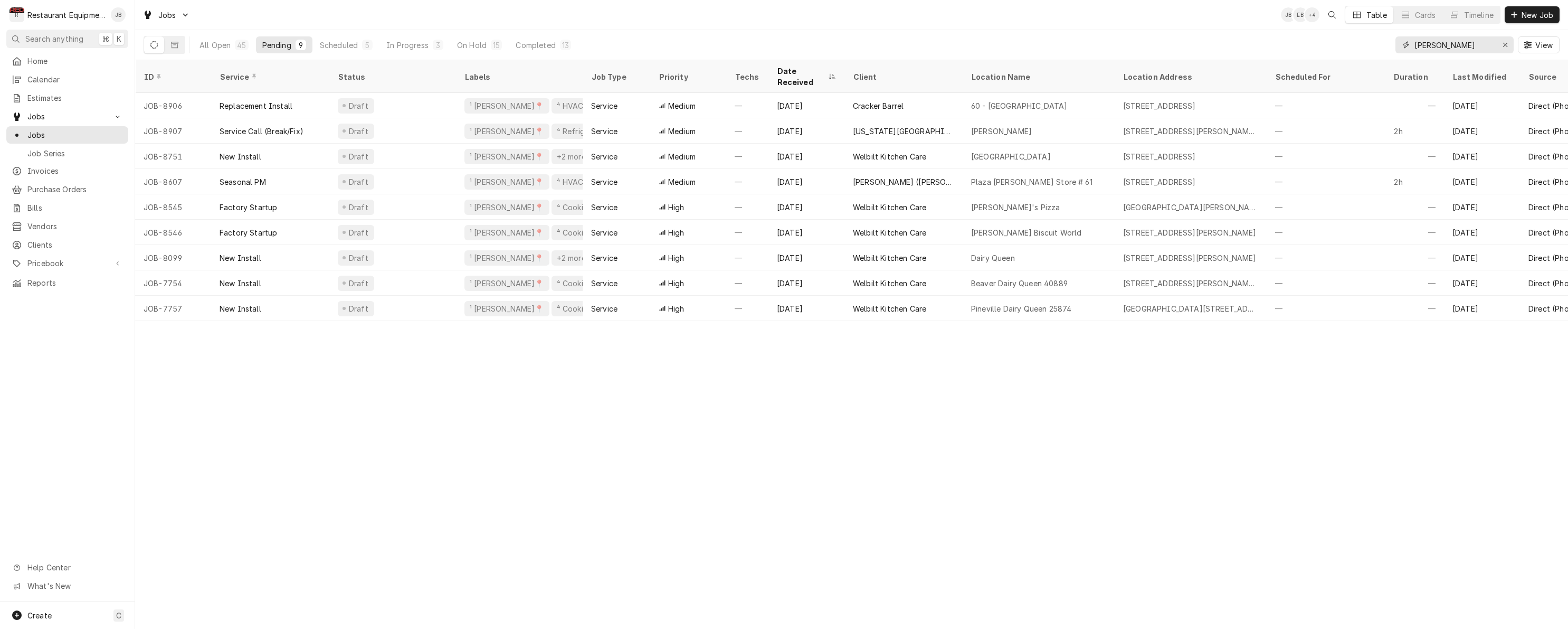
click at [1465, 49] on input "beckley" at bounding box center [1454, 44] width 79 height 17
type input "b"
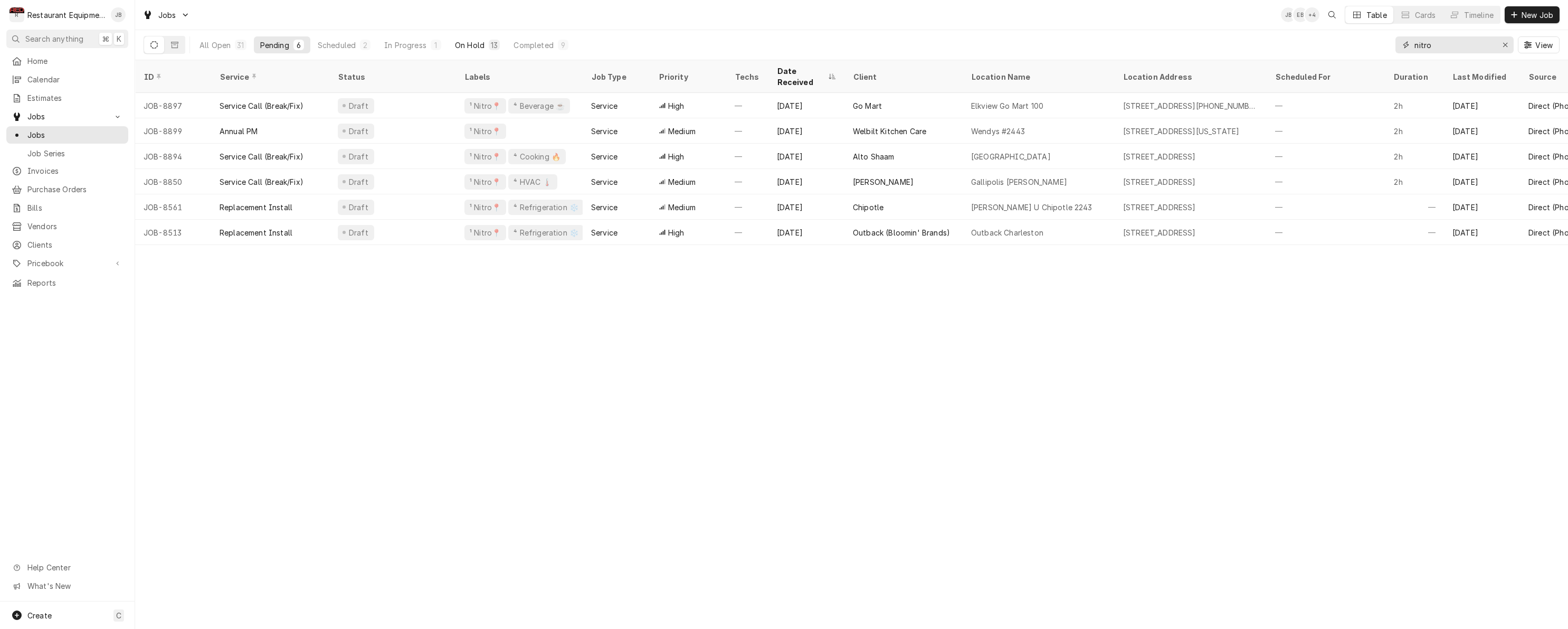
type input "nitro"
click at [471, 41] on div "On Hold" at bounding box center [470, 44] width 30 height 11
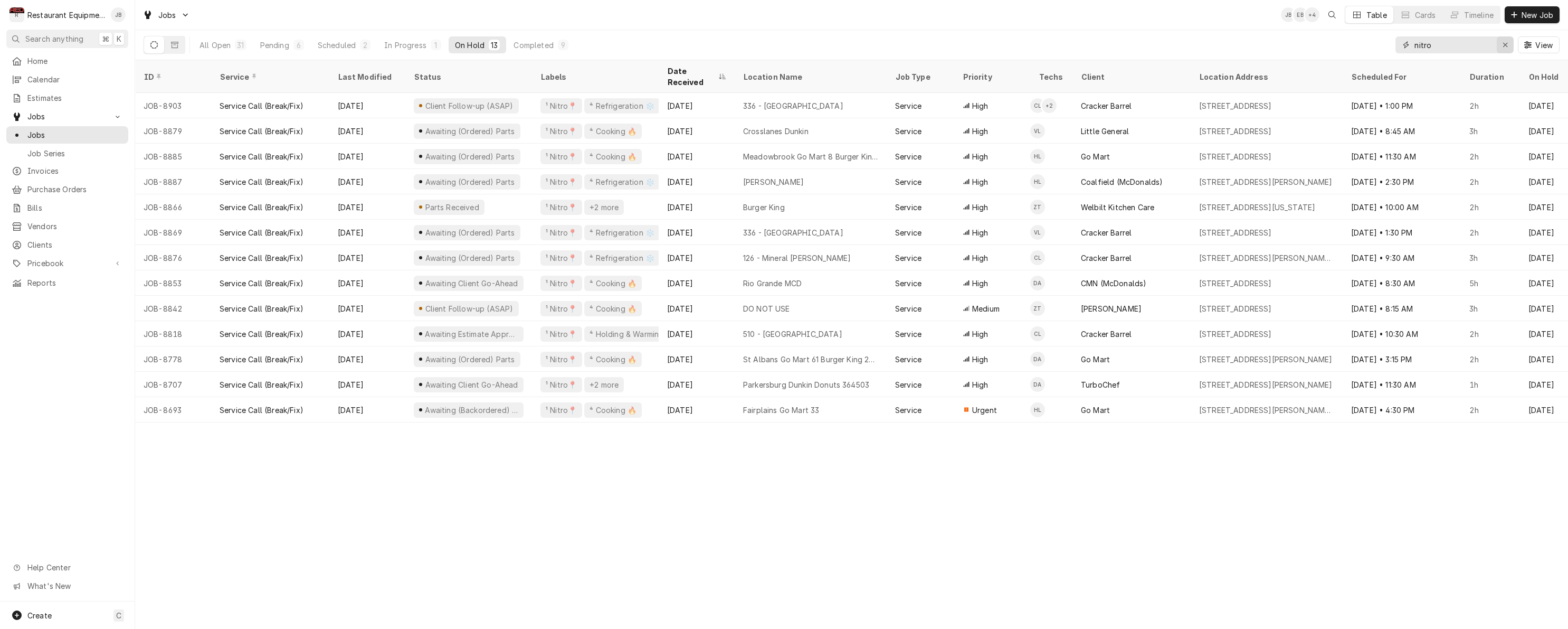
click at [1508, 44] on div "Erase input" at bounding box center [1505, 44] width 10 height 10
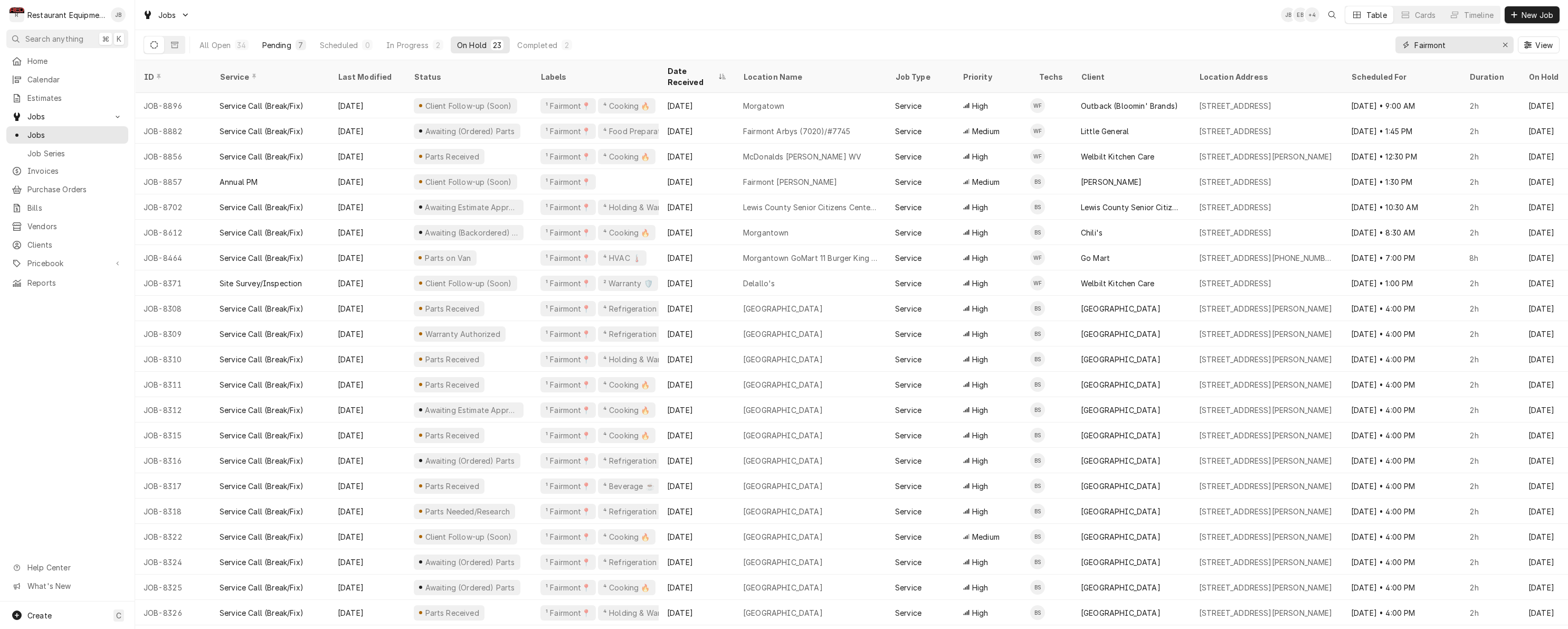
type input "Fairmont"
click at [282, 44] on div "Pending" at bounding box center [276, 44] width 29 height 11
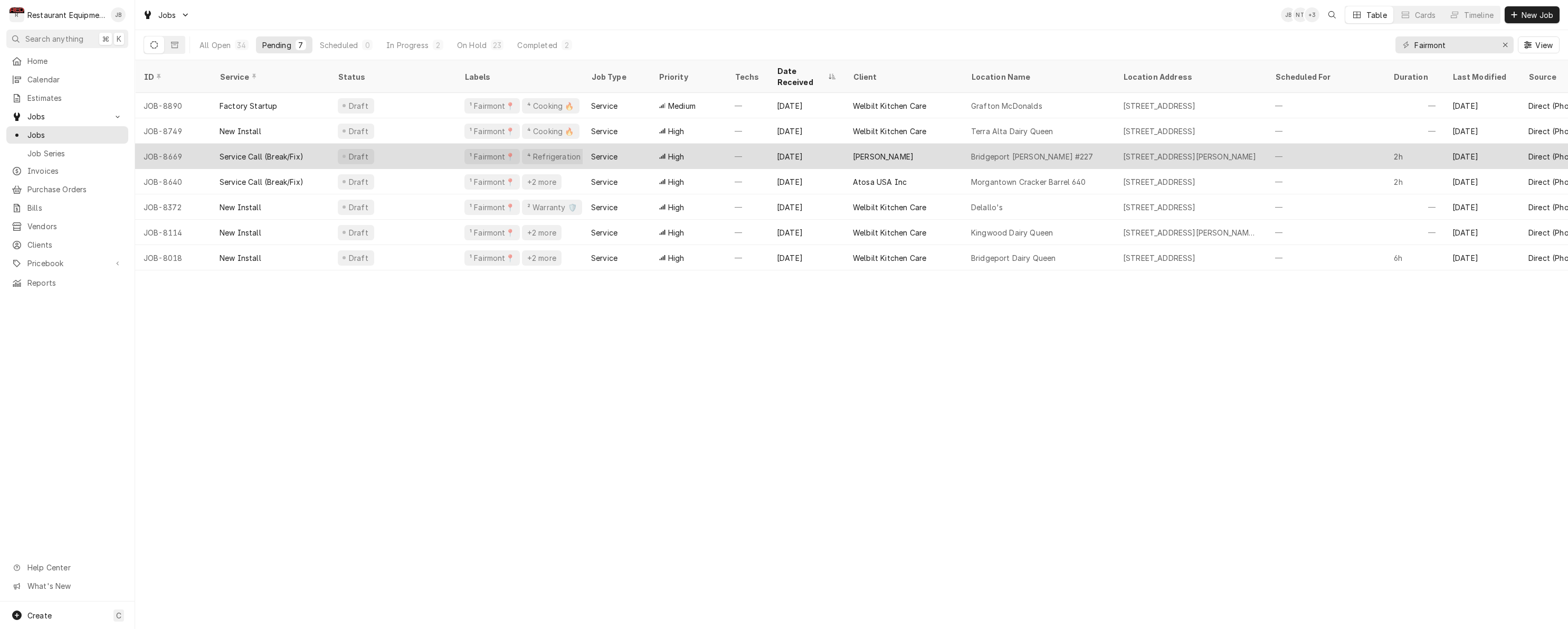
click at [817, 144] on div "Aug 22" at bounding box center [806, 156] width 76 height 25
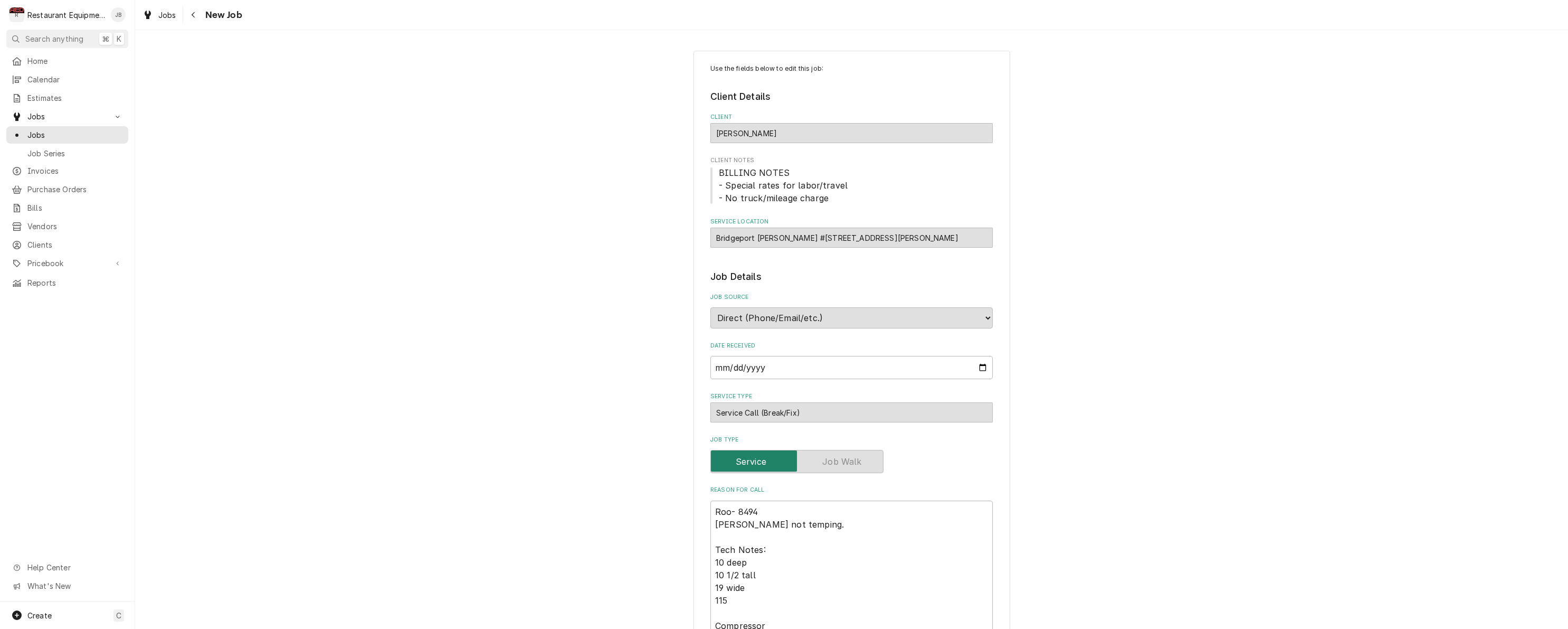
type textarea "x"
click at [192, 17] on icon "Navigate back" at bounding box center [192, 15] width 4 height 7
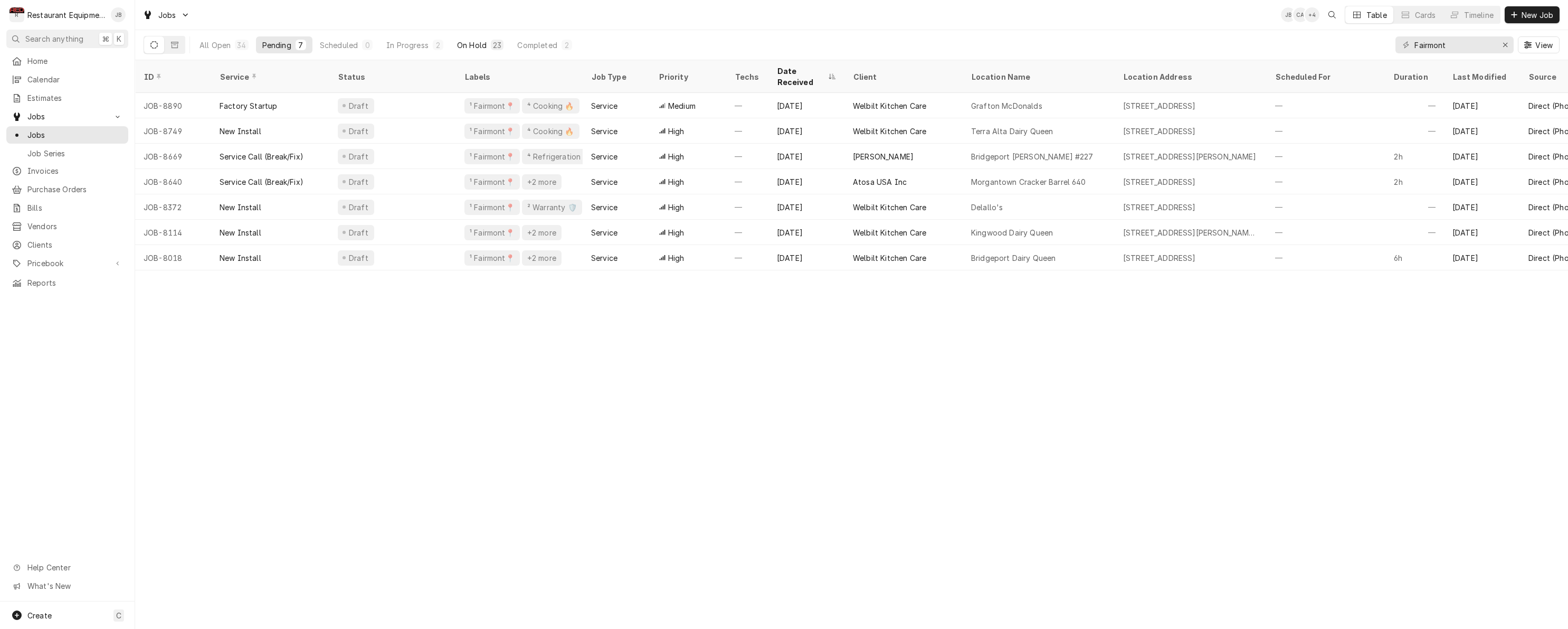
click at [474, 45] on div "On Hold" at bounding box center [472, 44] width 30 height 11
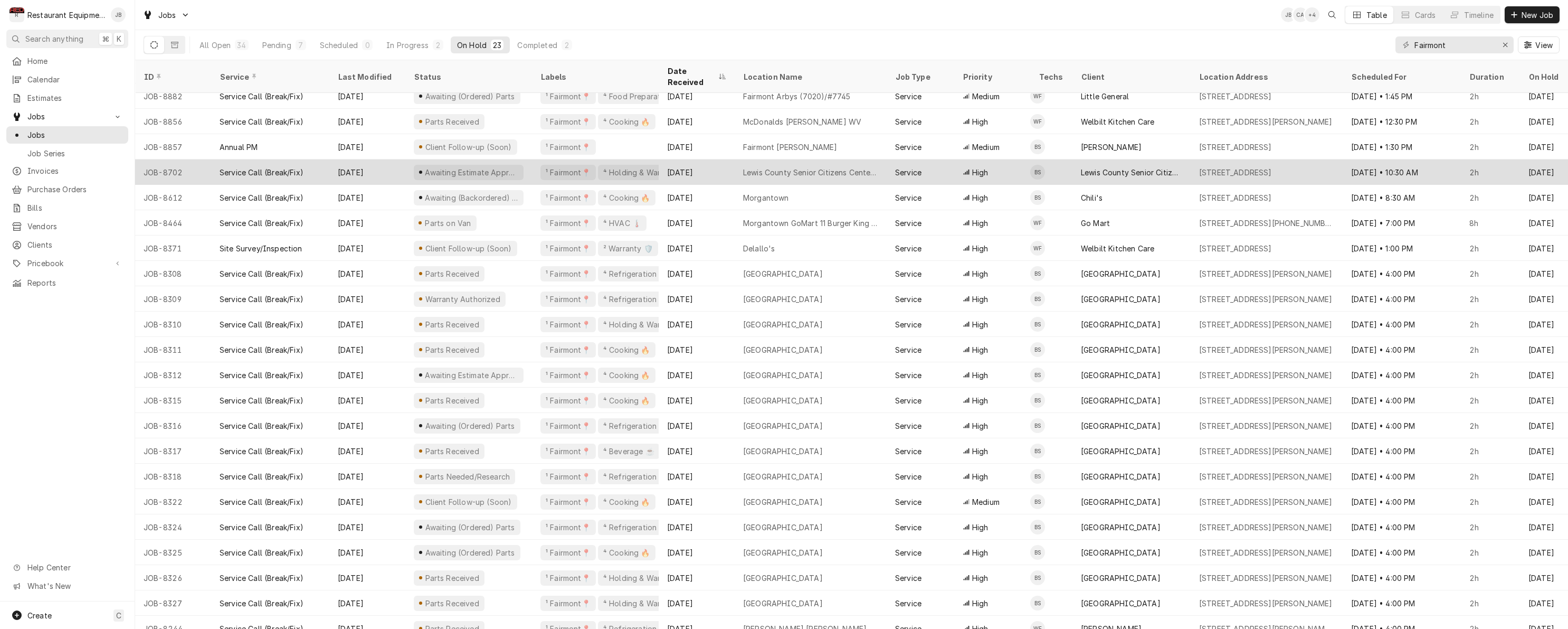
scroll to position [34, 0]
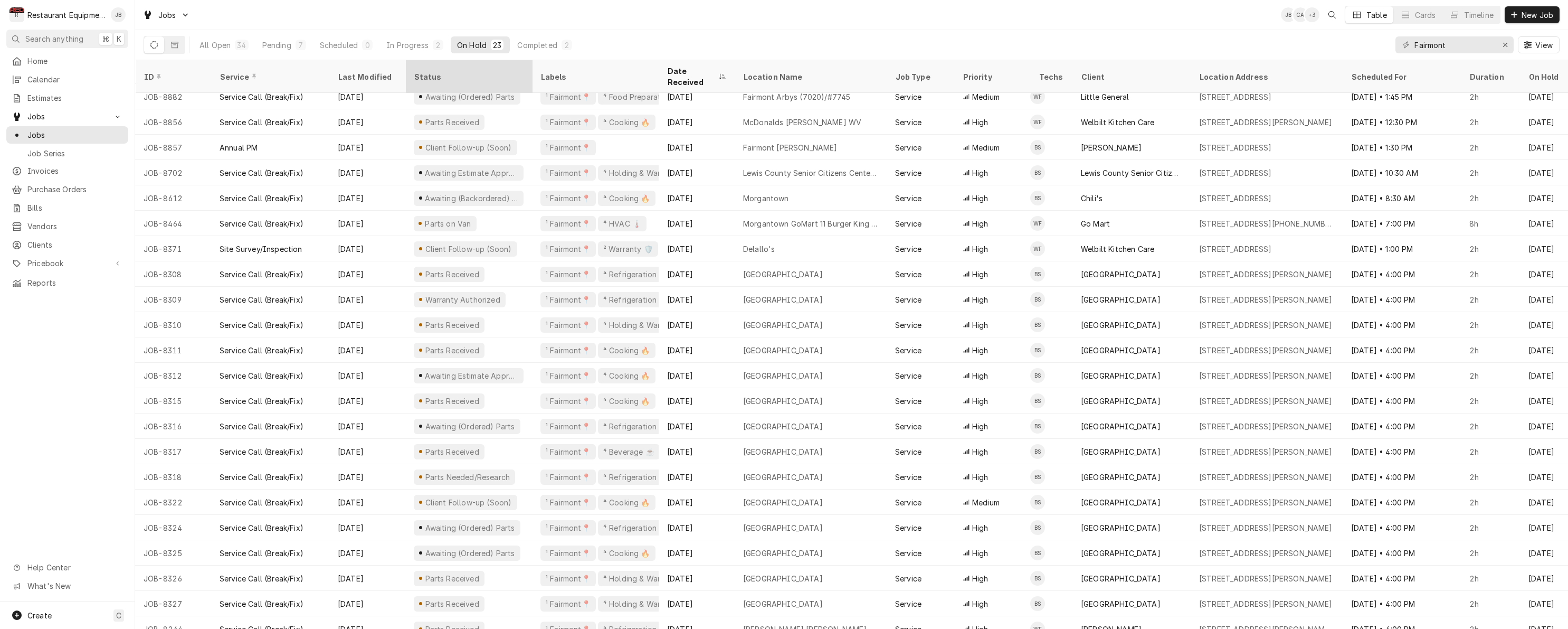
click at [432, 71] on div "Status" at bounding box center [468, 77] width 108 height 11
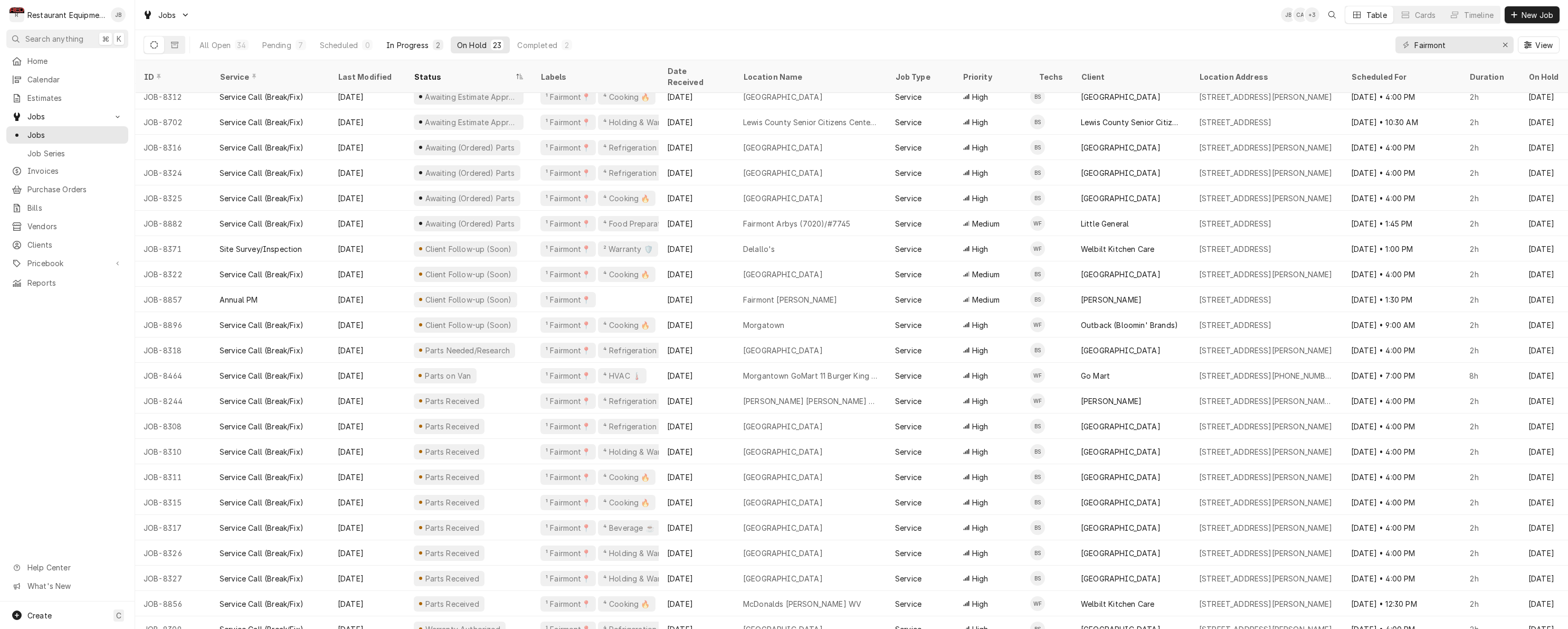
click at [417, 37] on button "In Progress 2" at bounding box center [414, 44] width 70 height 17
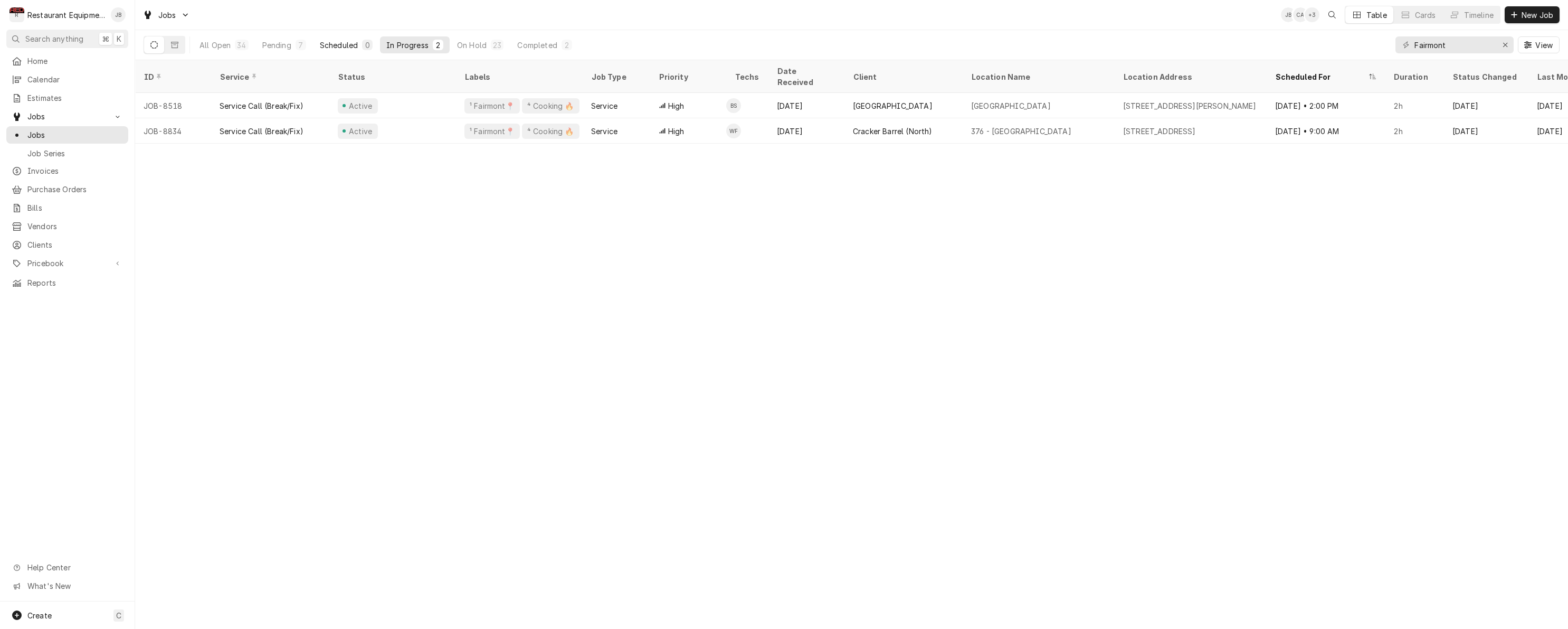
click at [362, 46] on div "0" at bounding box center [367, 44] width 10 height 10
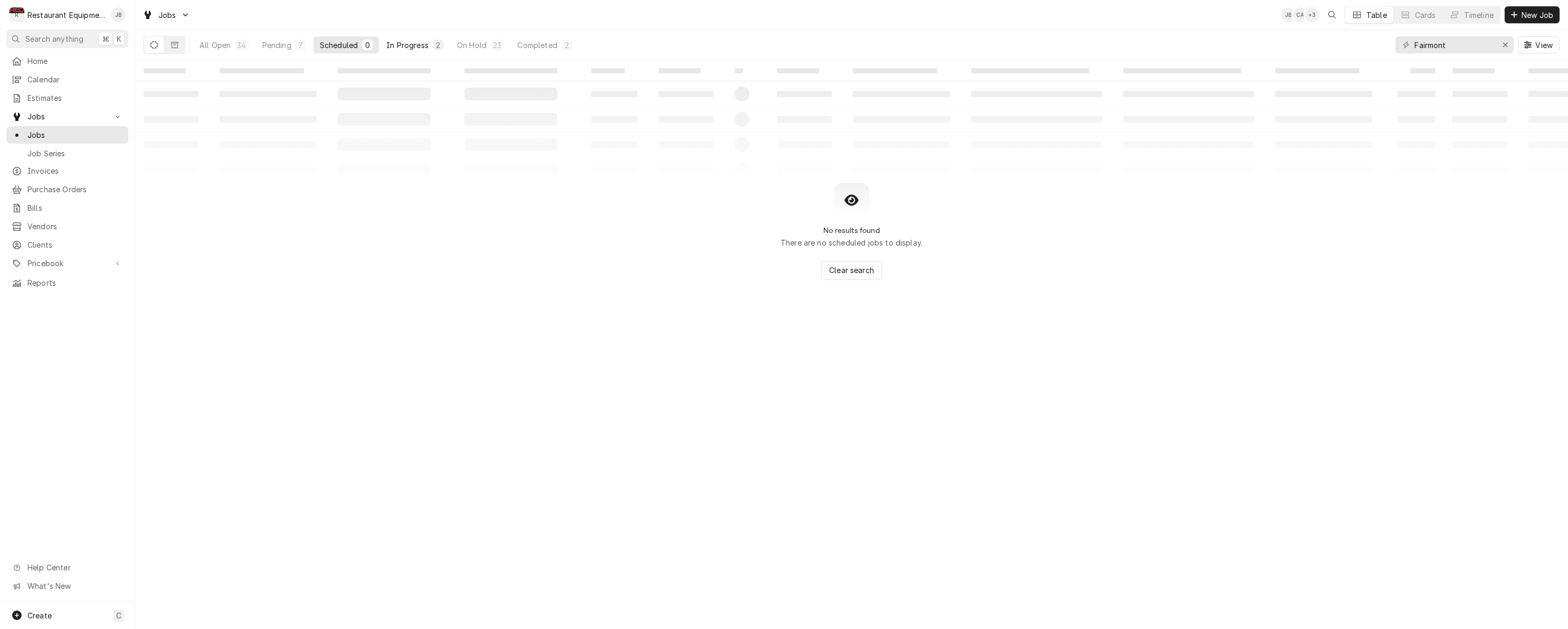
click at [403, 44] on div "In Progress" at bounding box center [407, 44] width 42 height 11
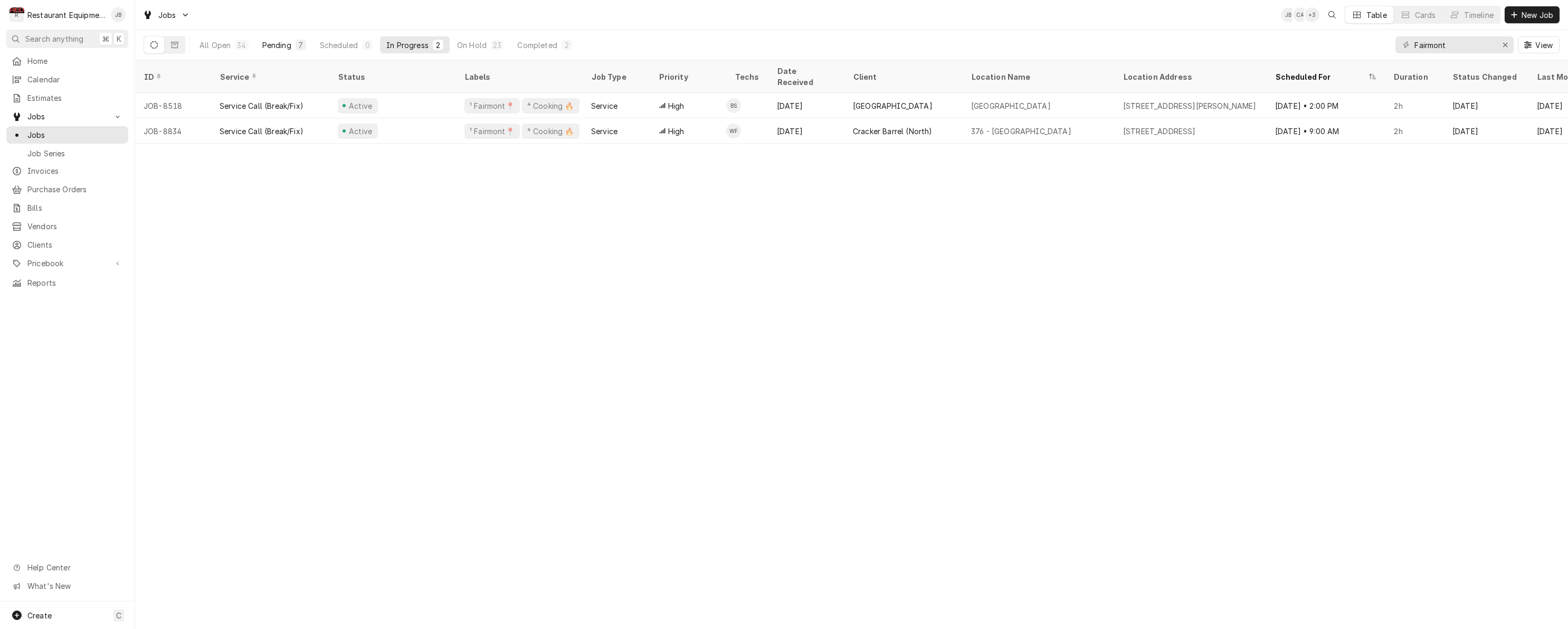
click at [296, 43] on div "7" at bounding box center [300, 44] width 10 height 10
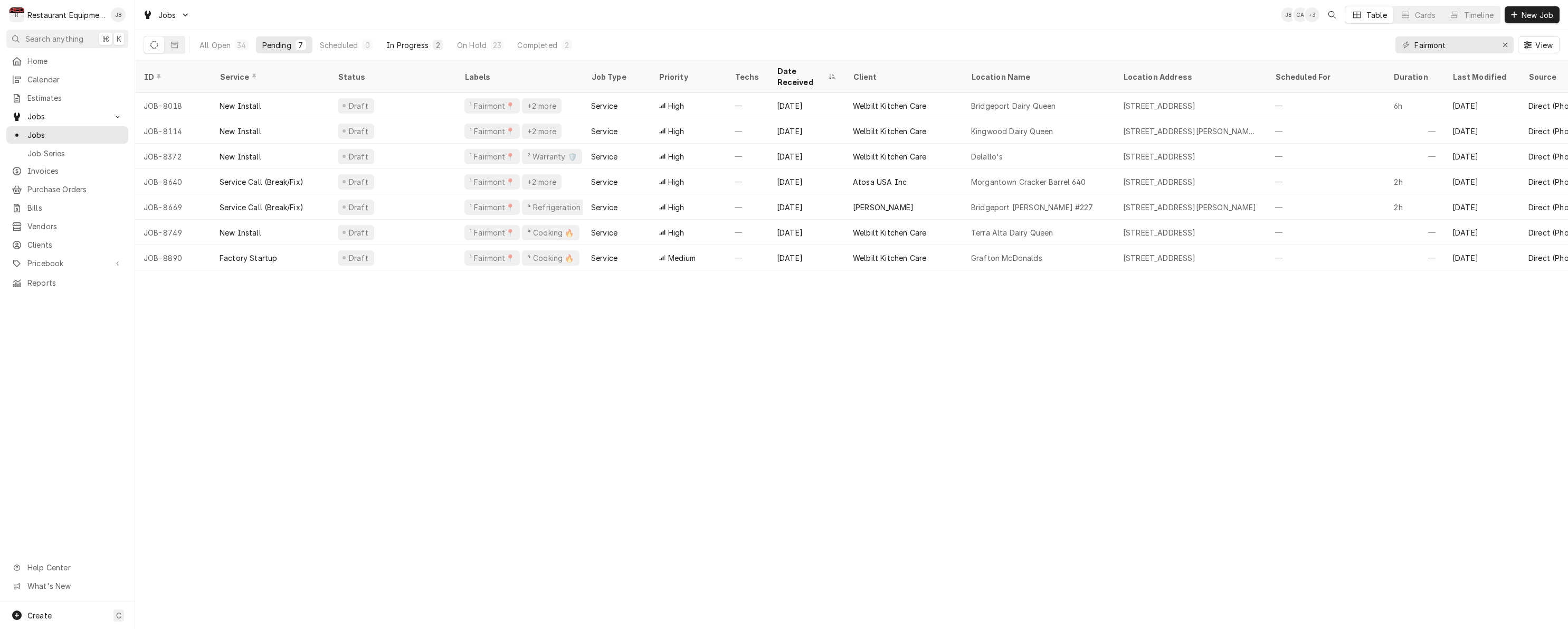
drag, startPoint x: 404, startPoint y: 39, endPoint x: 423, endPoint y: 47, distance: 20.6
click at [406, 39] on button "In Progress 2" at bounding box center [414, 44] width 70 height 17
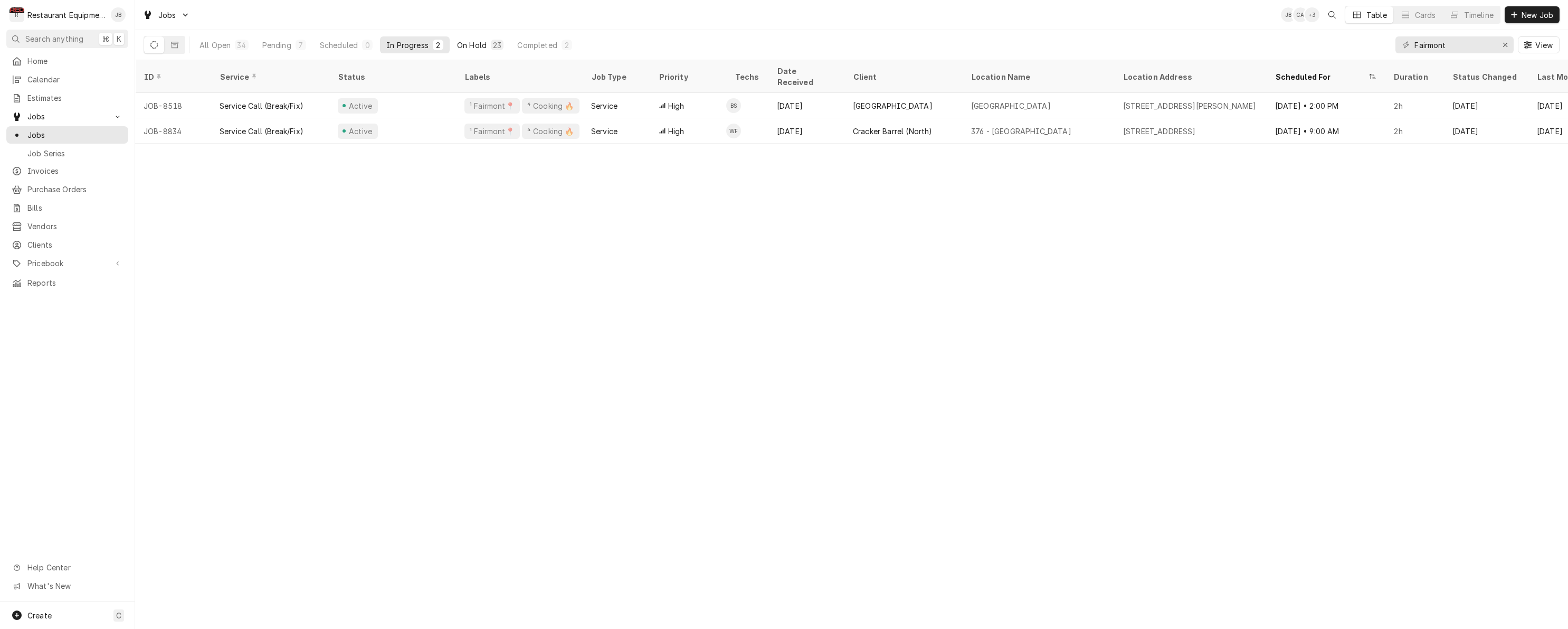
click at [459, 44] on div "On Hold" at bounding box center [472, 44] width 30 height 11
